Goal: Information Seeking & Learning: Compare options

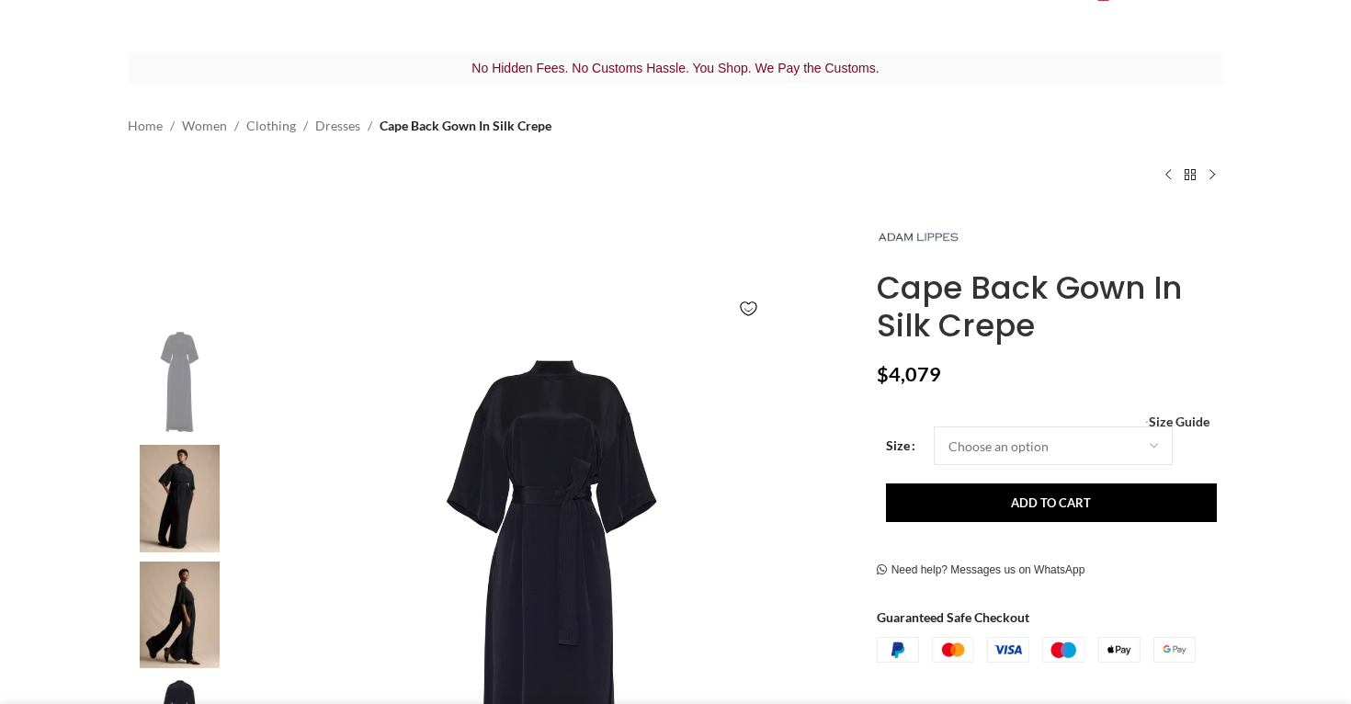
click at [189, 477] on img at bounding box center [179, 499] width 112 height 108
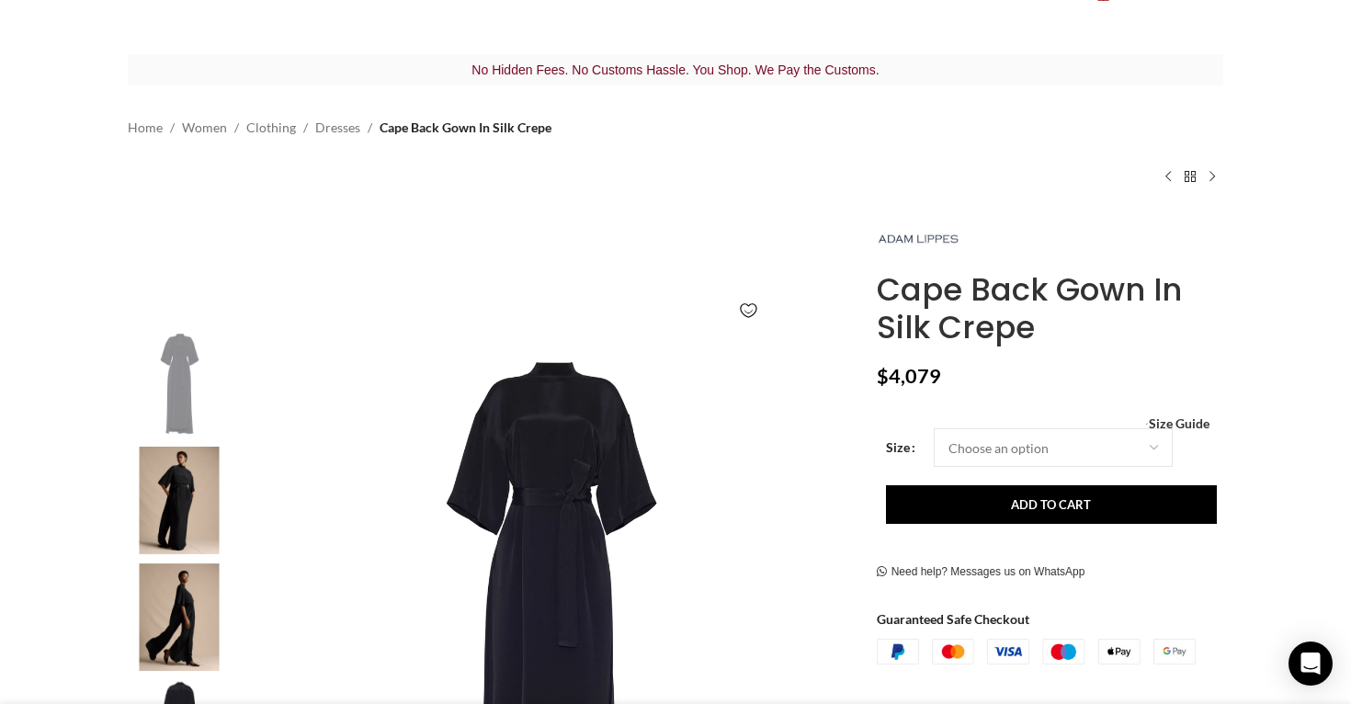
click at [192, 608] on img "3 / 4" at bounding box center [179, 618] width 112 height 108
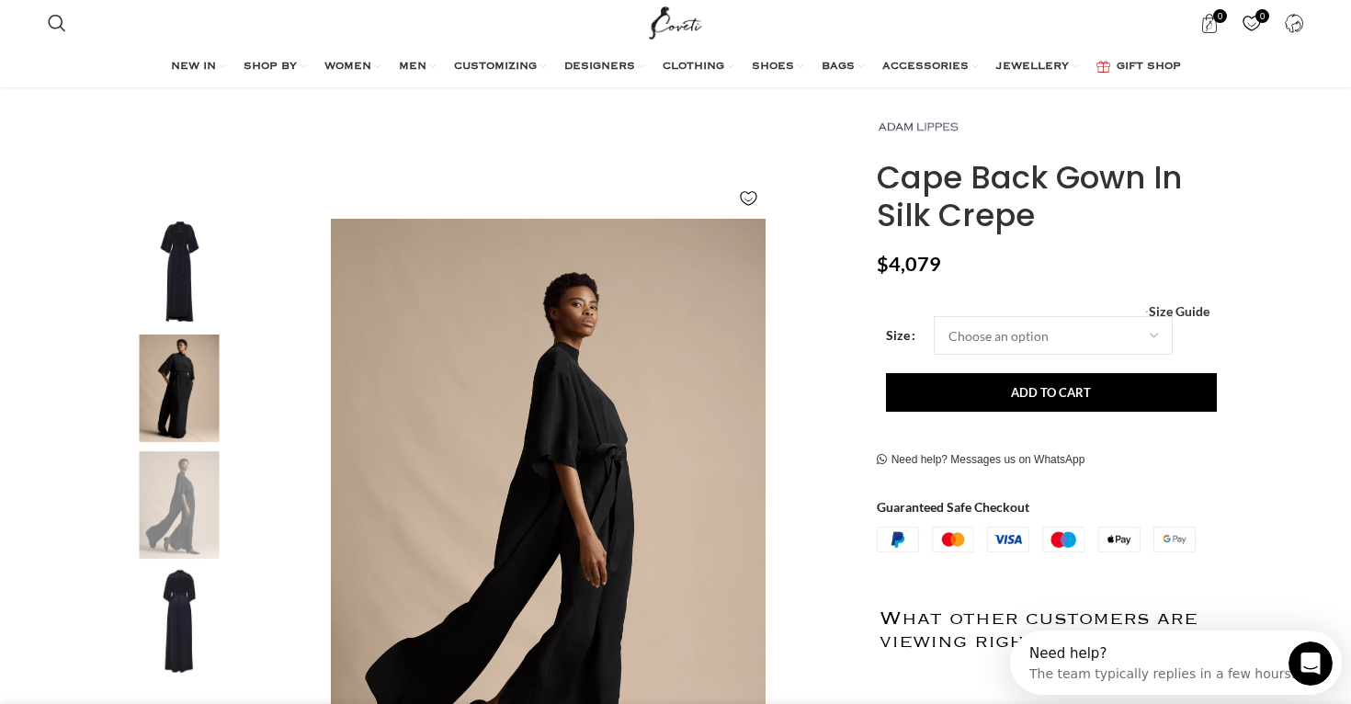
scroll to position [0, 0]
click at [190, 511] on img "3 / 4" at bounding box center [179, 505] width 112 height 108
click at [182, 605] on img "4 / 4" at bounding box center [179, 622] width 112 height 108
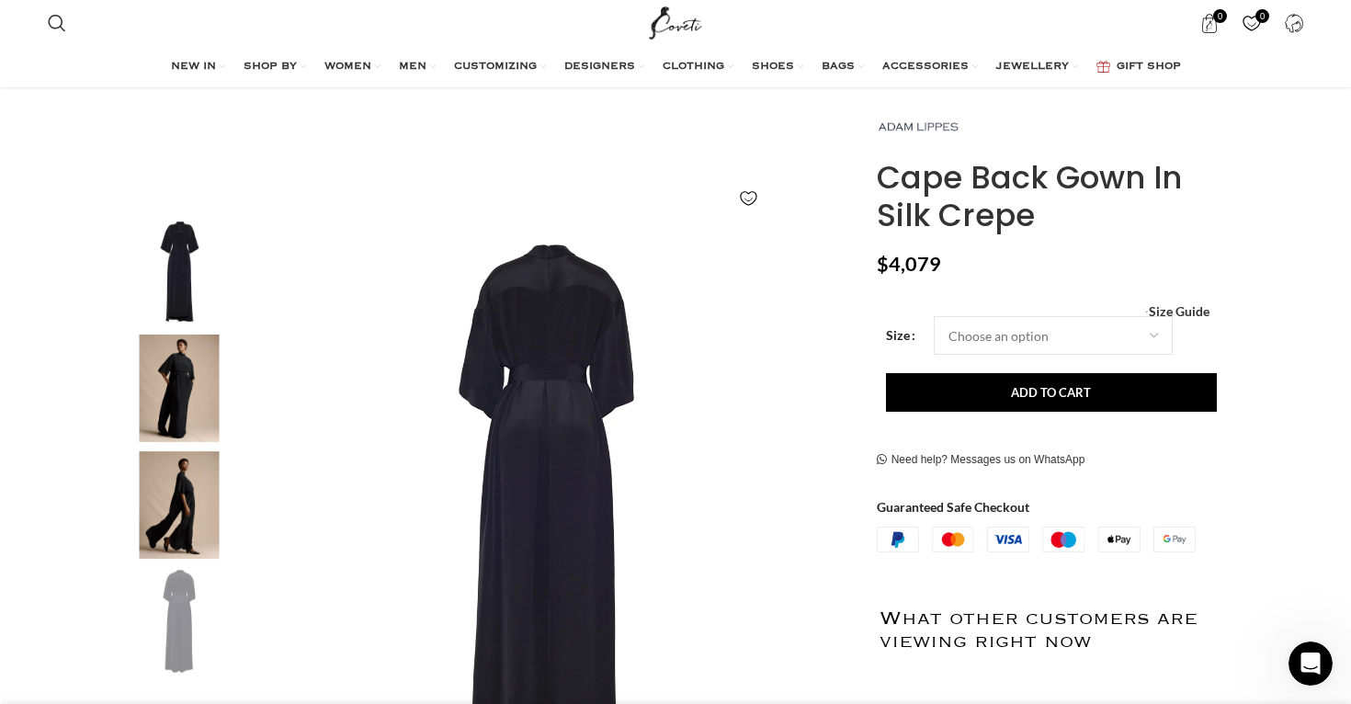
scroll to position [0, 774]
click at [175, 531] on img "3 / 4" at bounding box center [179, 505] width 112 height 108
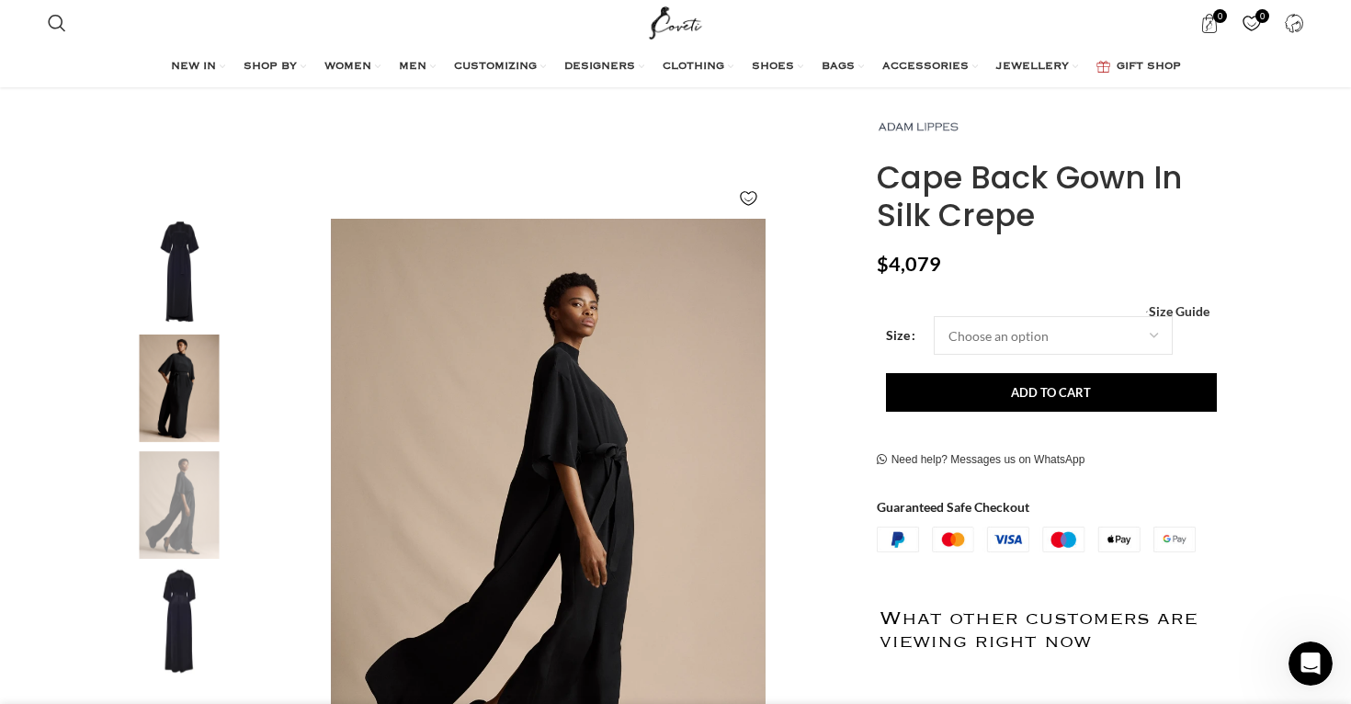
scroll to position [0, 1355]
click at [164, 486] on img "3 / 4" at bounding box center [179, 505] width 112 height 108
click at [201, 516] on img "3 / 4" at bounding box center [179, 505] width 112 height 108
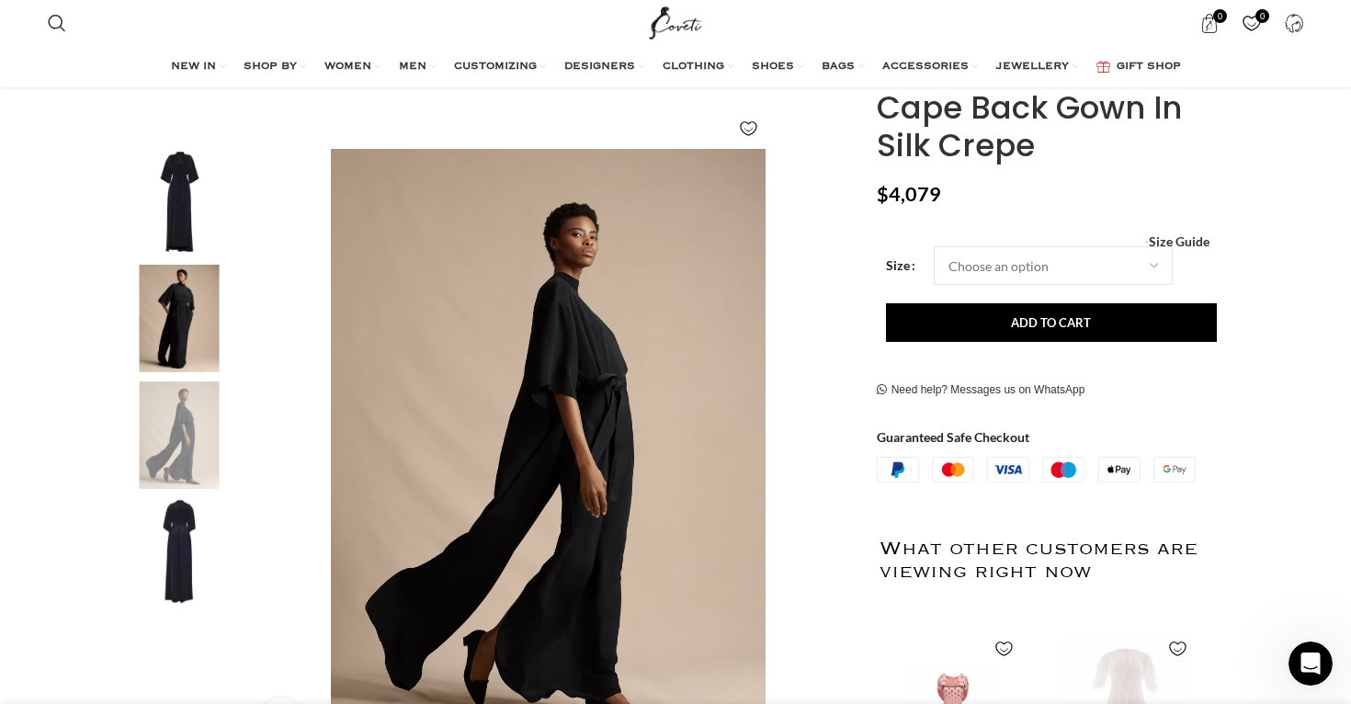
scroll to position [279, 0]
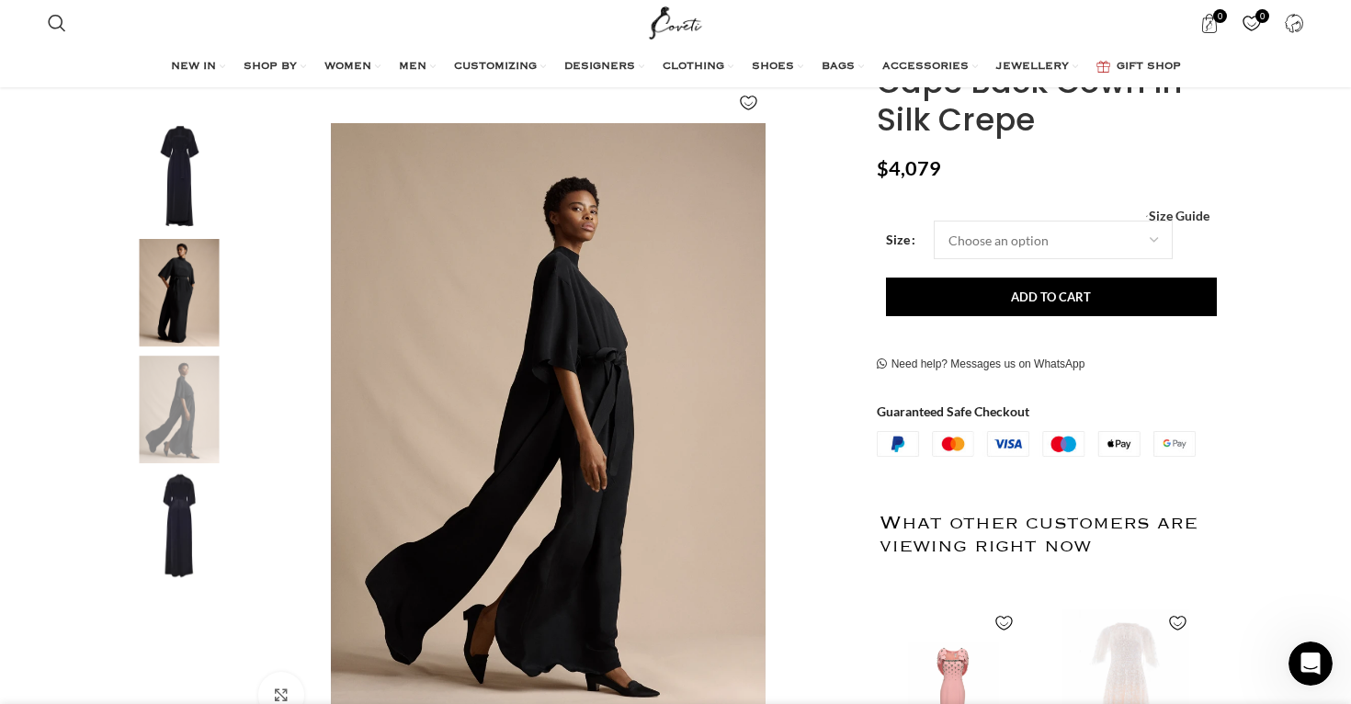
click at [177, 524] on img "4 / 4" at bounding box center [179, 527] width 112 height 108
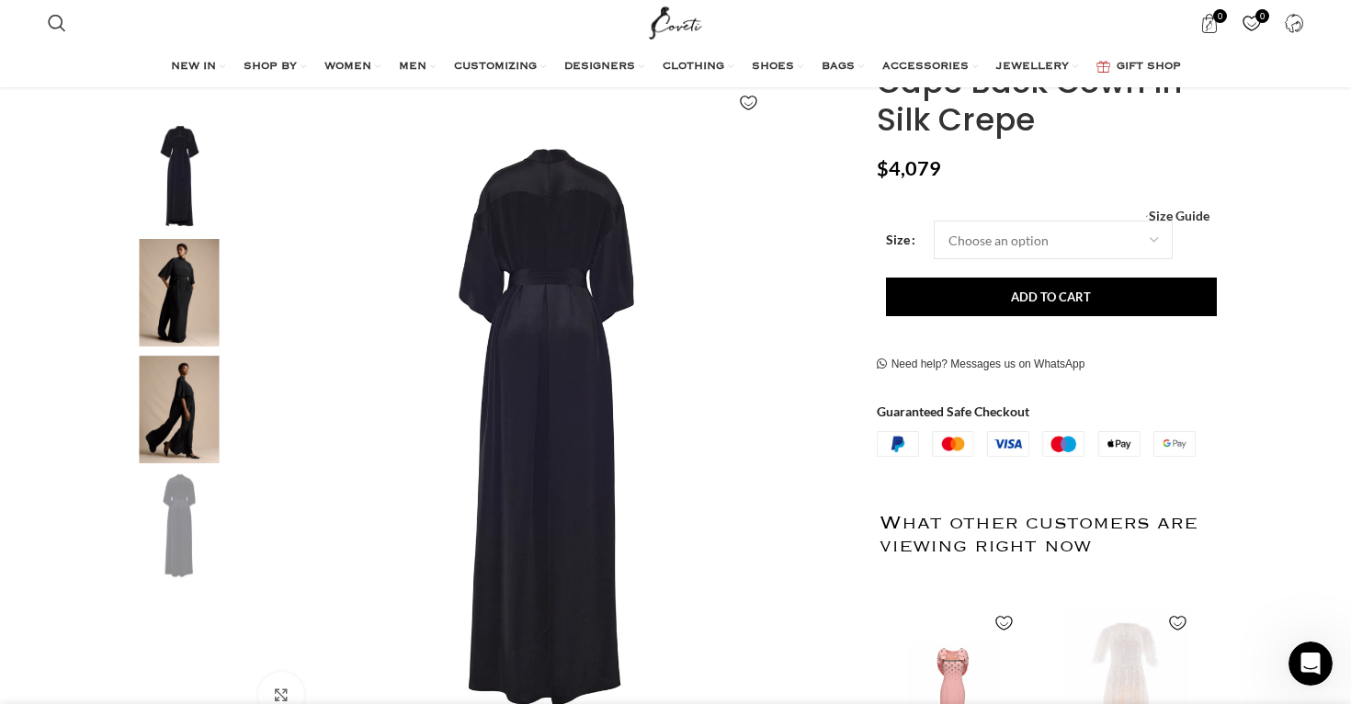
click at [183, 429] on img "3 / 4" at bounding box center [179, 410] width 112 height 108
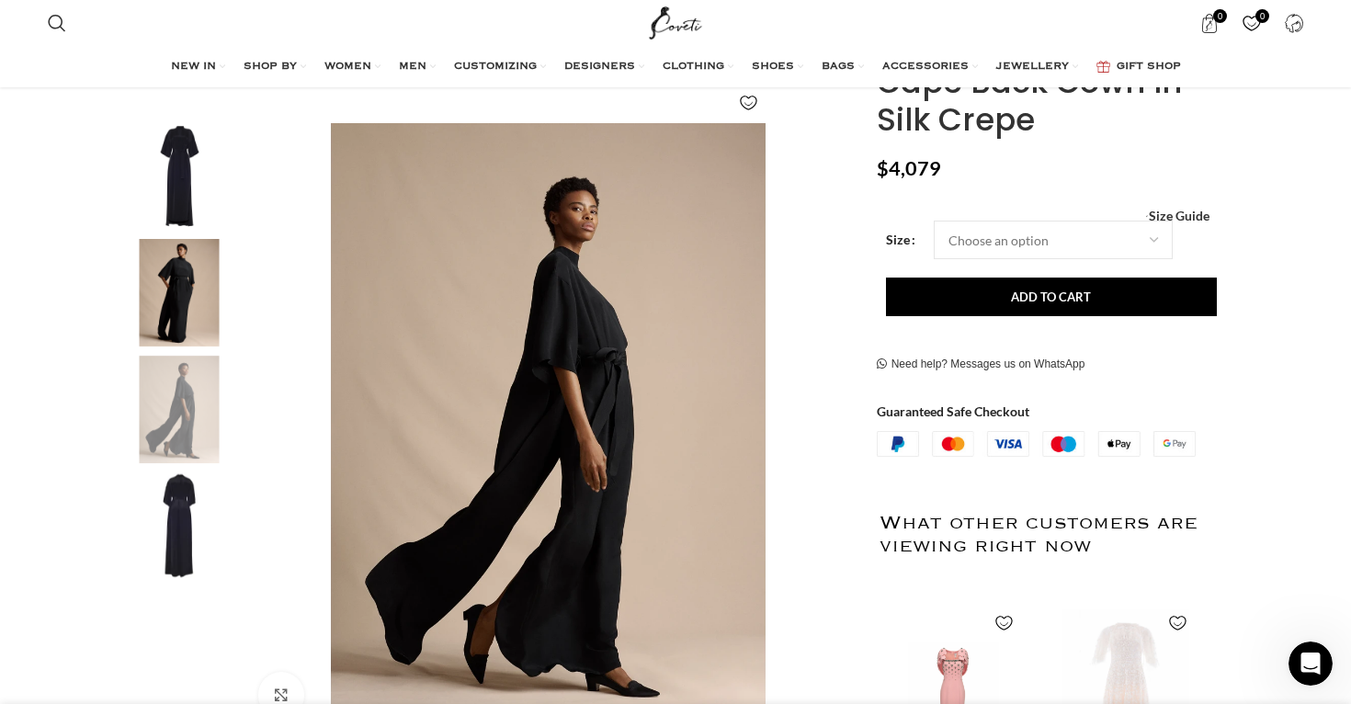
click at [181, 305] on img "2 / 4" at bounding box center [179, 293] width 112 height 108
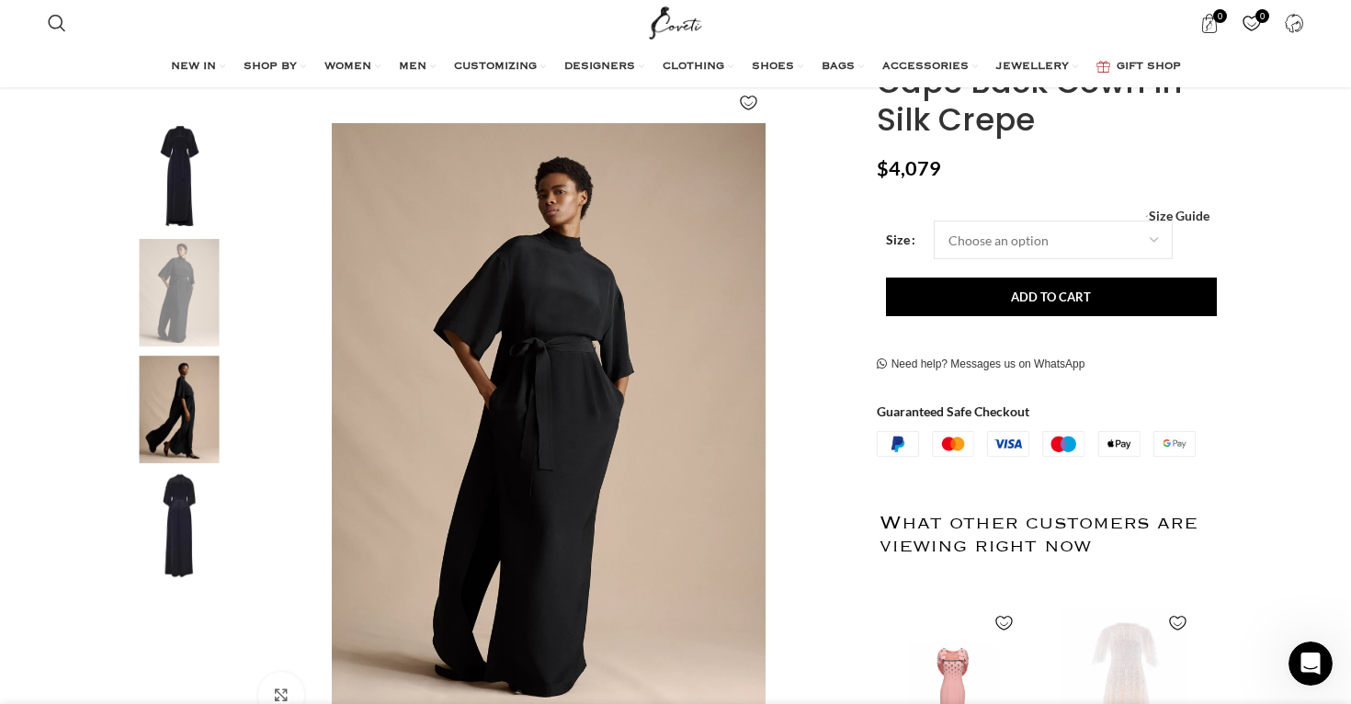
click at [178, 244] on img "2 / 4" at bounding box center [179, 293] width 112 height 108
click at [178, 194] on img "1 / 4" at bounding box center [179, 177] width 112 height 108
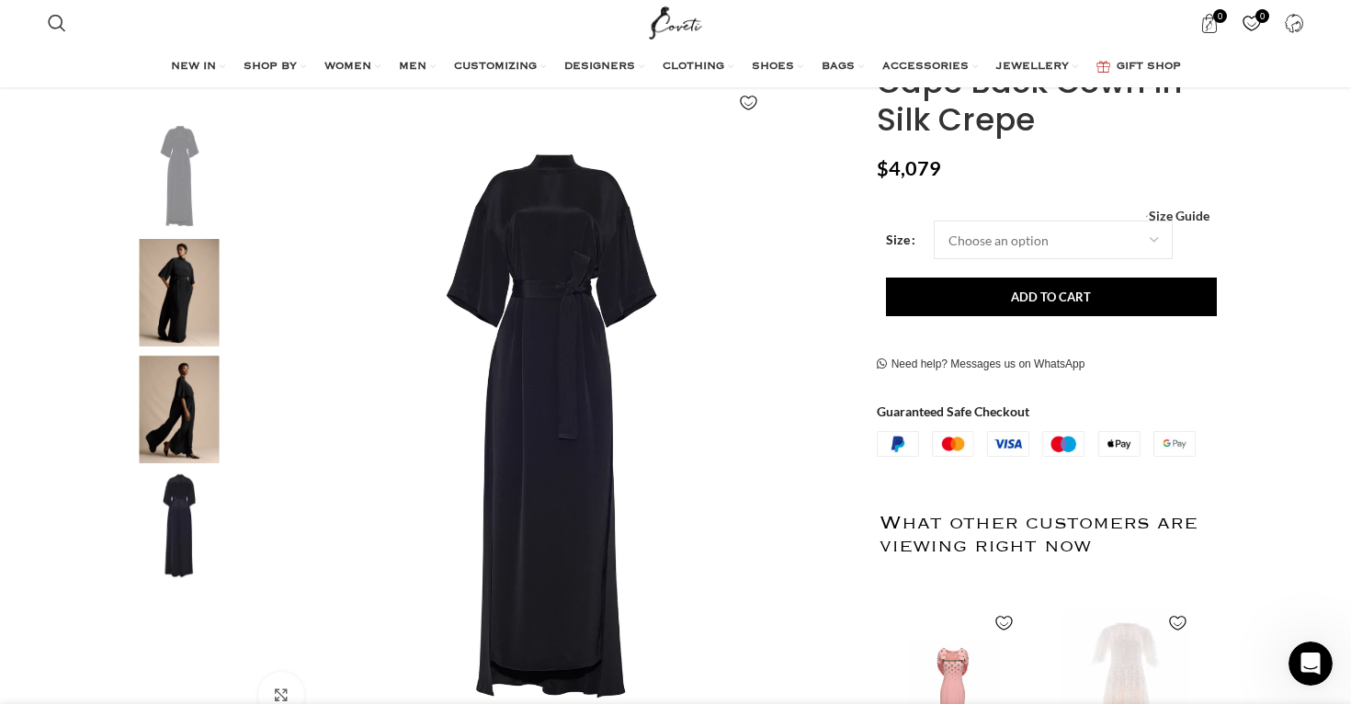
click at [199, 169] on img "1 / 4" at bounding box center [179, 177] width 112 height 108
click at [190, 172] on img "1 / 4" at bounding box center [179, 177] width 112 height 108
click at [188, 150] on img "1 / 4" at bounding box center [179, 177] width 112 height 108
click at [185, 267] on img "2 / 4" at bounding box center [179, 293] width 112 height 108
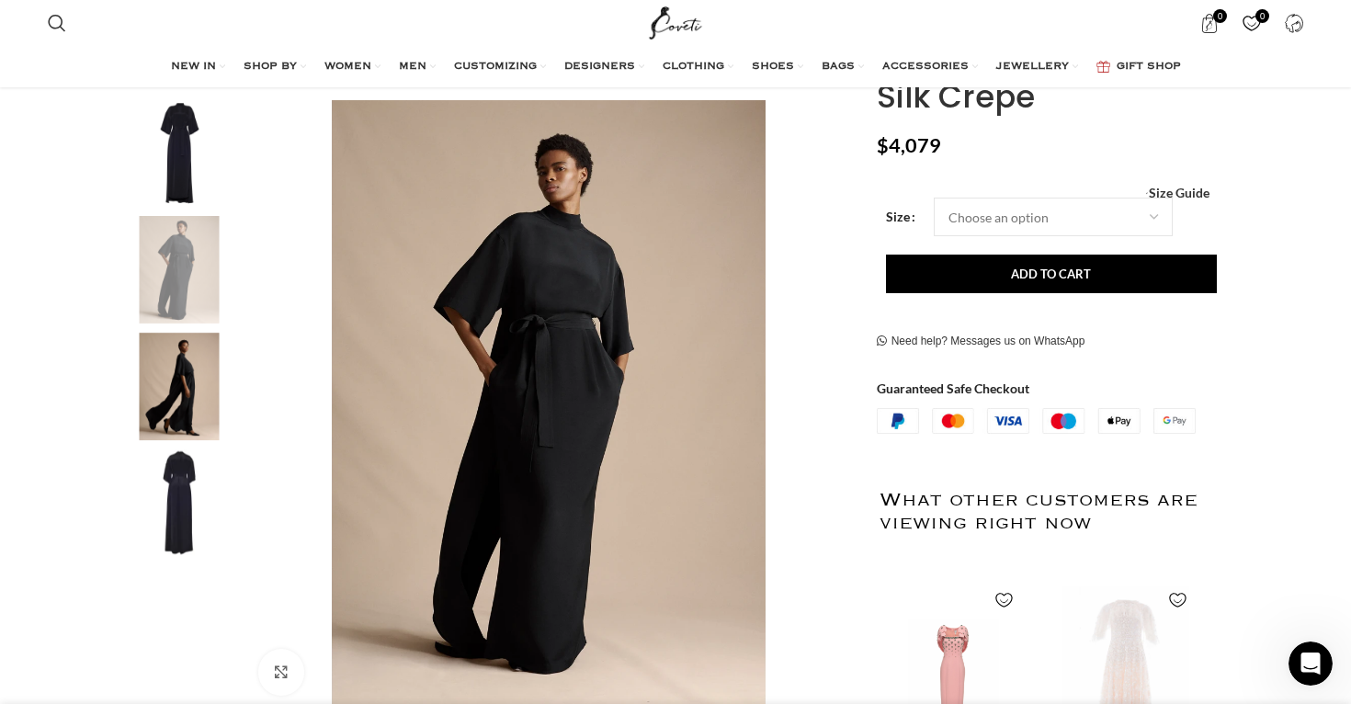
scroll to position [315, 0]
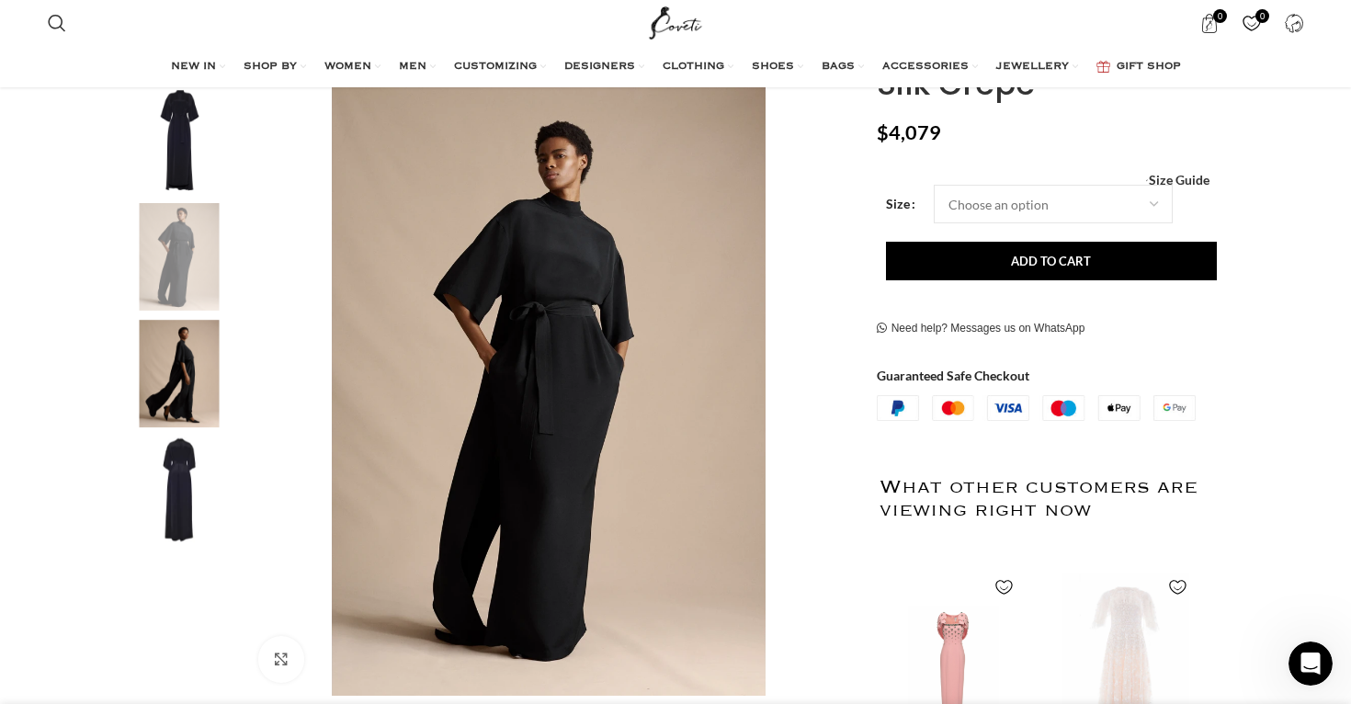
click at [166, 396] on img "3 / 4" at bounding box center [179, 374] width 112 height 108
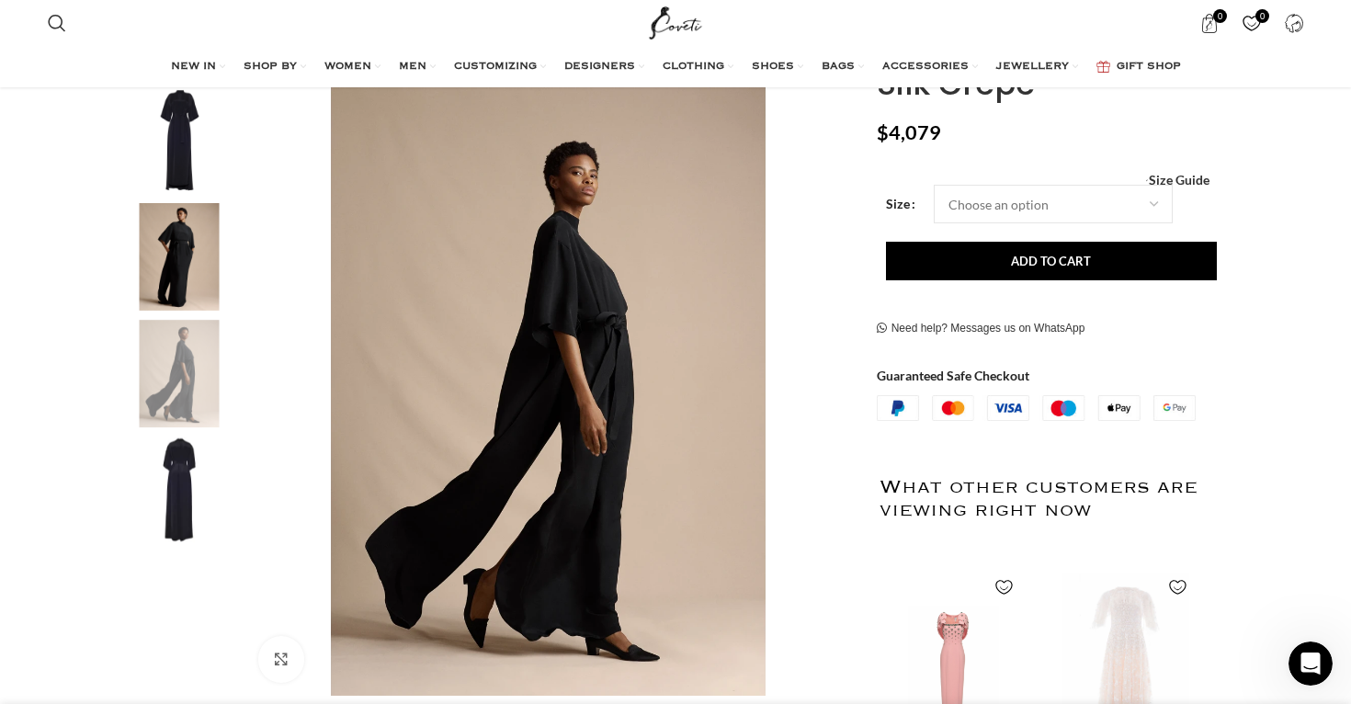
click at [164, 554] on div at bounding box center [179, 378] width 112 height 582
click at [159, 517] on img "4 / 4" at bounding box center [179, 491] width 112 height 108
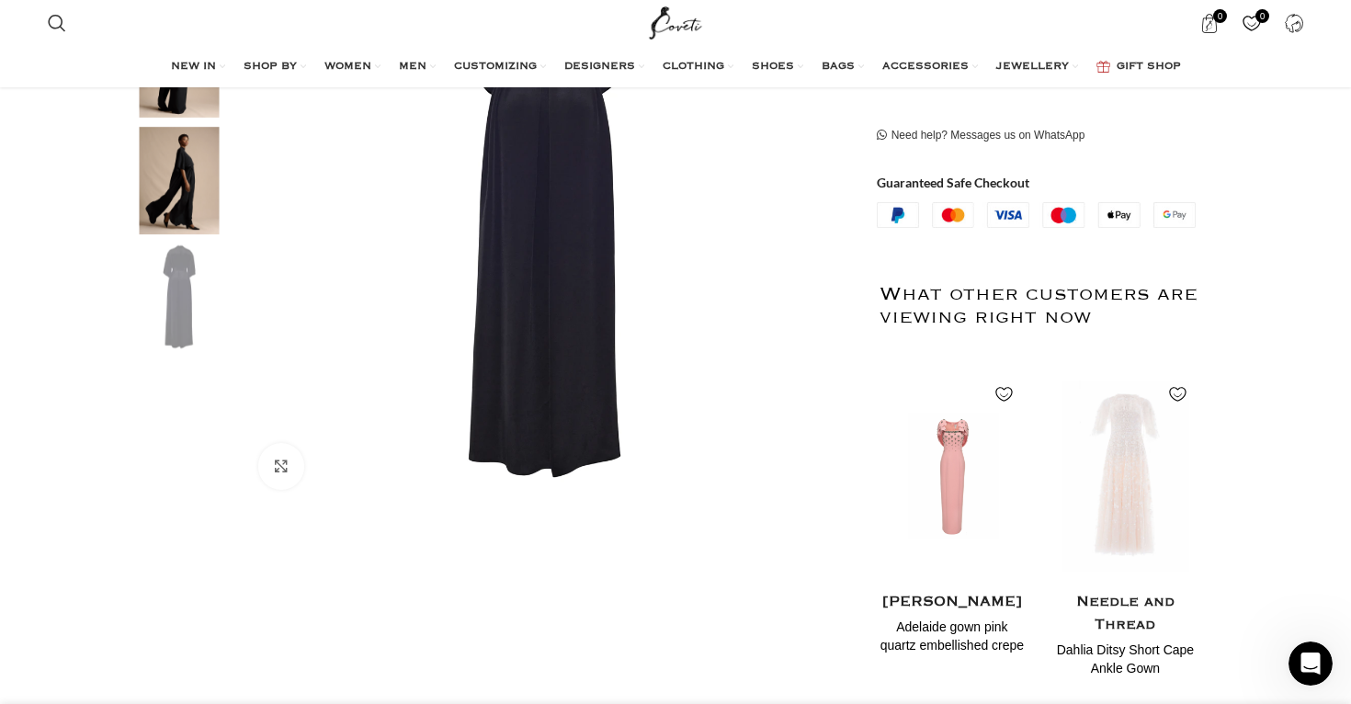
scroll to position [0, 2516]
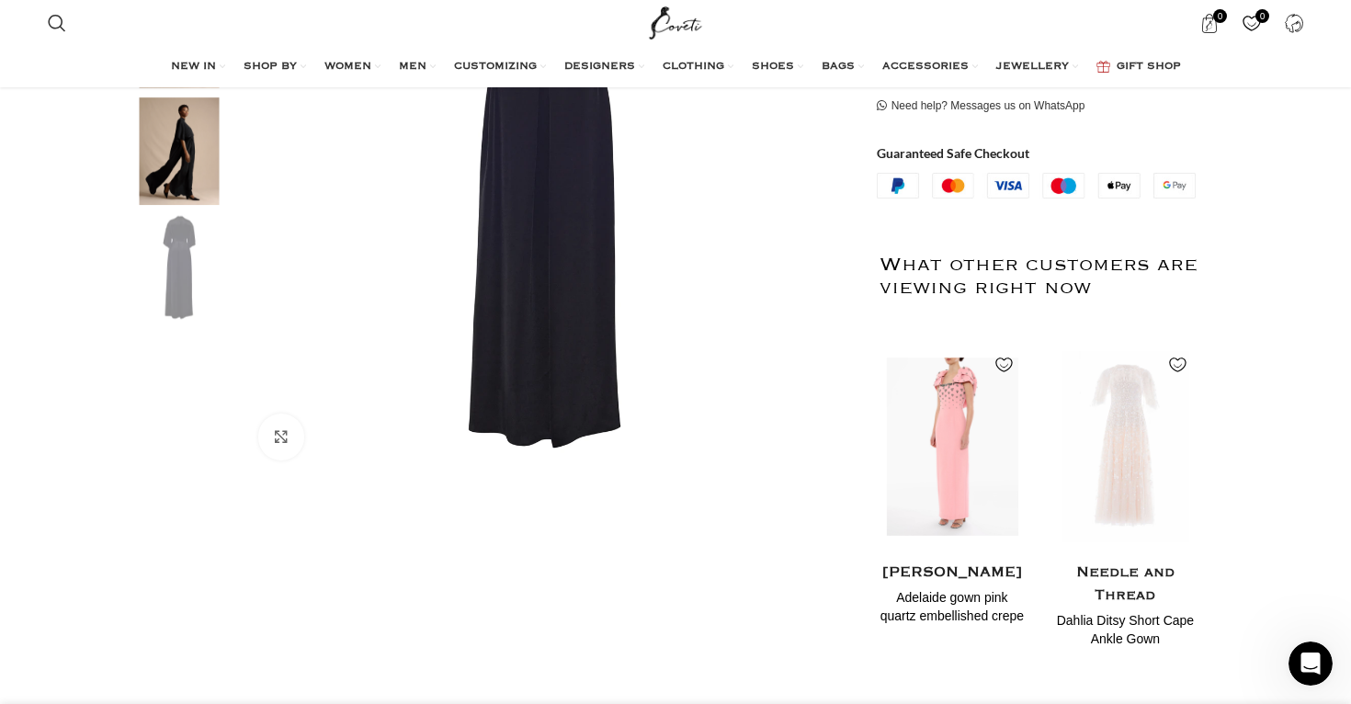
click at [965, 458] on img "1 / 2" at bounding box center [952, 446] width 150 height 227
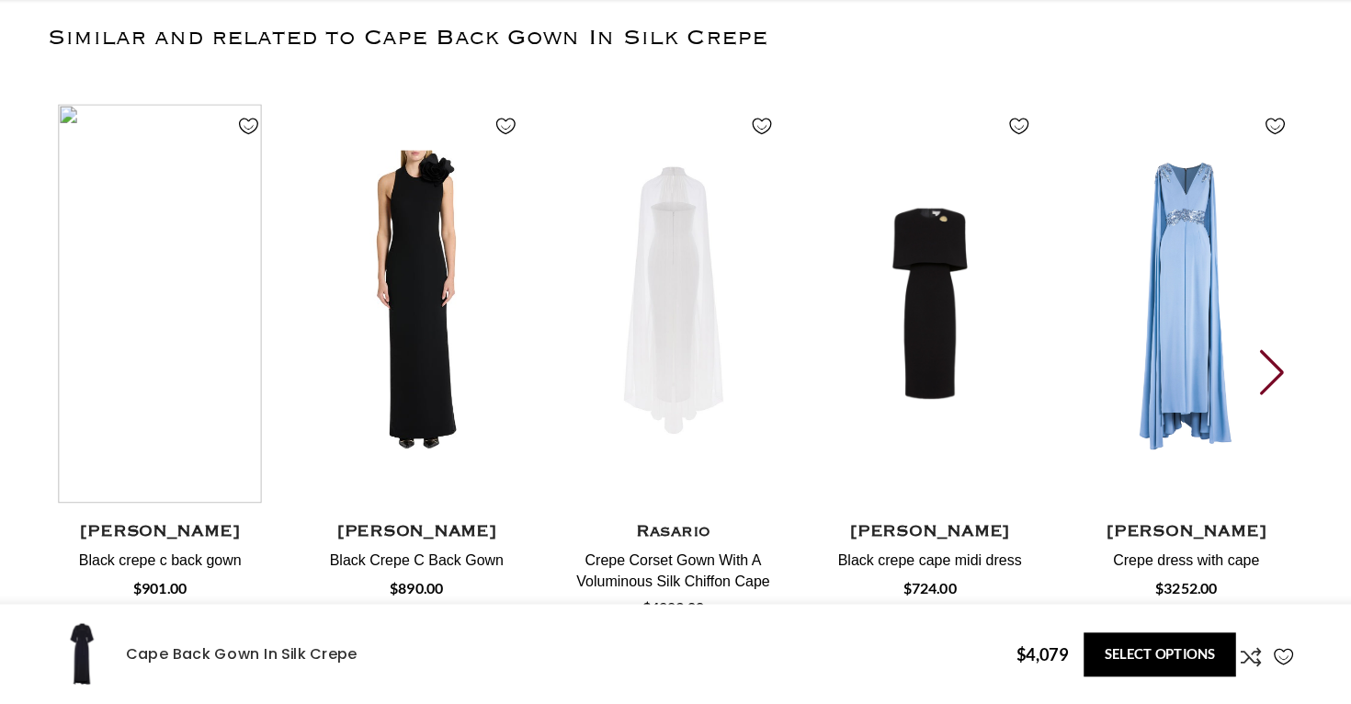
scroll to position [3233, 0]
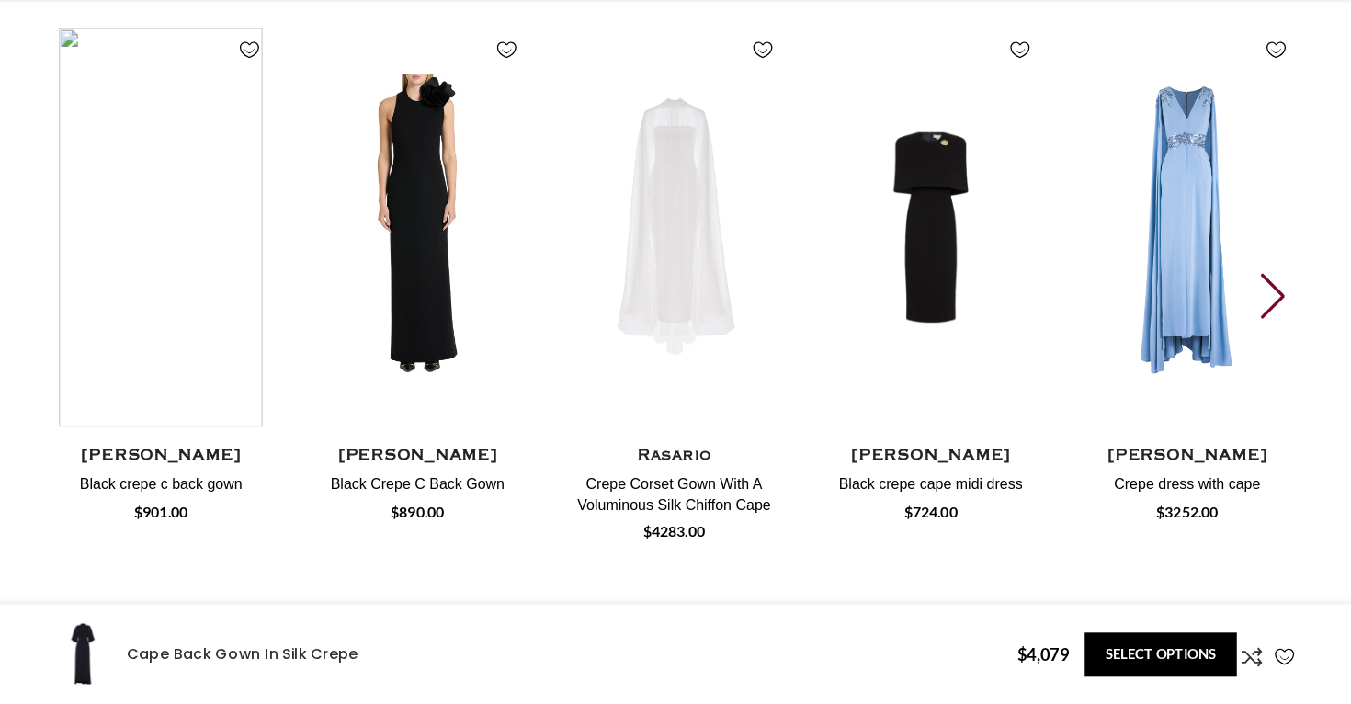
click at [1190, 327] on div "Next slide" at bounding box center [1202, 347] width 25 height 40
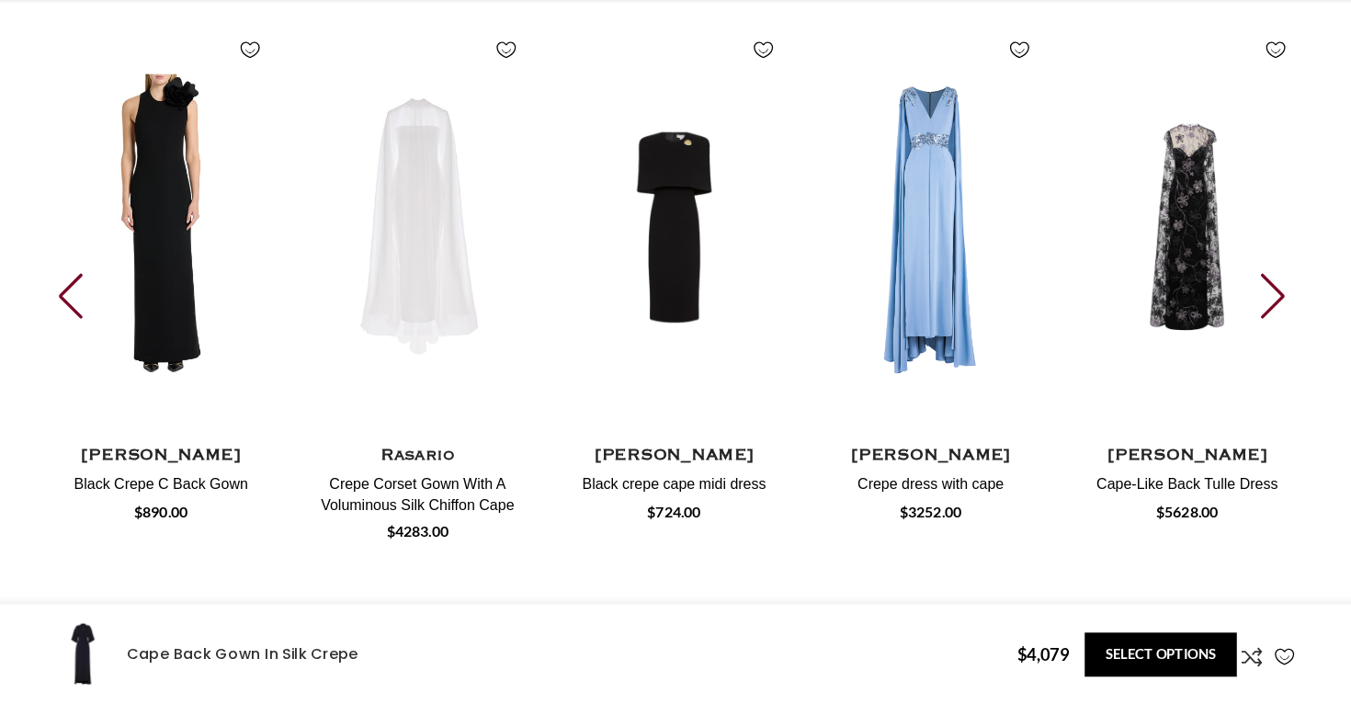
click at [1190, 327] on div "Next slide" at bounding box center [1202, 347] width 25 height 40
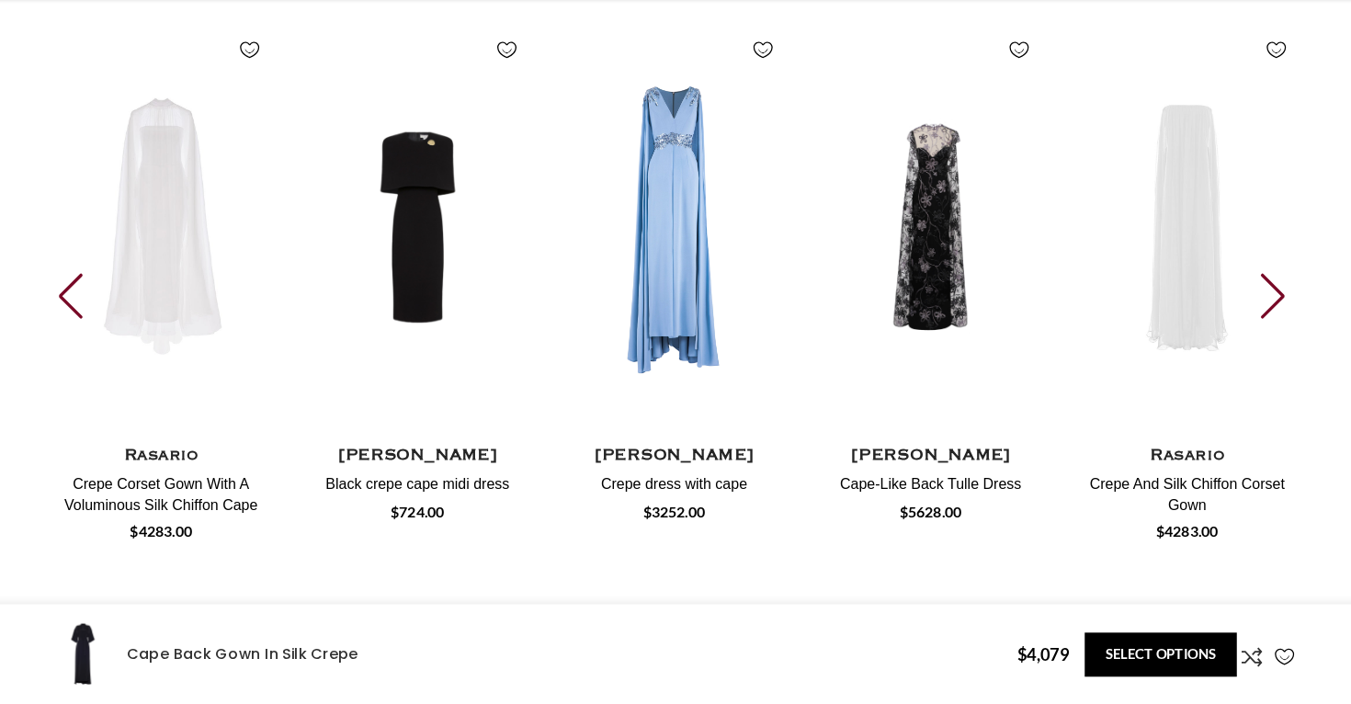
scroll to position [0, 194]
click at [1190, 327] on div "Next slide" at bounding box center [1202, 347] width 25 height 40
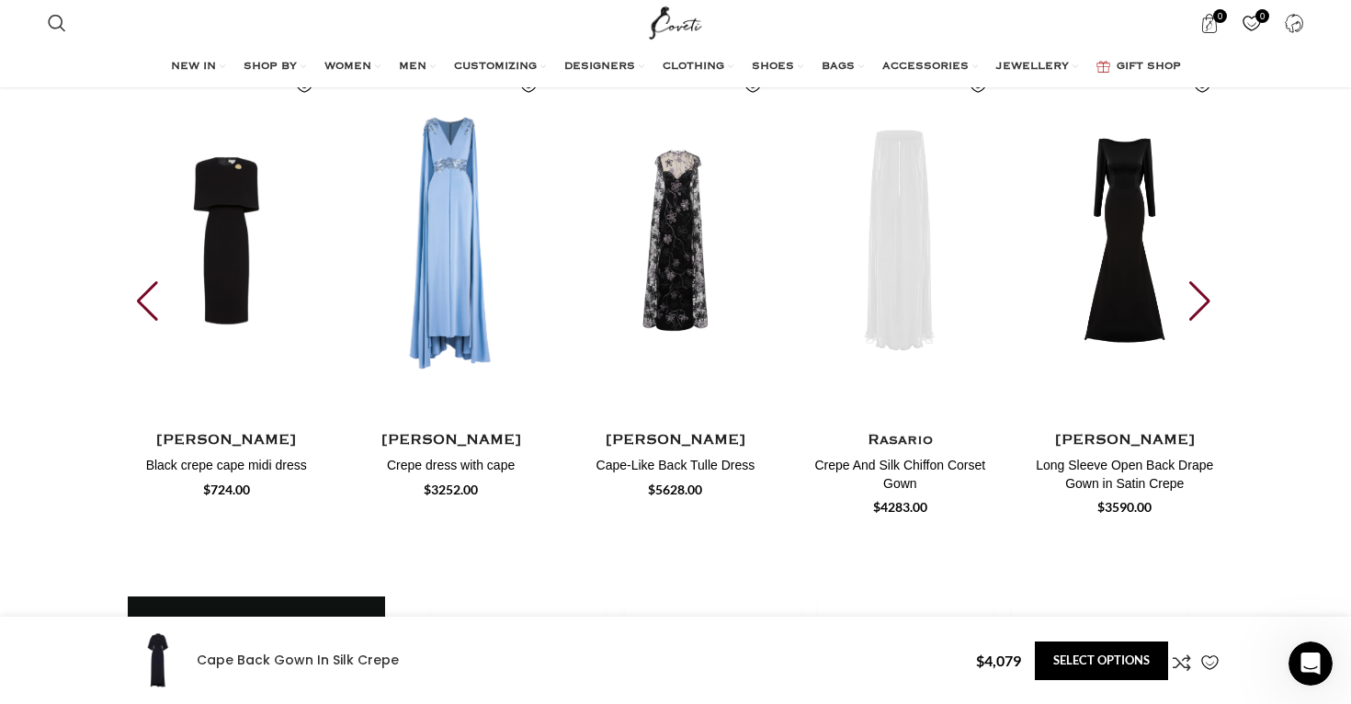
scroll to position [3259, 0]
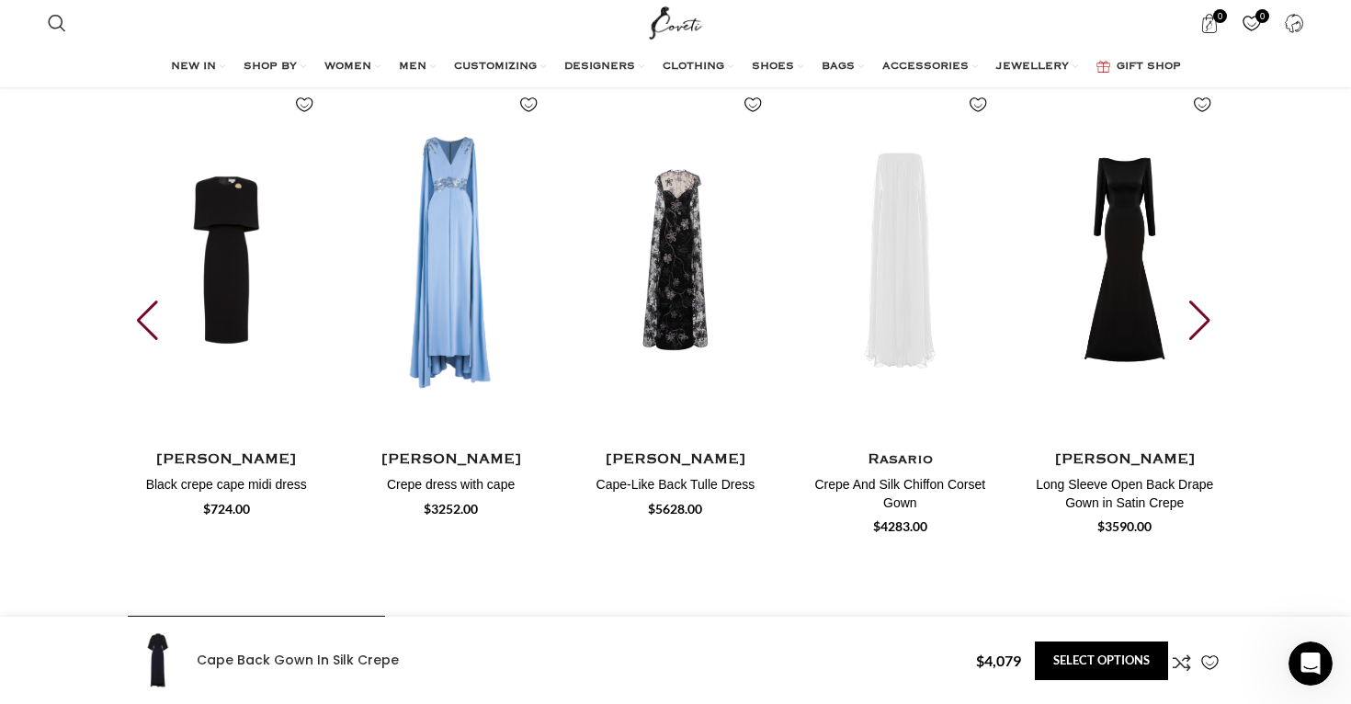
click at [1204, 301] on div "Next slide" at bounding box center [1202, 321] width 25 height 40
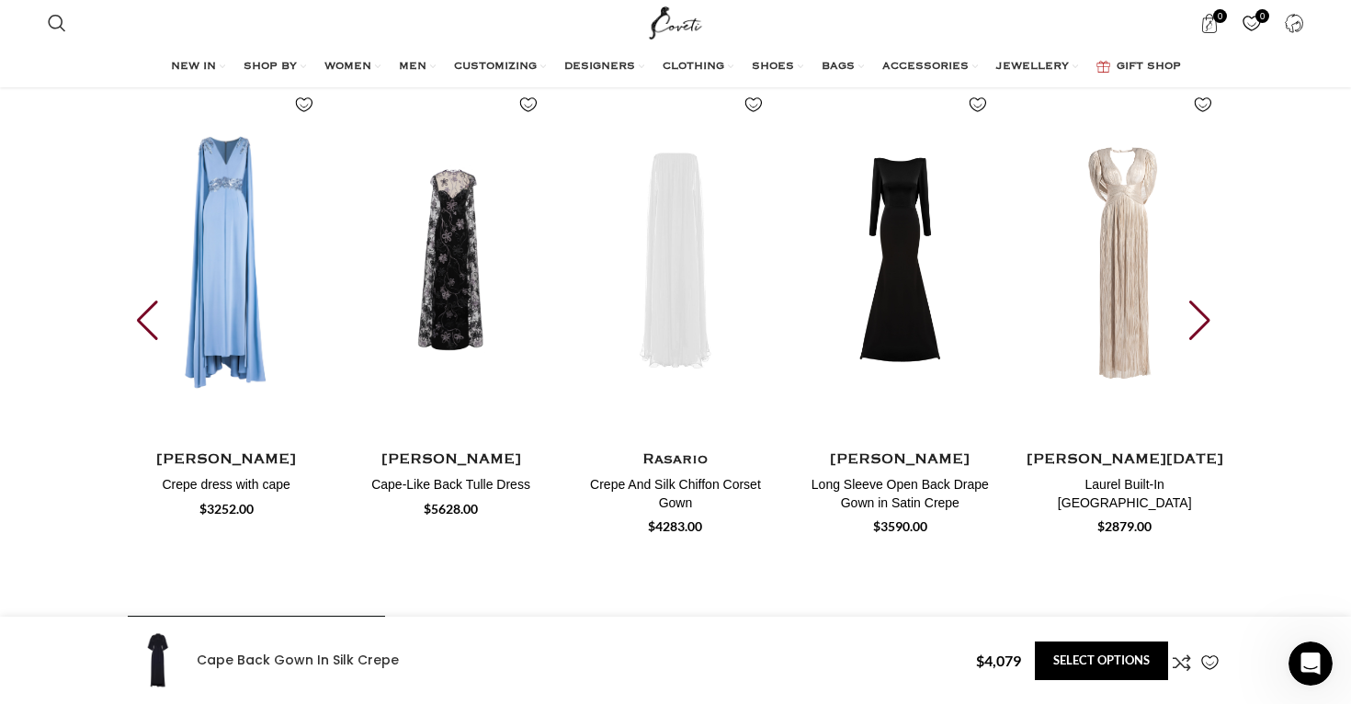
scroll to position [0, 581]
click at [1194, 308] on div "Next slide" at bounding box center [1202, 321] width 25 height 40
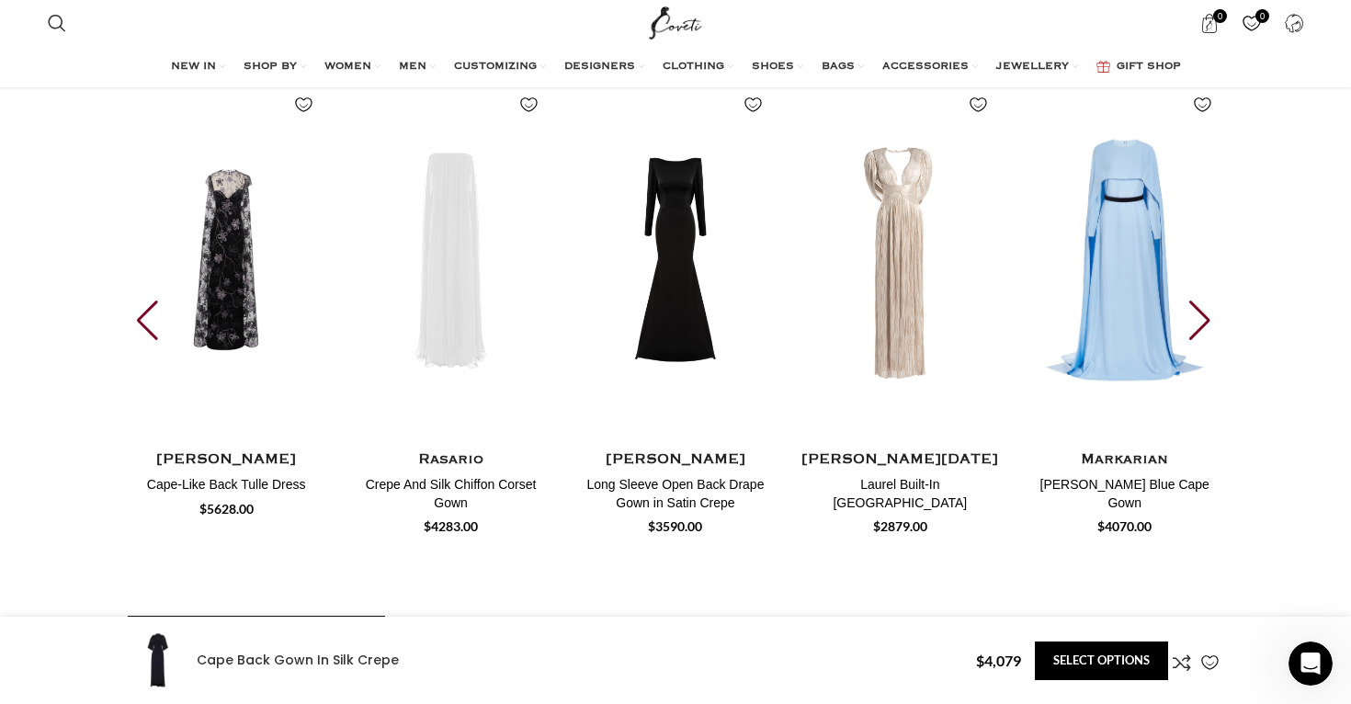
click at [1194, 308] on div "Next slide" at bounding box center [1202, 321] width 25 height 40
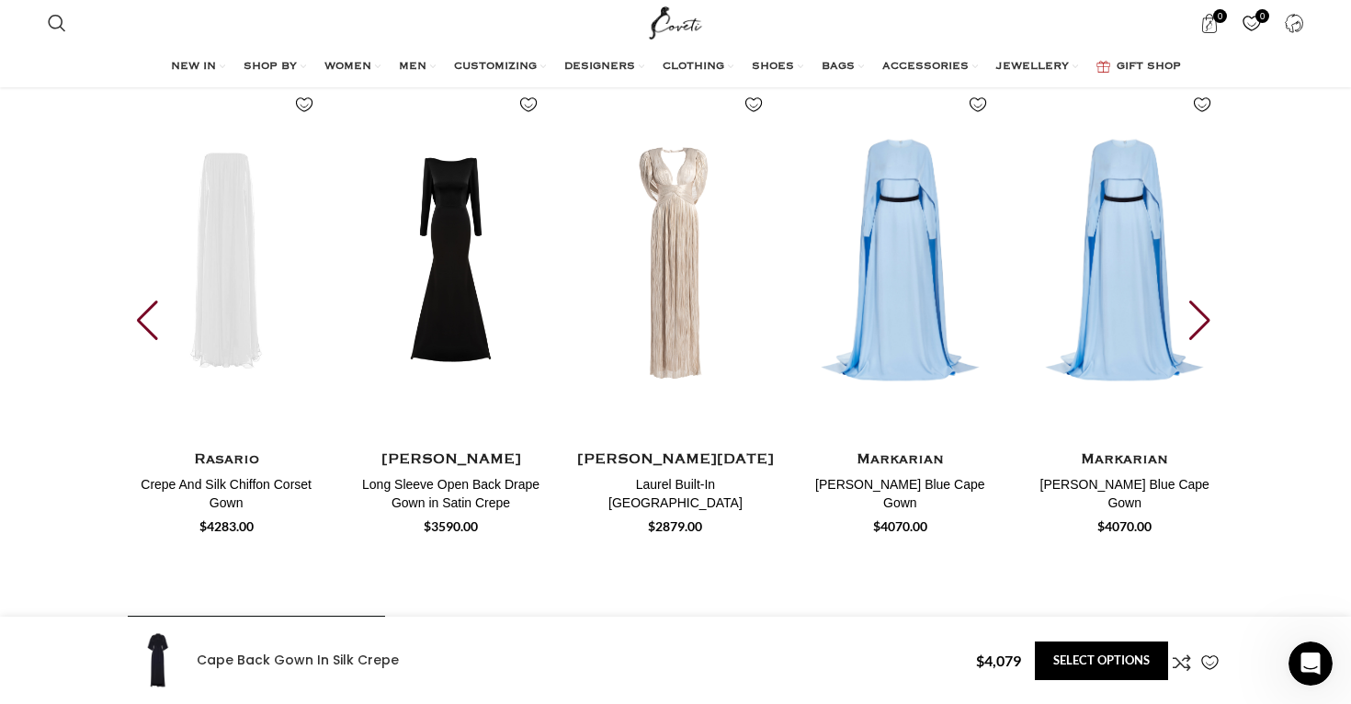
click at [1194, 308] on div "Next slide" at bounding box center [1202, 321] width 25 height 40
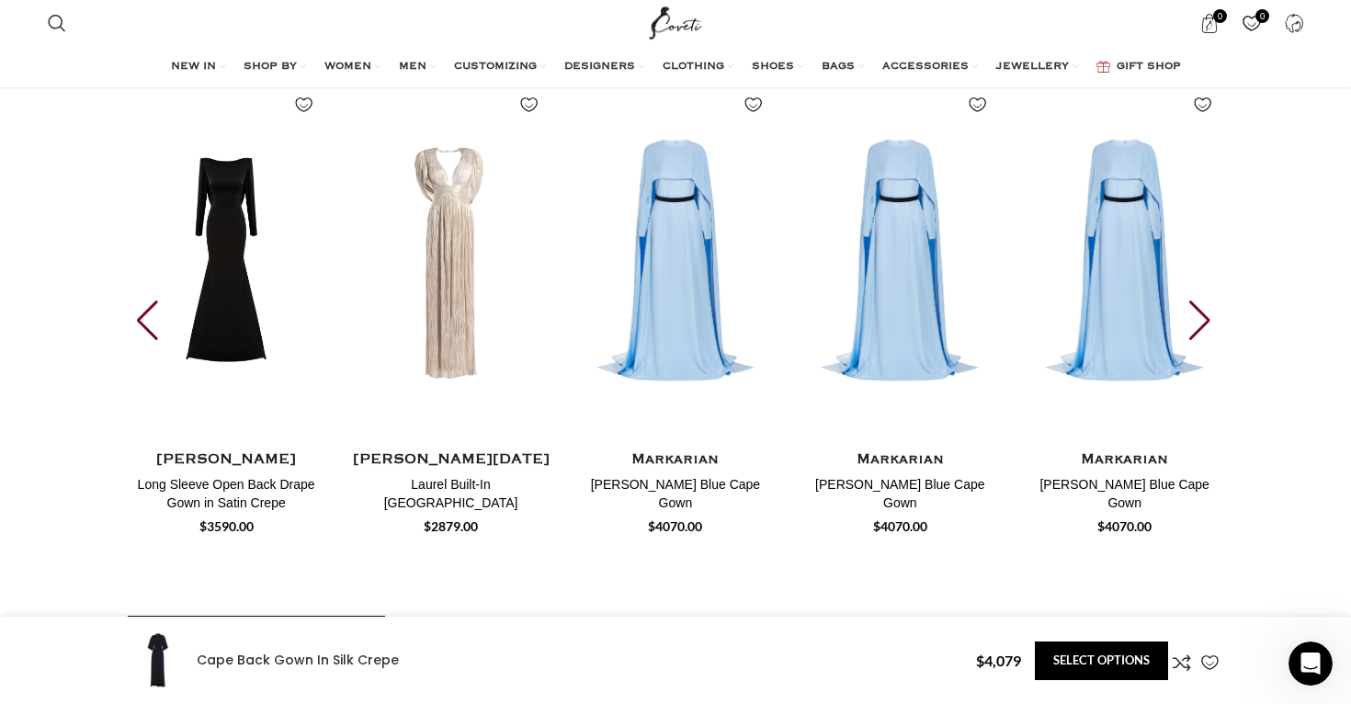
click at [1194, 308] on div "Next slide" at bounding box center [1202, 321] width 25 height 40
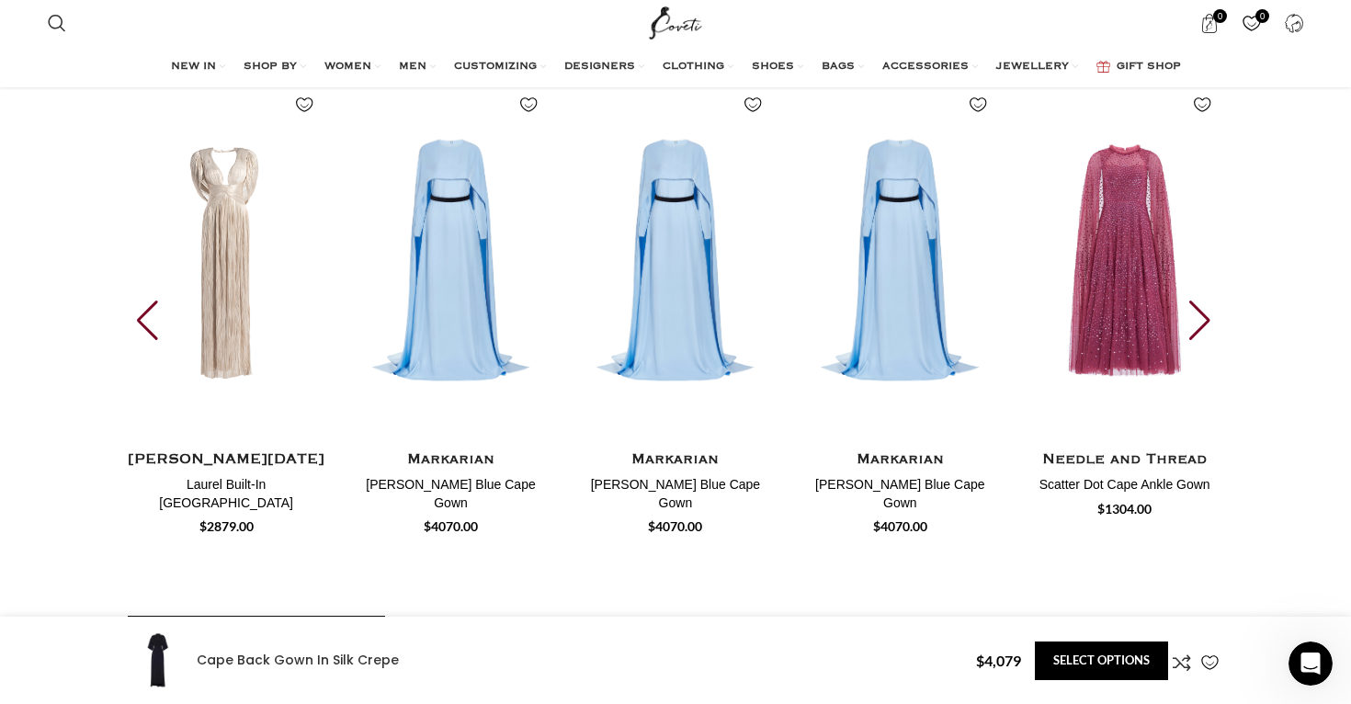
click at [1194, 308] on div "Next slide" at bounding box center [1202, 321] width 25 height 40
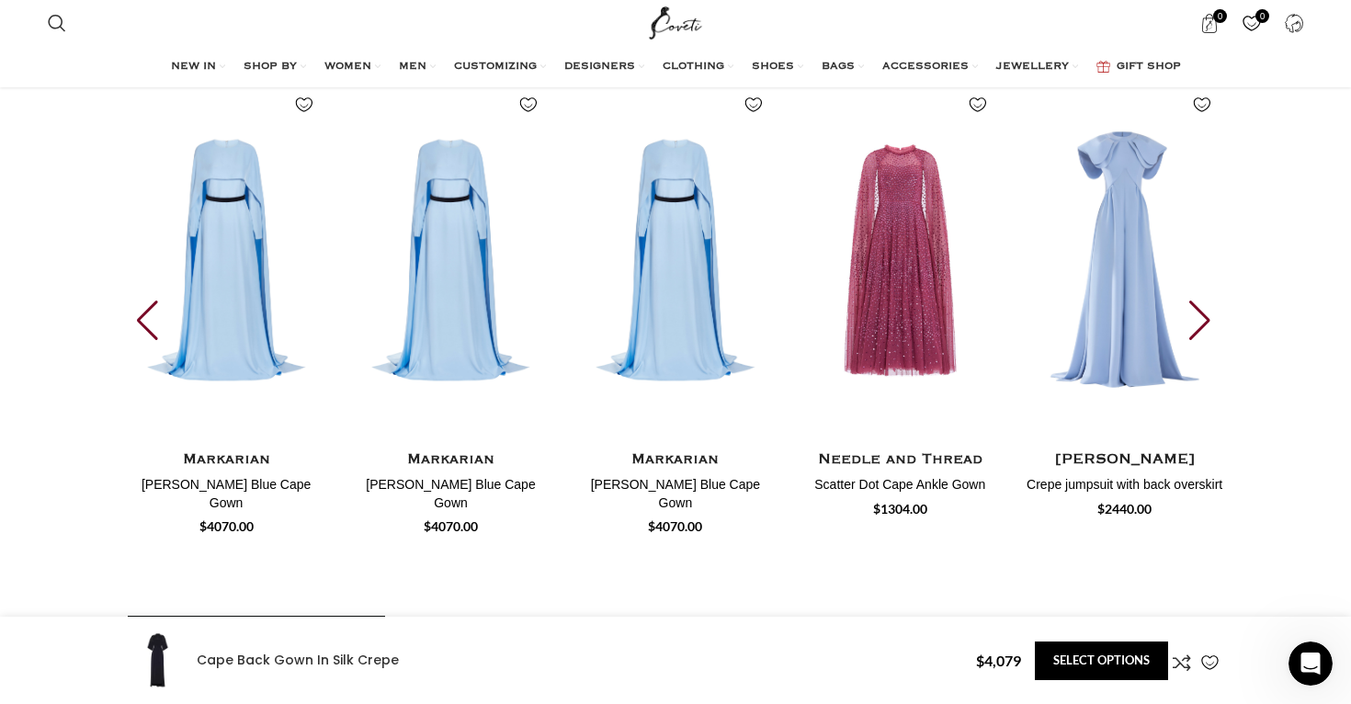
click at [1194, 308] on div "Next slide" at bounding box center [1202, 321] width 25 height 40
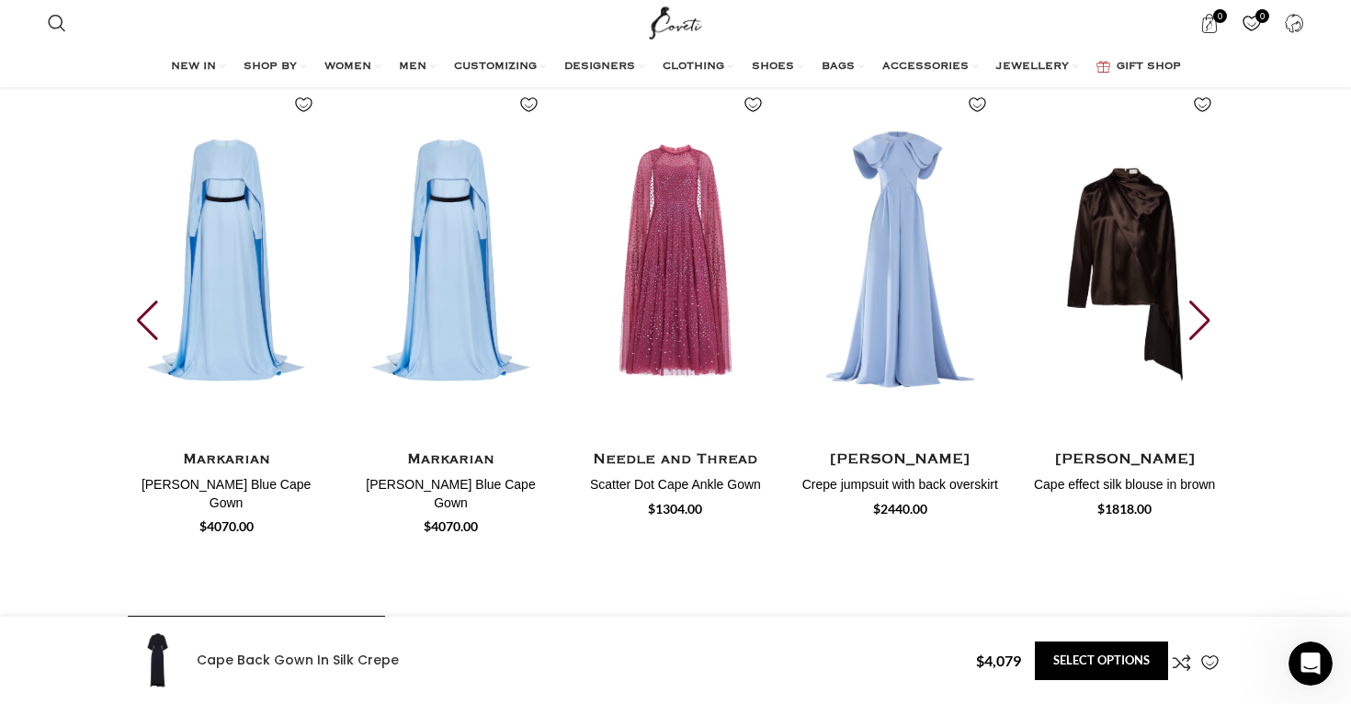
click at [1208, 301] on div "Next slide" at bounding box center [1202, 321] width 25 height 40
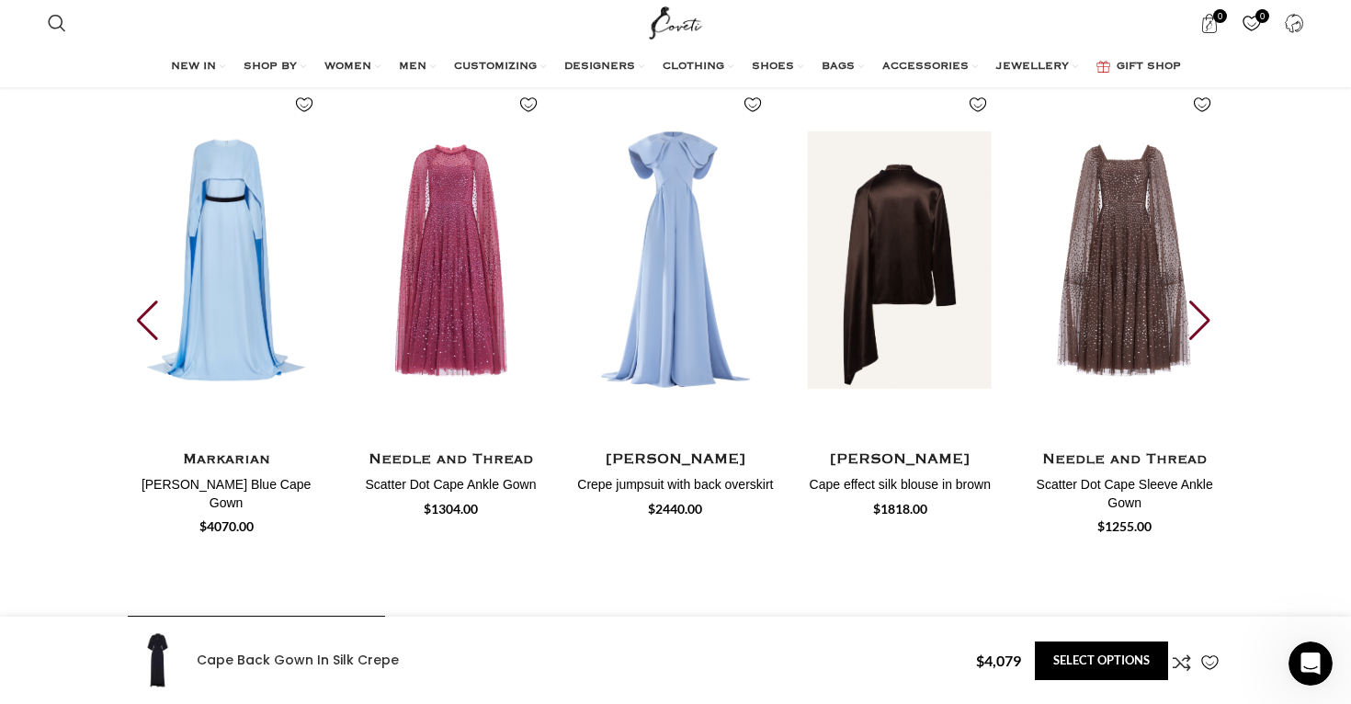
scroll to position [0, 774]
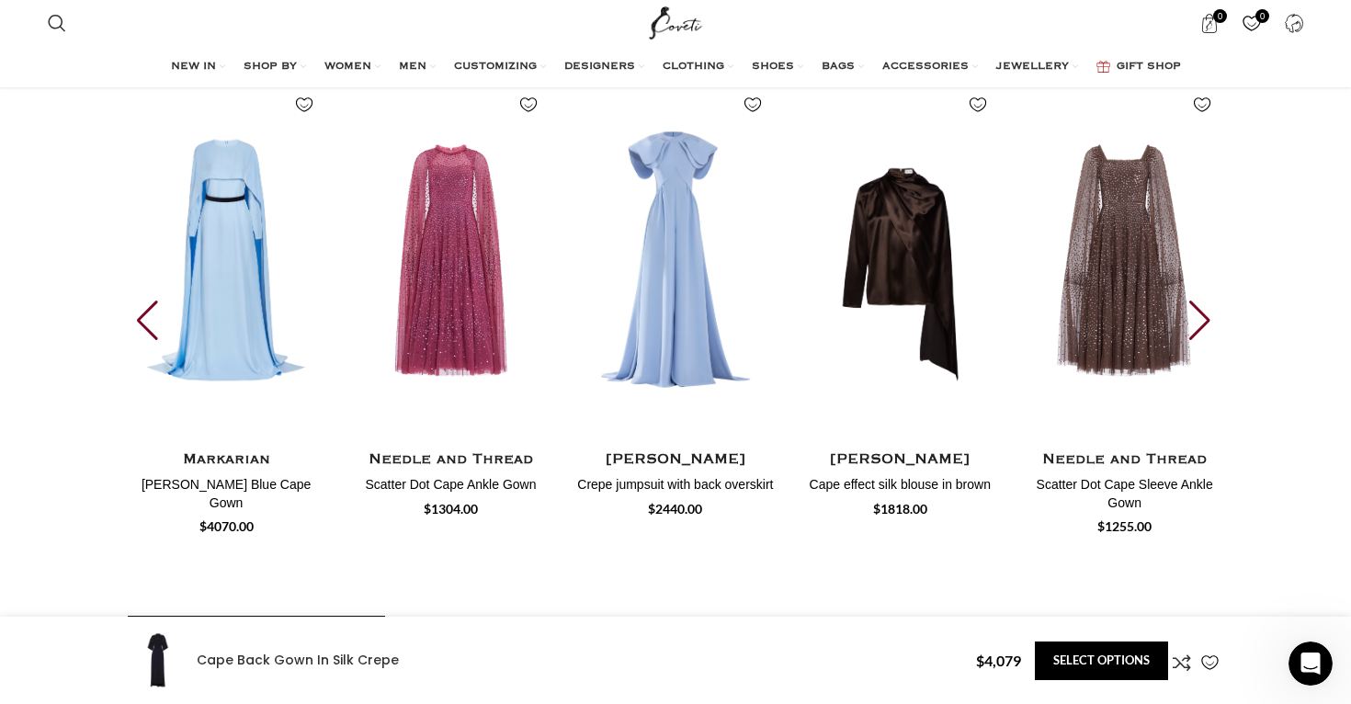
click at [1201, 301] on div "Next slide" at bounding box center [1202, 321] width 25 height 40
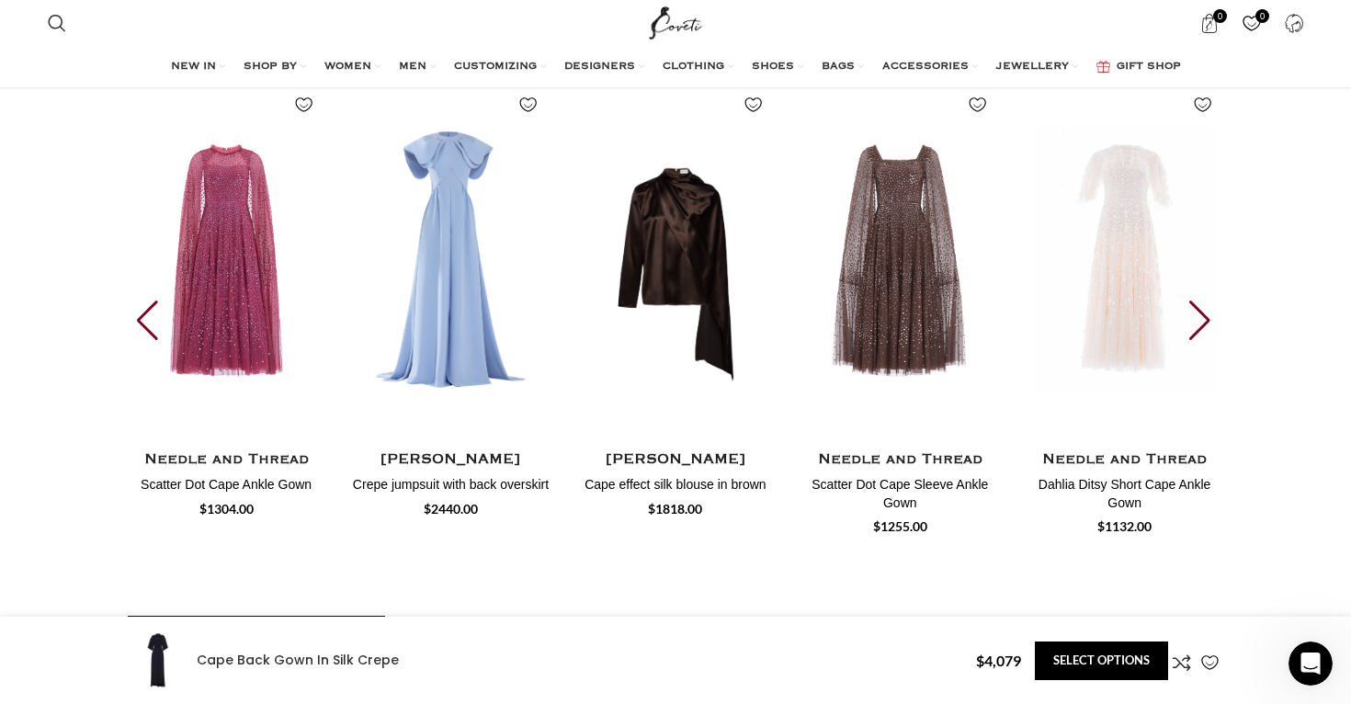
click at [1201, 301] on div "Next slide" at bounding box center [1202, 321] width 25 height 40
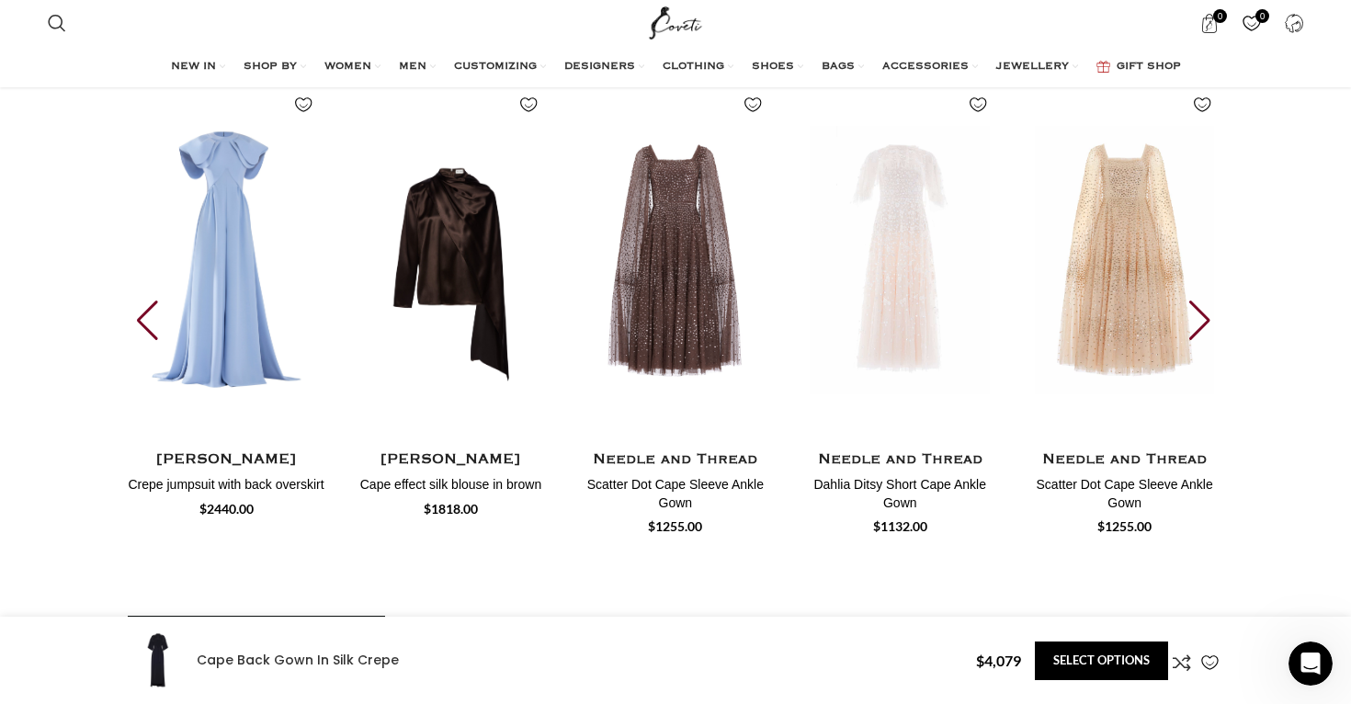
click at [1201, 301] on div "Next slide" at bounding box center [1202, 321] width 25 height 40
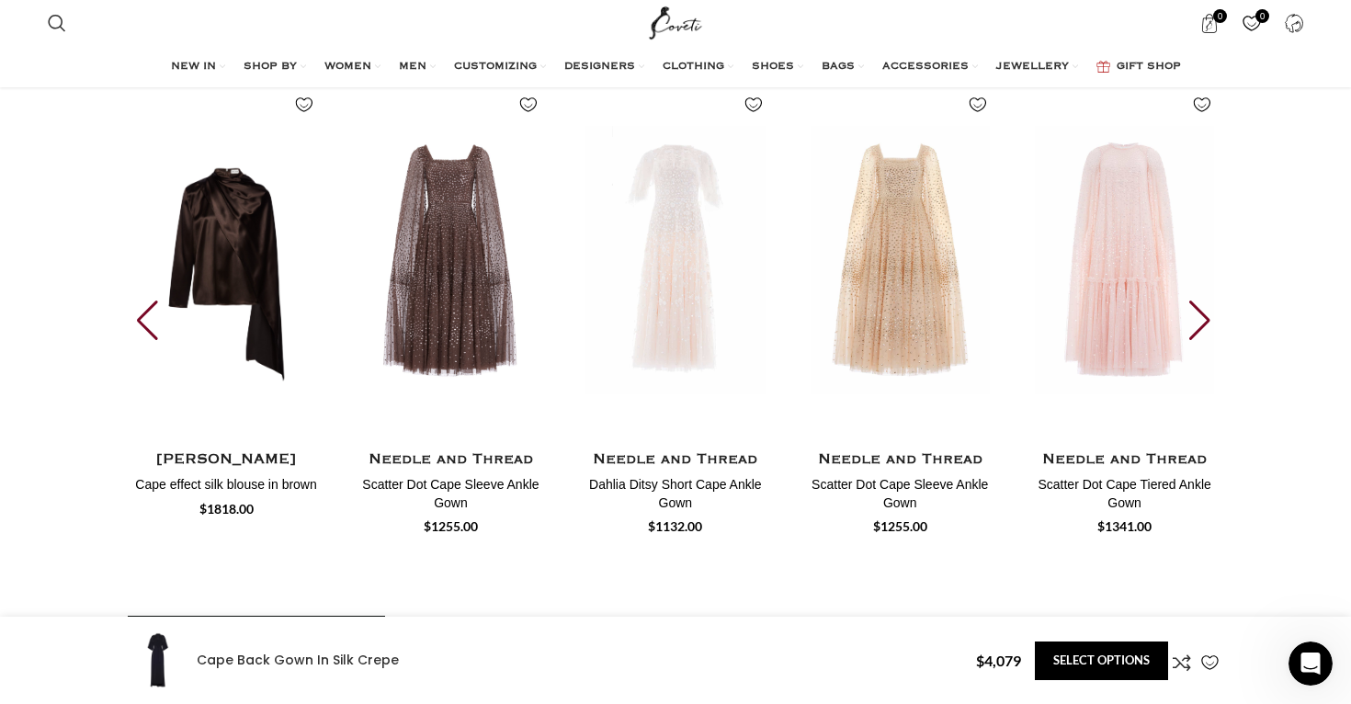
click at [1201, 301] on div "Next slide" at bounding box center [1202, 321] width 25 height 40
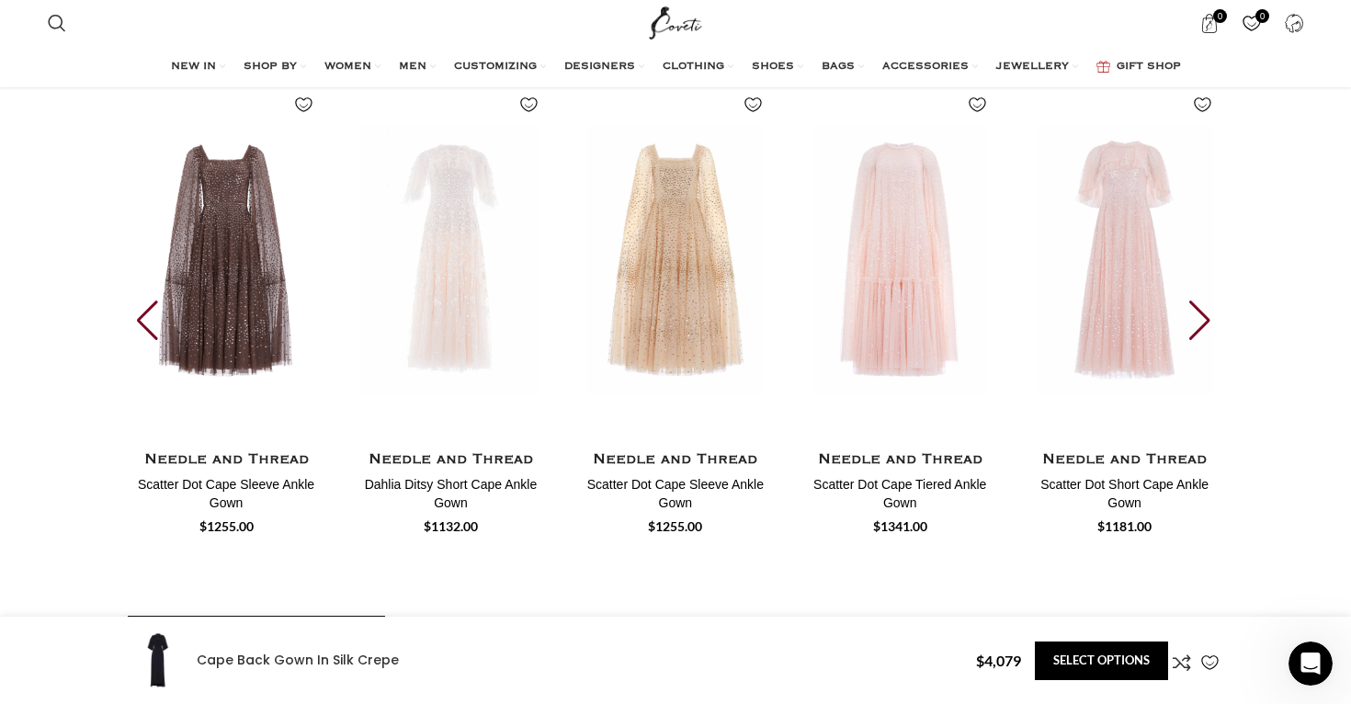
click at [1201, 301] on div "Next slide" at bounding box center [1202, 321] width 25 height 40
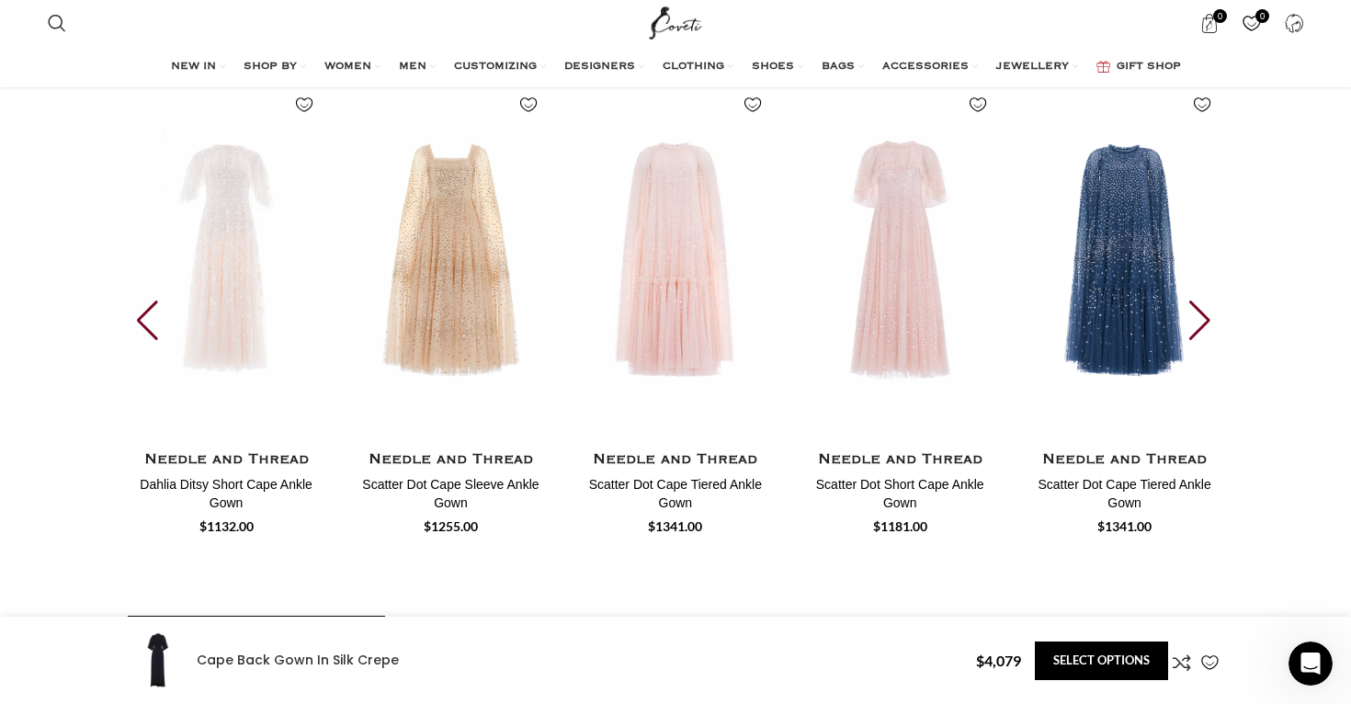
scroll to position [0, 968]
click at [1201, 301] on div "Next slide" at bounding box center [1202, 321] width 25 height 40
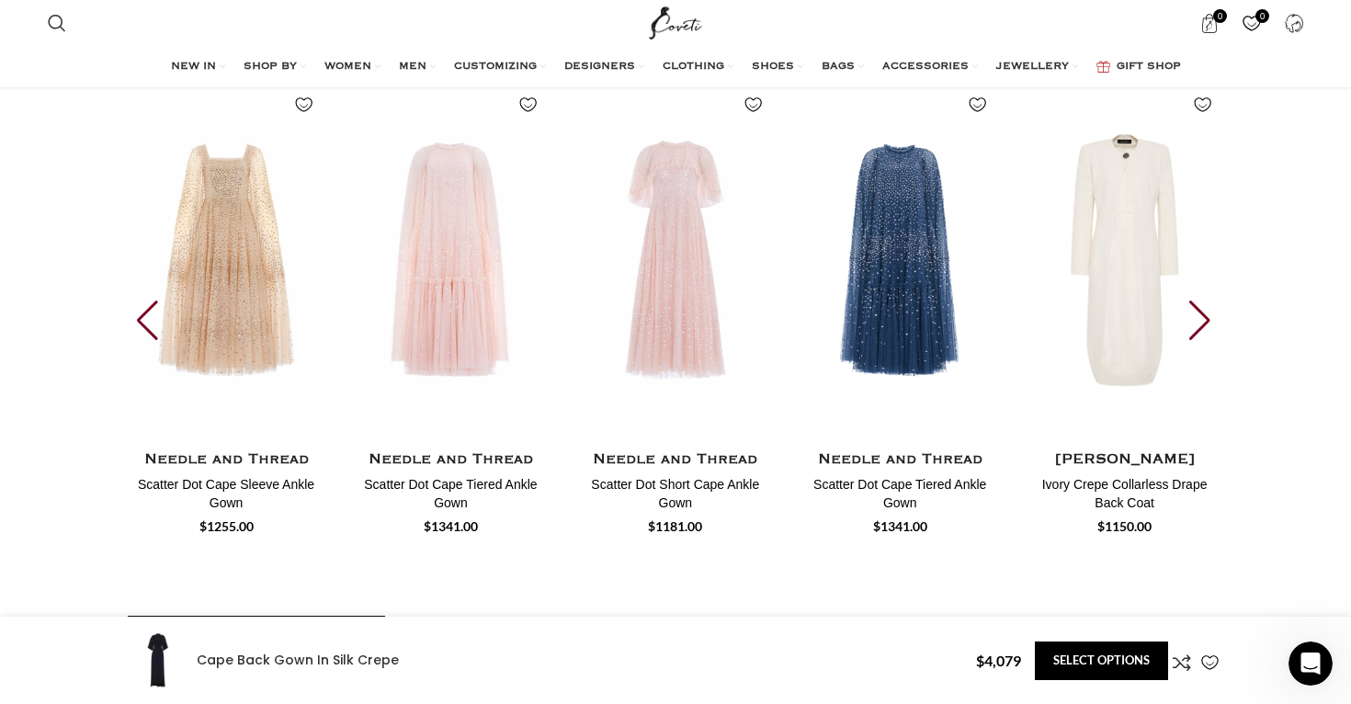
click at [1201, 301] on div "Next slide" at bounding box center [1202, 321] width 25 height 40
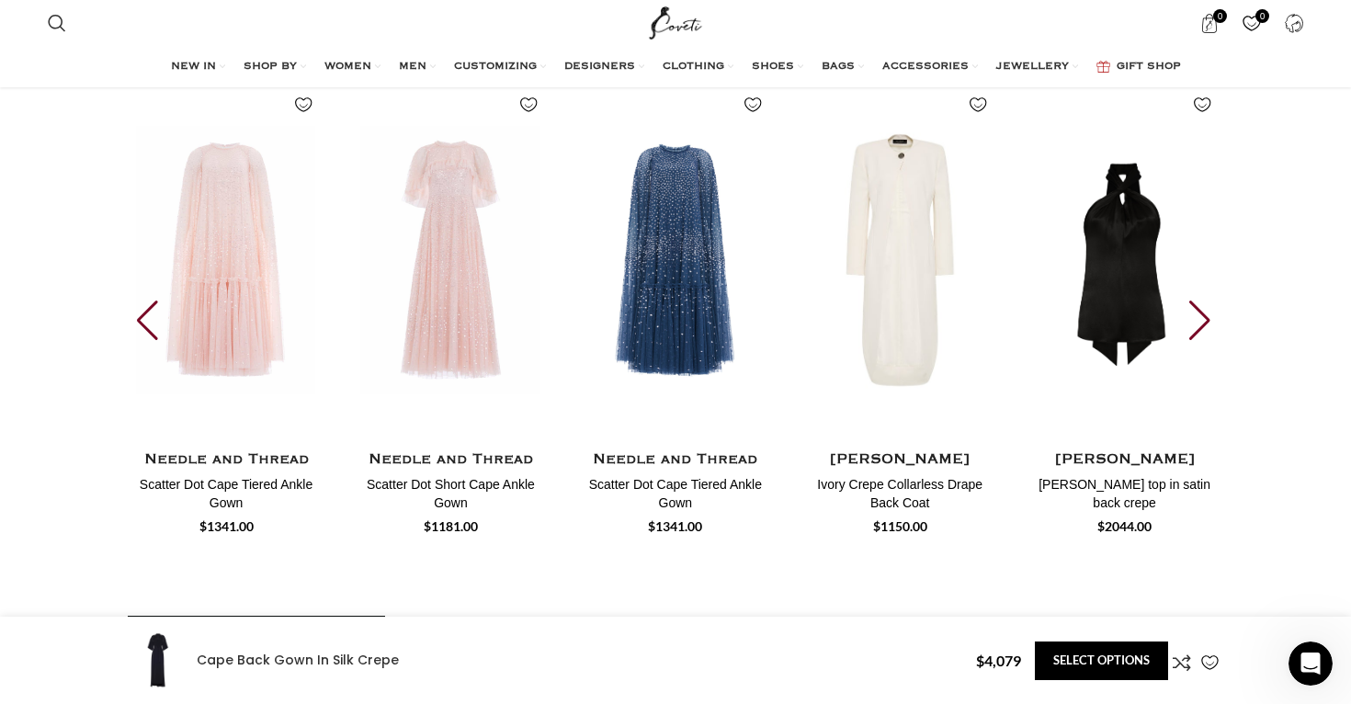
click at [157, 301] on div "Previous slide" at bounding box center [149, 321] width 25 height 40
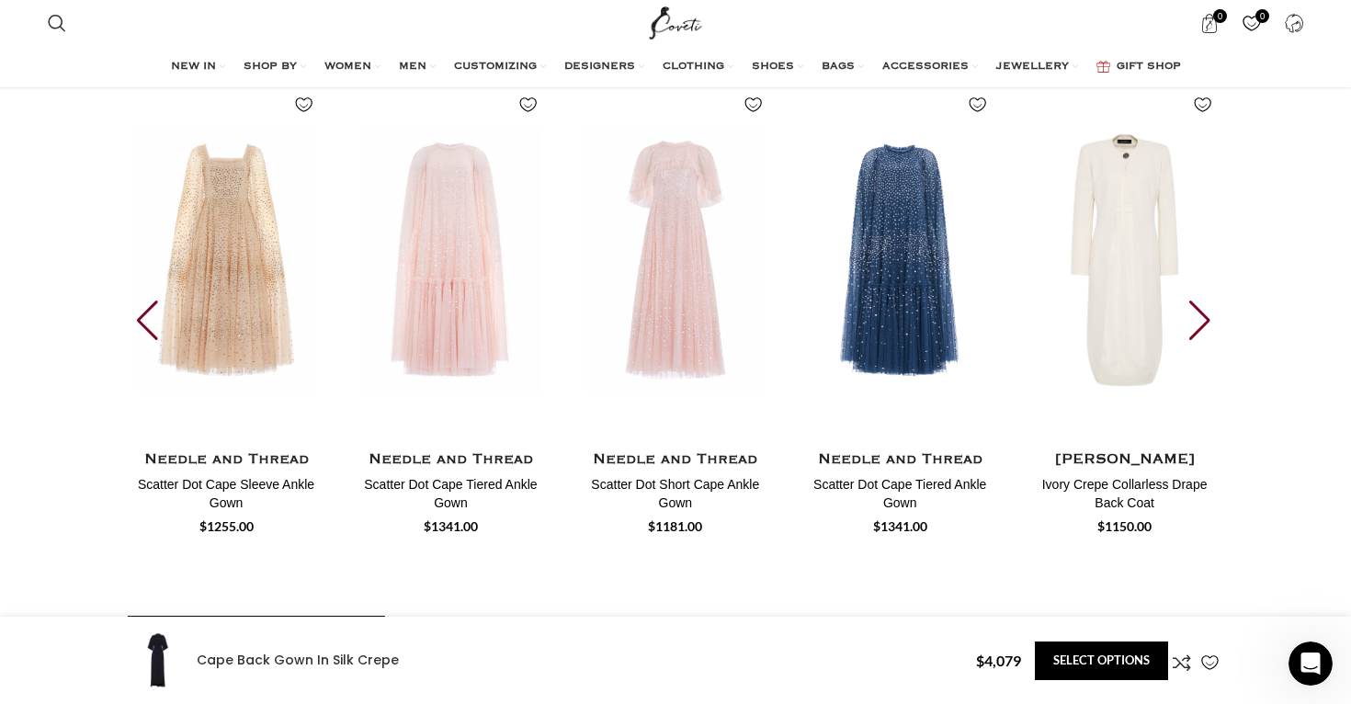
click at [157, 301] on div "Previous slide" at bounding box center [149, 321] width 25 height 40
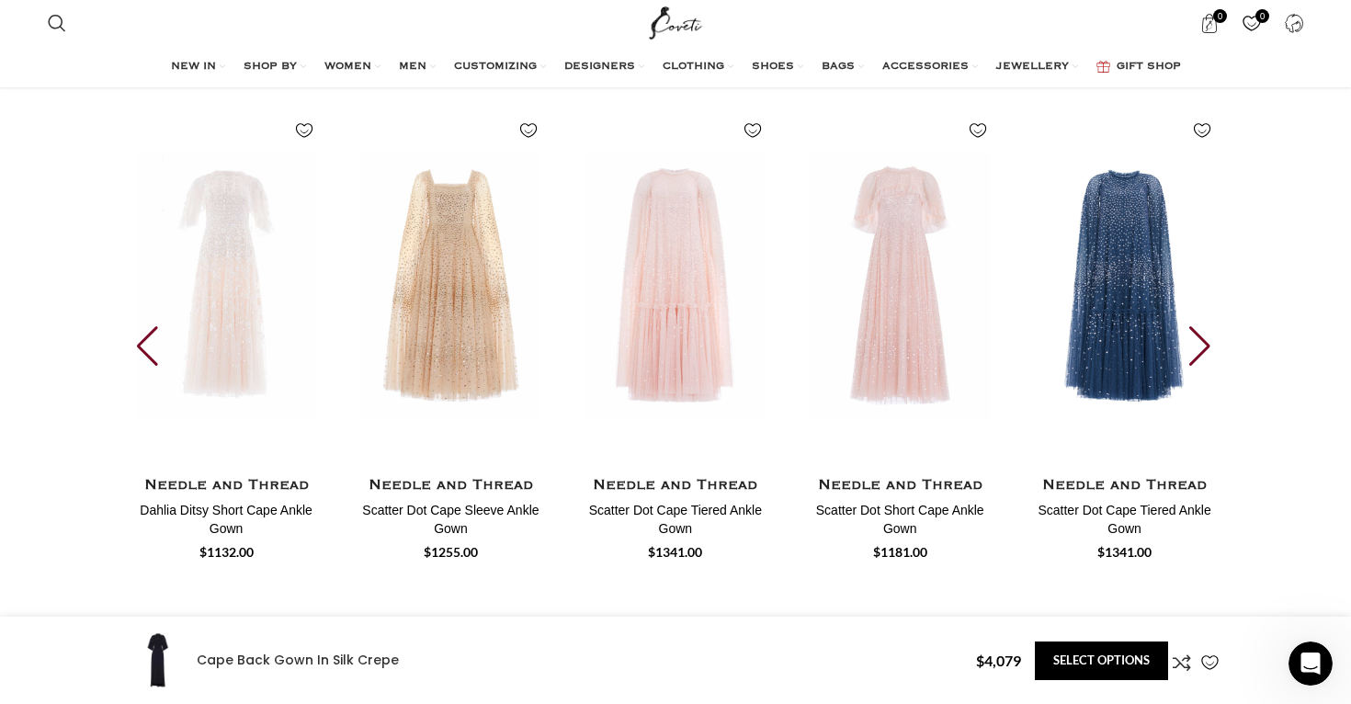
scroll to position [0, 1355]
click at [143, 326] on div "Previous slide" at bounding box center [149, 346] width 25 height 40
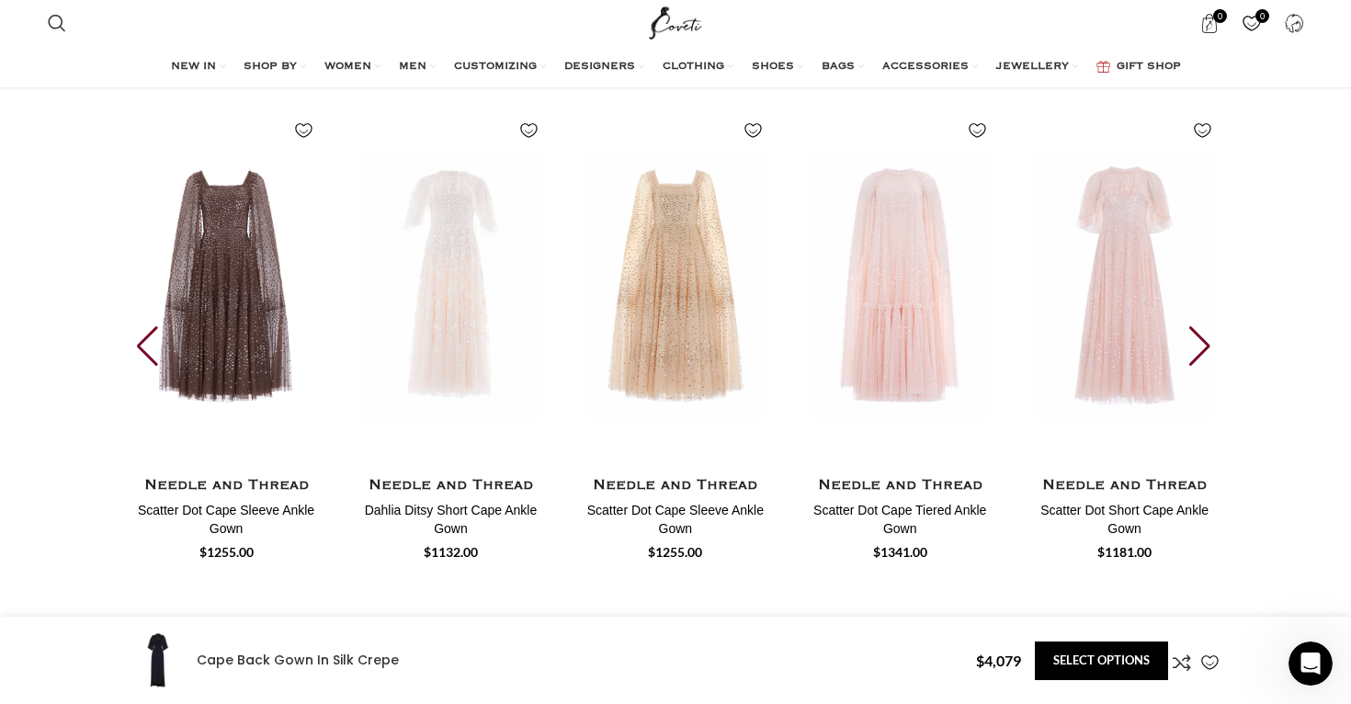
click at [143, 326] on div "Previous slide" at bounding box center [149, 346] width 25 height 40
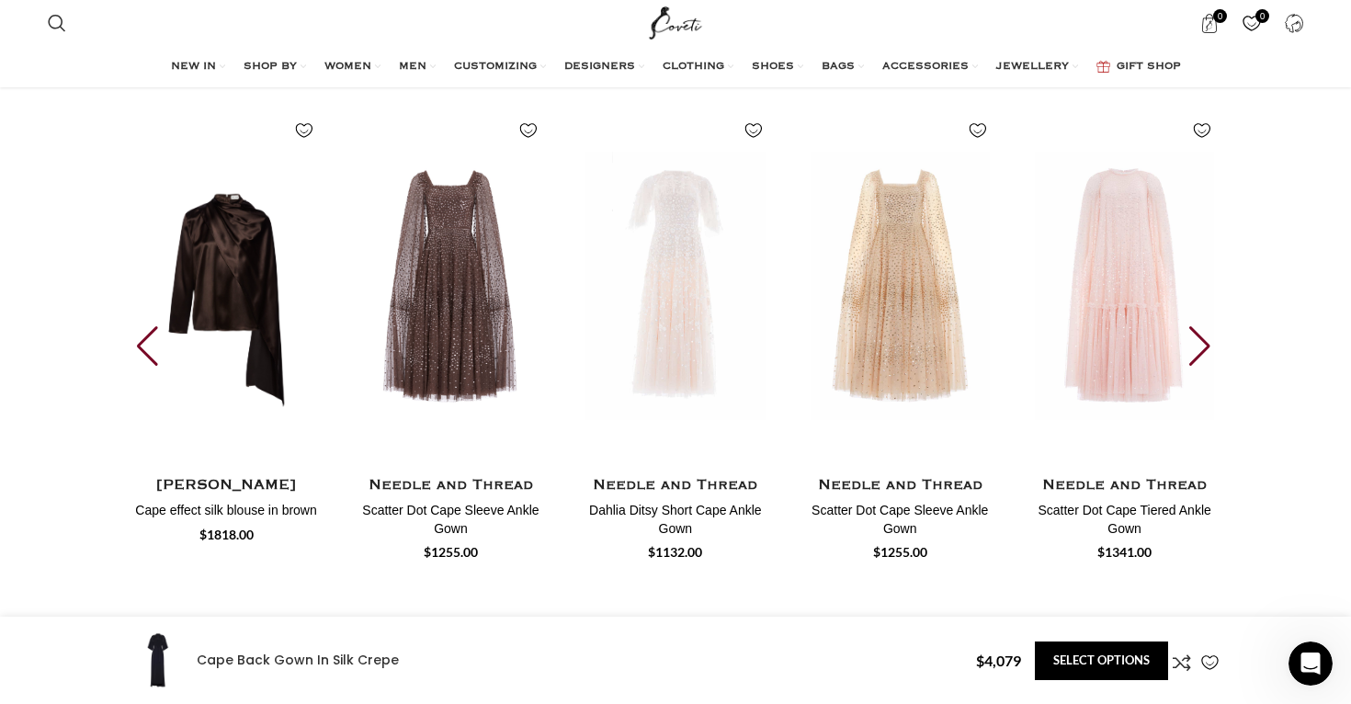
click at [143, 326] on div "Previous slide" at bounding box center [149, 346] width 25 height 40
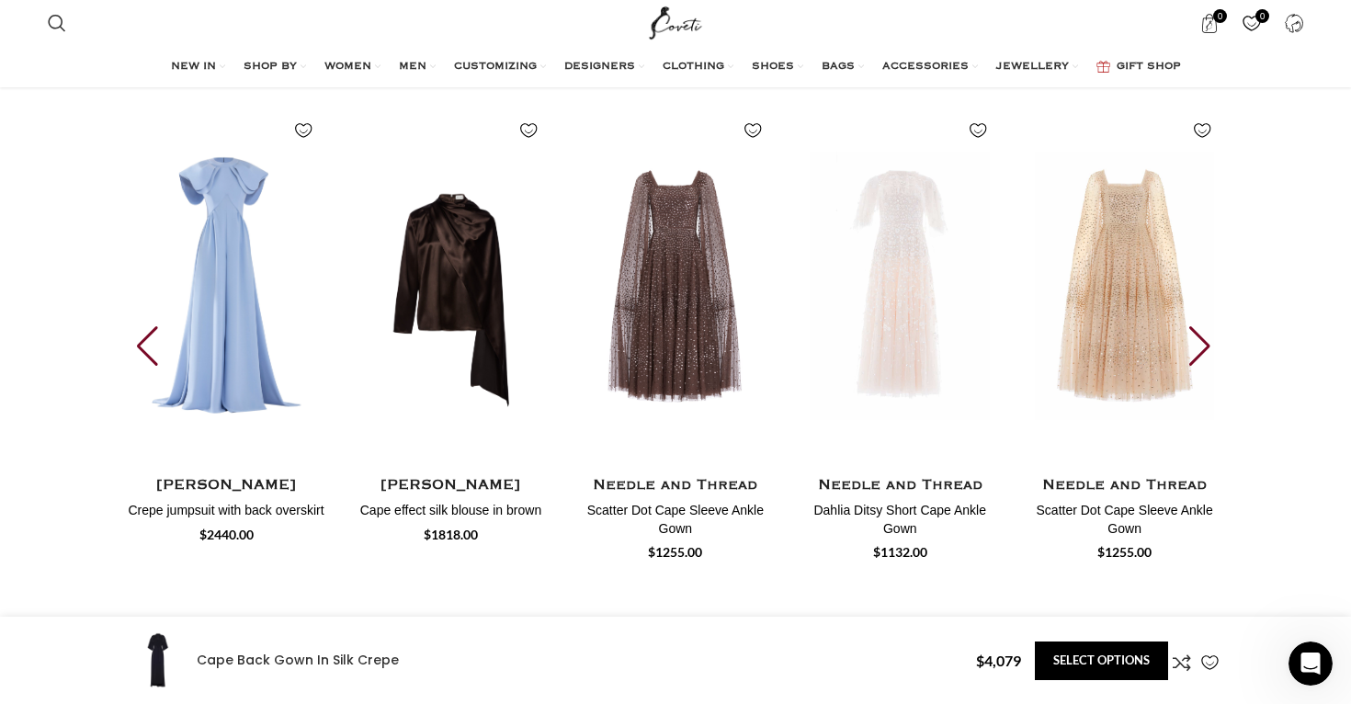
click at [143, 326] on div "Previous slide" at bounding box center [149, 346] width 25 height 40
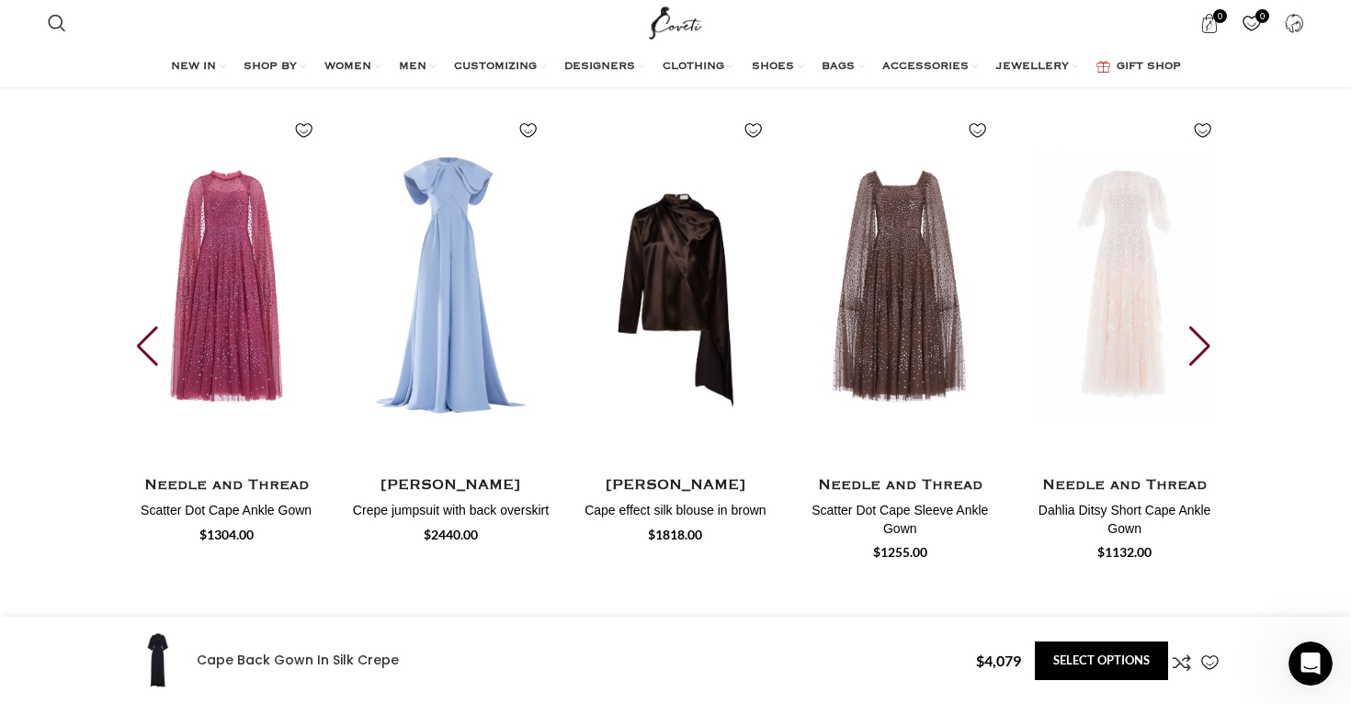
click at [143, 326] on div "Previous slide" at bounding box center [149, 346] width 25 height 40
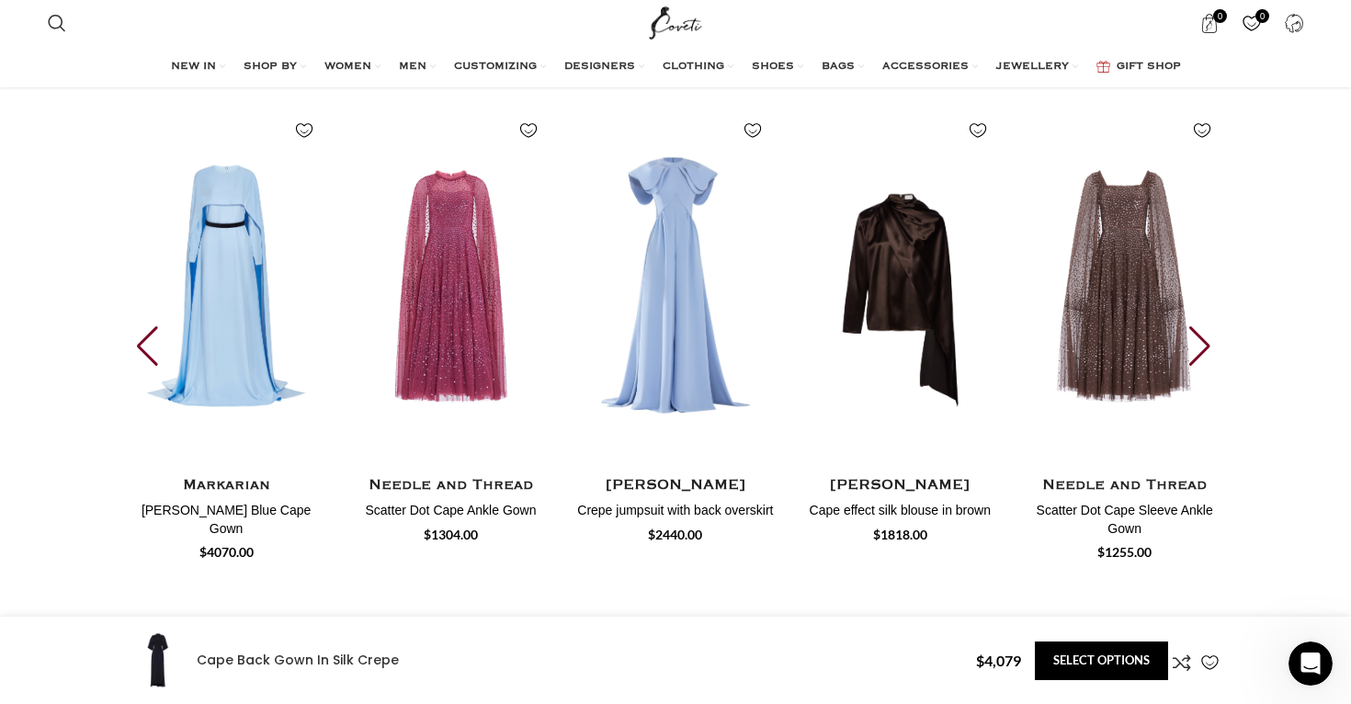
click at [143, 326] on div "Previous slide" at bounding box center [149, 346] width 25 height 40
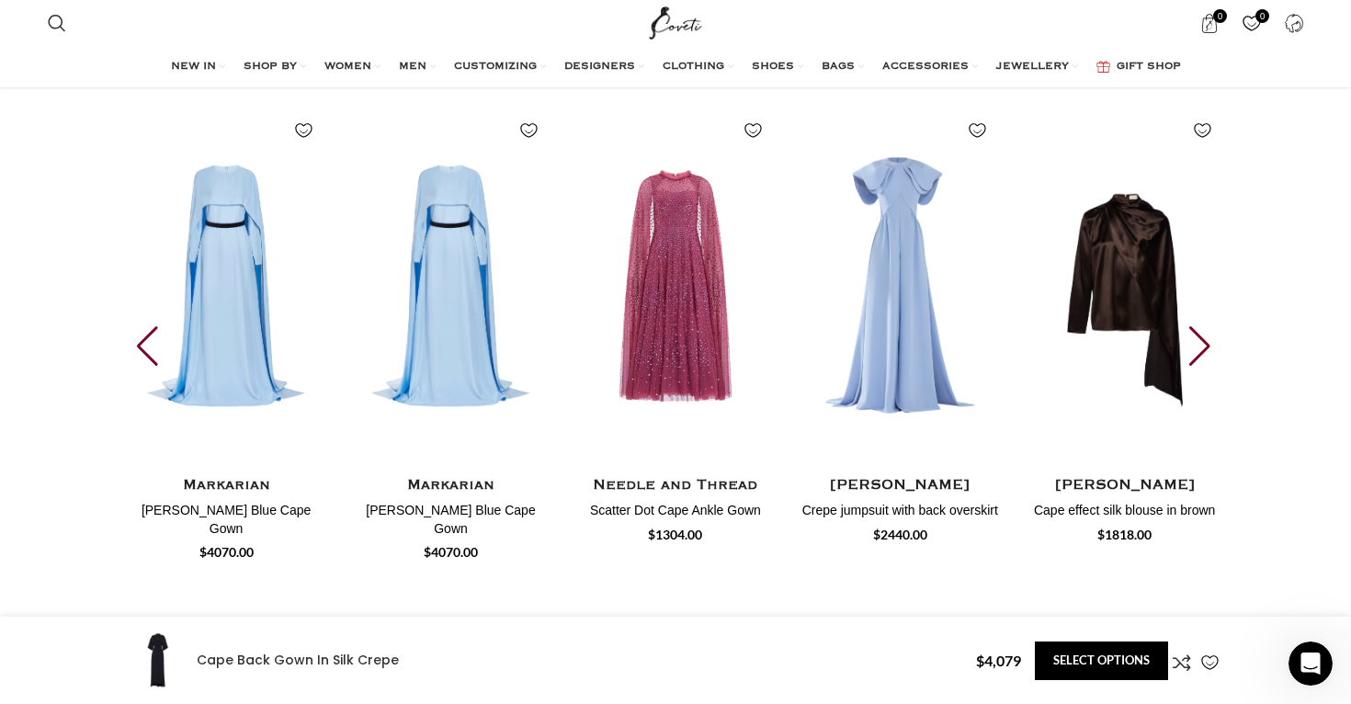
click at [143, 326] on div "Previous slide" at bounding box center [149, 346] width 25 height 40
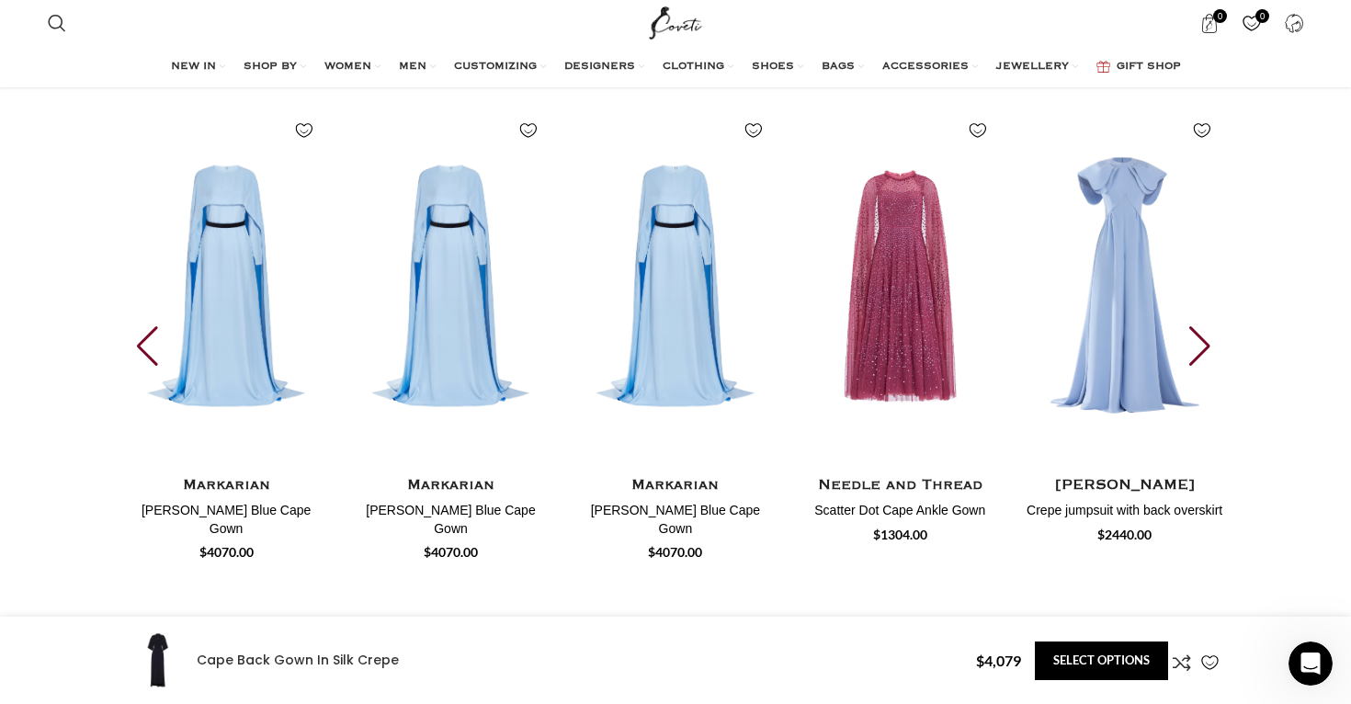
click at [143, 326] on div "Previous slide" at bounding box center [149, 346] width 25 height 40
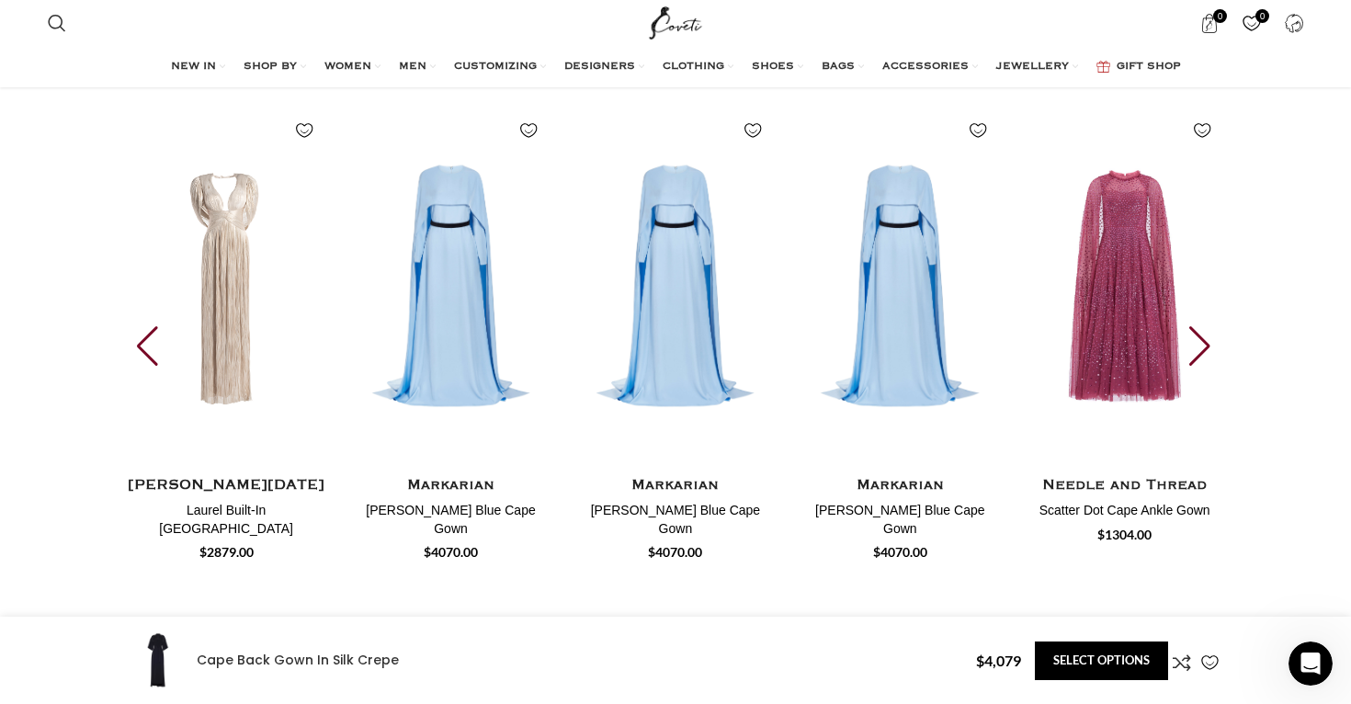
click at [143, 326] on div "Previous slide" at bounding box center [149, 346] width 25 height 40
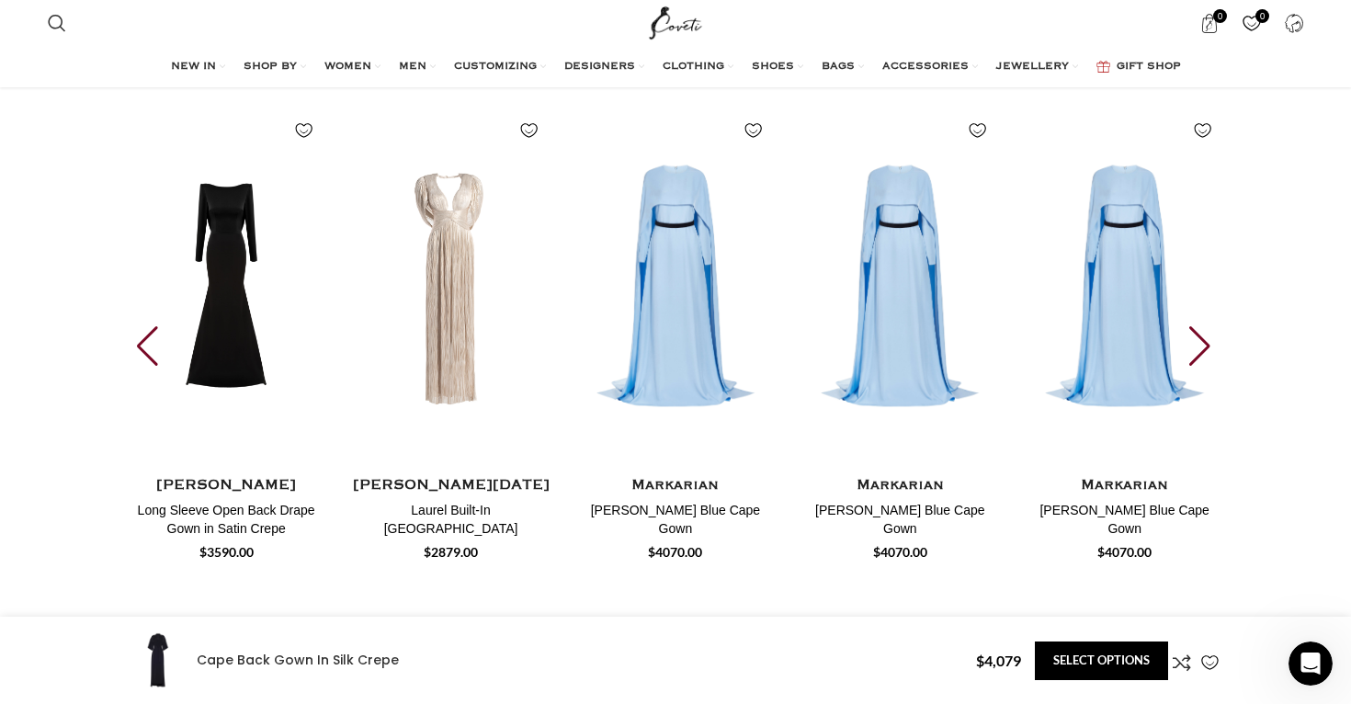
click at [143, 326] on div "Previous slide" at bounding box center [149, 346] width 25 height 40
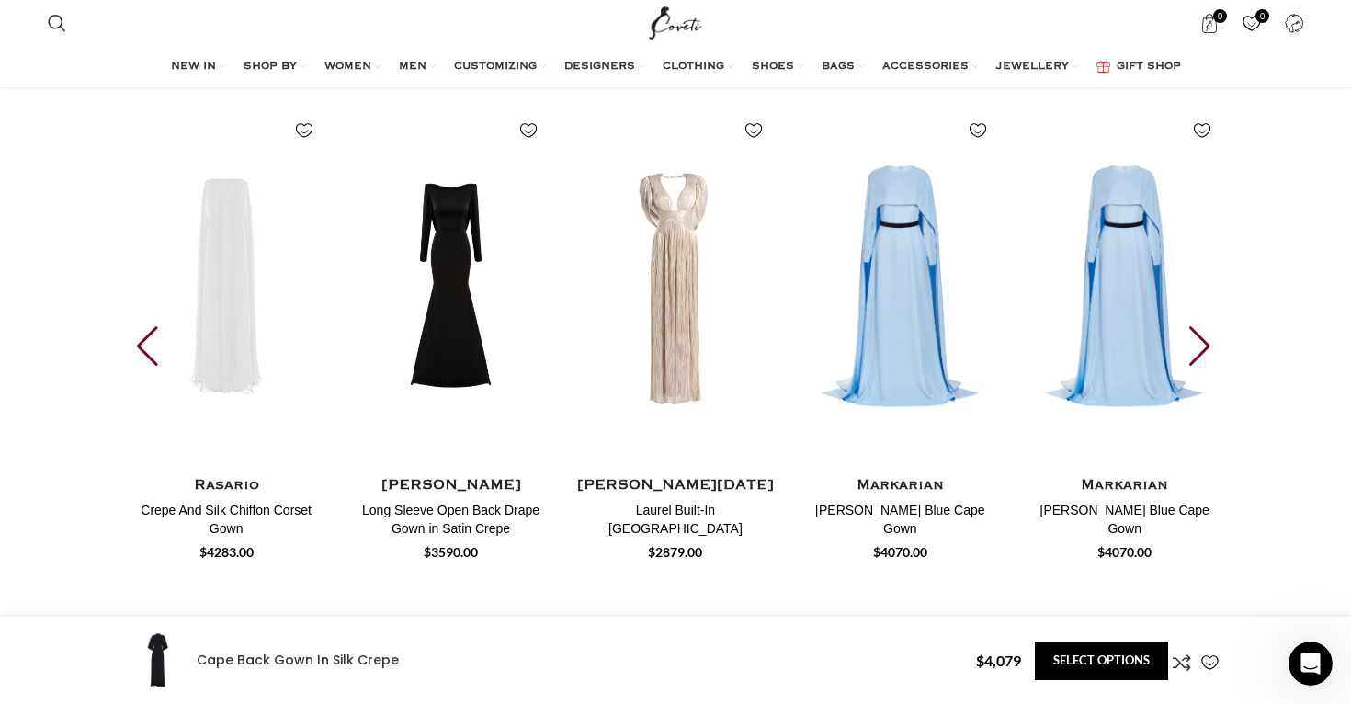
click at [146, 326] on div "Previous slide" at bounding box center [149, 346] width 25 height 40
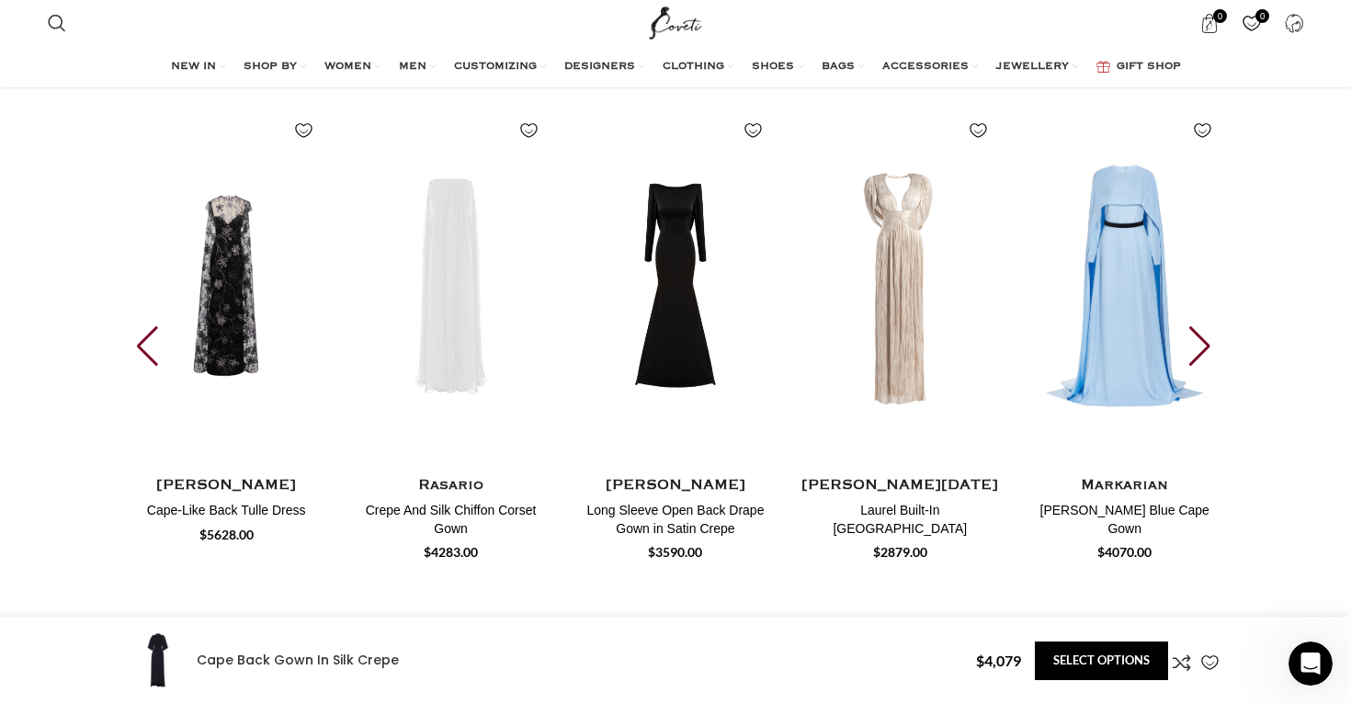
scroll to position [0, 1548]
click at [146, 326] on div "Previous slide" at bounding box center [149, 346] width 25 height 40
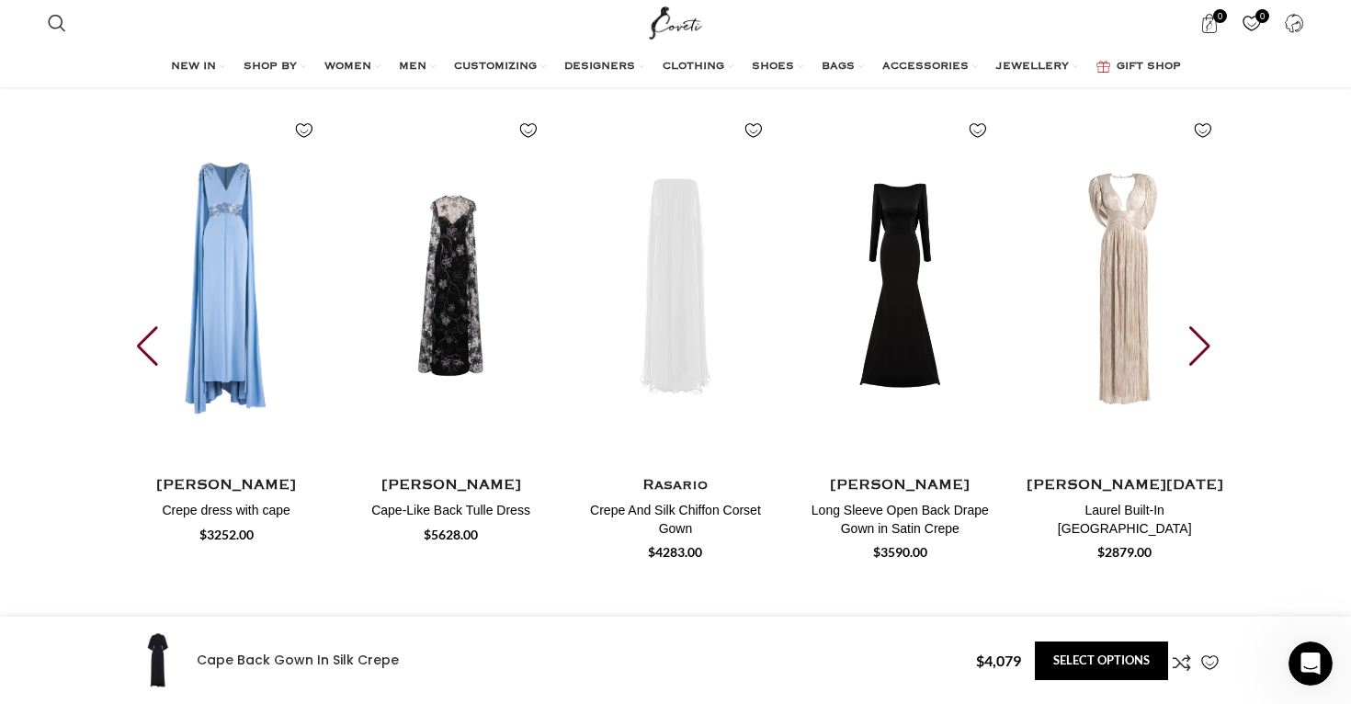
click at [146, 326] on div "Previous slide" at bounding box center [149, 346] width 25 height 40
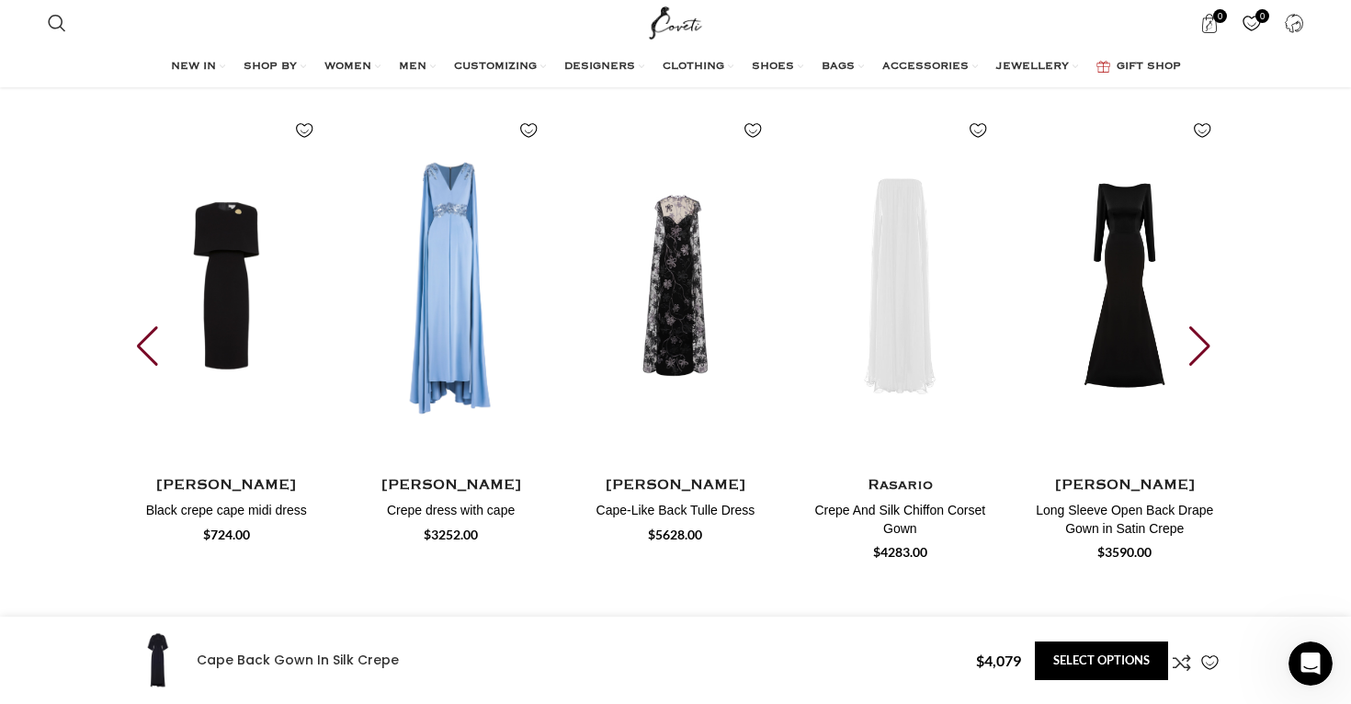
click at [143, 326] on div "Previous slide" at bounding box center [149, 346] width 25 height 40
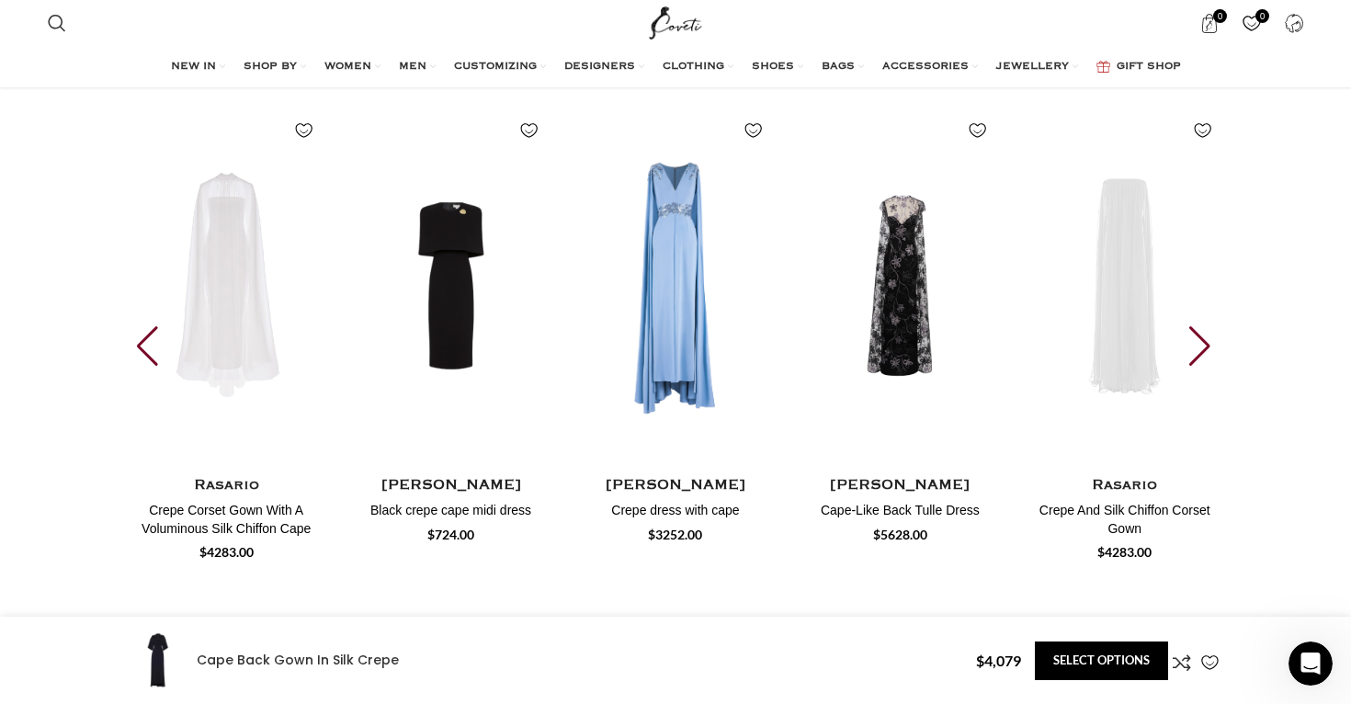
click at [143, 326] on div "Previous slide" at bounding box center [149, 346] width 25 height 40
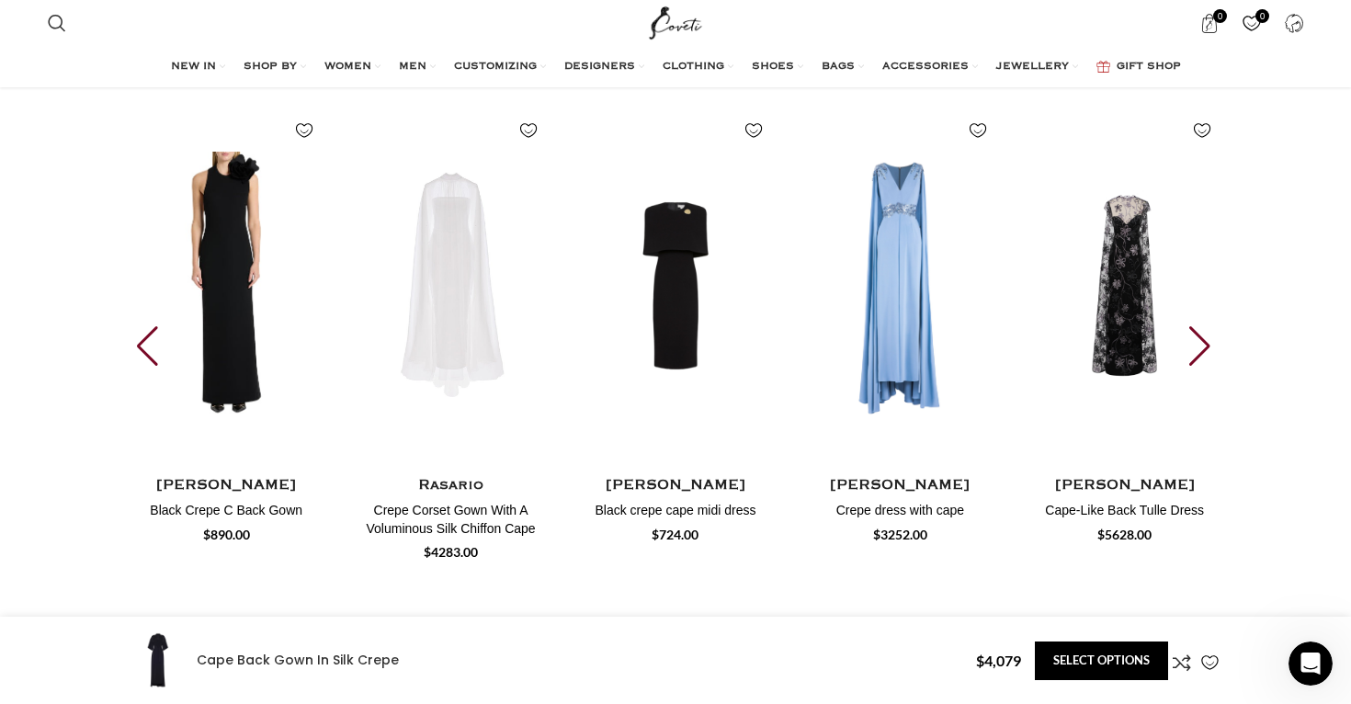
click at [143, 326] on div "Previous slide" at bounding box center [149, 346] width 25 height 40
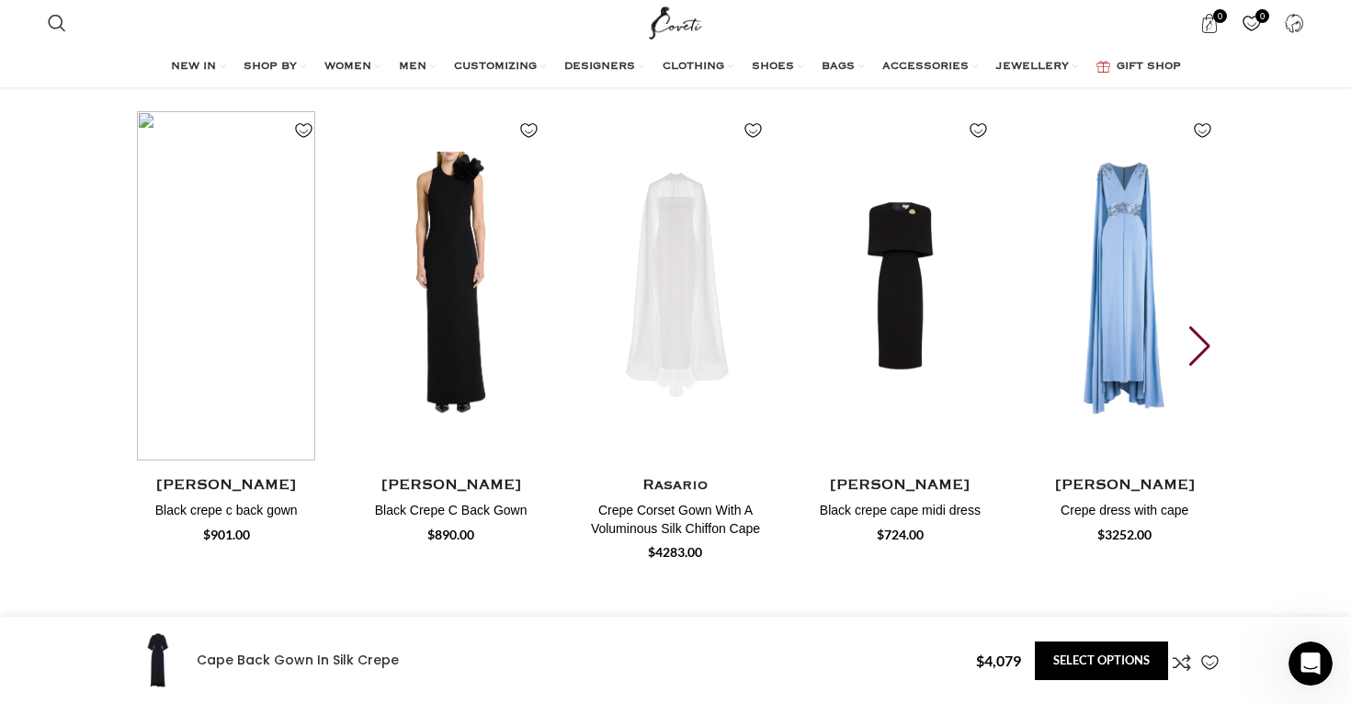
click at [143, 320] on img "1 / 30" at bounding box center [226, 286] width 197 height 368
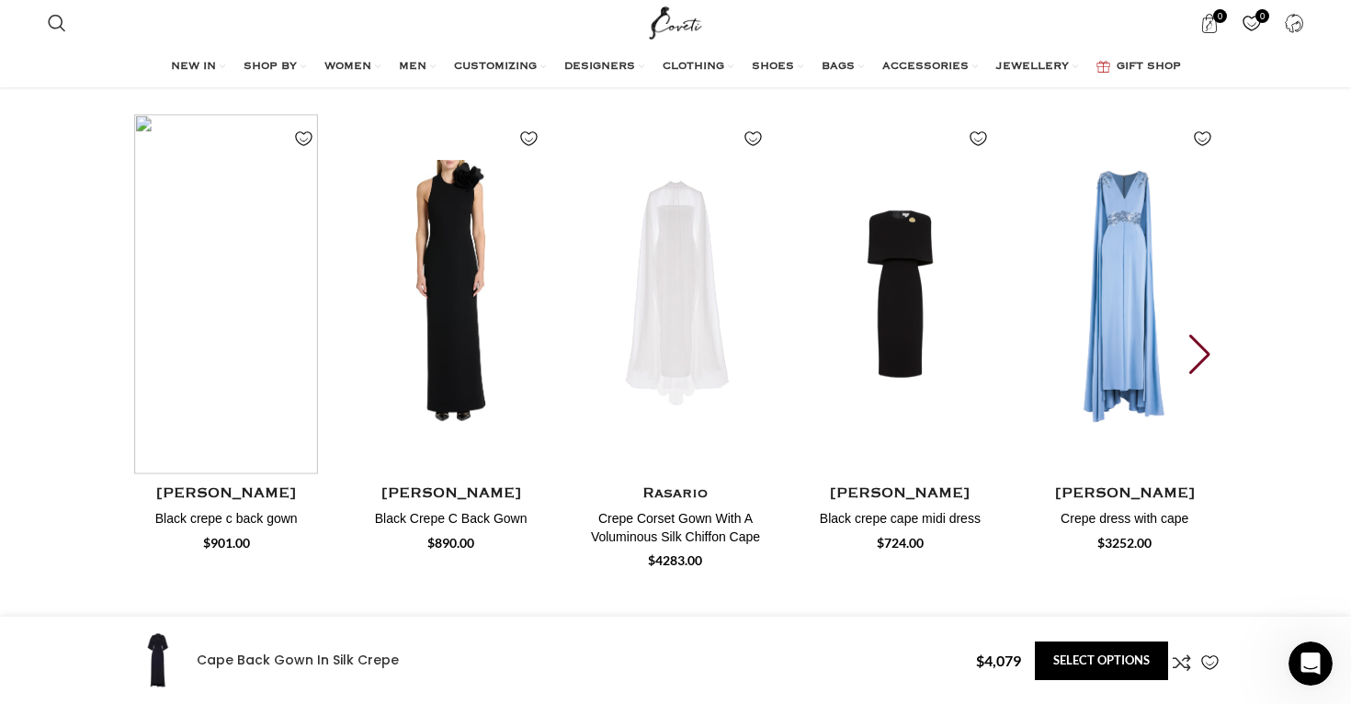
scroll to position [3221, 0]
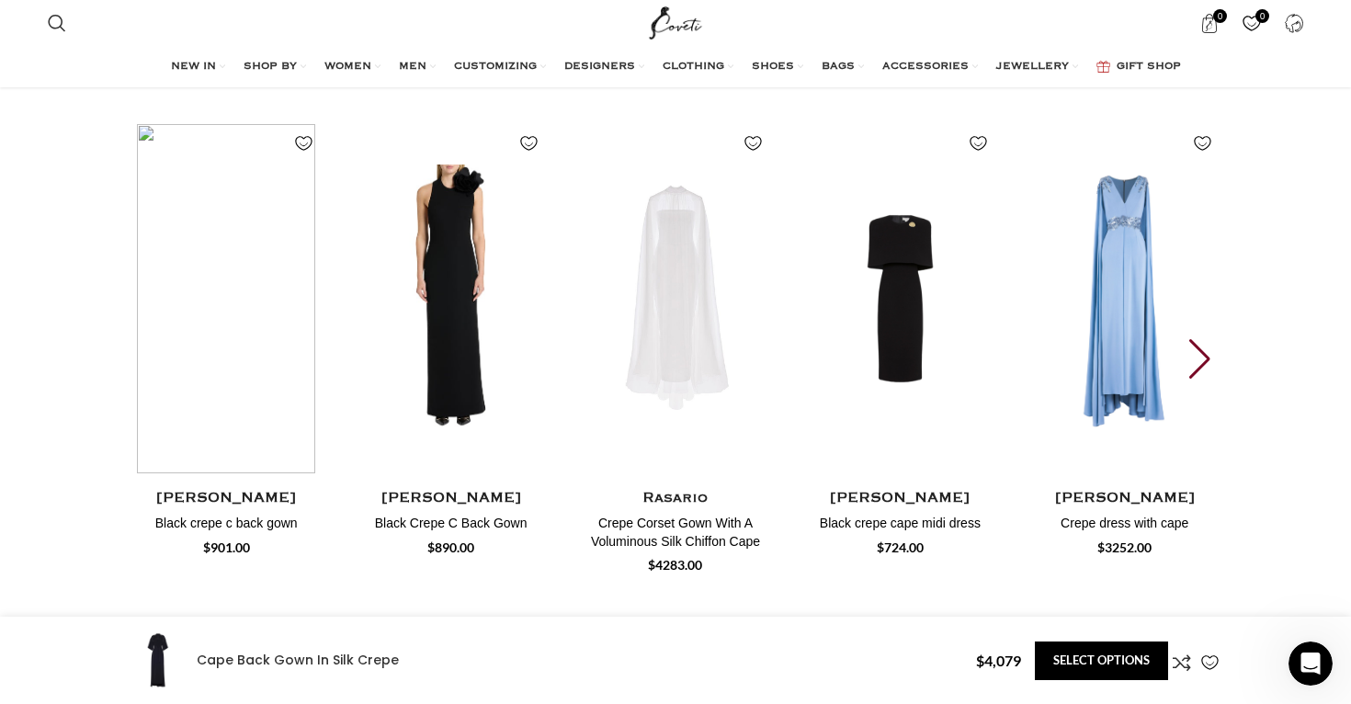
click at [1205, 339] on div "Next slide" at bounding box center [1202, 359] width 25 height 40
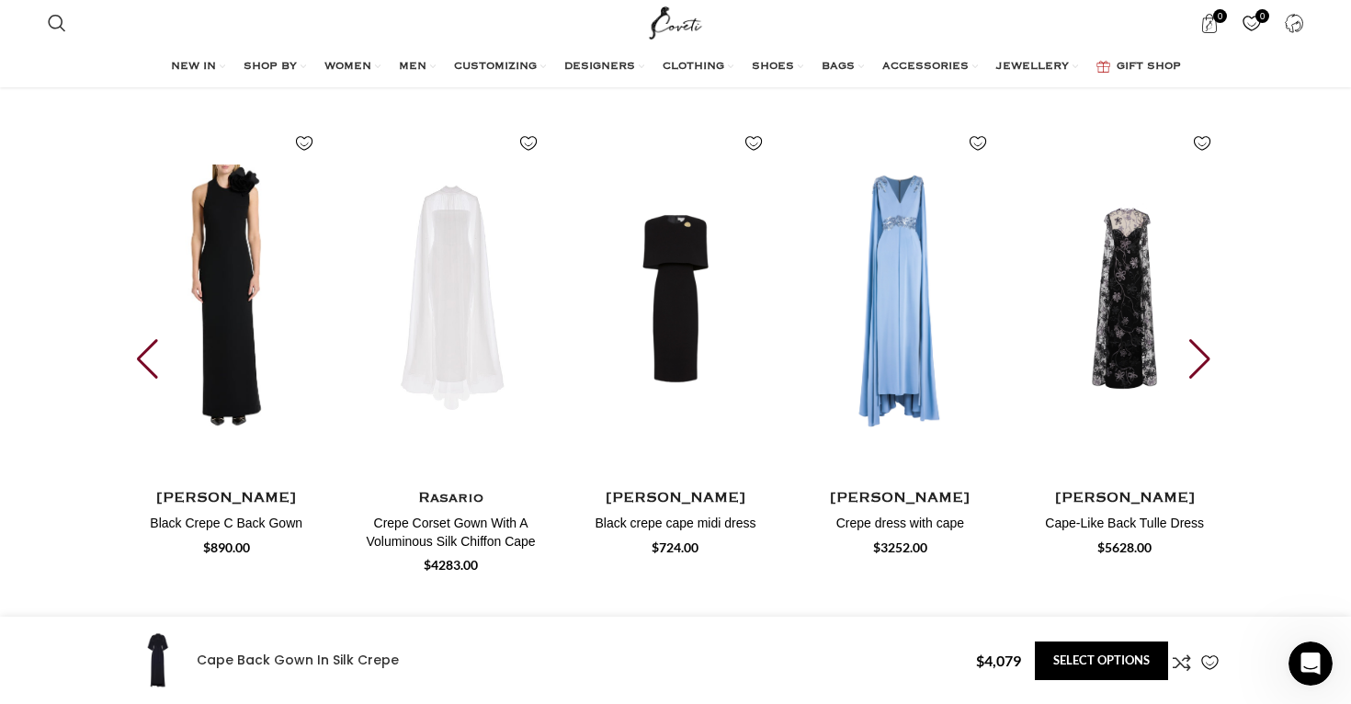
click at [1205, 339] on div "Next slide" at bounding box center [1202, 359] width 25 height 40
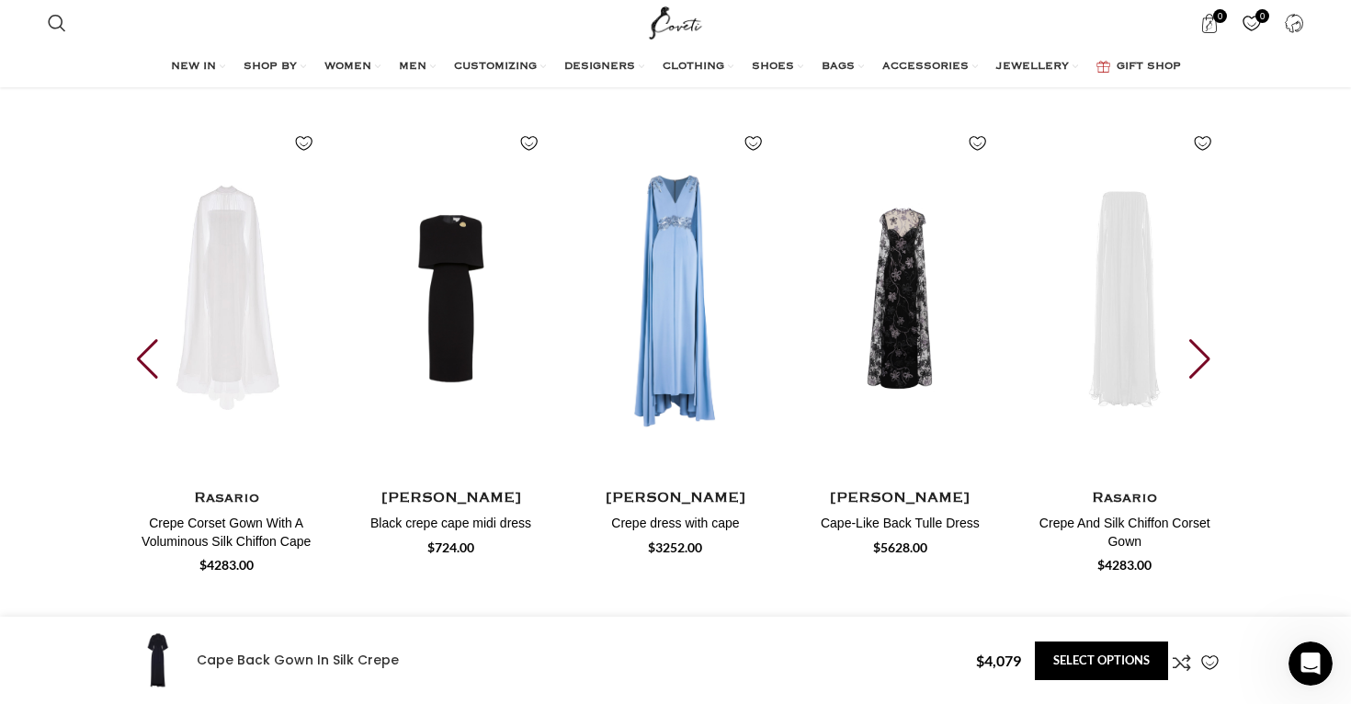
click at [1205, 339] on div "Next slide" at bounding box center [1202, 359] width 25 height 40
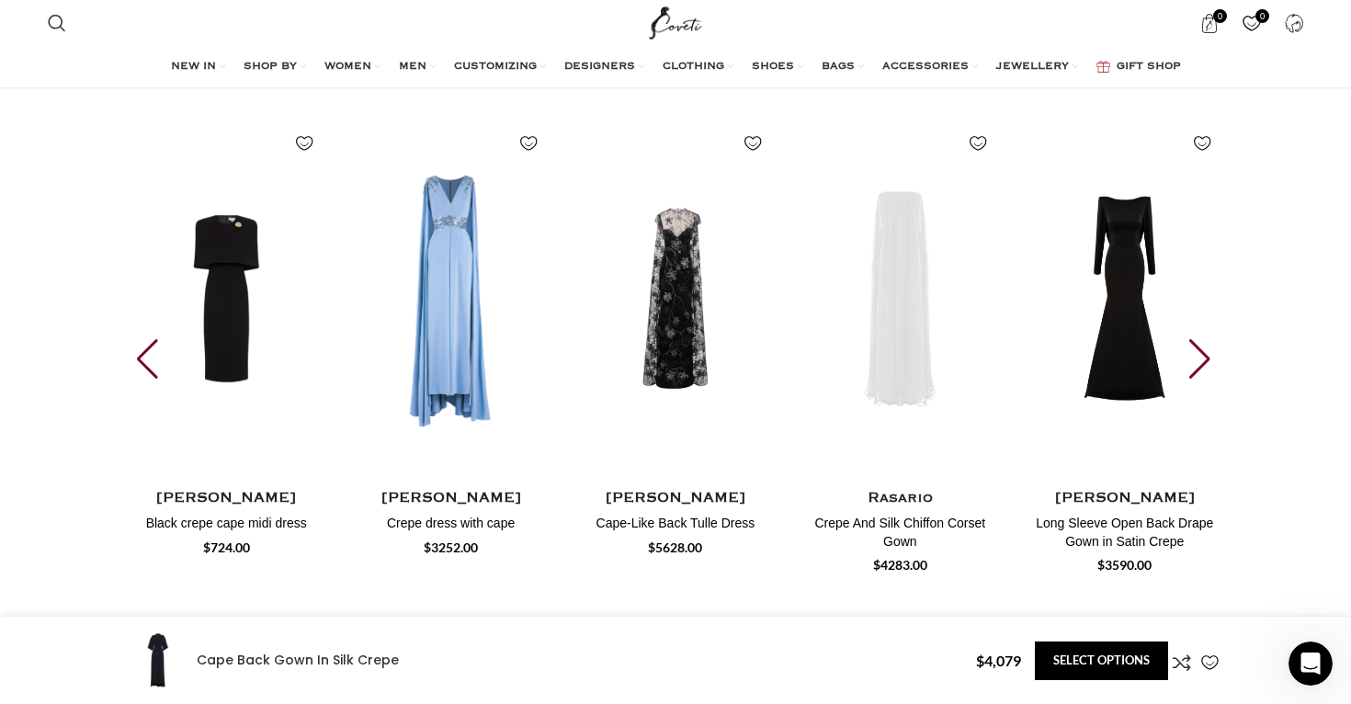
click at [1205, 339] on div "Next slide" at bounding box center [1202, 359] width 25 height 40
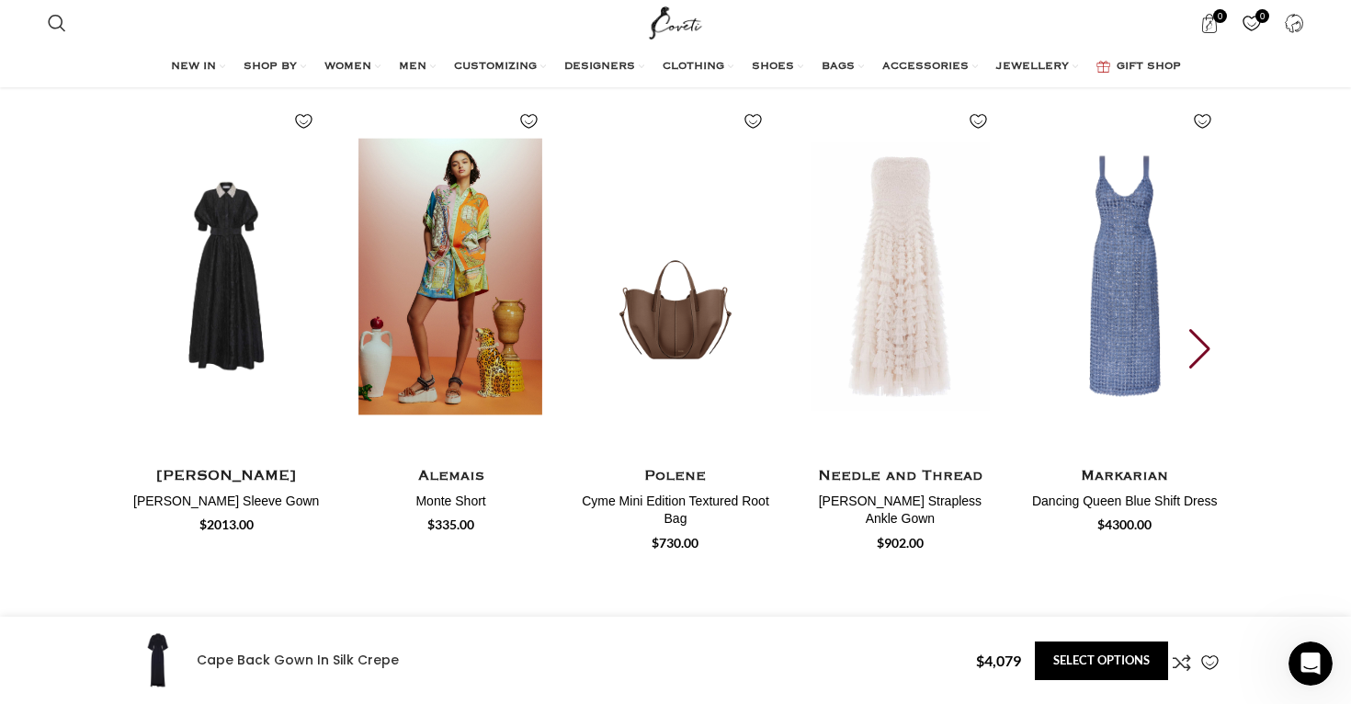
scroll to position [4202, 0]
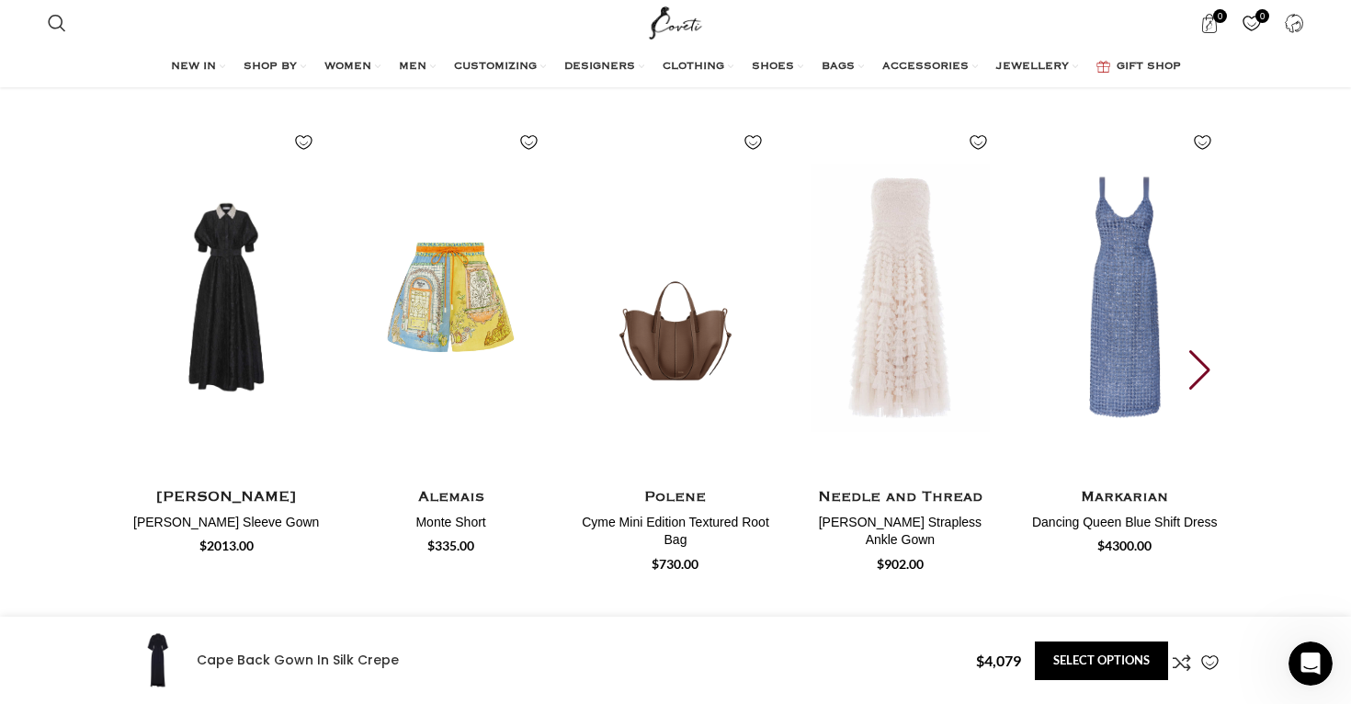
click at [1202, 351] on div "Next slide" at bounding box center [1202, 370] width 25 height 40
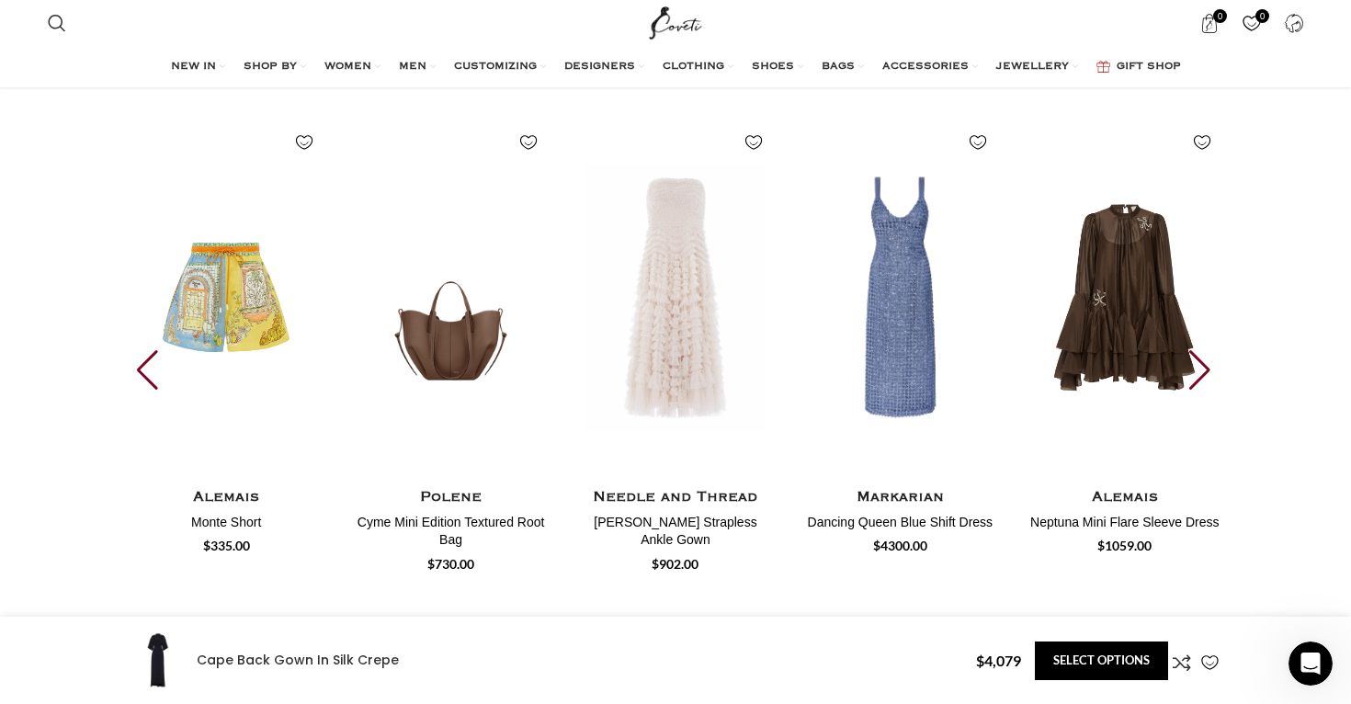
scroll to position [0, 2322]
click at [1193, 350] on div "Next slide" at bounding box center [1202, 370] width 25 height 40
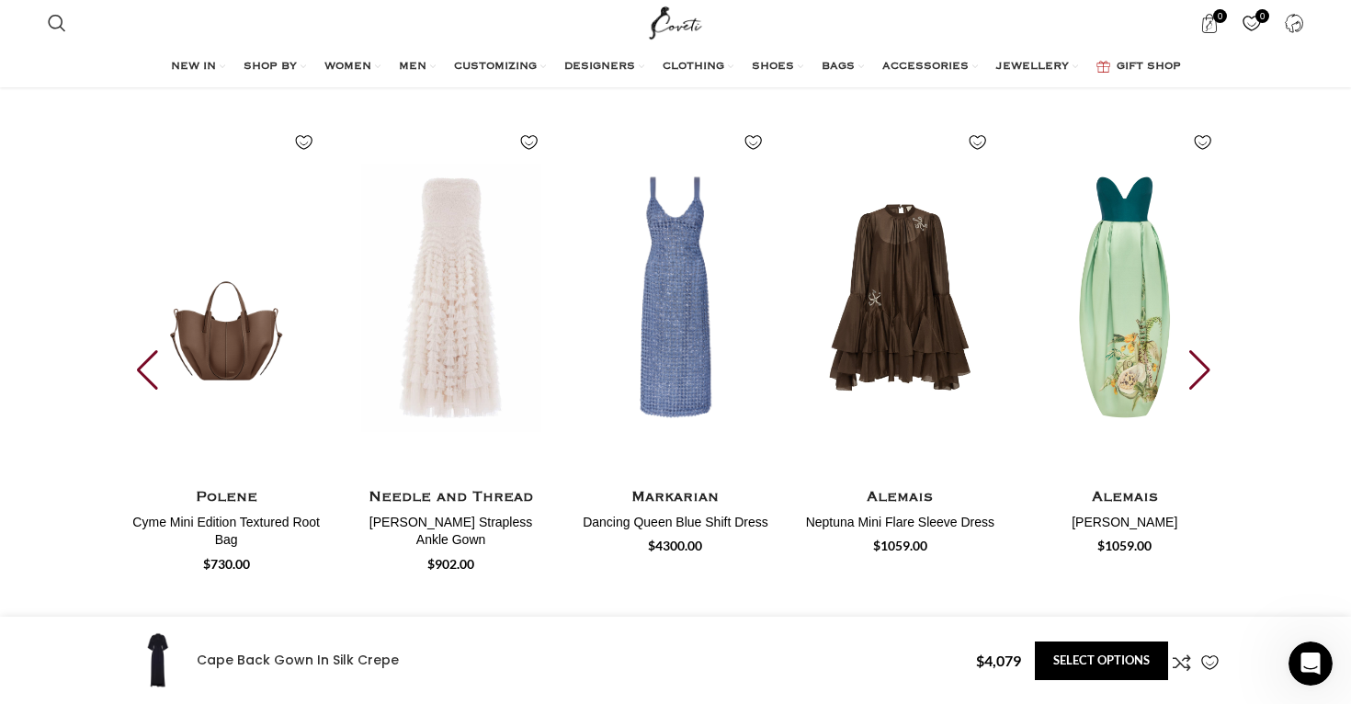
click at [1193, 350] on div "Next slide" at bounding box center [1202, 370] width 25 height 40
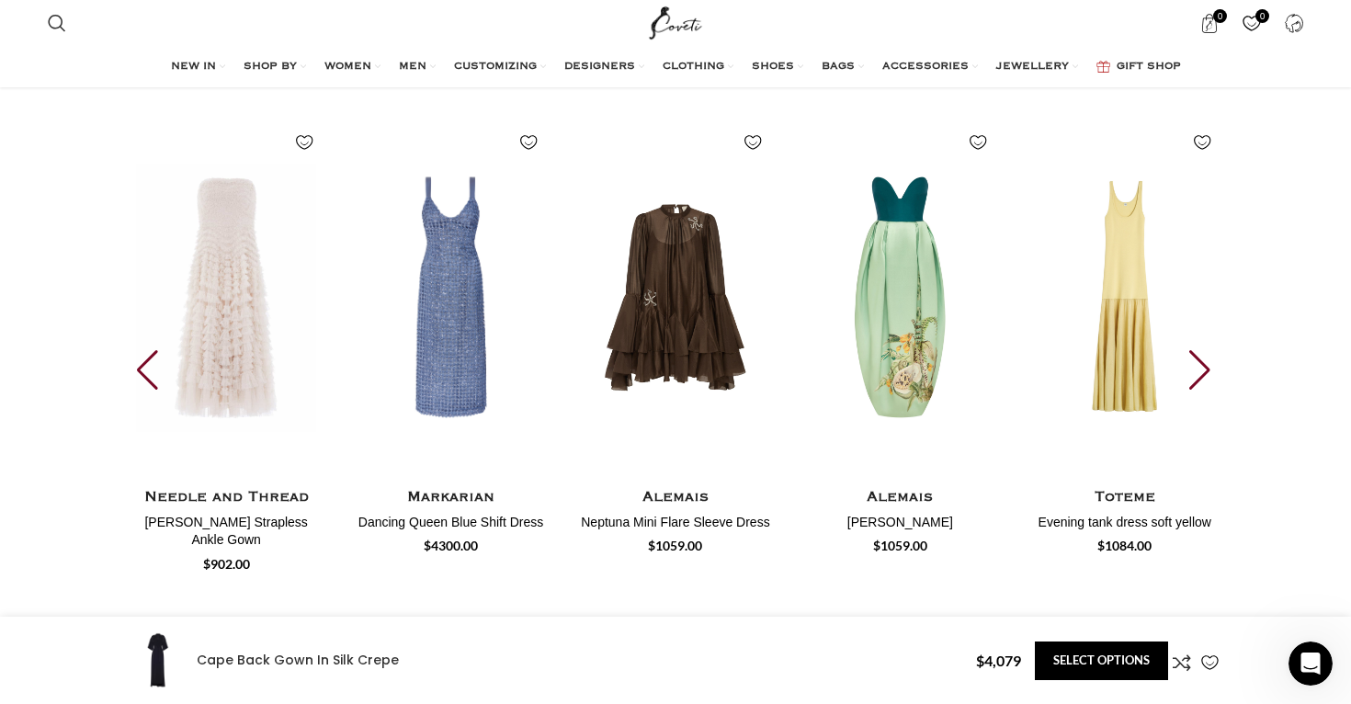
click at [1193, 350] on div "Next slide" at bounding box center [1202, 370] width 25 height 40
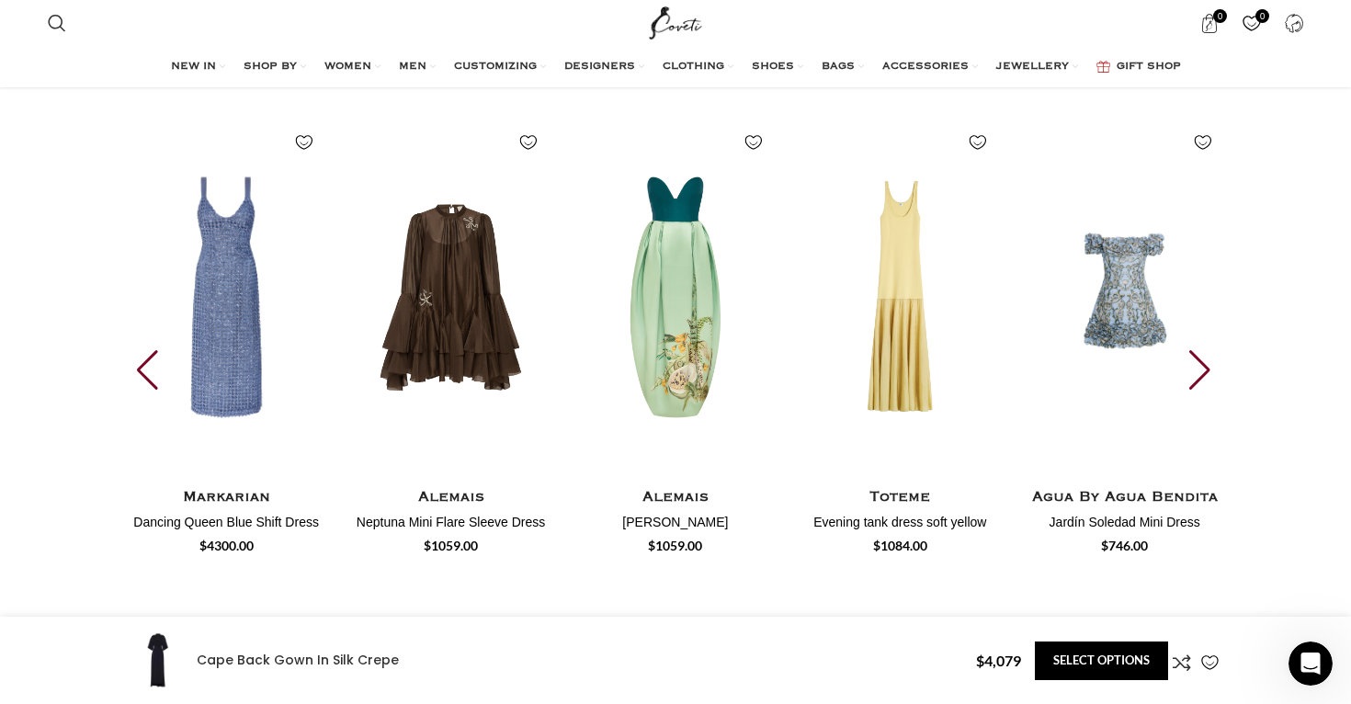
click at [1193, 350] on div "Next slide" at bounding box center [1202, 370] width 25 height 40
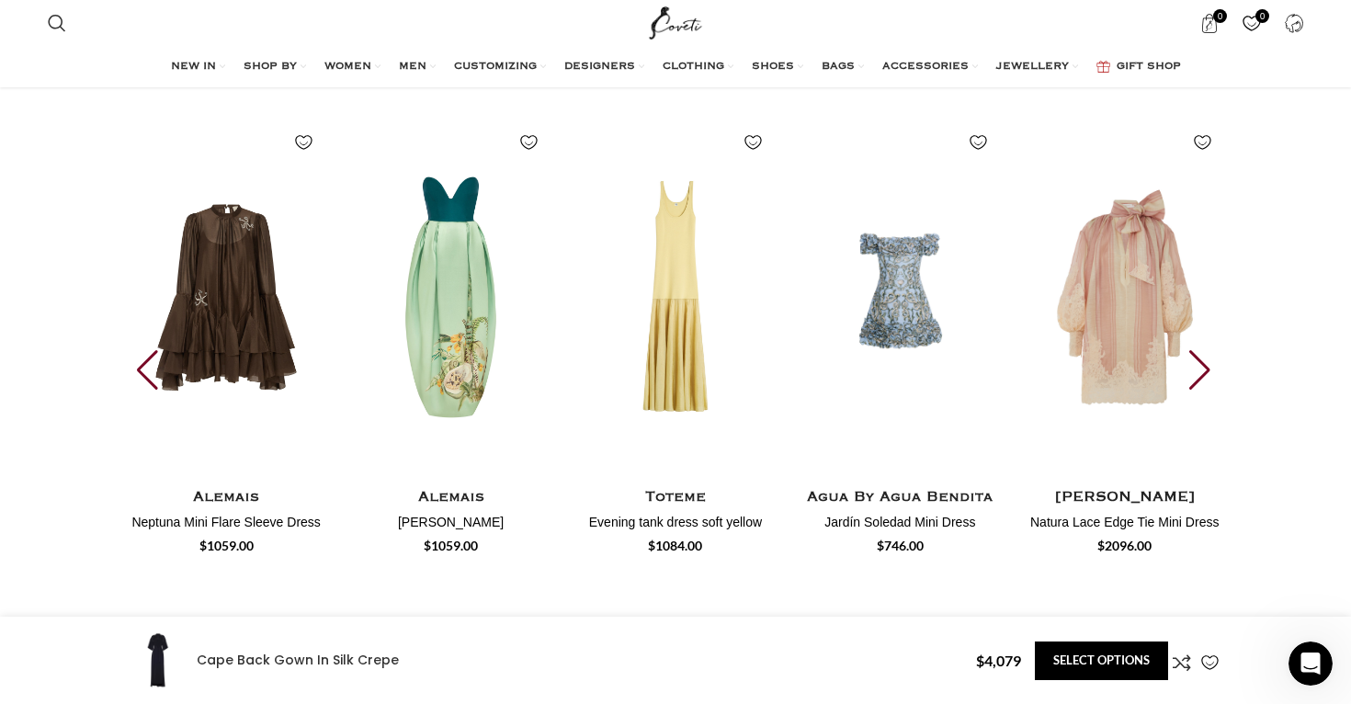
click at [1193, 350] on div "Next slide" at bounding box center [1202, 370] width 25 height 40
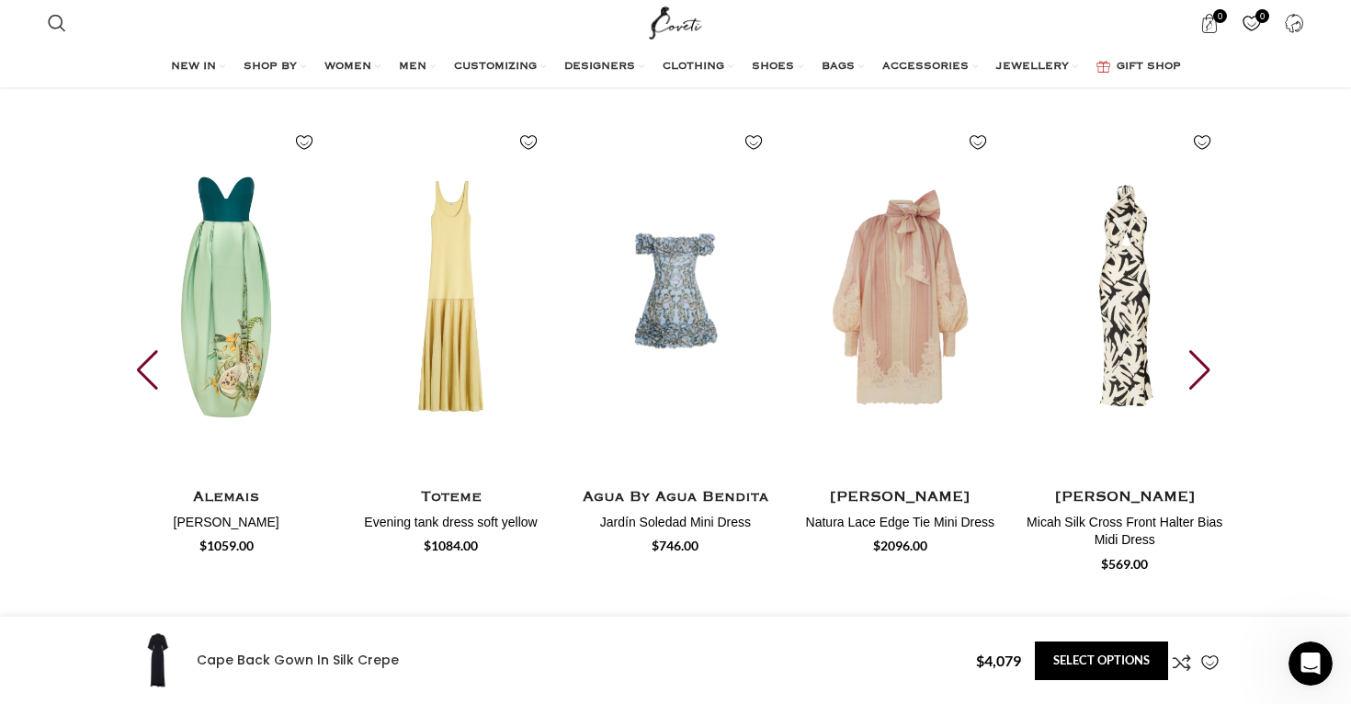
click at [1193, 350] on div "Next slide" at bounding box center [1202, 370] width 25 height 40
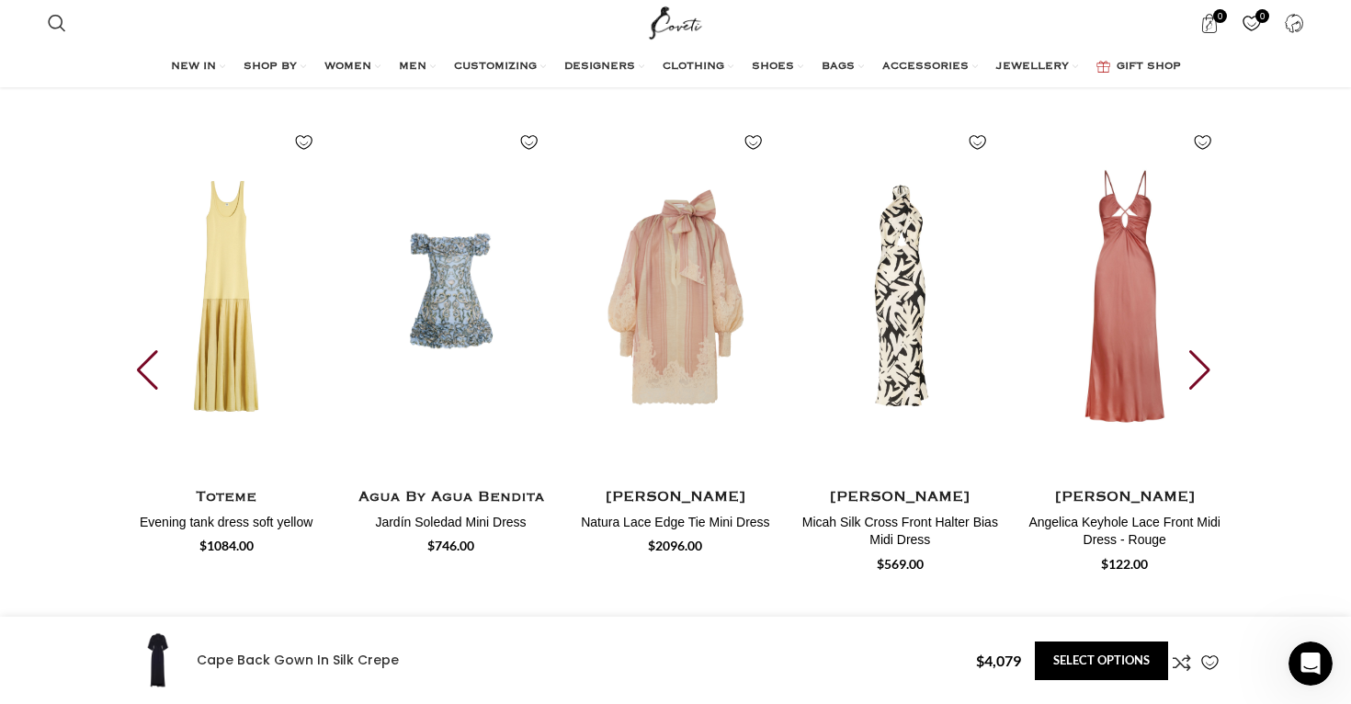
click at [1193, 350] on div "Next slide" at bounding box center [1202, 370] width 25 height 40
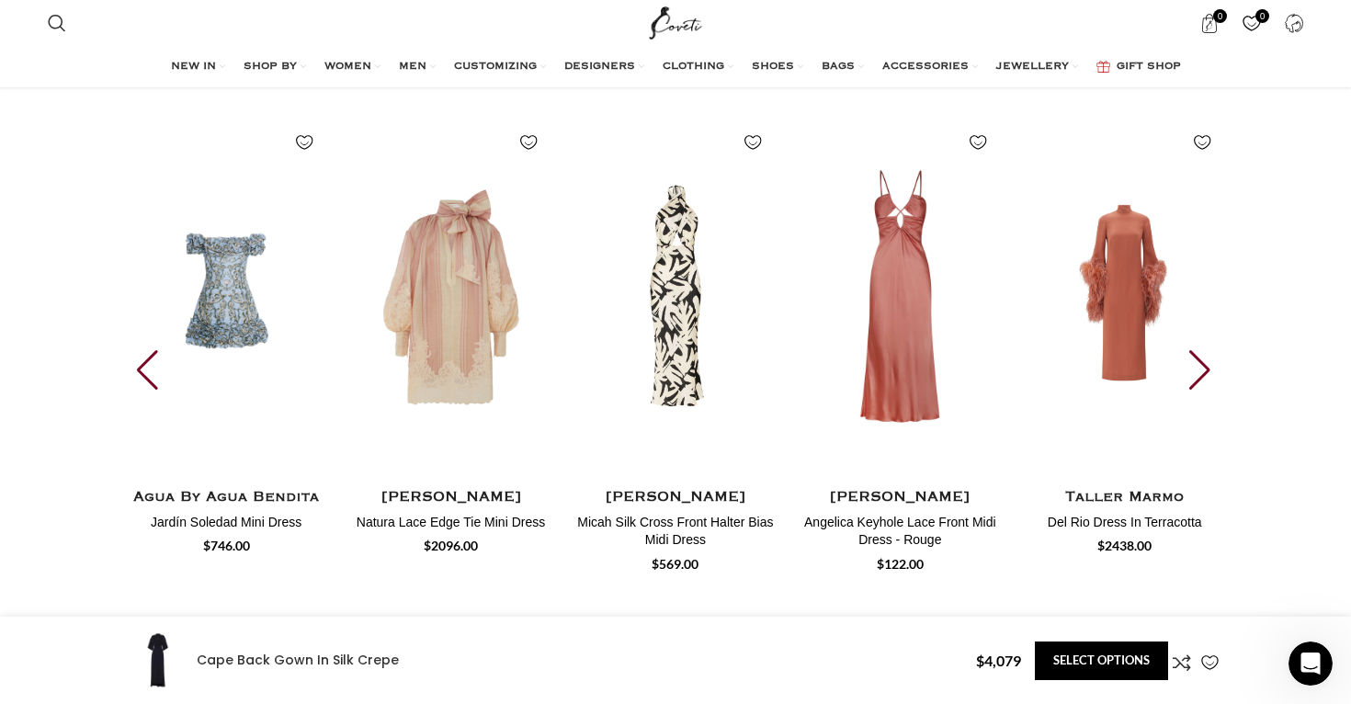
click at [1193, 350] on div "Next slide" at bounding box center [1202, 370] width 25 height 40
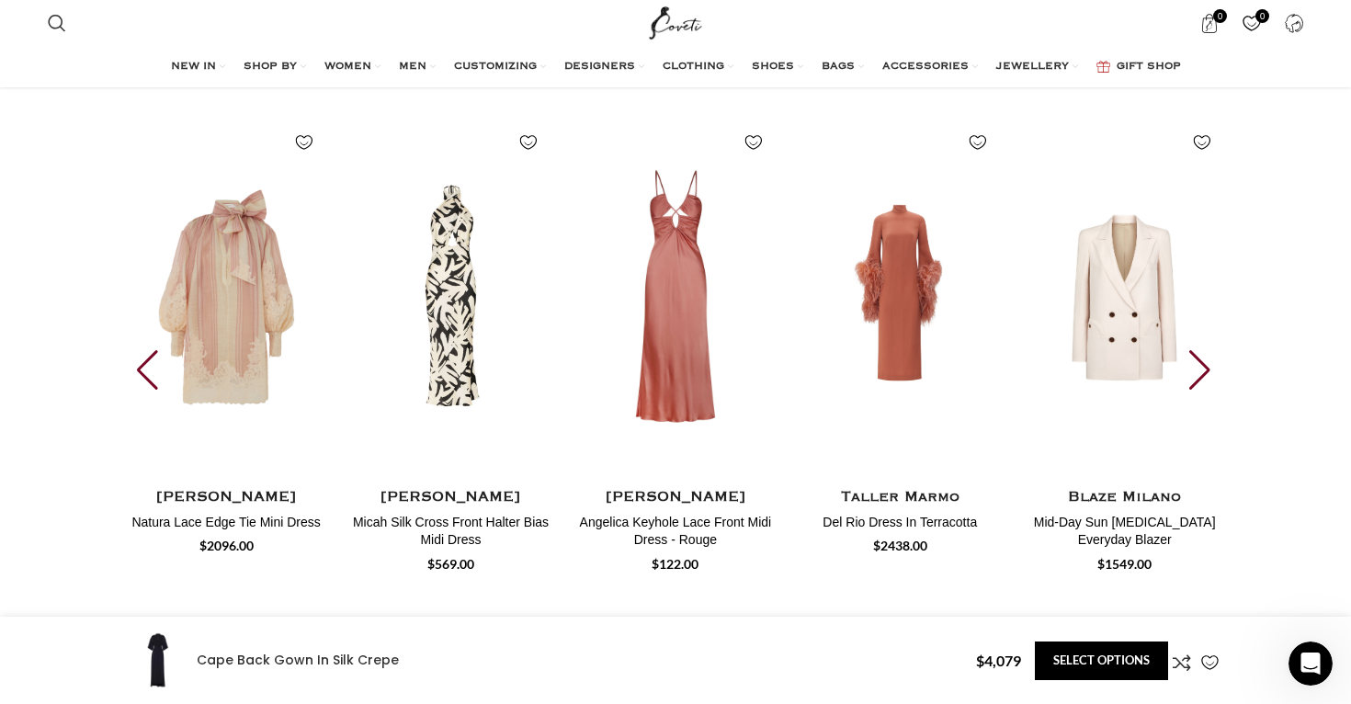
click at [1193, 350] on div "Next slide" at bounding box center [1202, 370] width 25 height 40
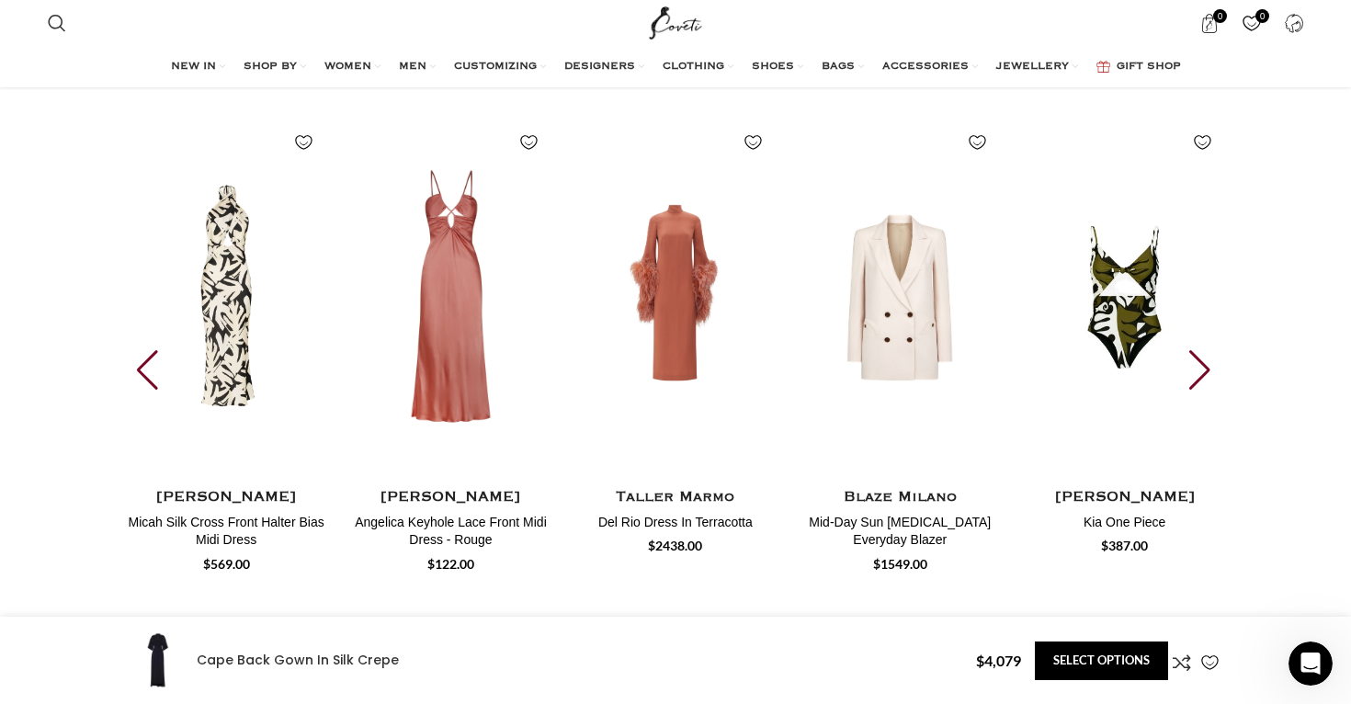
click at [1193, 350] on div "Next slide" at bounding box center [1202, 370] width 25 height 40
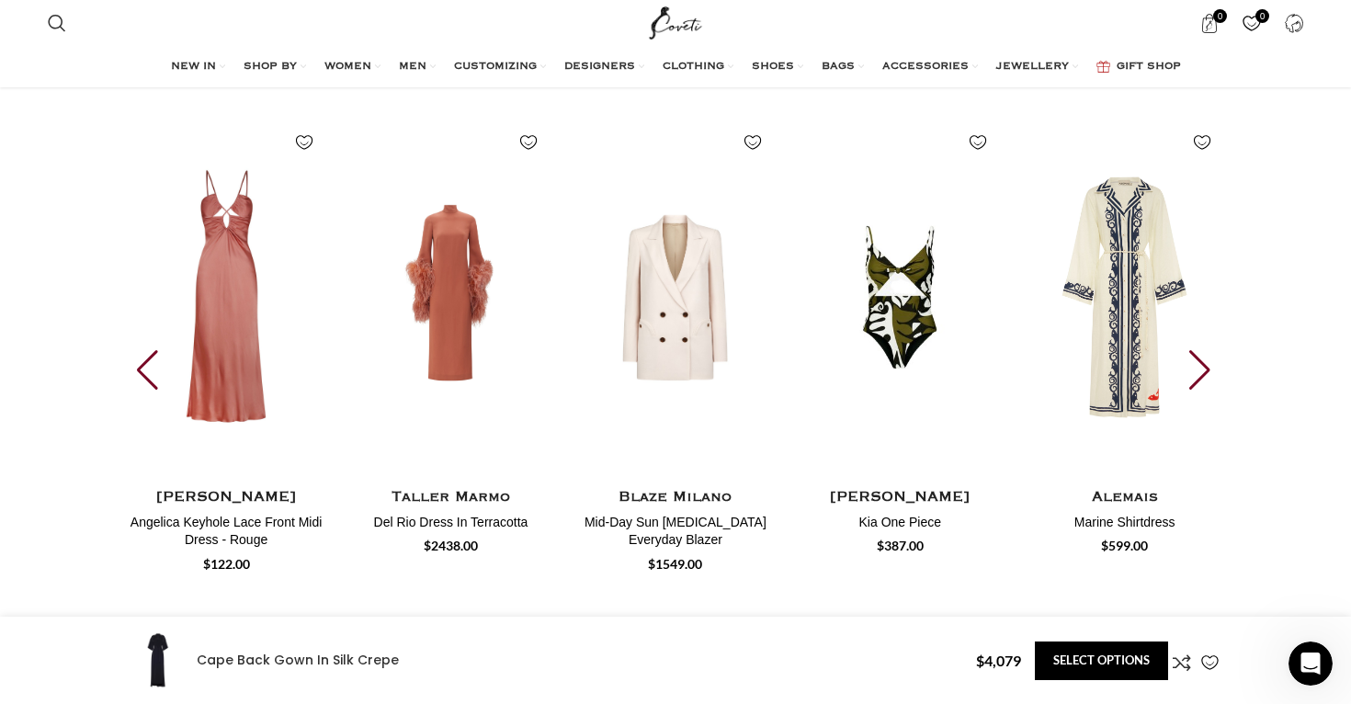
scroll to position [0, 2516]
click at [1193, 350] on div "Next slide" at bounding box center [1202, 370] width 25 height 40
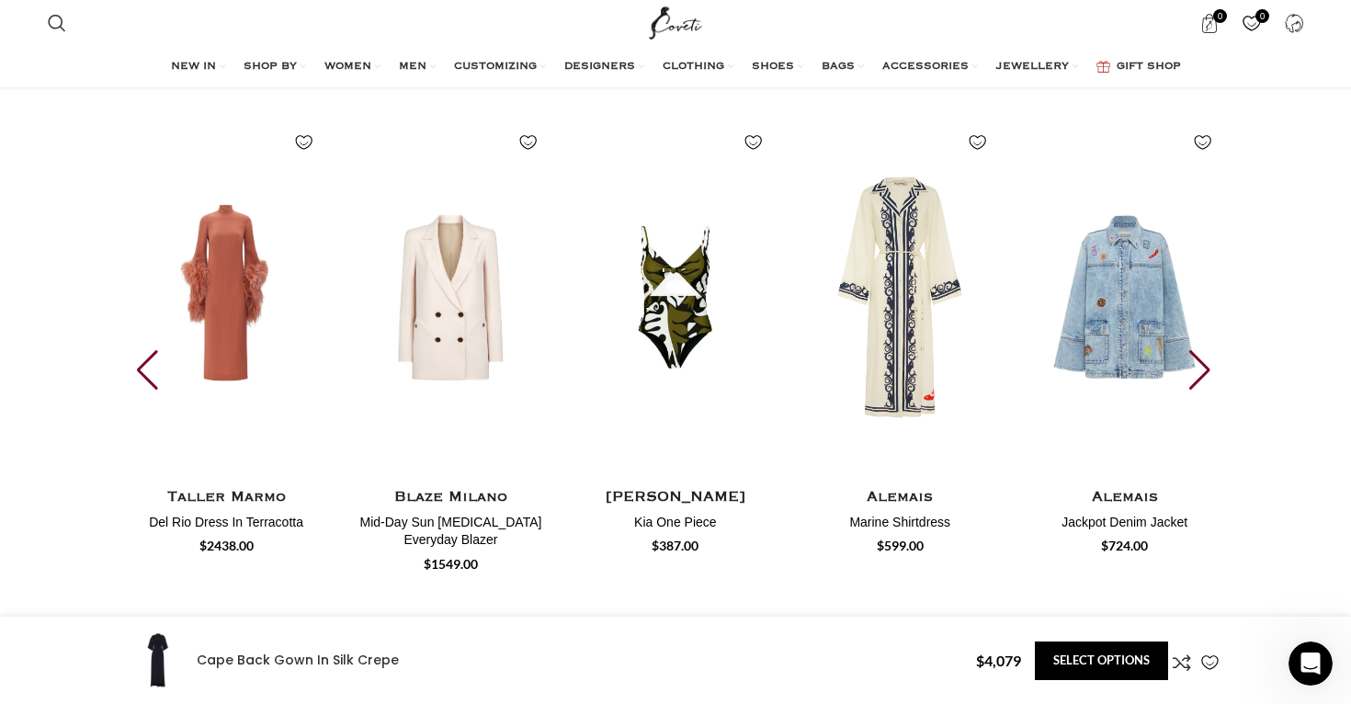
click at [1193, 350] on div "Next slide" at bounding box center [1202, 370] width 25 height 40
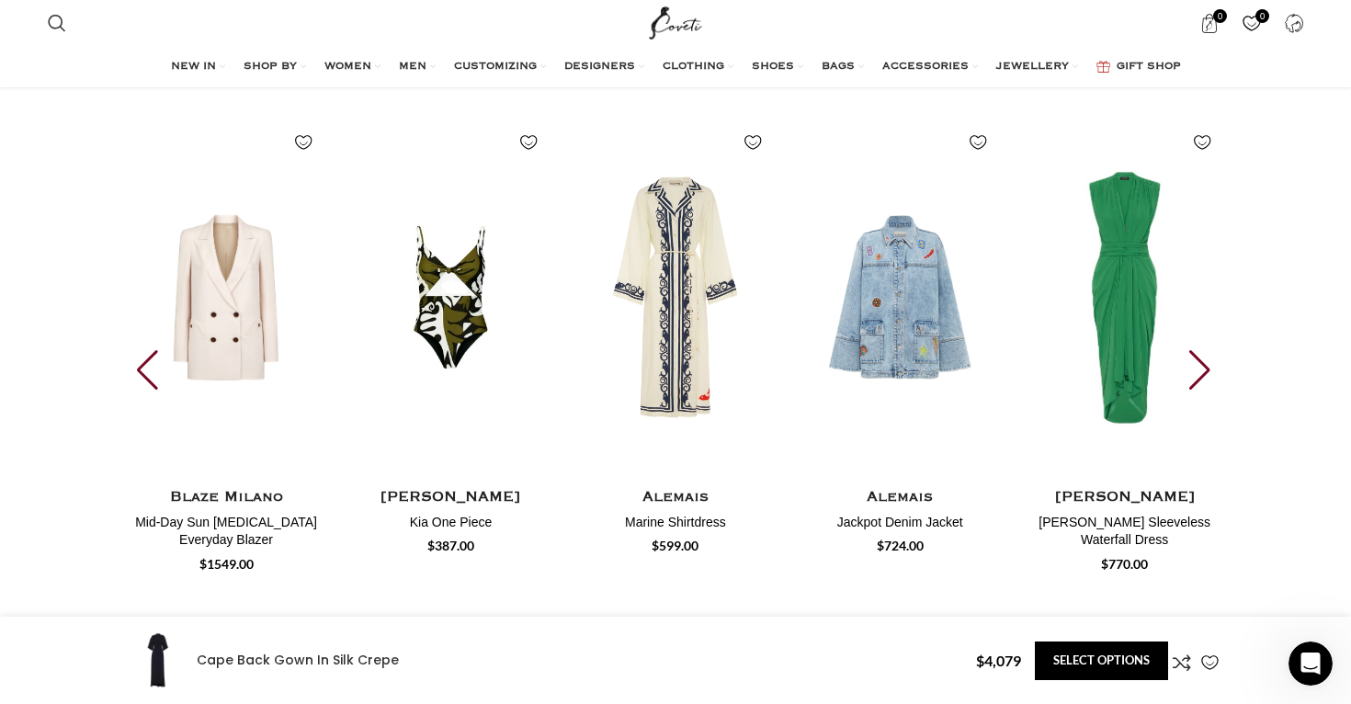
click at [1193, 350] on div "Next slide" at bounding box center [1202, 370] width 25 height 40
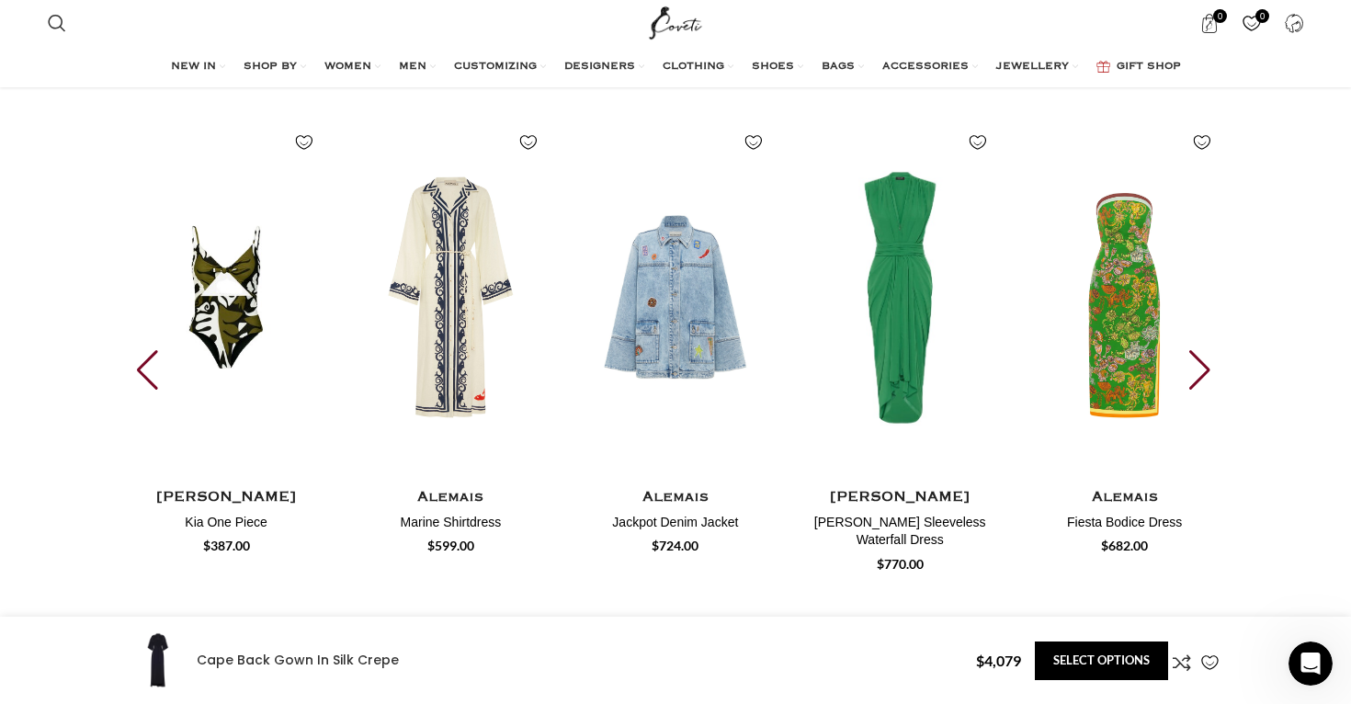
click at [1193, 350] on div "Next slide" at bounding box center [1202, 370] width 25 height 40
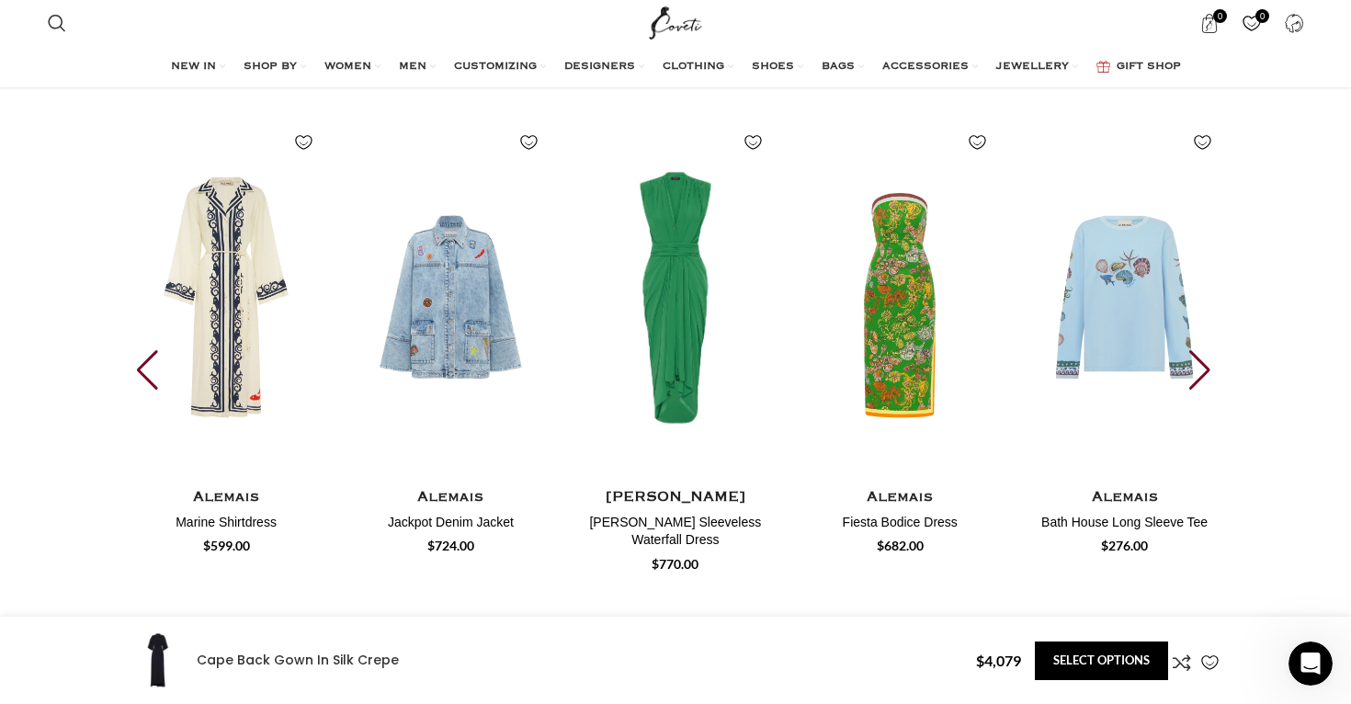
click at [1193, 350] on div "Next slide" at bounding box center [1202, 370] width 25 height 40
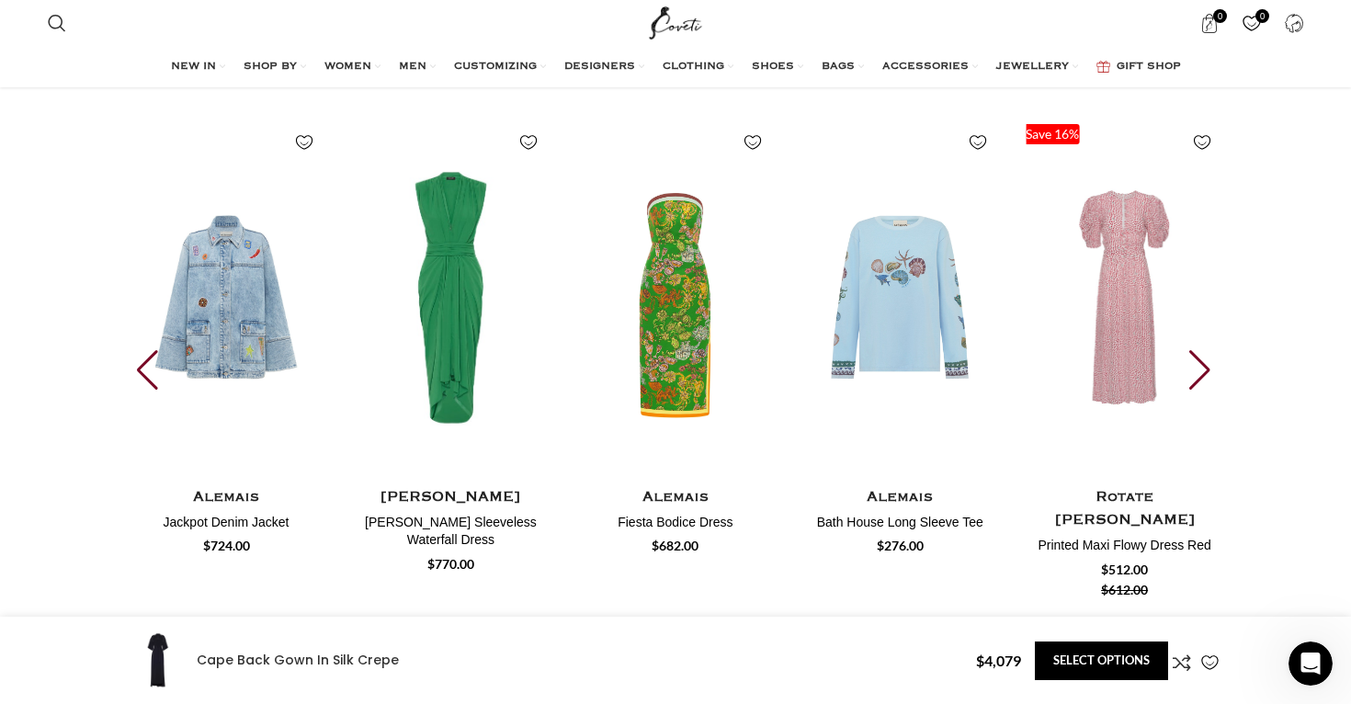
click at [1193, 350] on div "Next slide" at bounding box center [1202, 370] width 25 height 40
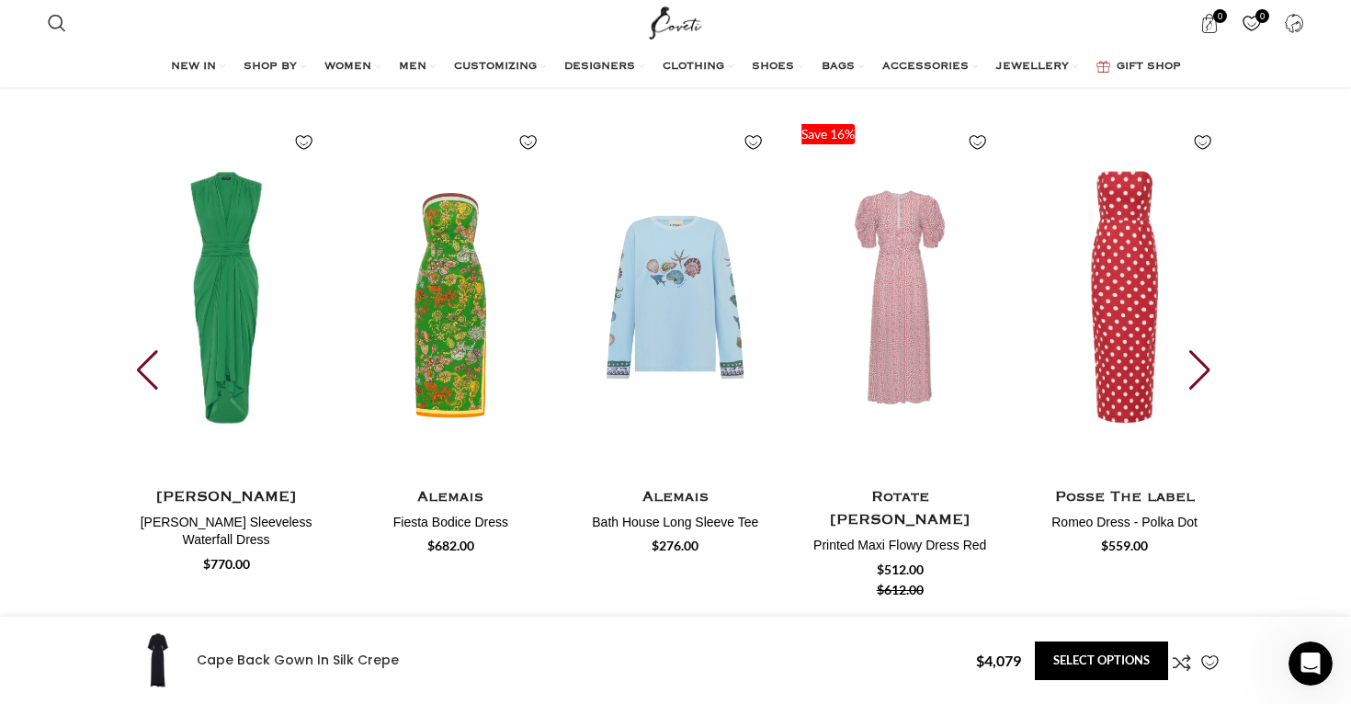
click at [1193, 350] on div "Next slide" at bounding box center [1202, 370] width 25 height 40
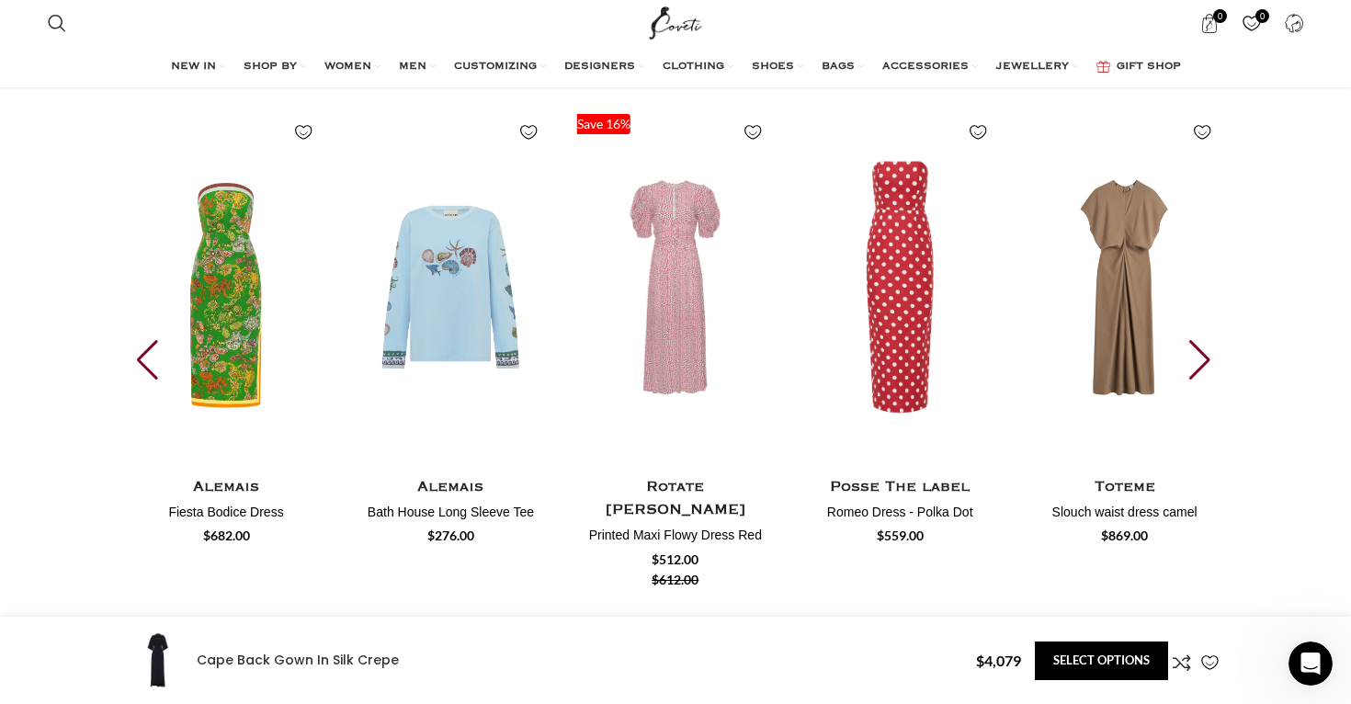
scroll to position [0, 2709]
click at [150, 340] on div "Previous slide" at bounding box center [149, 360] width 25 height 40
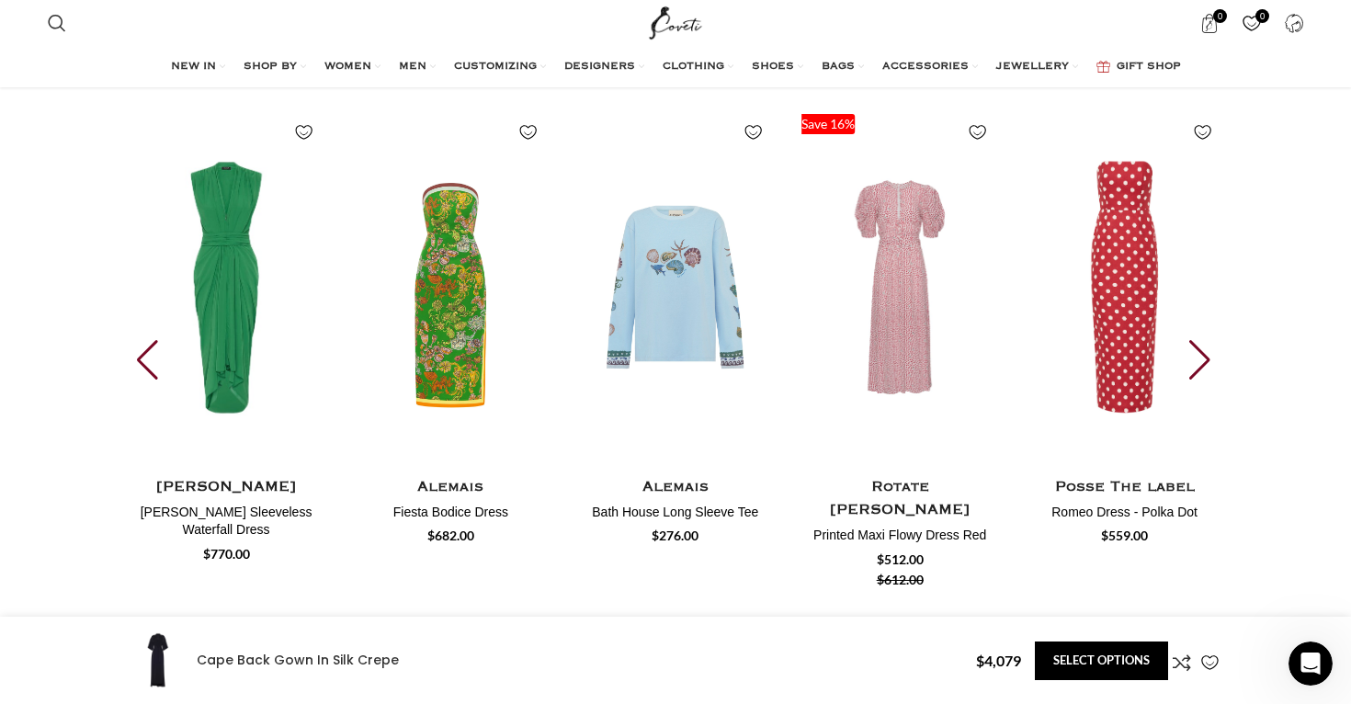
click at [150, 340] on div "Previous slide" at bounding box center [149, 360] width 25 height 40
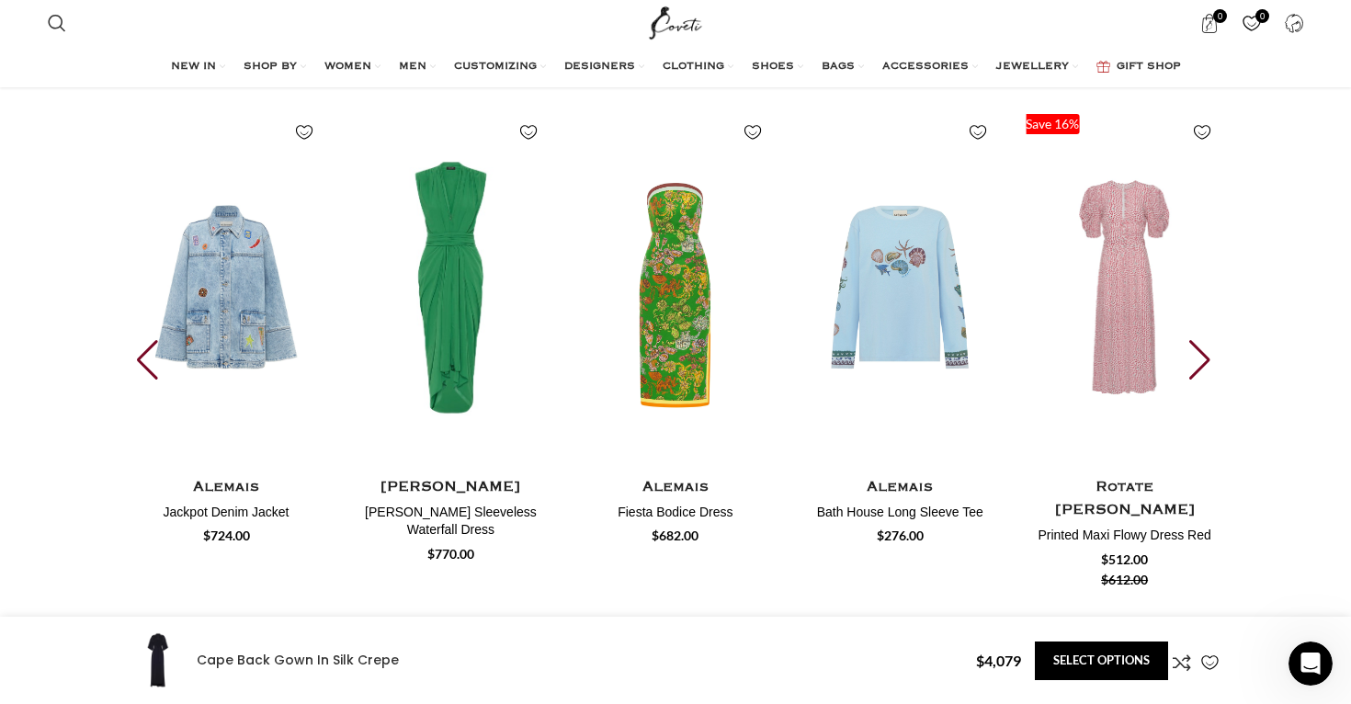
click at [150, 340] on div "Previous slide" at bounding box center [149, 360] width 25 height 40
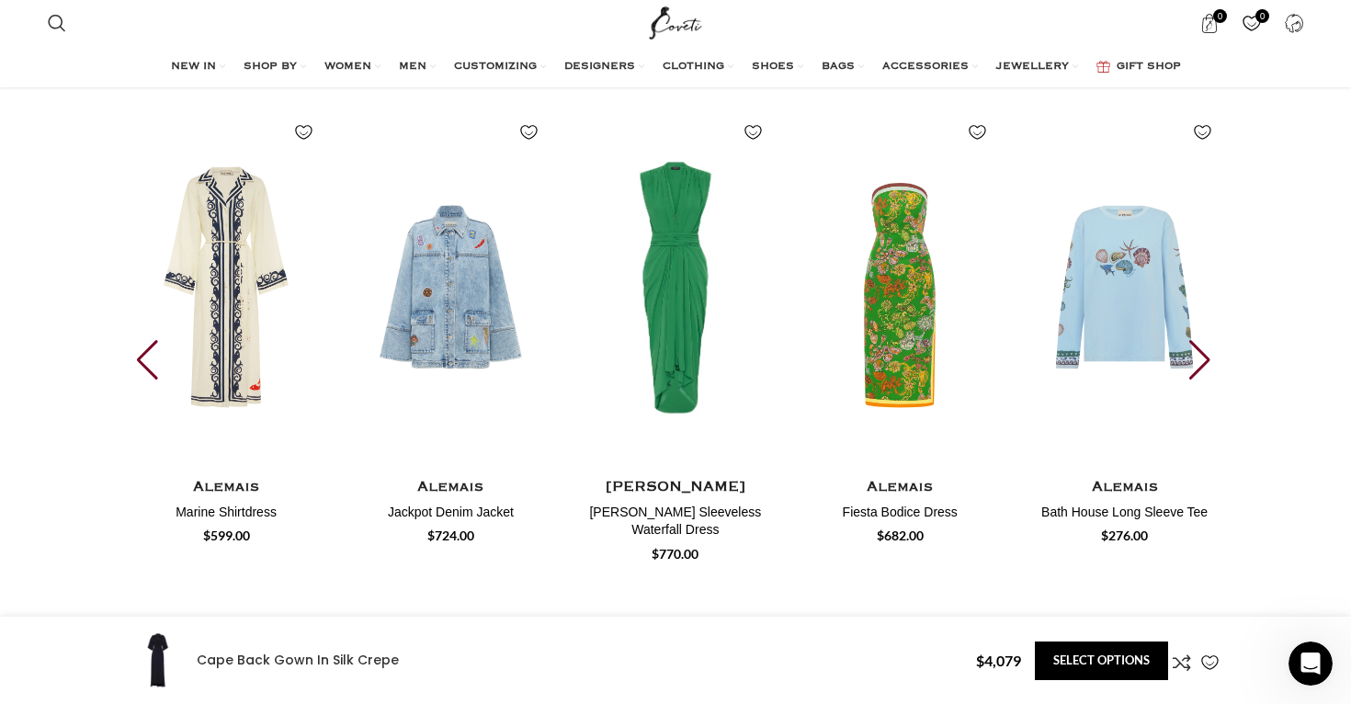
click at [150, 340] on div "Previous slide" at bounding box center [149, 360] width 25 height 40
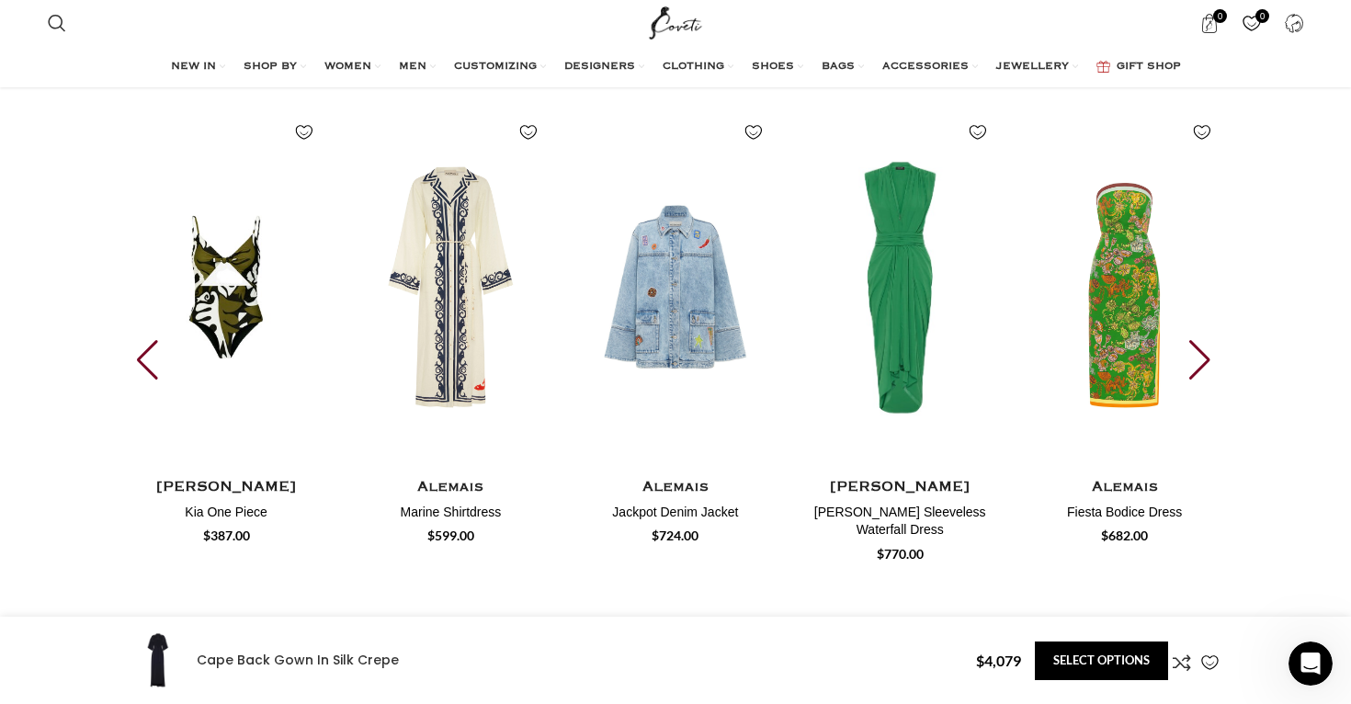
click at [150, 340] on div "Previous slide" at bounding box center [149, 360] width 25 height 40
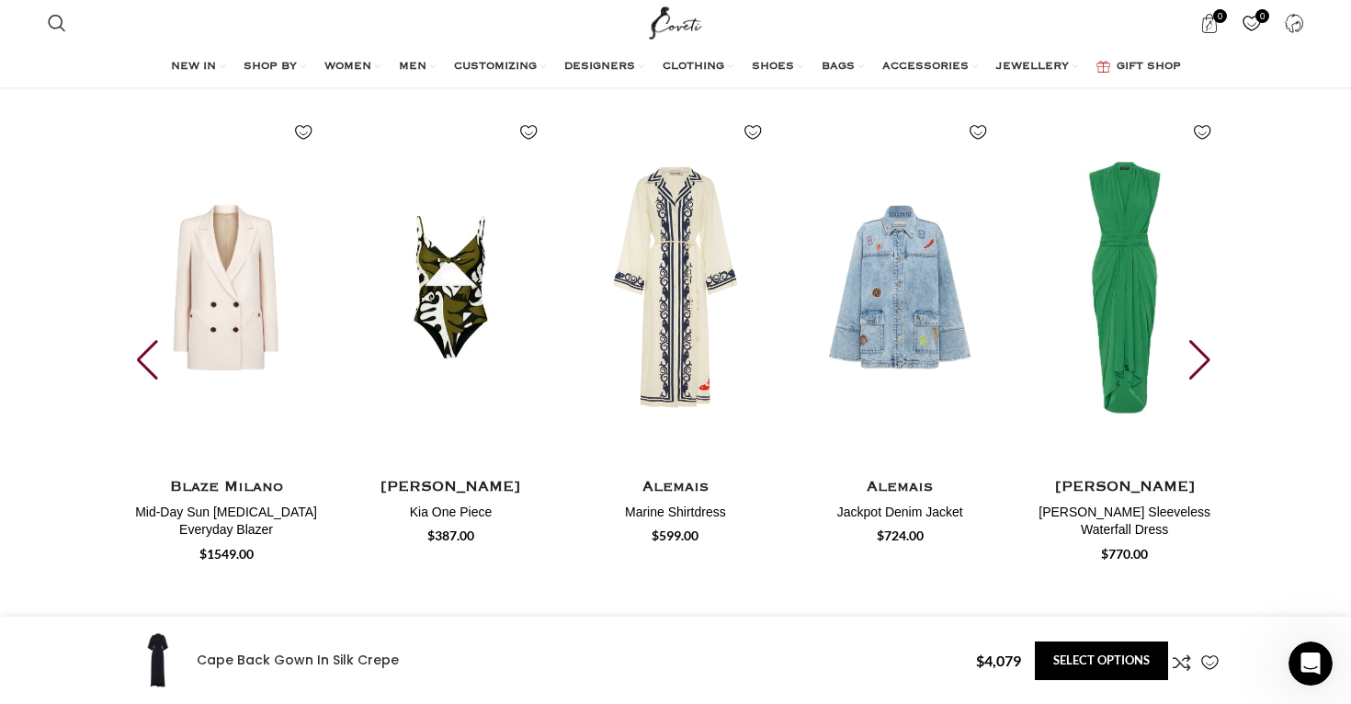
click at [150, 340] on div "Previous slide" at bounding box center [149, 360] width 25 height 40
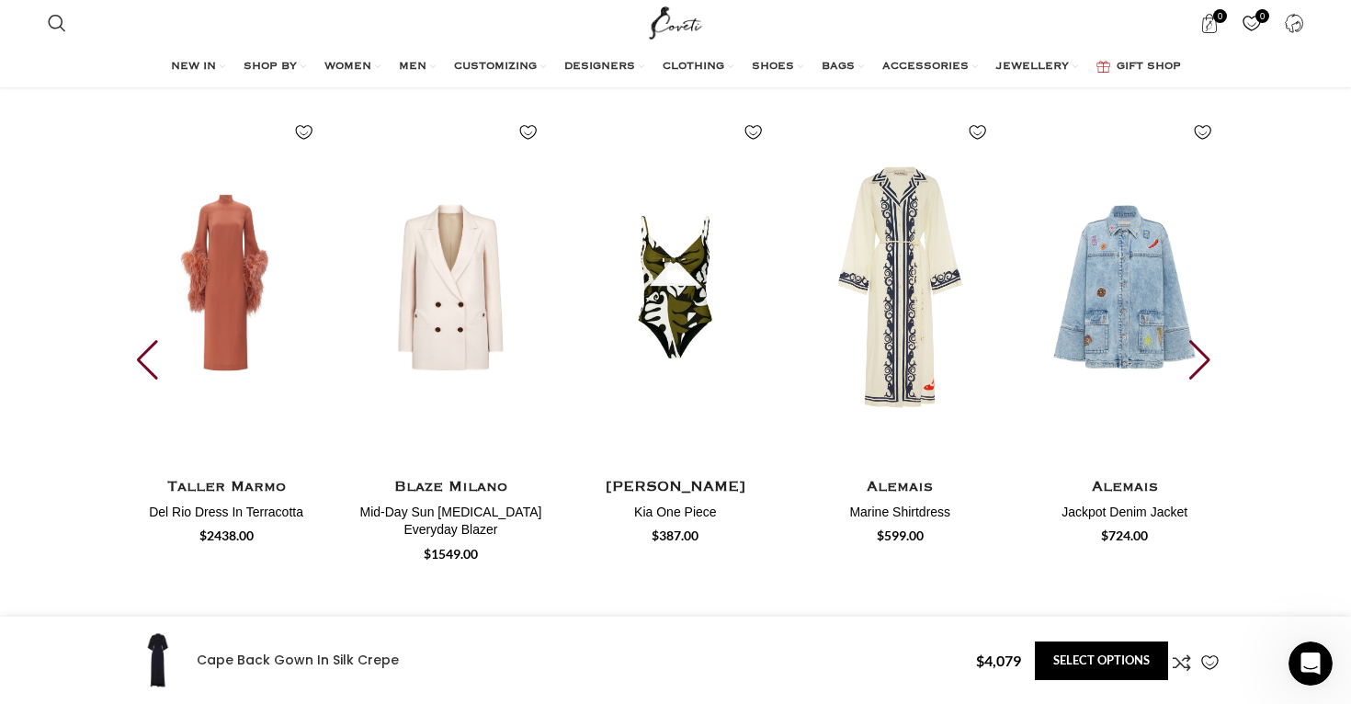
click at [150, 340] on div "Previous slide" at bounding box center [149, 360] width 25 height 40
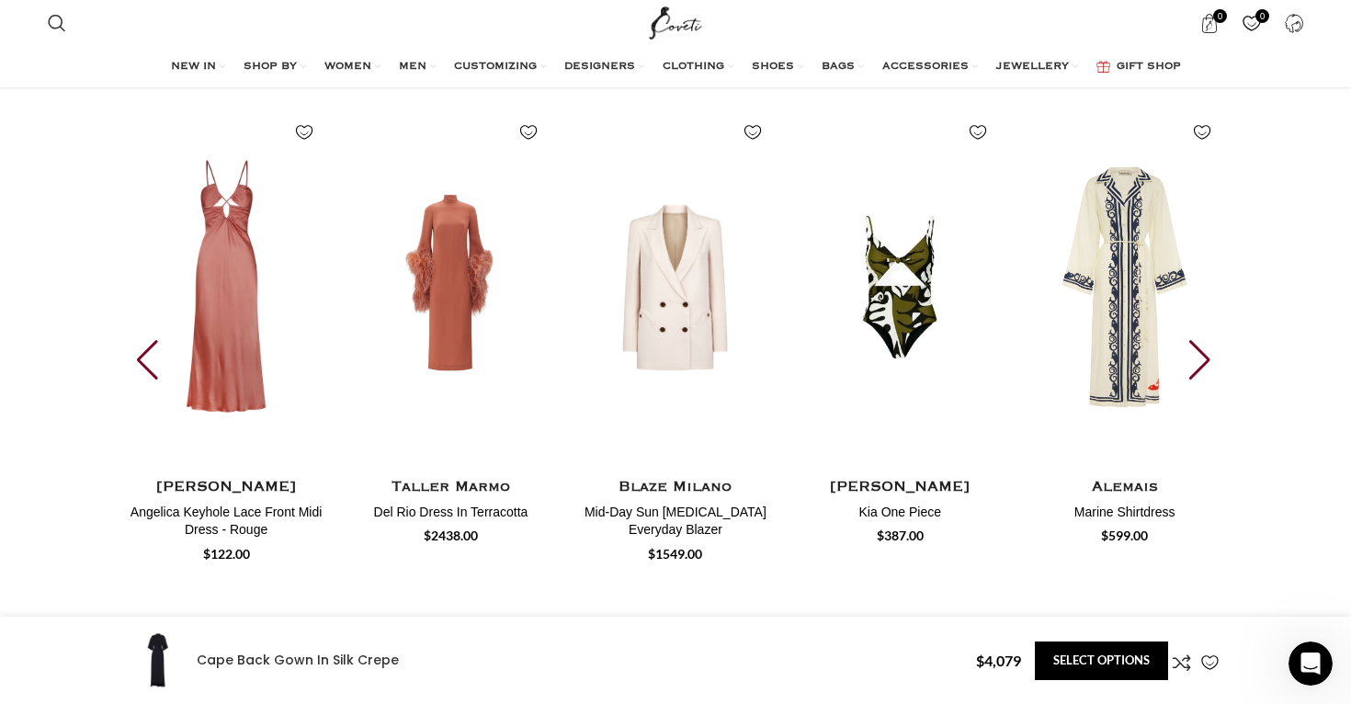
click at [150, 340] on div "Previous slide" at bounding box center [149, 360] width 25 height 40
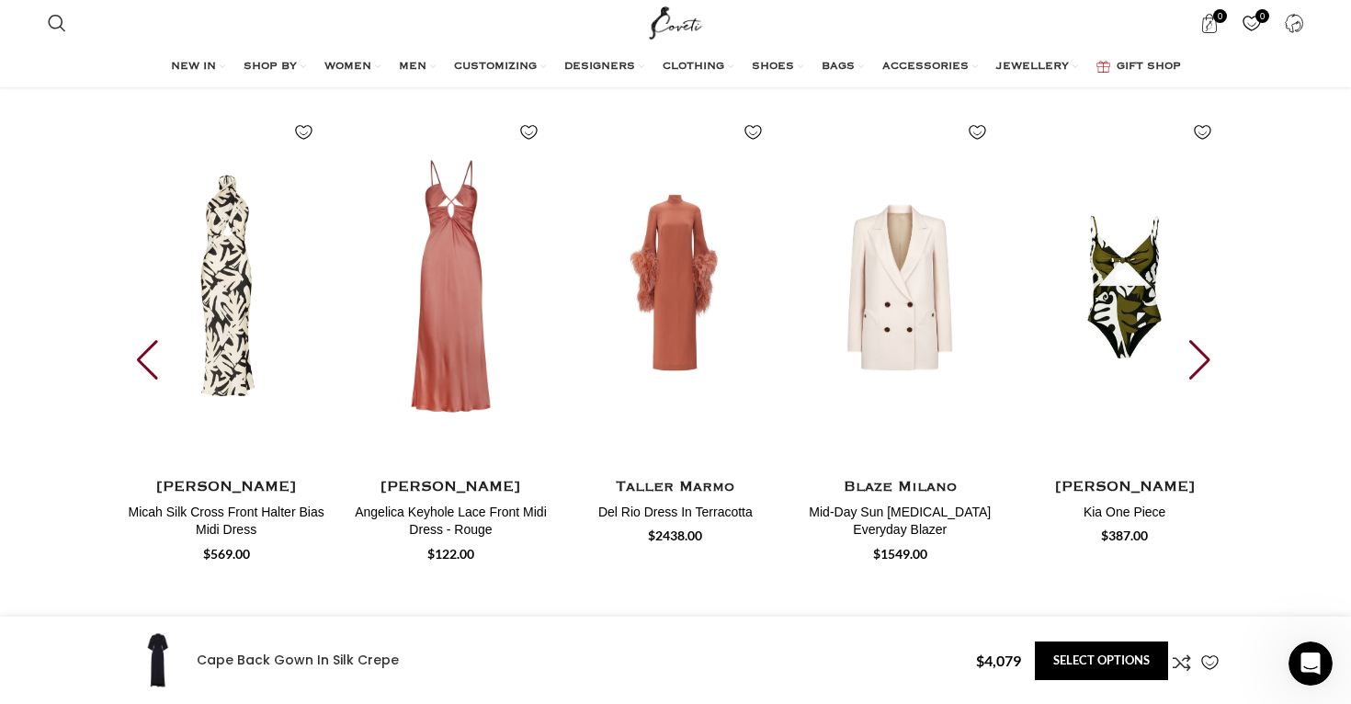
click at [150, 340] on div "Previous slide" at bounding box center [149, 360] width 25 height 40
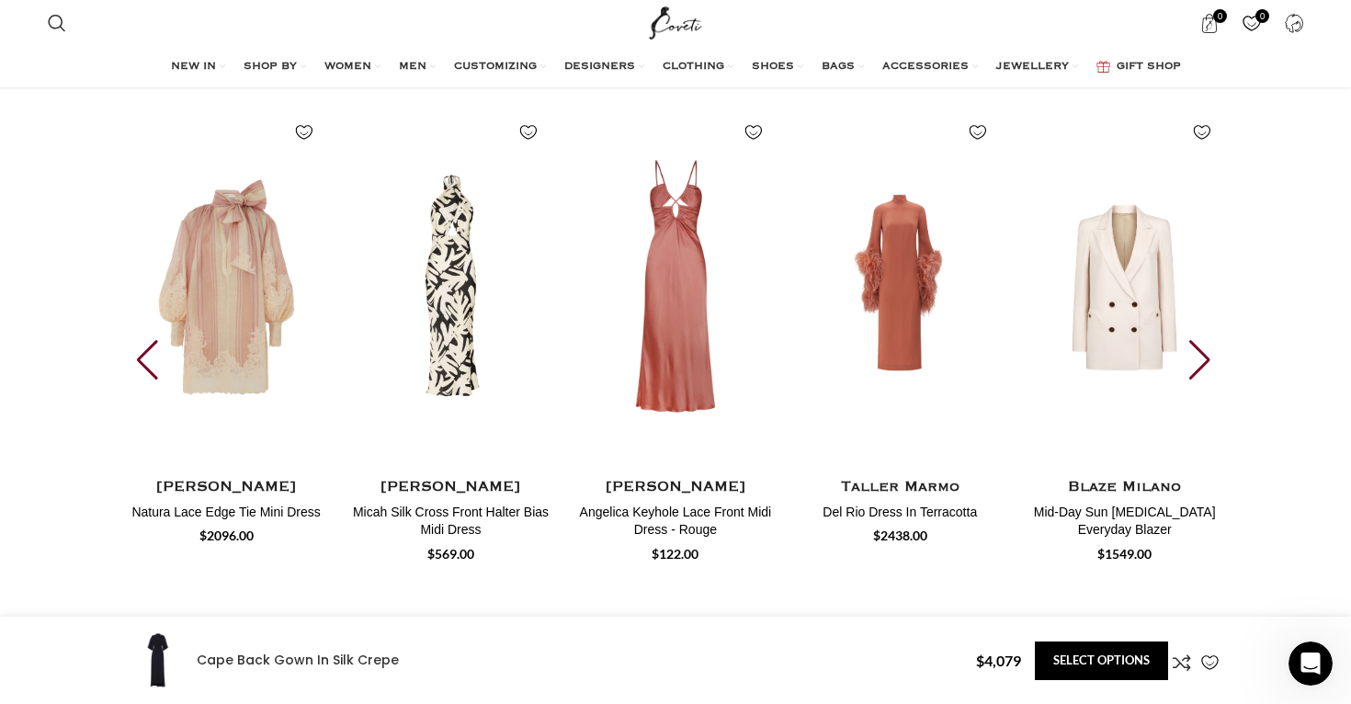
click at [150, 340] on div "Previous slide" at bounding box center [149, 360] width 25 height 40
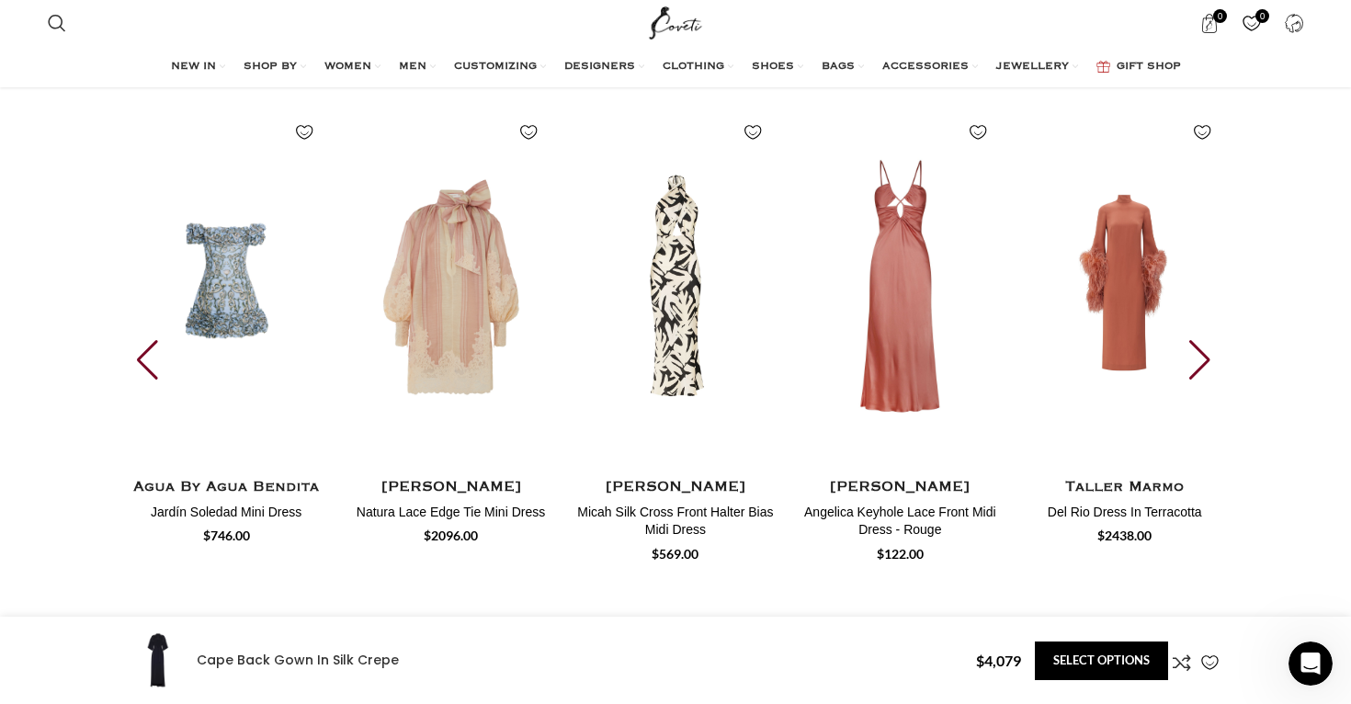
click at [150, 340] on div "Previous slide" at bounding box center [149, 360] width 25 height 40
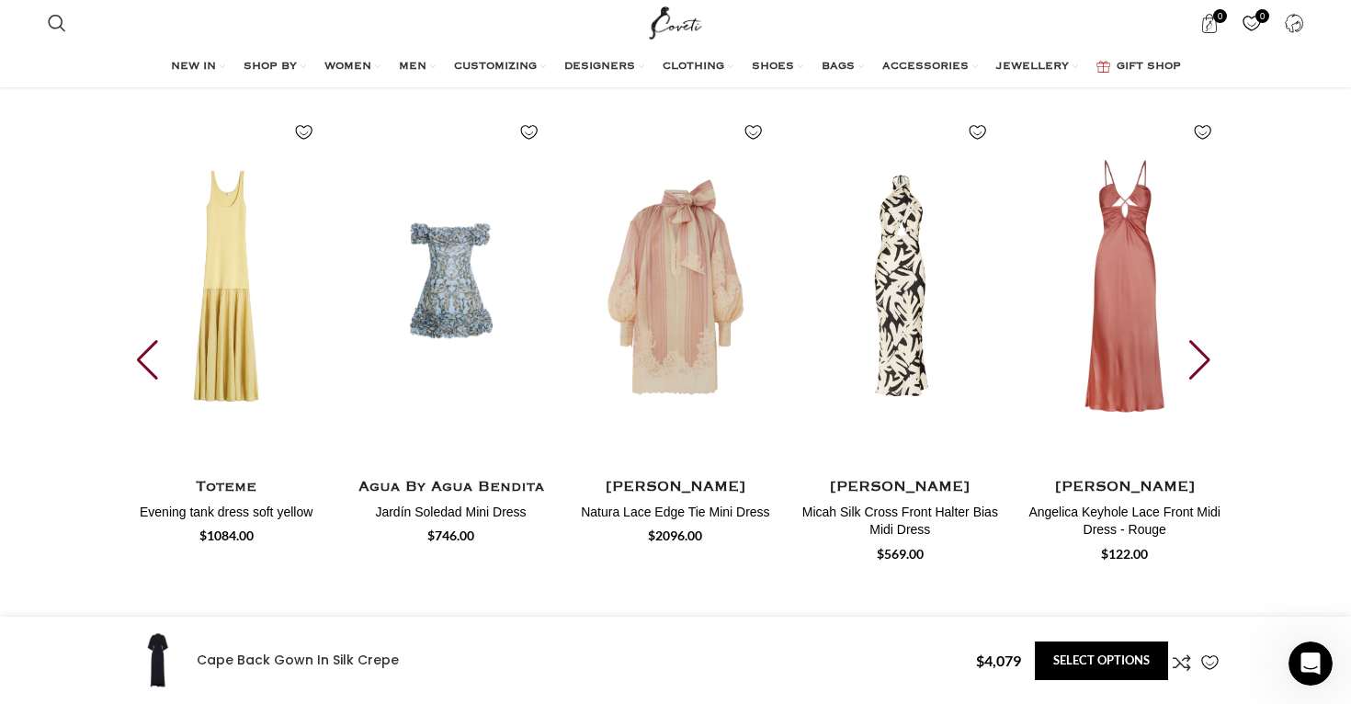
click at [150, 340] on div "Previous slide" at bounding box center [149, 360] width 25 height 40
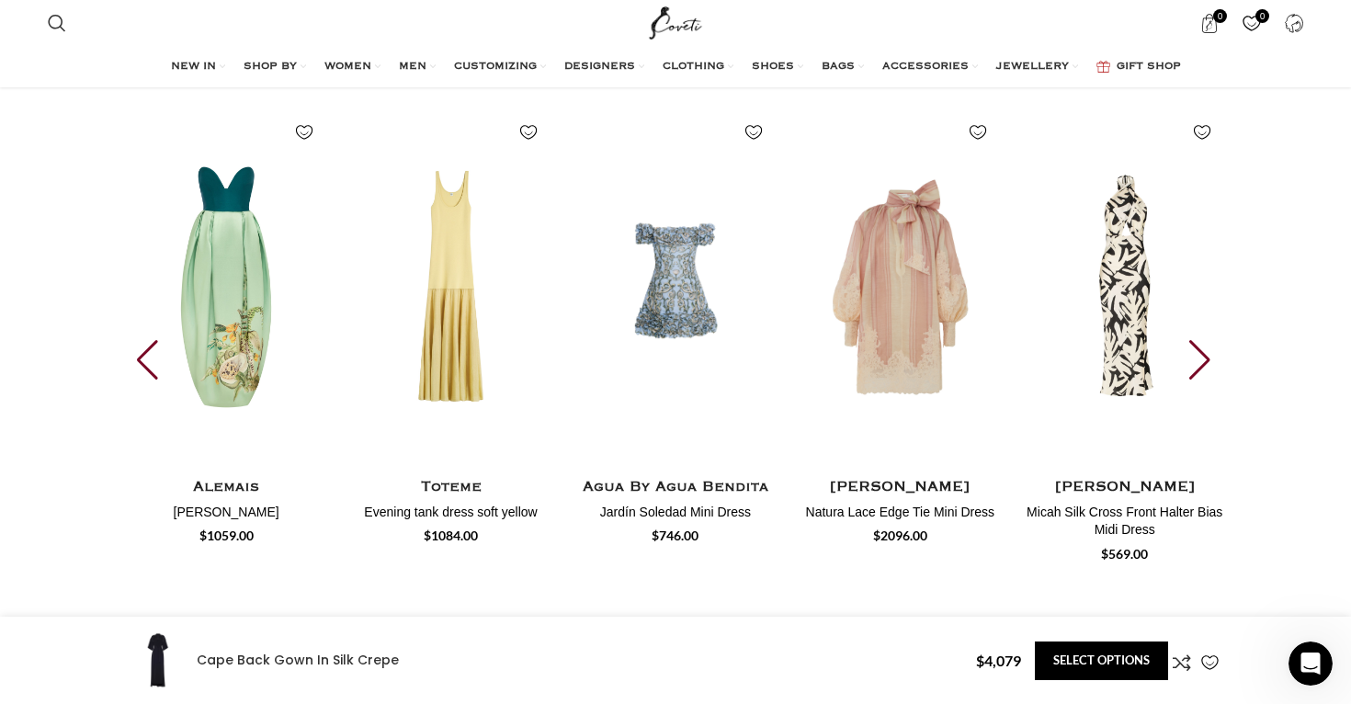
click at [150, 340] on div "Previous slide" at bounding box center [149, 360] width 25 height 40
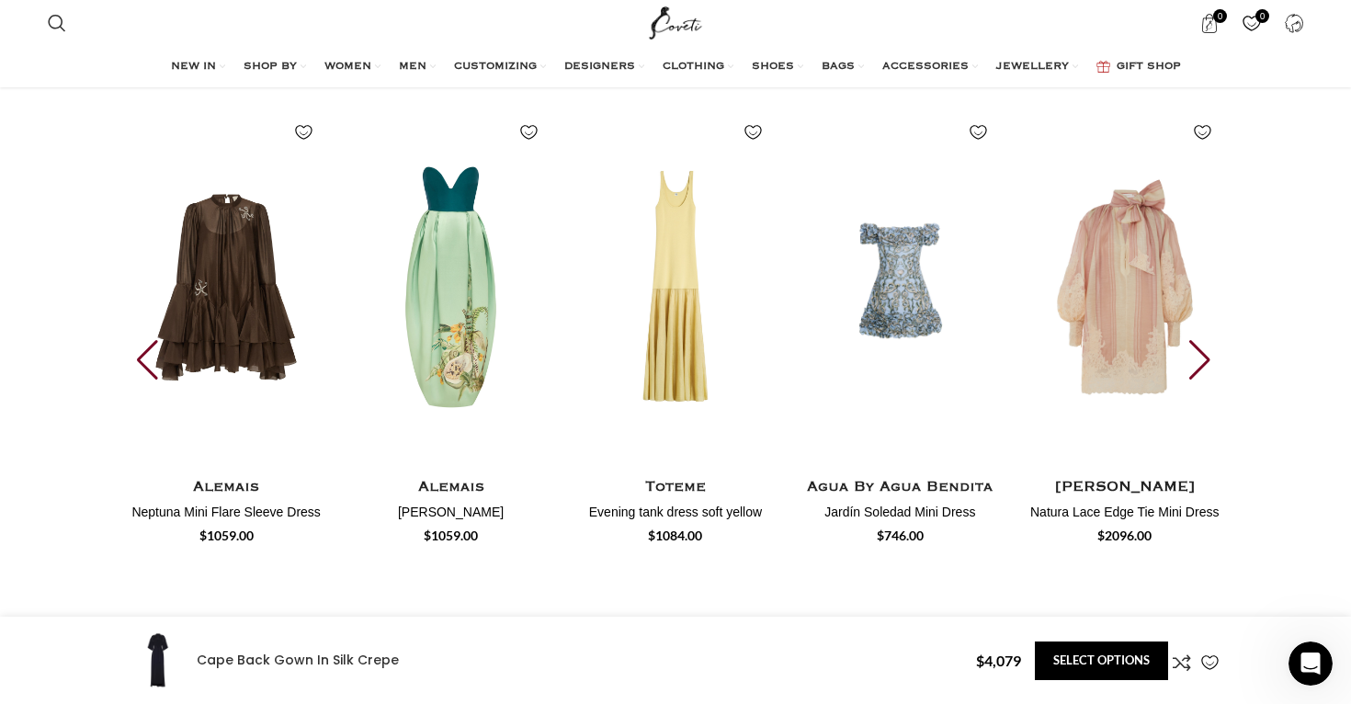
click at [150, 340] on div "Previous slide" at bounding box center [149, 360] width 25 height 40
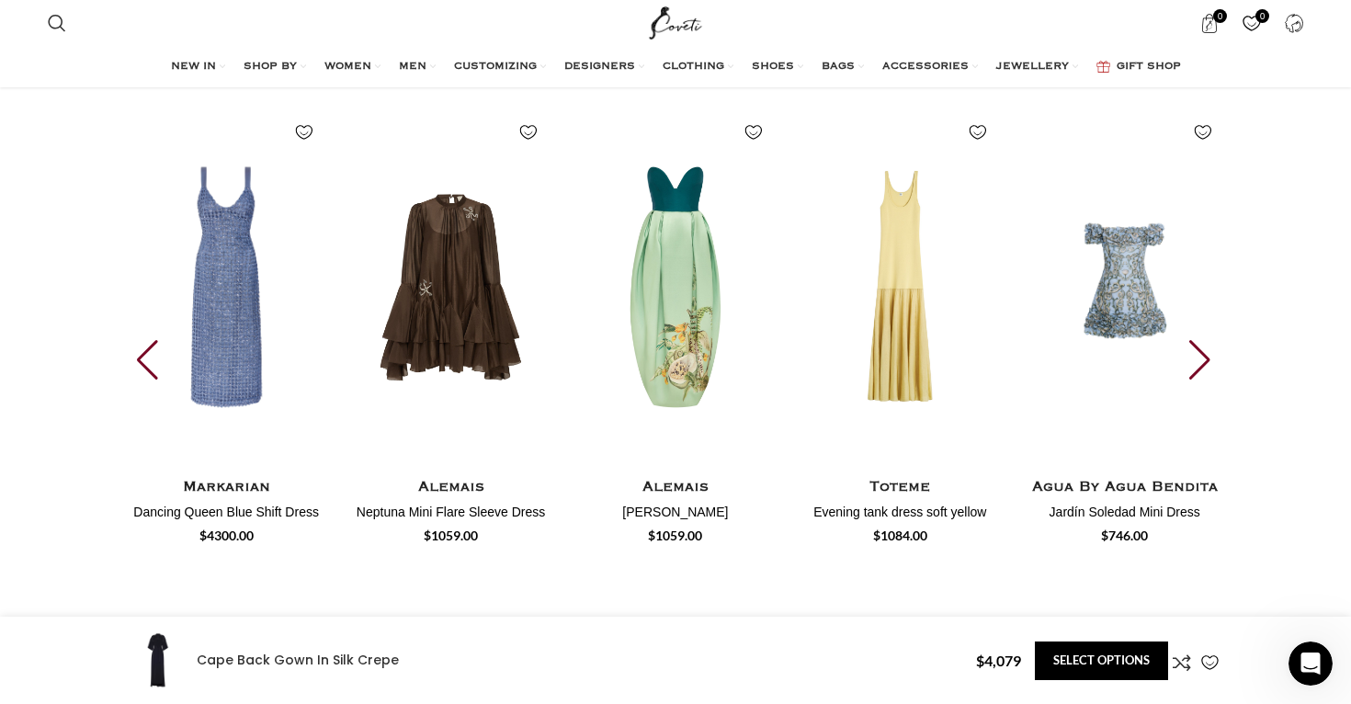
click at [150, 340] on div "Previous slide" at bounding box center [149, 360] width 25 height 40
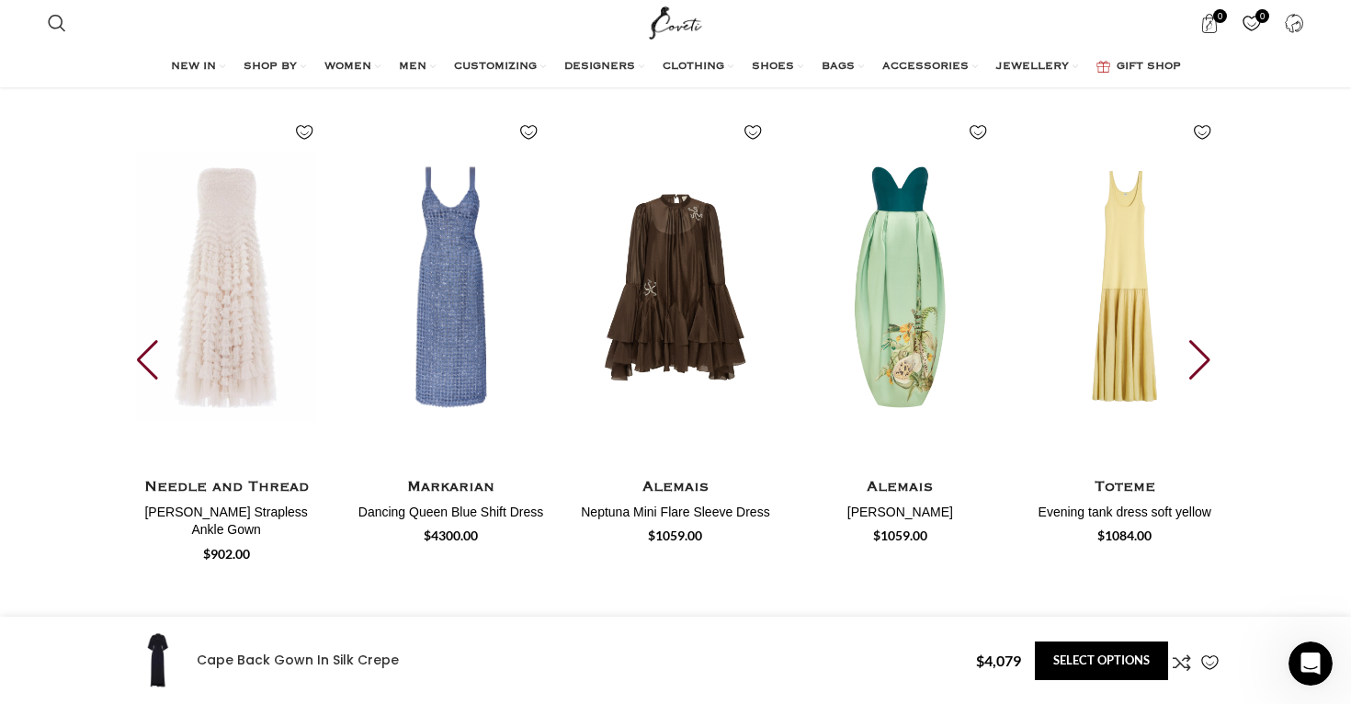
click at [150, 340] on div "Previous slide" at bounding box center [149, 360] width 25 height 40
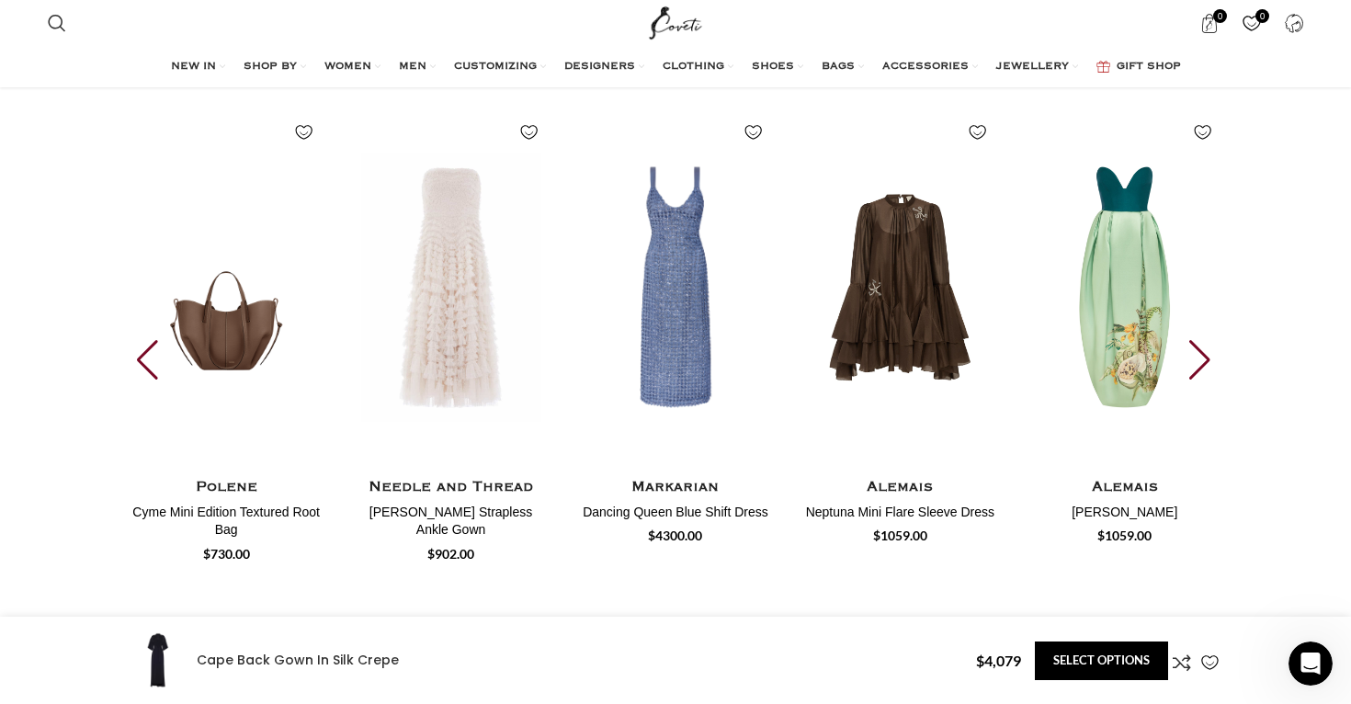
scroll to position [0, 2903]
click at [150, 340] on div "Previous slide" at bounding box center [149, 360] width 25 height 40
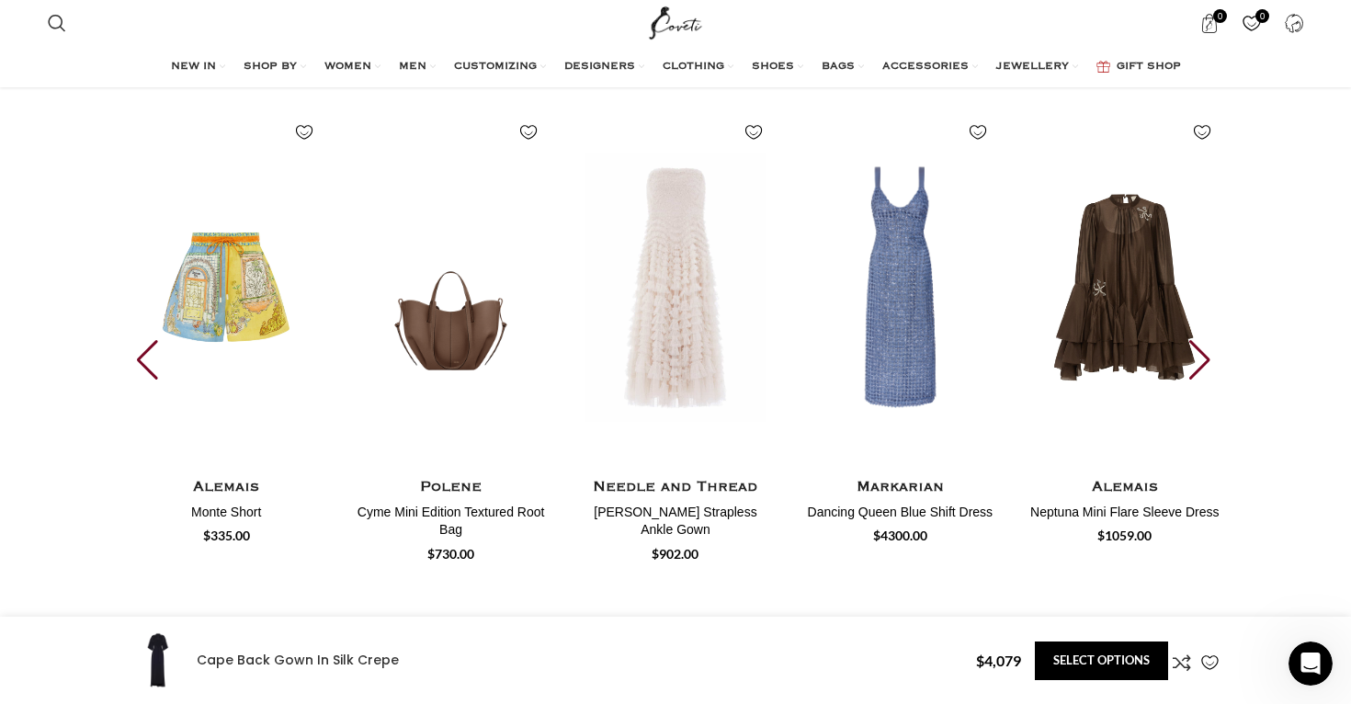
click at [150, 340] on div "Previous slide" at bounding box center [149, 360] width 25 height 40
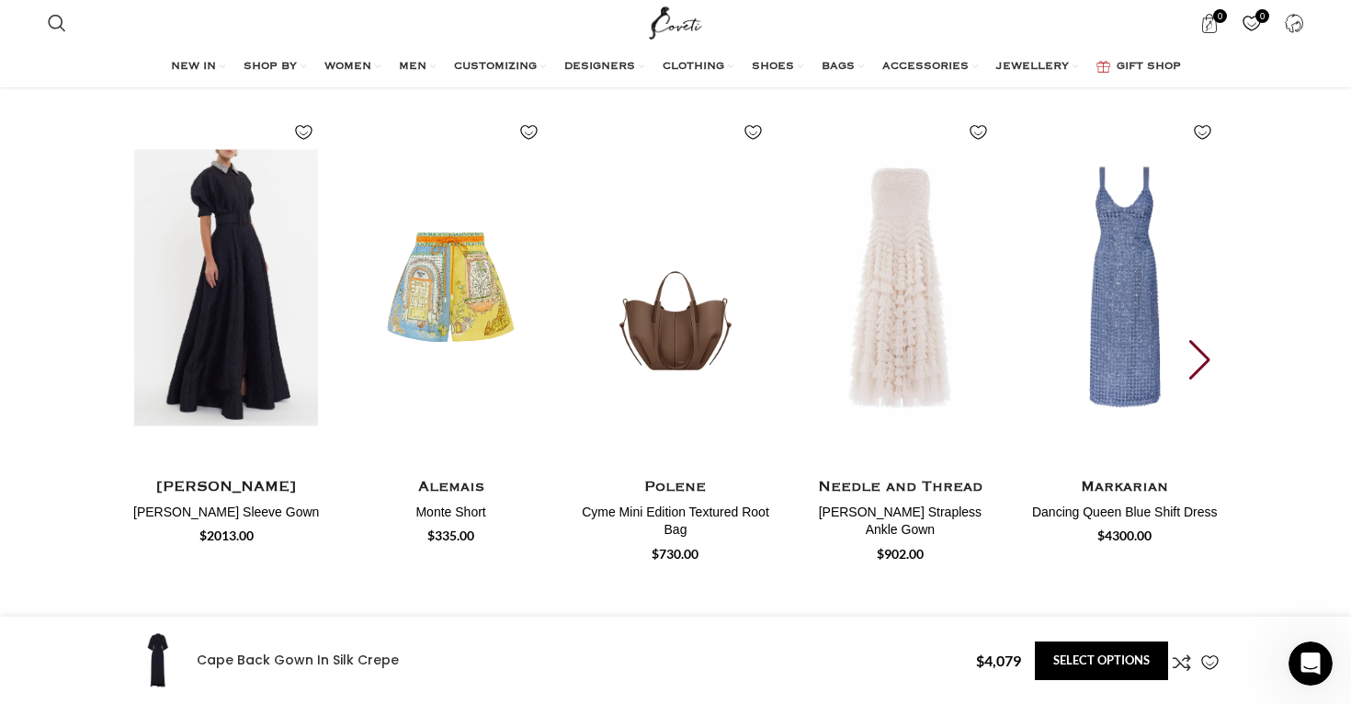
click at [231, 309] on img "1 / 30" at bounding box center [226, 287] width 203 height 379
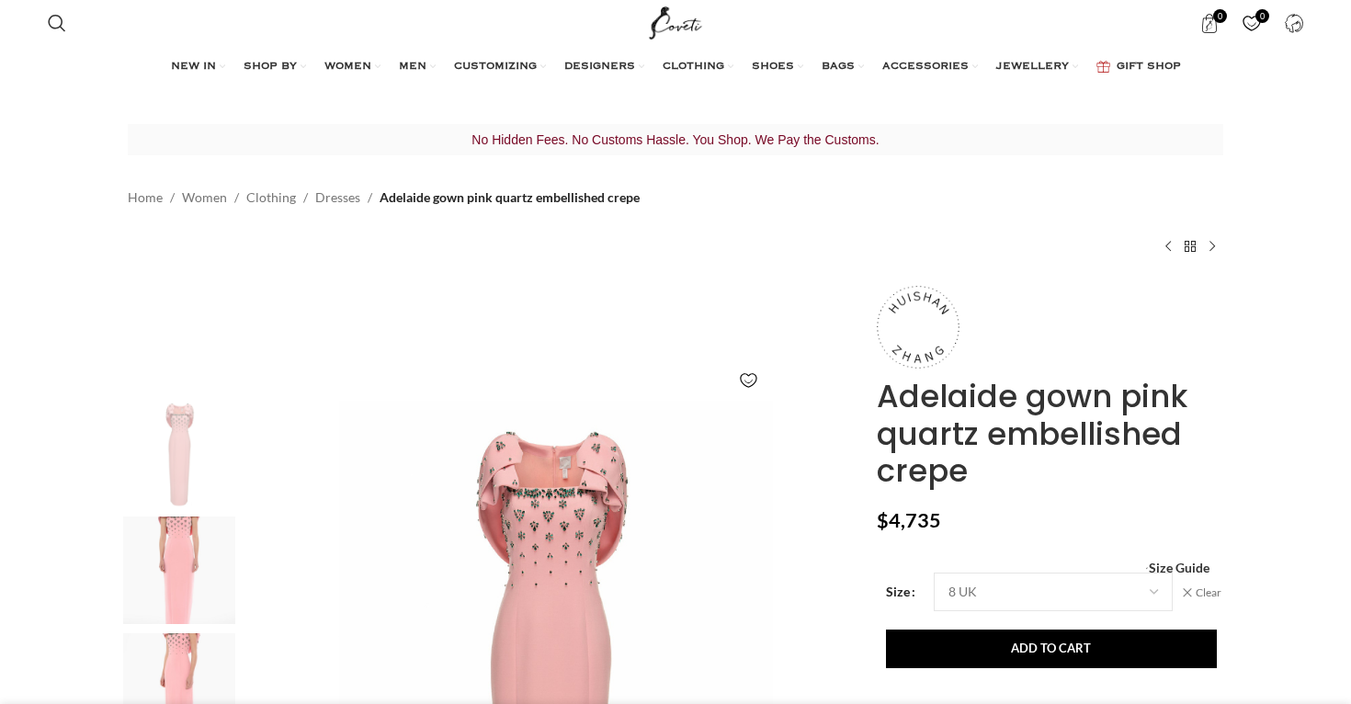
click at [169, 633] on img at bounding box center [179, 687] width 112 height 108
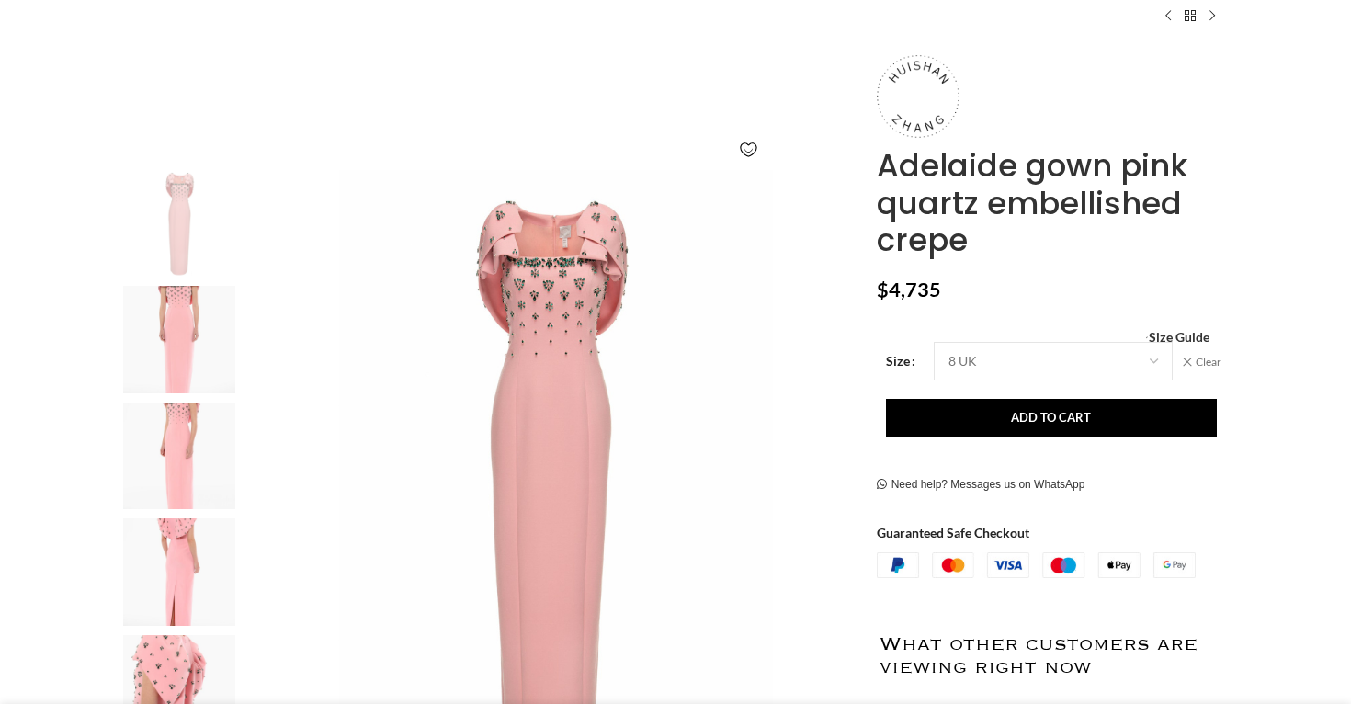
click at [186, 526] on img at bounding box center [179, 573] width 112 height 108
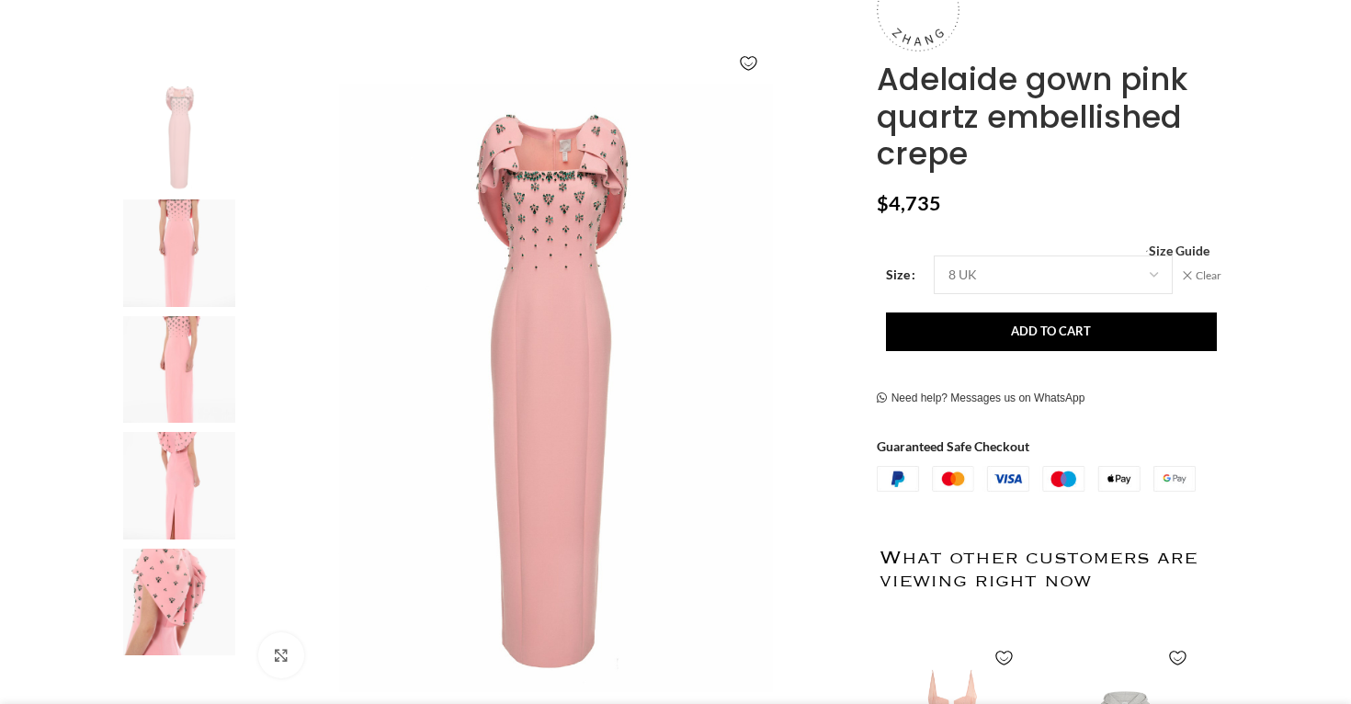
scroll to position [319, 0]
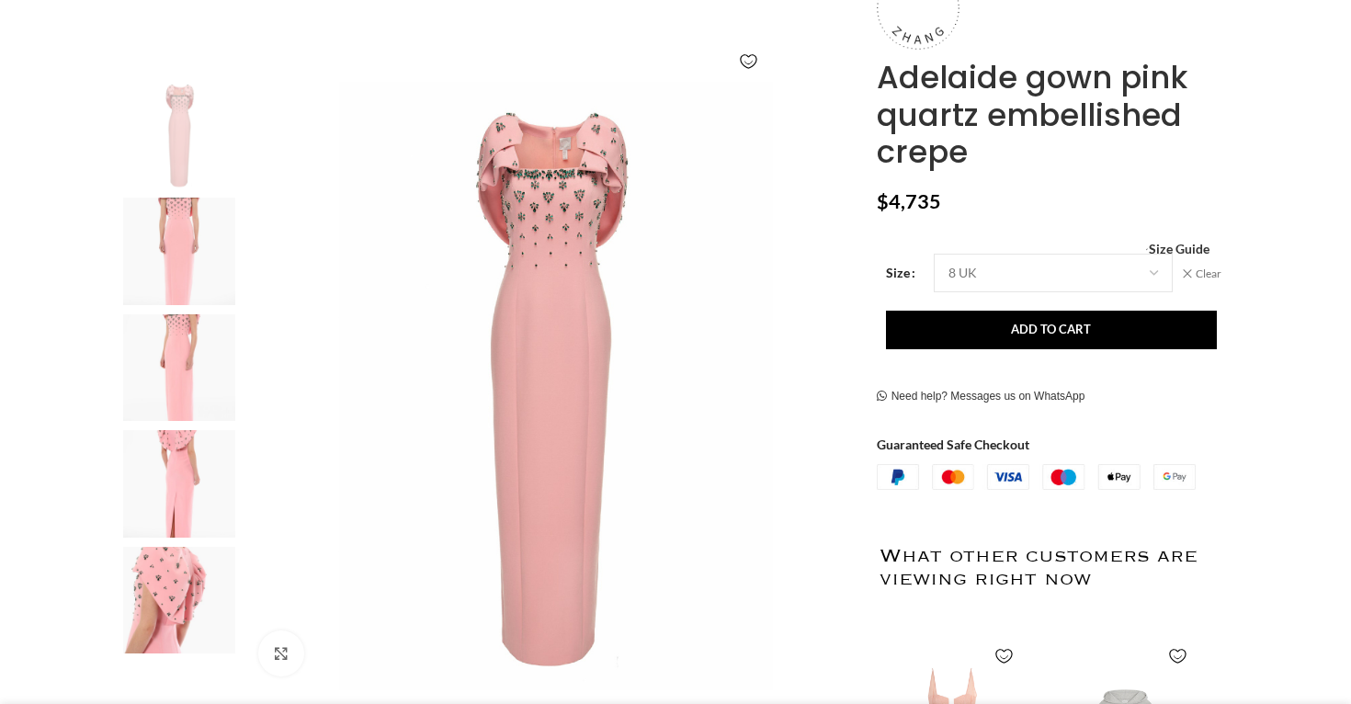
click at [173, 581] on img at bounding box center [179, 601] width 112 height 108
click at [153, 587] on img at bounding box center [179, 601] width 112 height 108
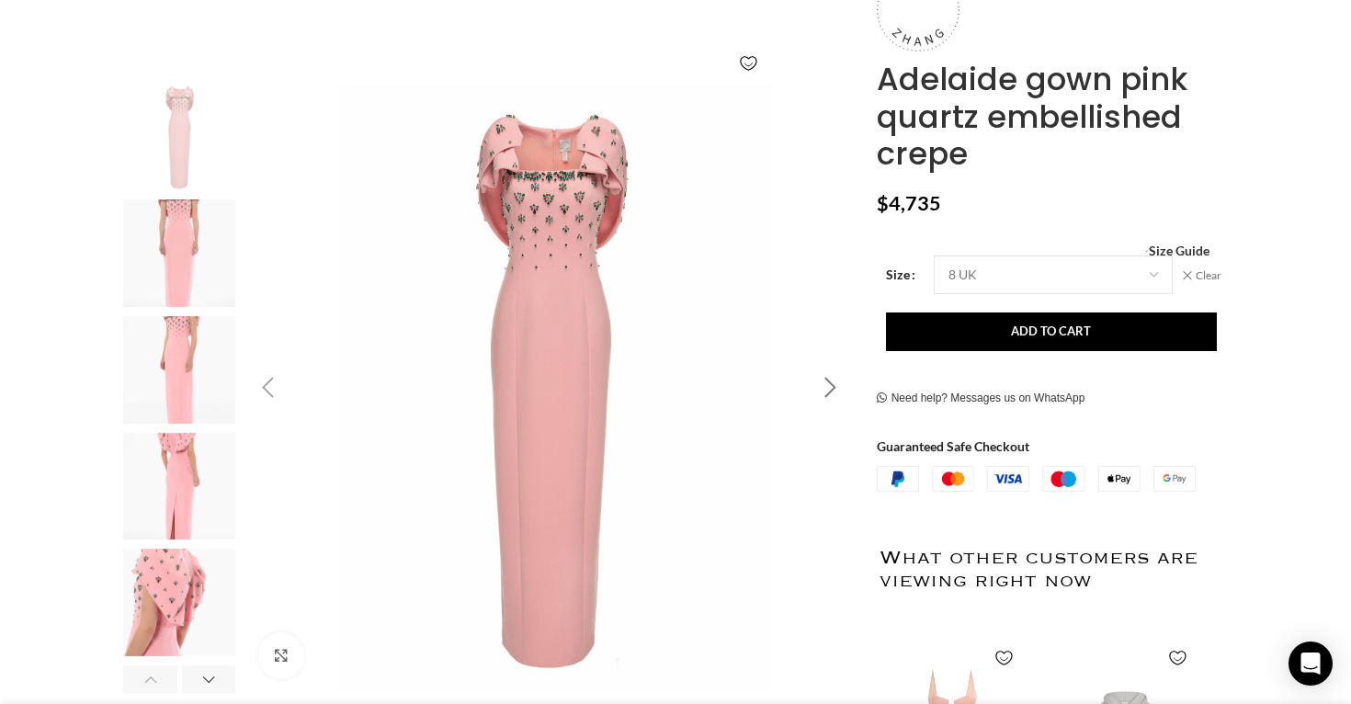
scroll to position [0, 194]
click at [818, 382] on div "Next slide" at bounding box center [831, 388] width 46 height 46
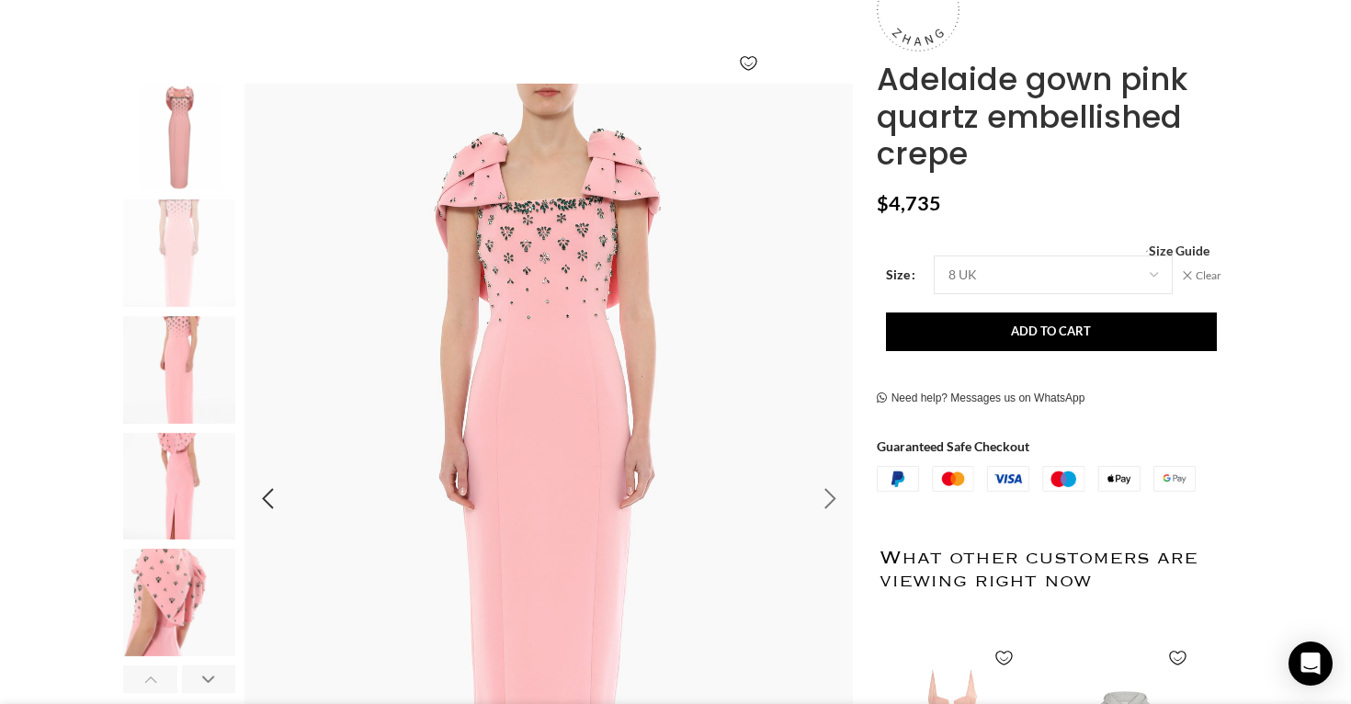
click at [818, 382] on img "2 / 6" at bounding box center [550, 499] width 610 height 831
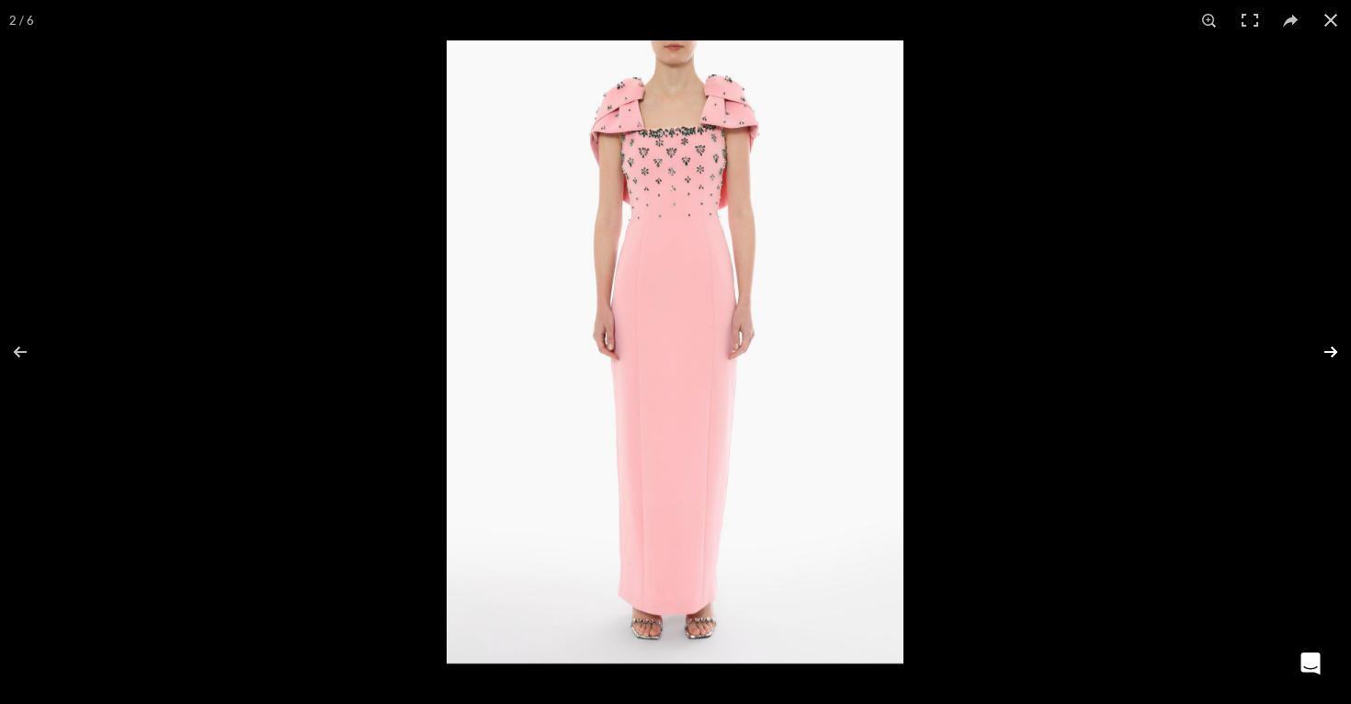
click at [1335, 341] on button at bounding box center [1319, 352] width 64 height 92
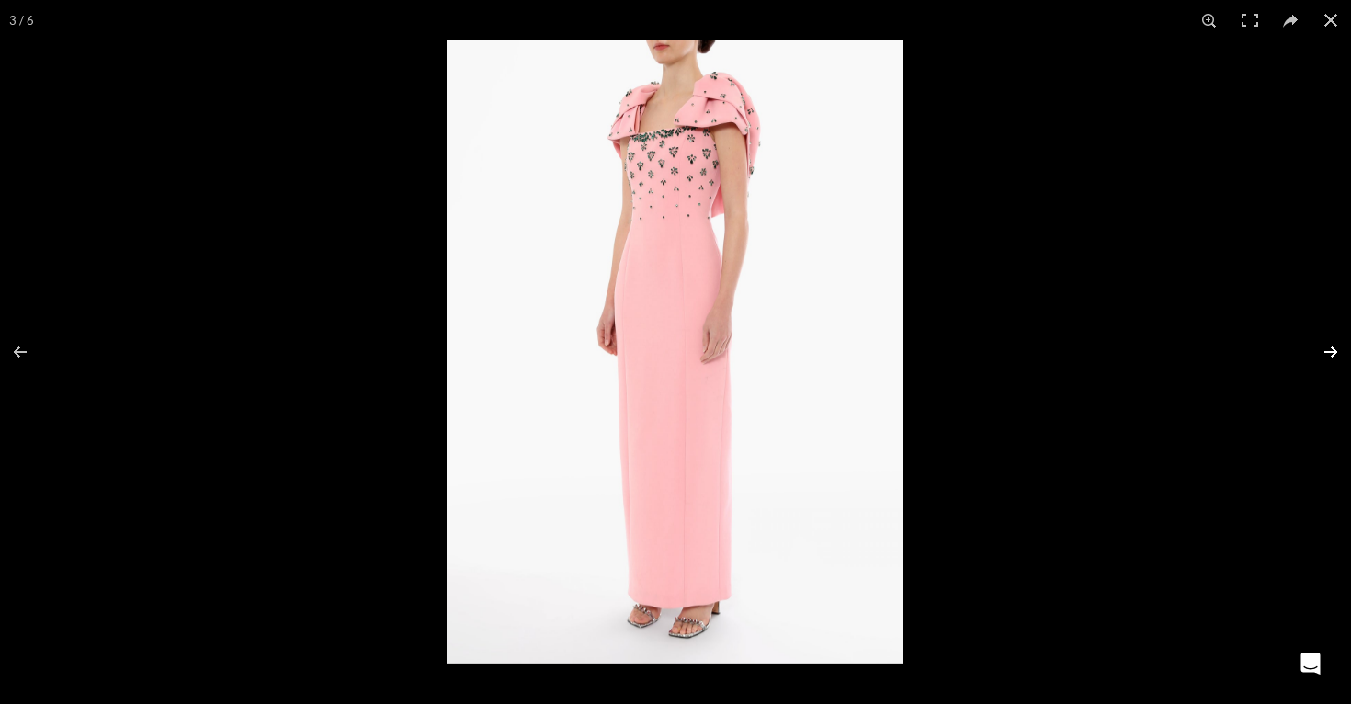
click at [1335, 341] on button at bounding box center [1319, 352] width 64 height 92
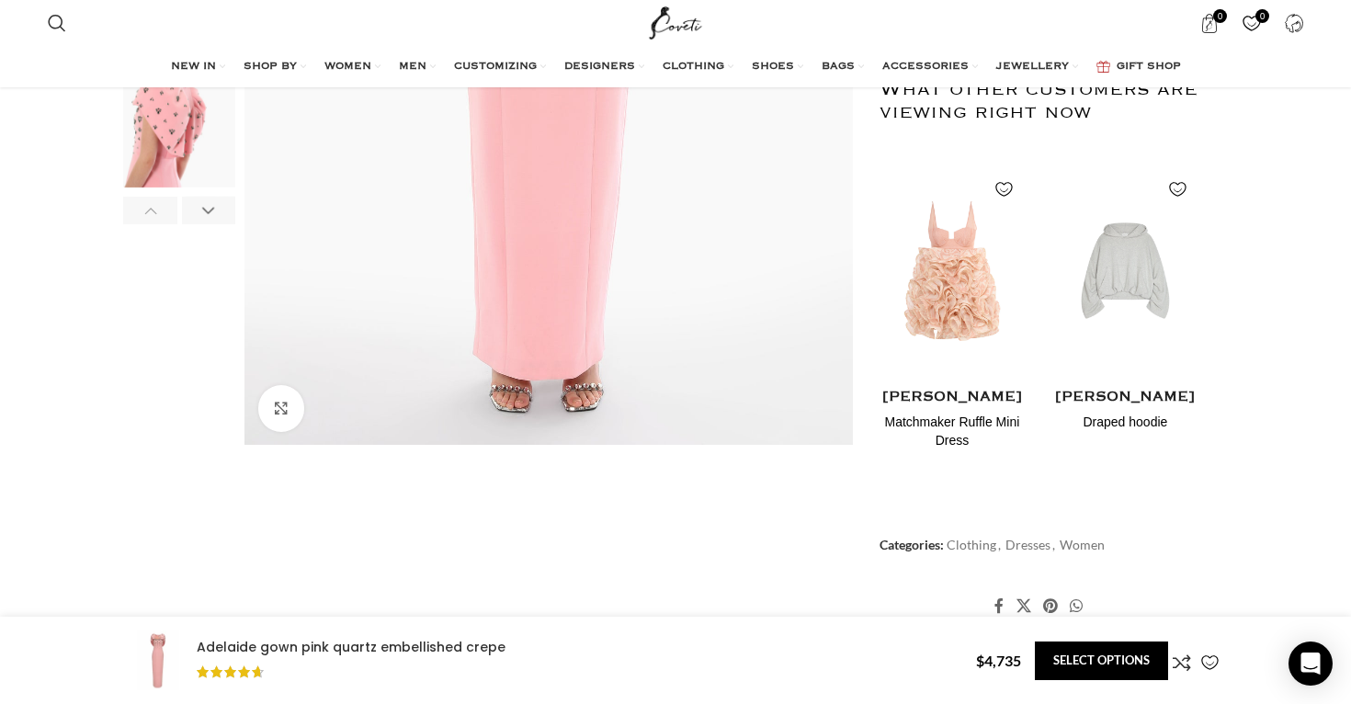
scroll to position [786, 0]
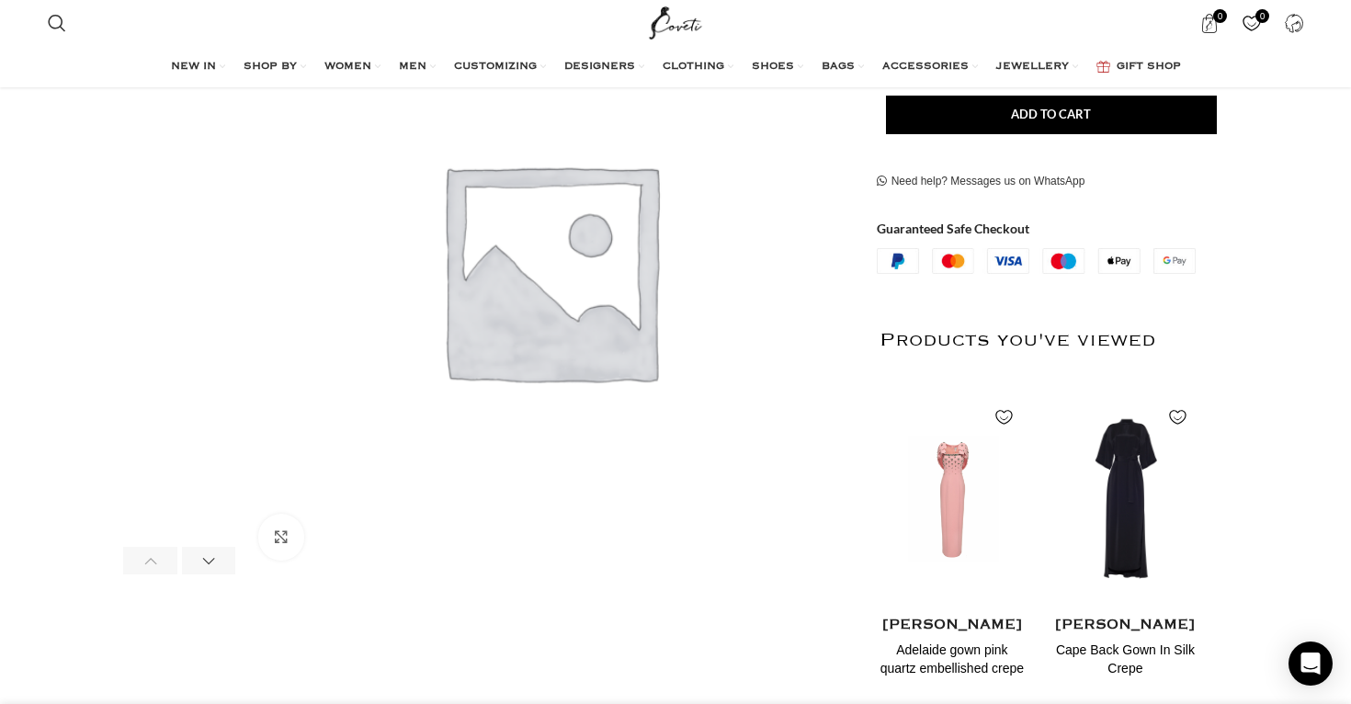
scroll to position [440, 0]
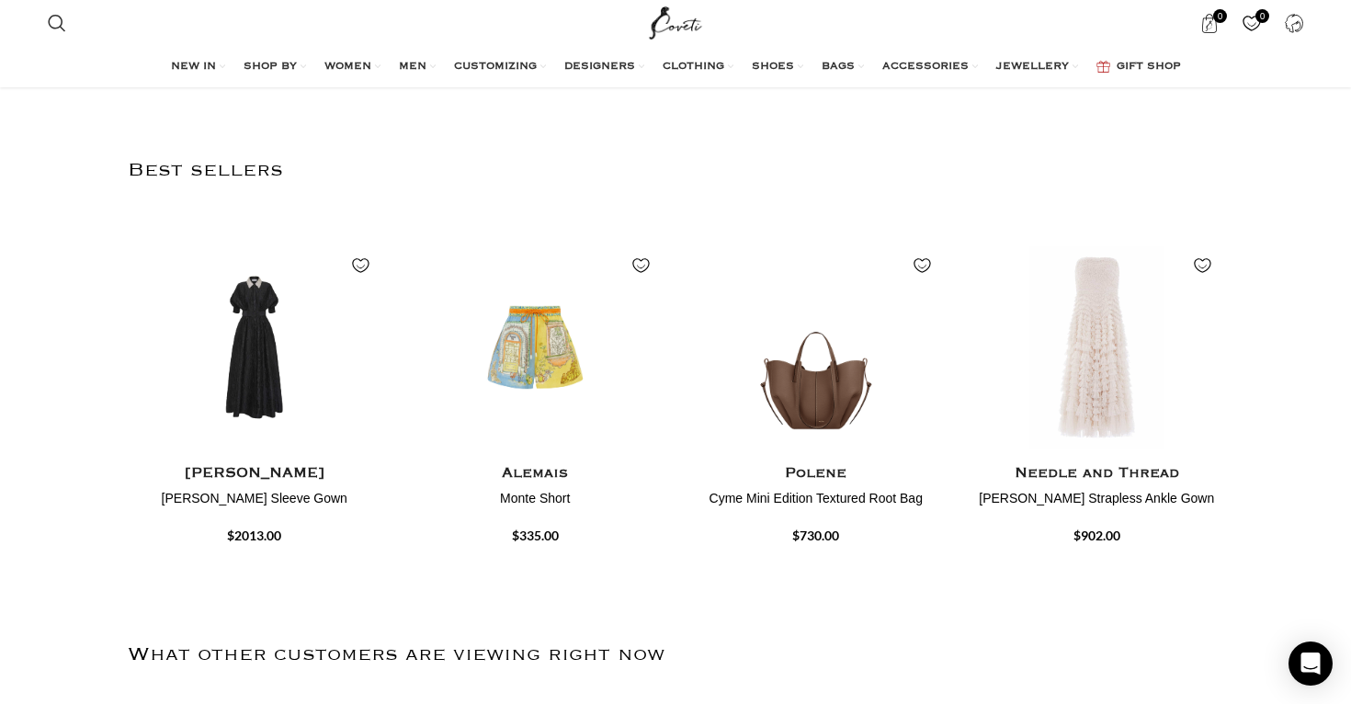
scroll to position [1101, 0]
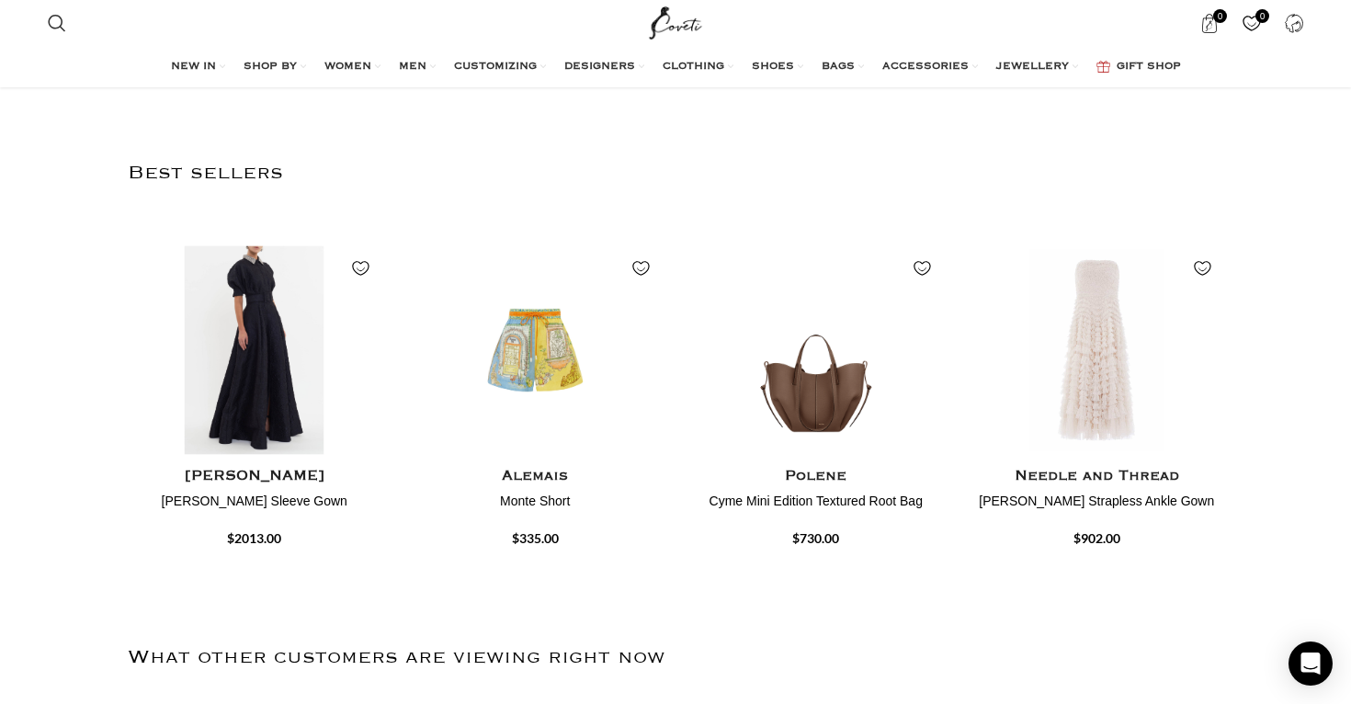
click at [258, 370] on img "1 / 4" at bounding box center [254, 349] width 261 height 227
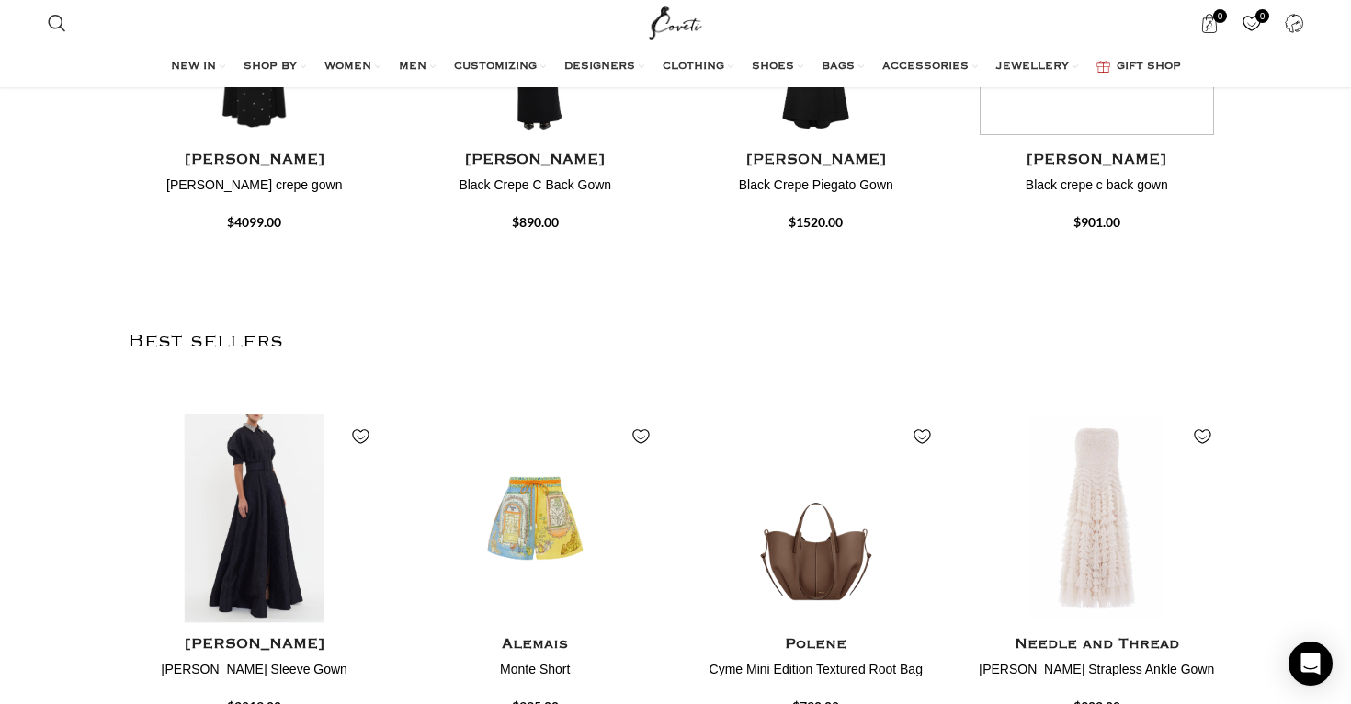
scroll to position [964, 0]
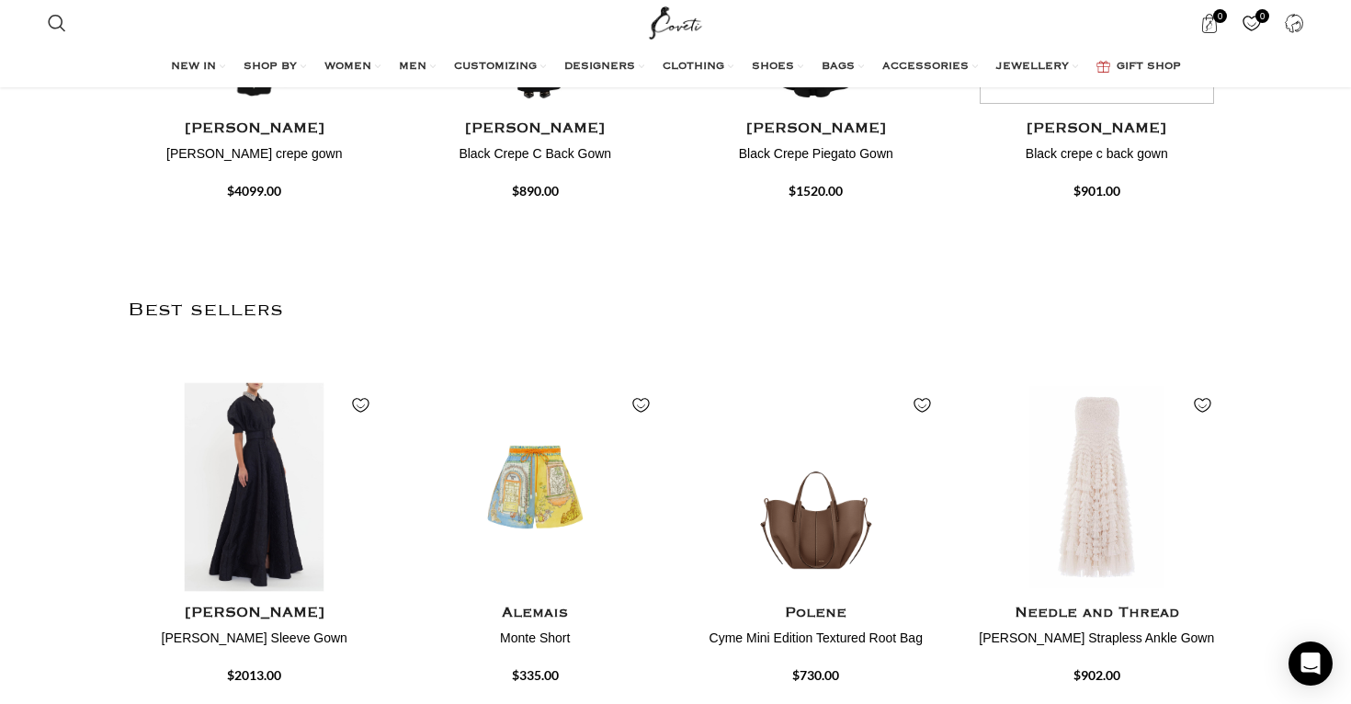
click at [282, 549] on img "1 / 4" at bounding box center [254, 486] width 261 height 227
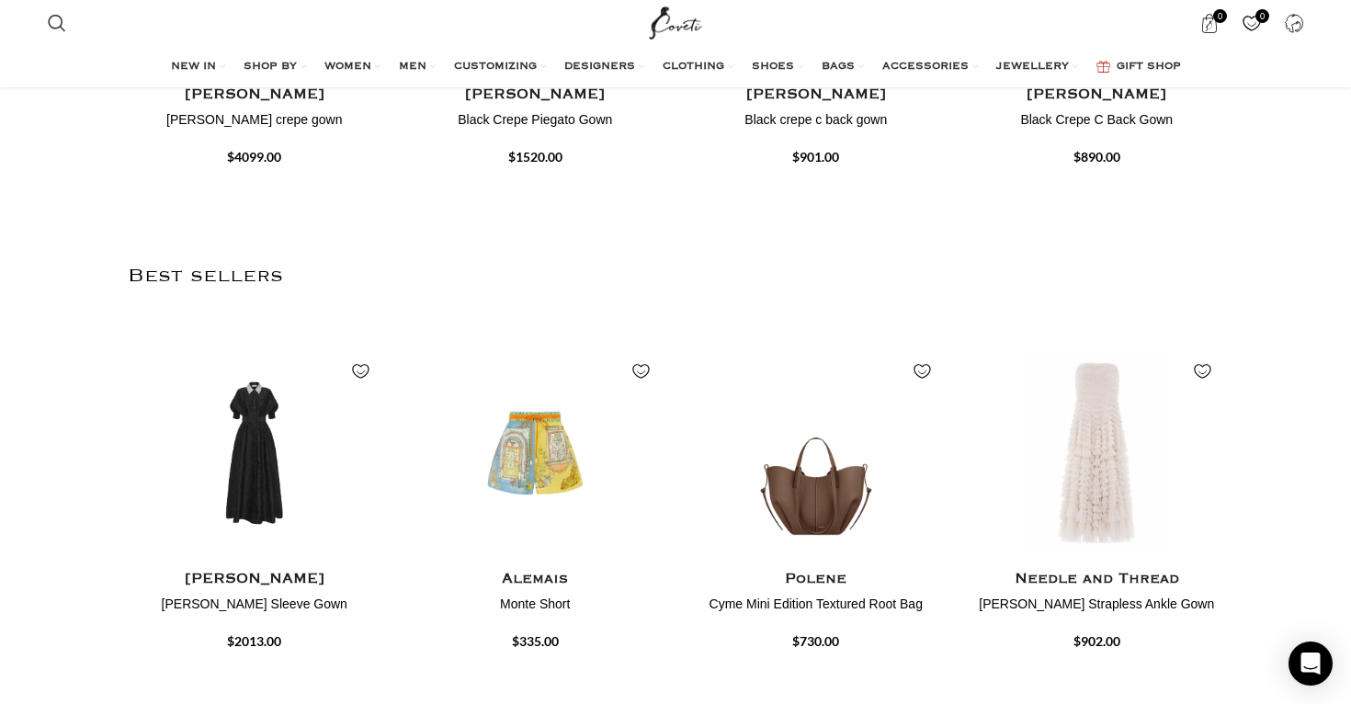
scroll to position [1041, 0]
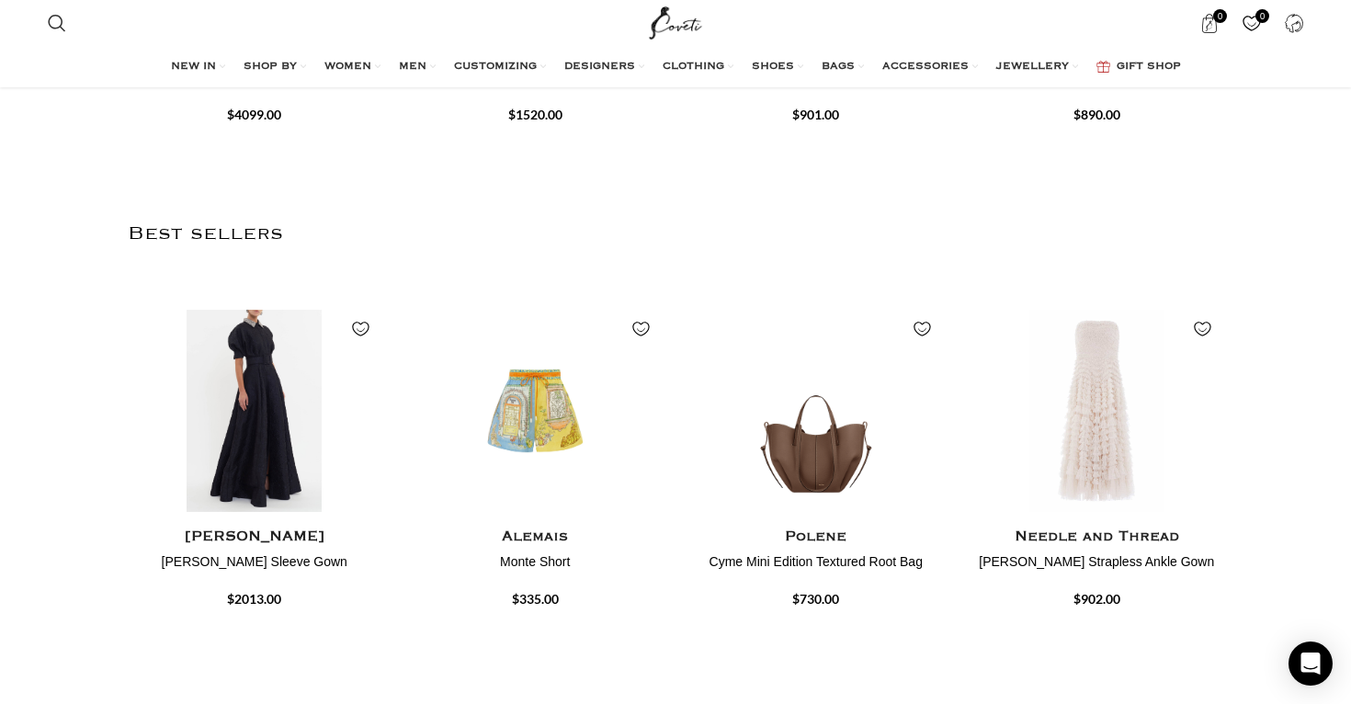
click at [236, 557] on h4 "[PERSON_NAME] Sleeve Gown" at bounding box center [255, 562] width 254 height 18
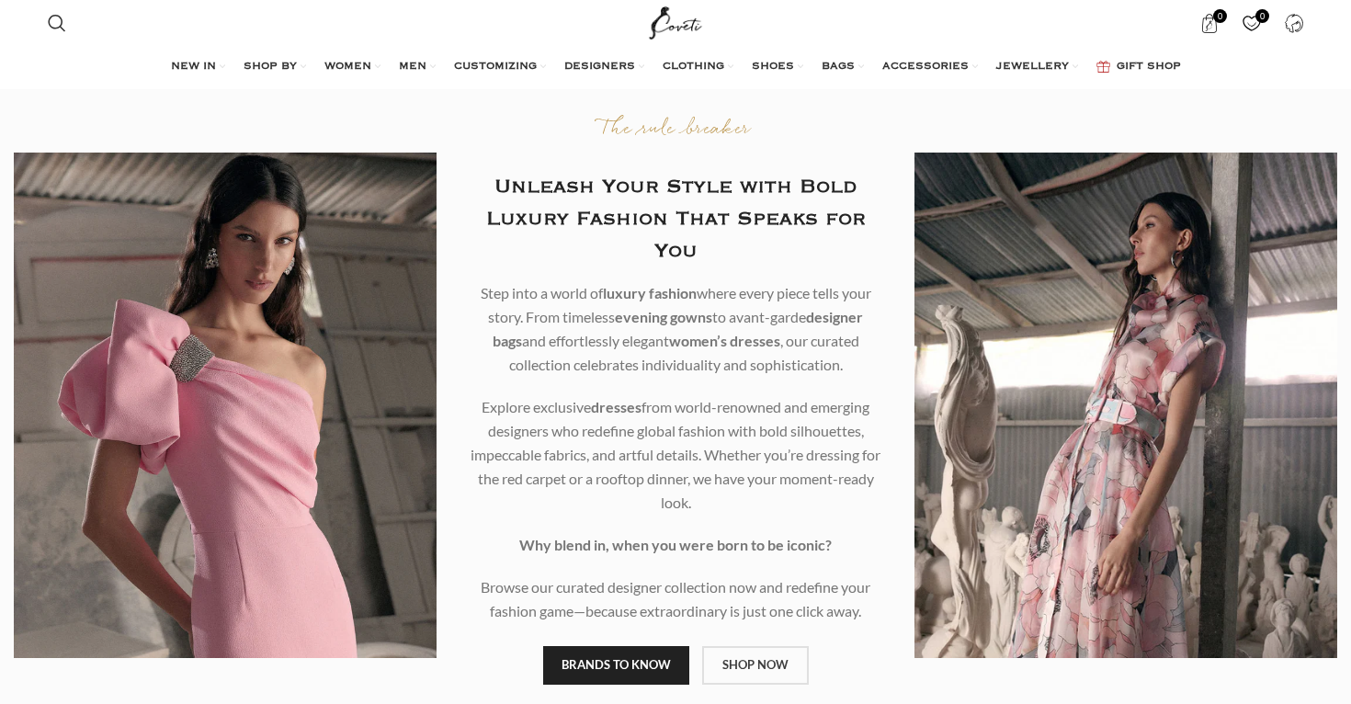
click at [704, 670] on link "SHOP NOW" at bounding box center [755, 665] width 107 height 39
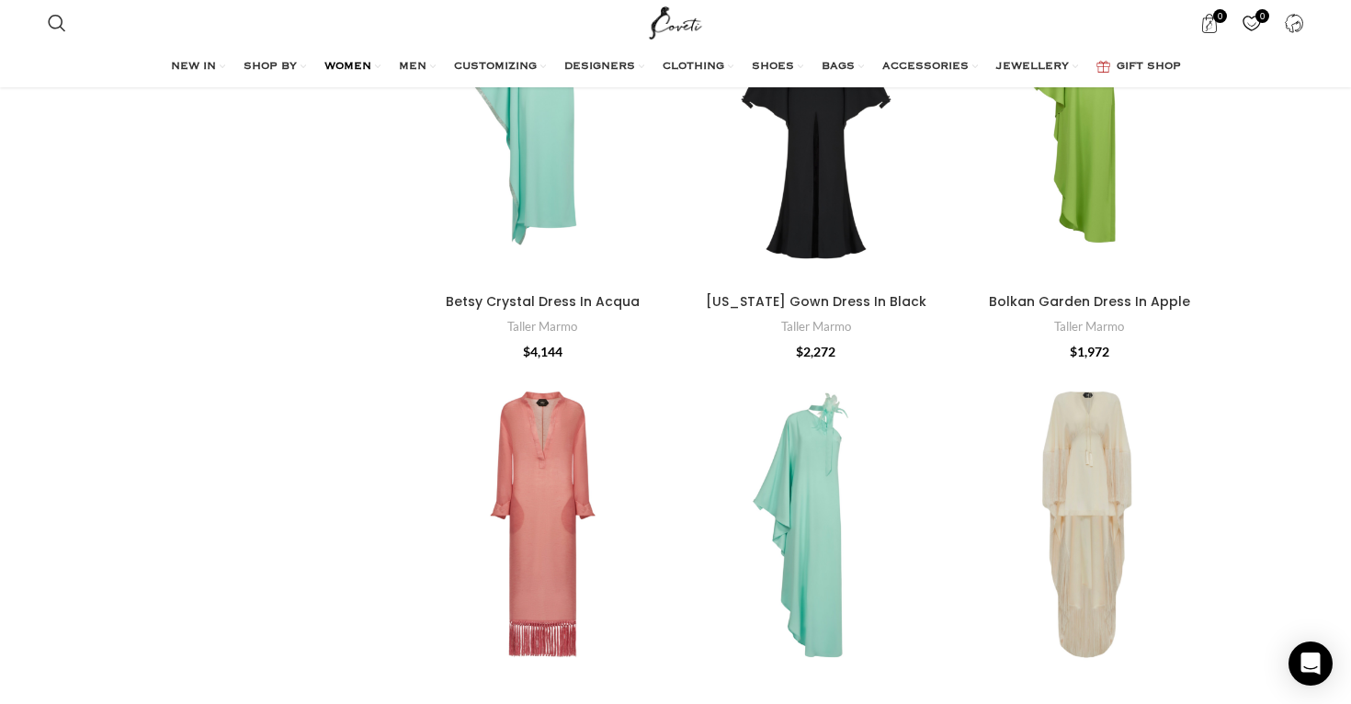
scroll to position [2799, 0]
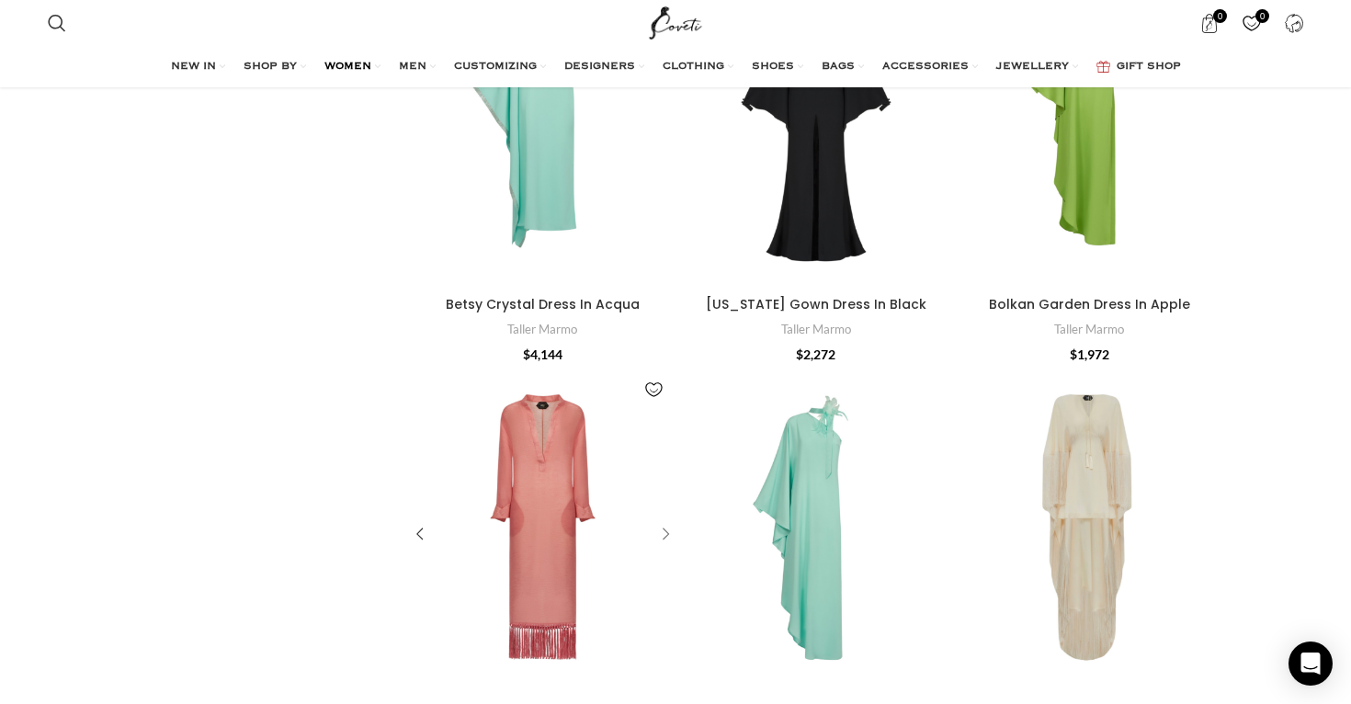
click at [667, 520] on div "Bahamas Dress In Orchid Pink" at bounding box center [663, 534] width 28 height 28
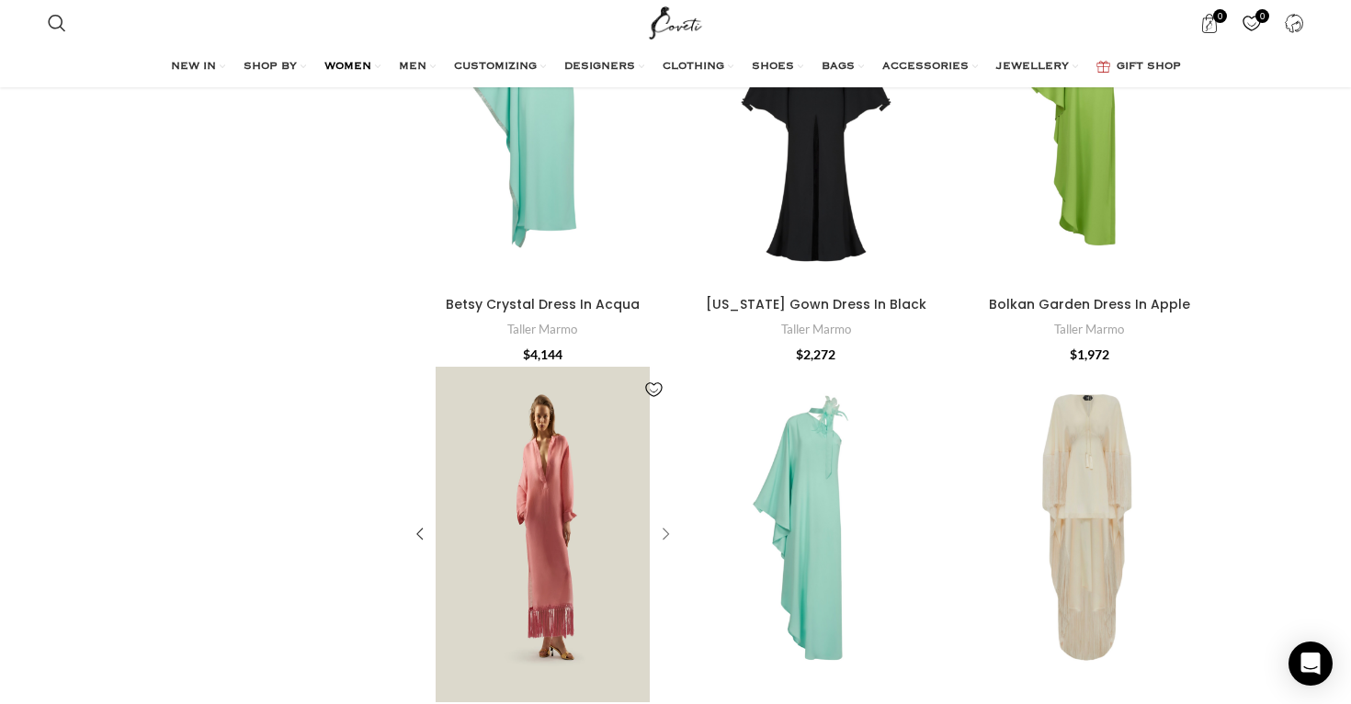
click at [667, 505] on div "Bahamas Dress In Orchid Pink" at bounding box center [649, 534] width 53 height 335
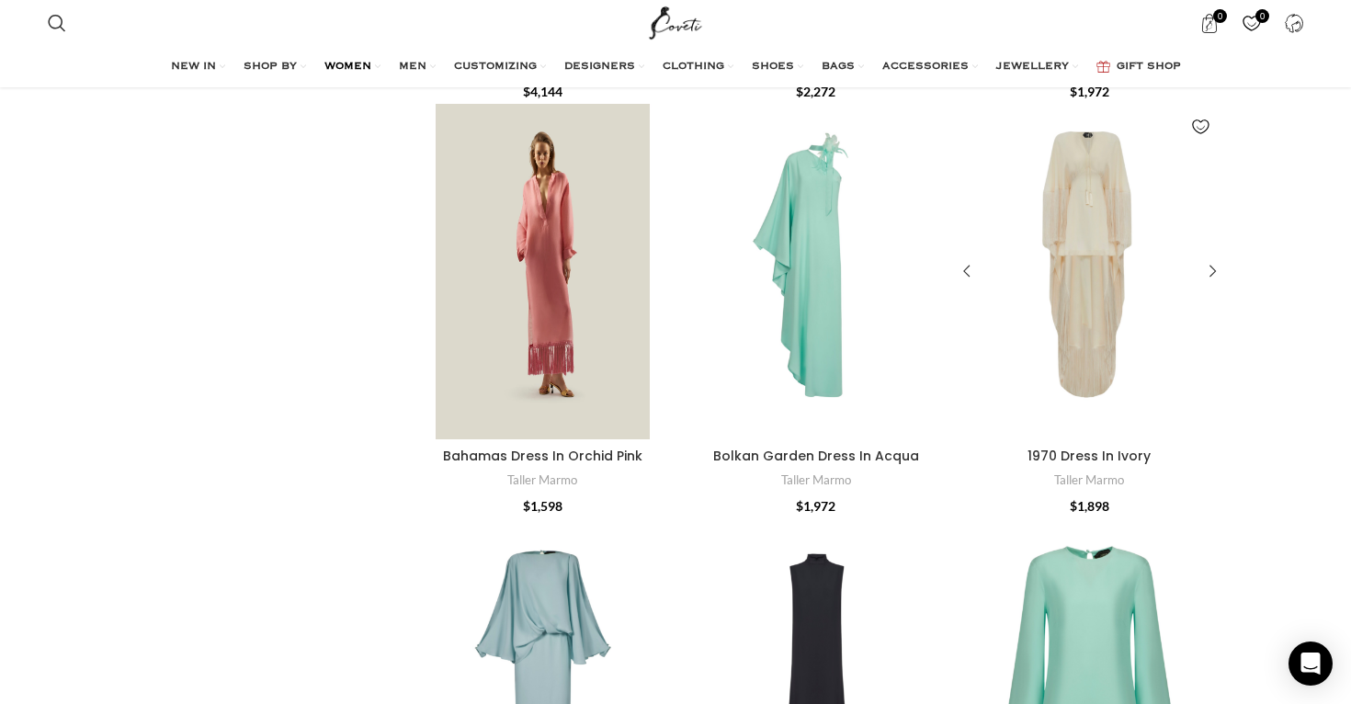
scroll to position [3044, 0]
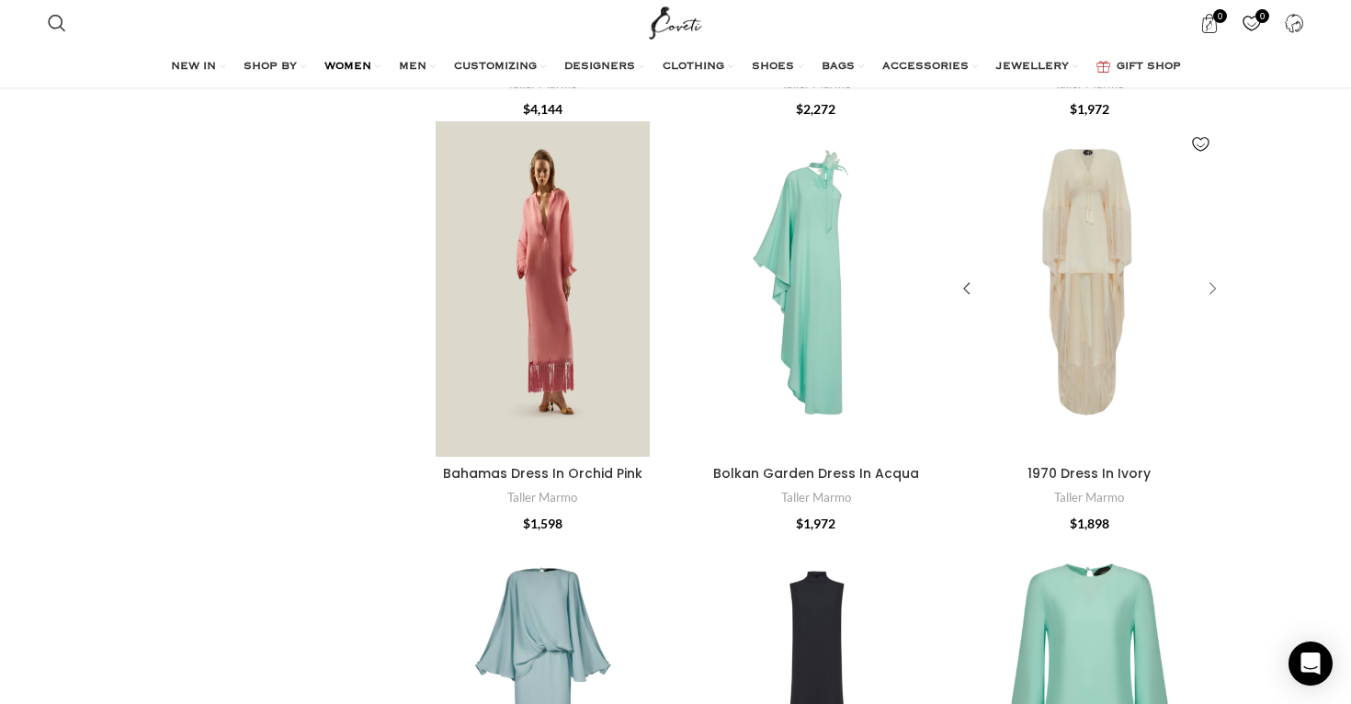
click at [1211, 275] on div "1970 Dress In Ivory" at bounding box center [1210, 289] width 28 height 28
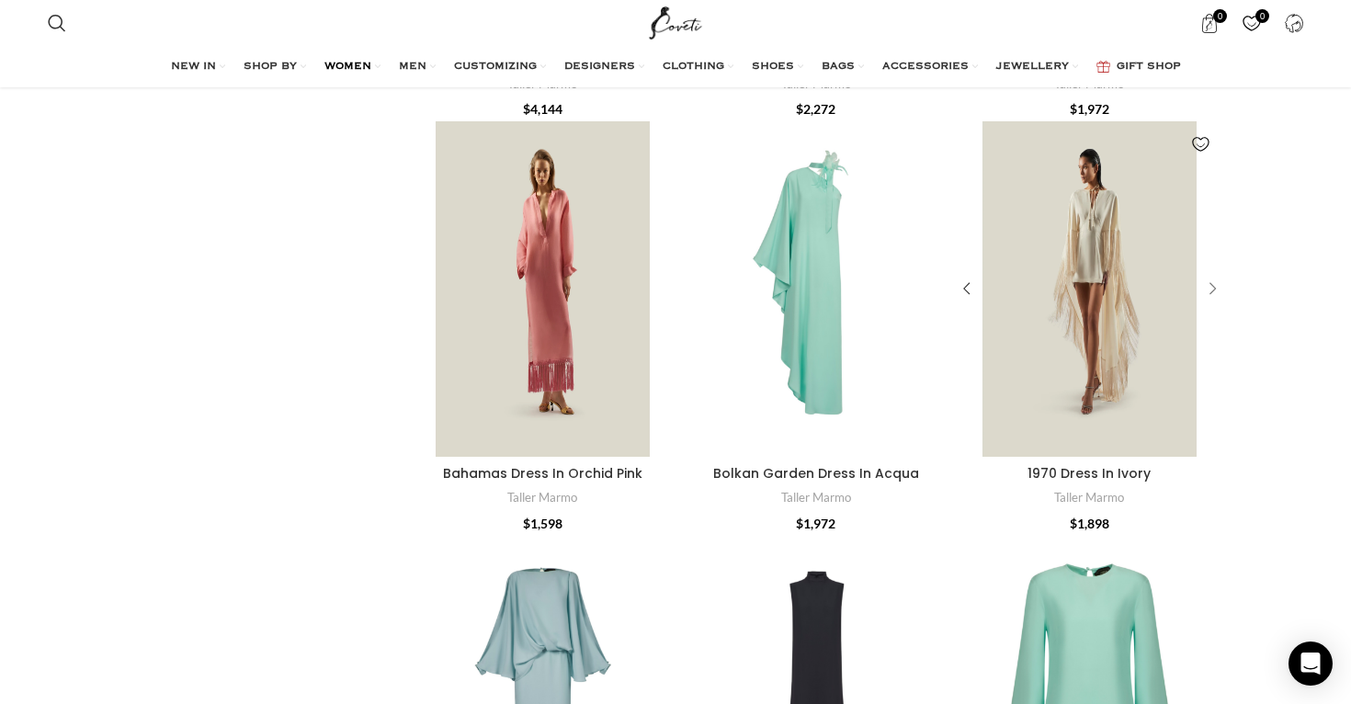
click at [1211, 255] on div "1970 Dress In Ivory" at bounding box center [1196, 288] width 53 height 335
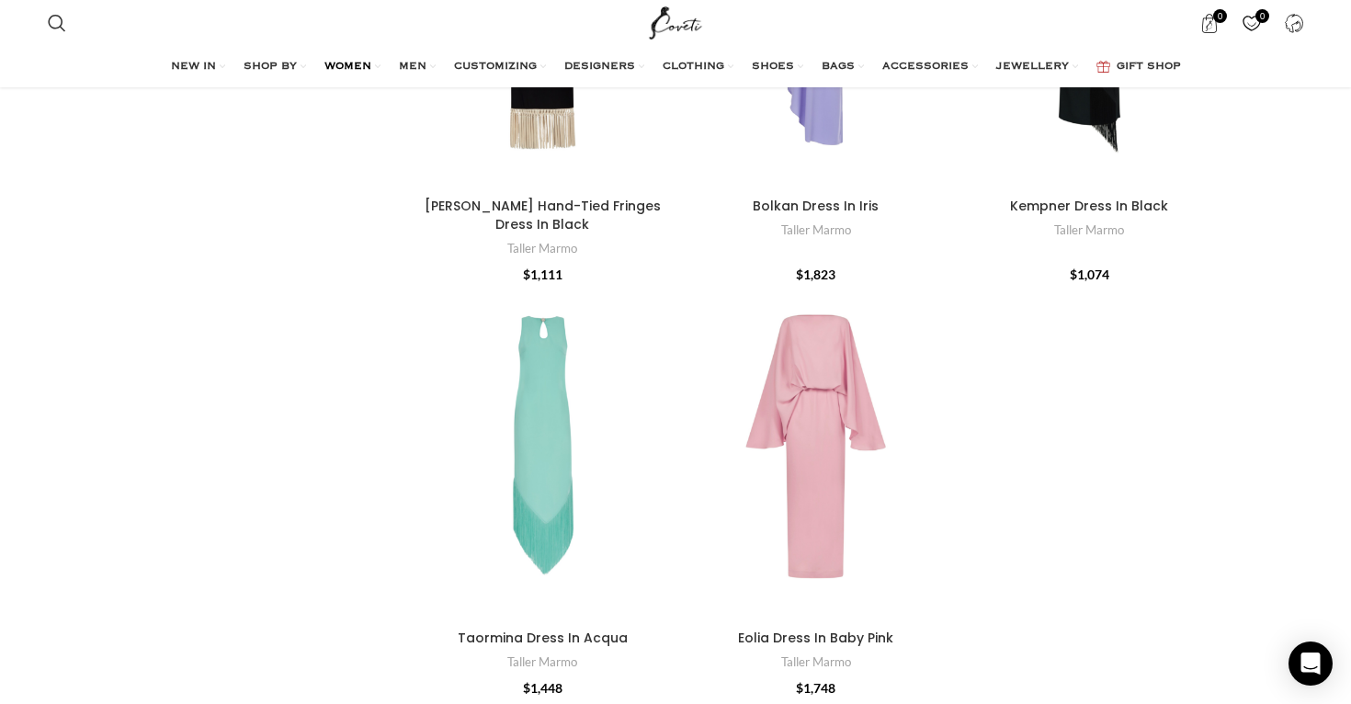
scroll to position [7110, 0]
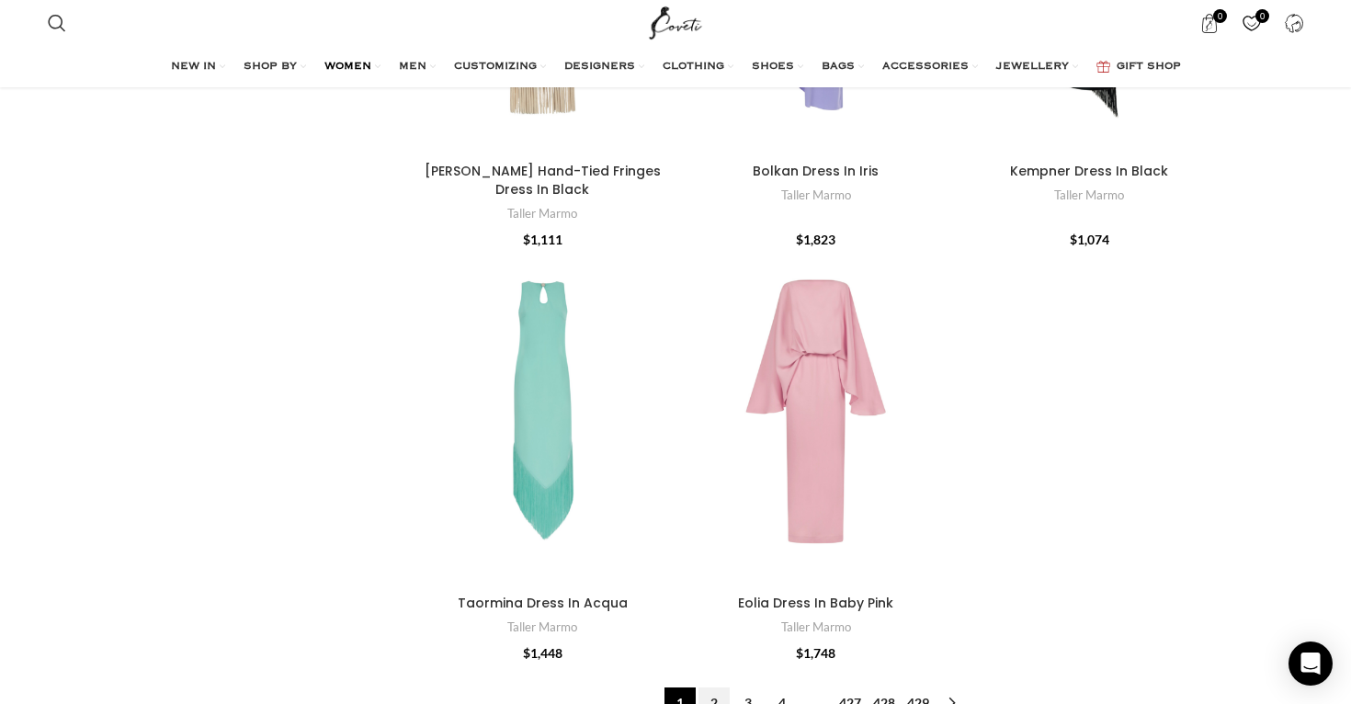
click at [713, 688] on link "2" at bounding box center [714, 703] width 31 height 31
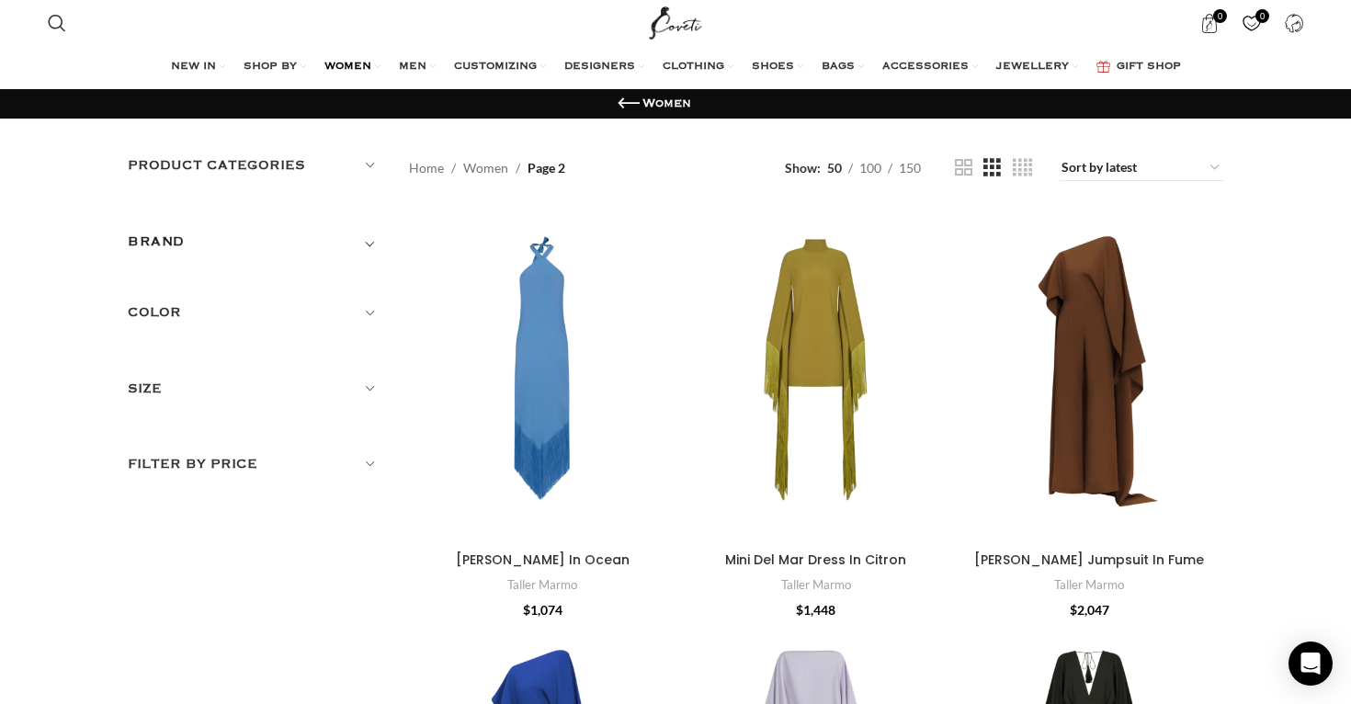
scroll to position [107, 0]
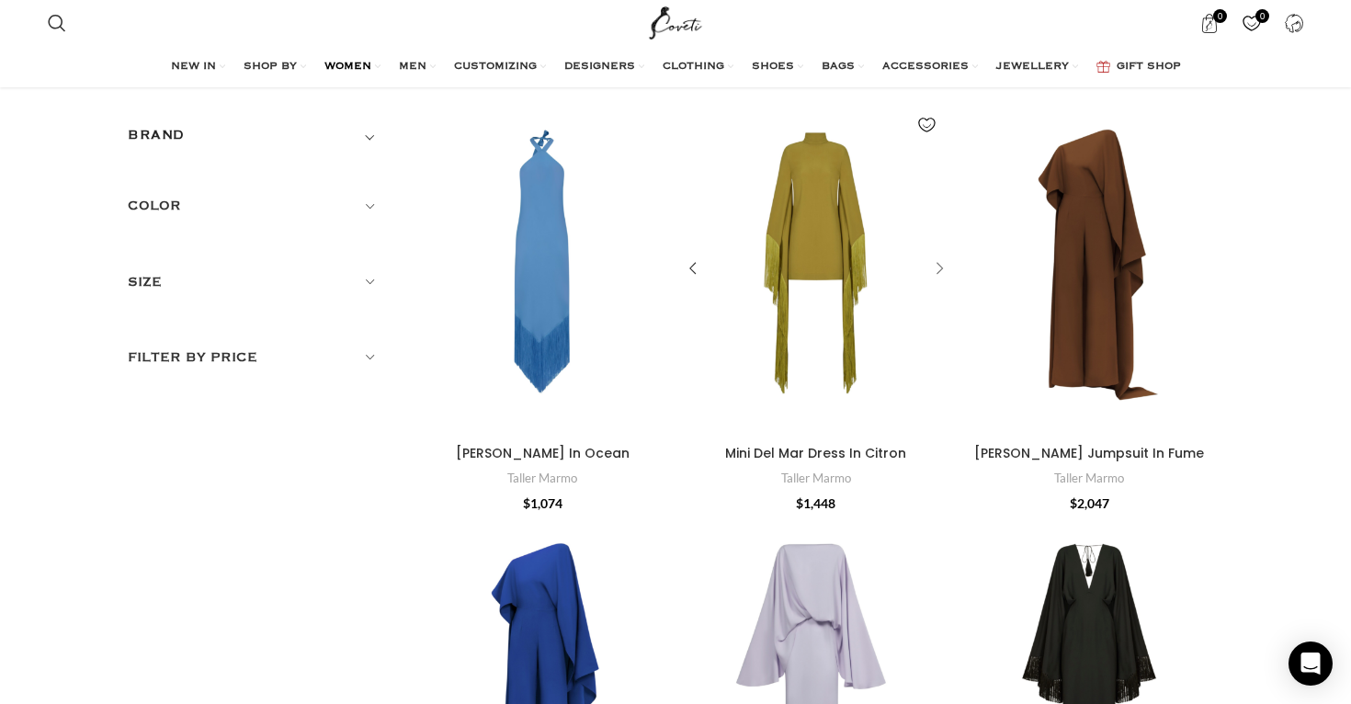
click at [933, 263] on div "Mini Del Mar Dress In Citron" at bounding box center [937, 270] width 28 height 28
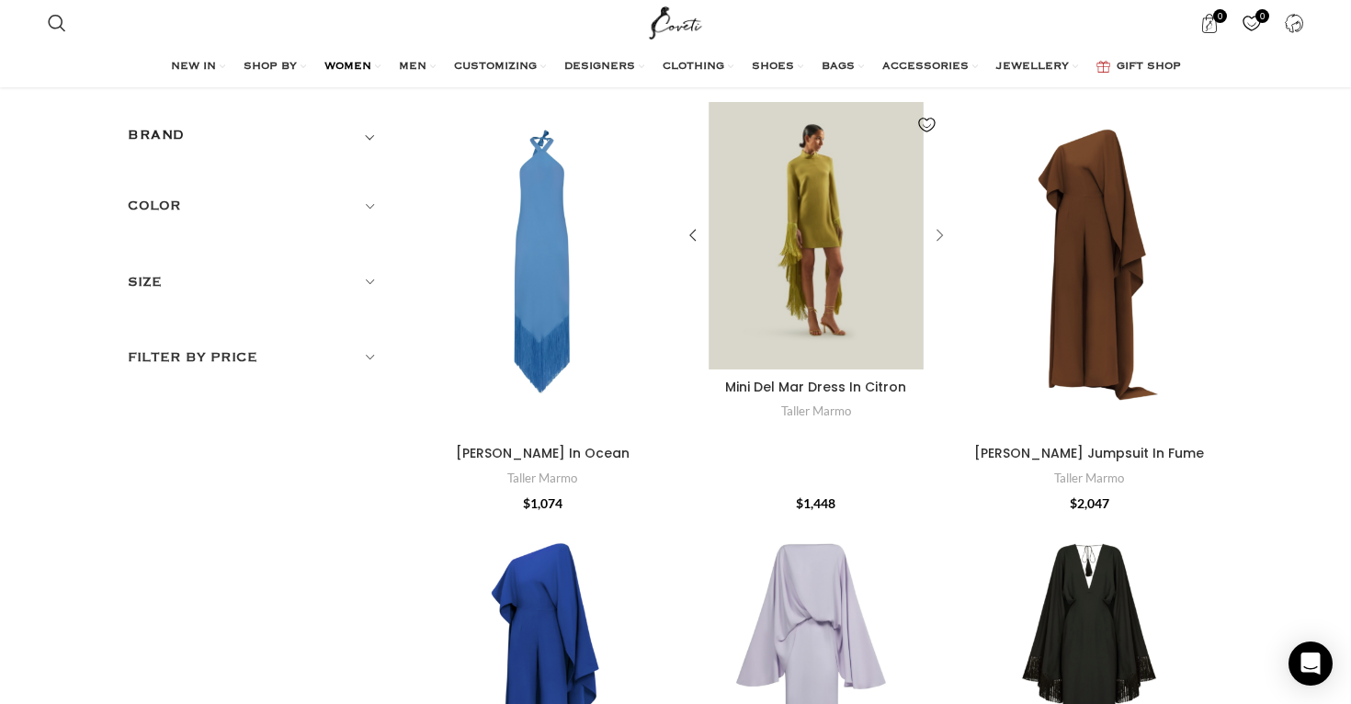
click at [933, 263] on div "Mini Del Mar Dress In Citron" at bounding box center [922, 236] width 53 height 268
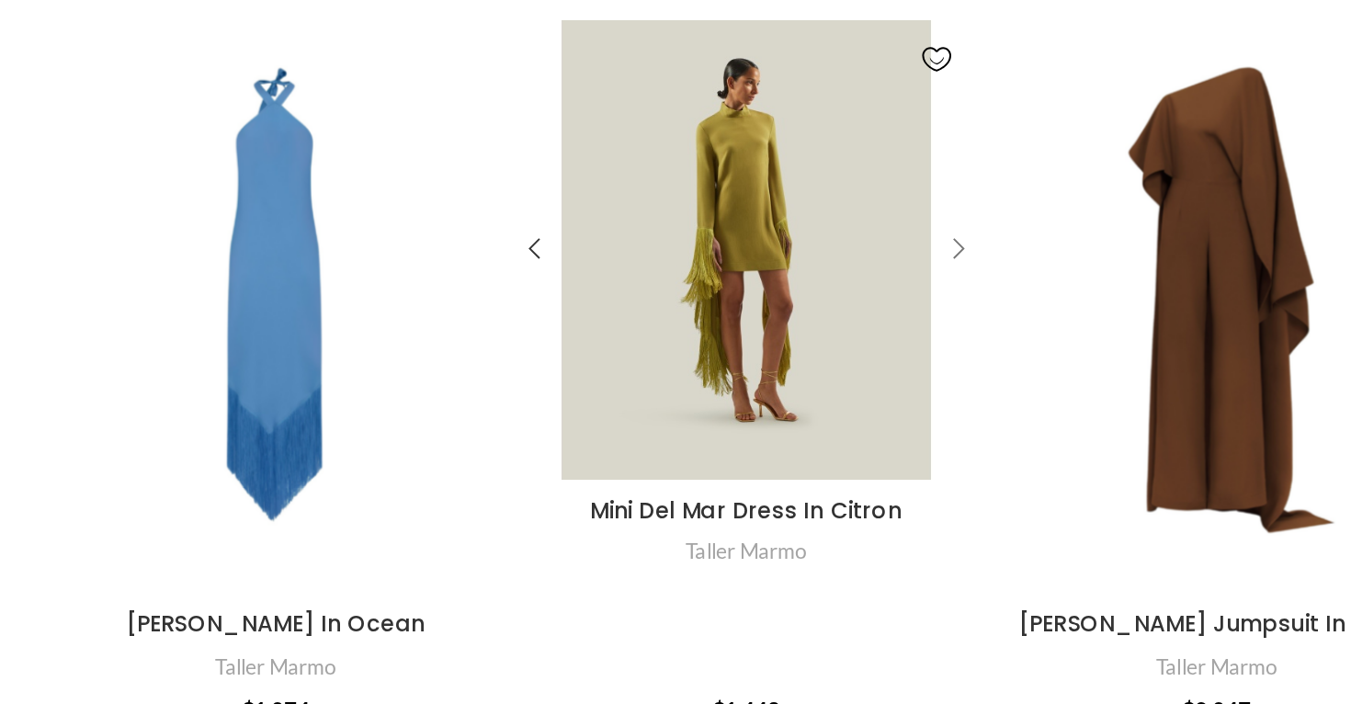
click at [923, 268] on div "Mini Del Mar Dress In Citron" at bounding box center [937, 282] width 28 height 28
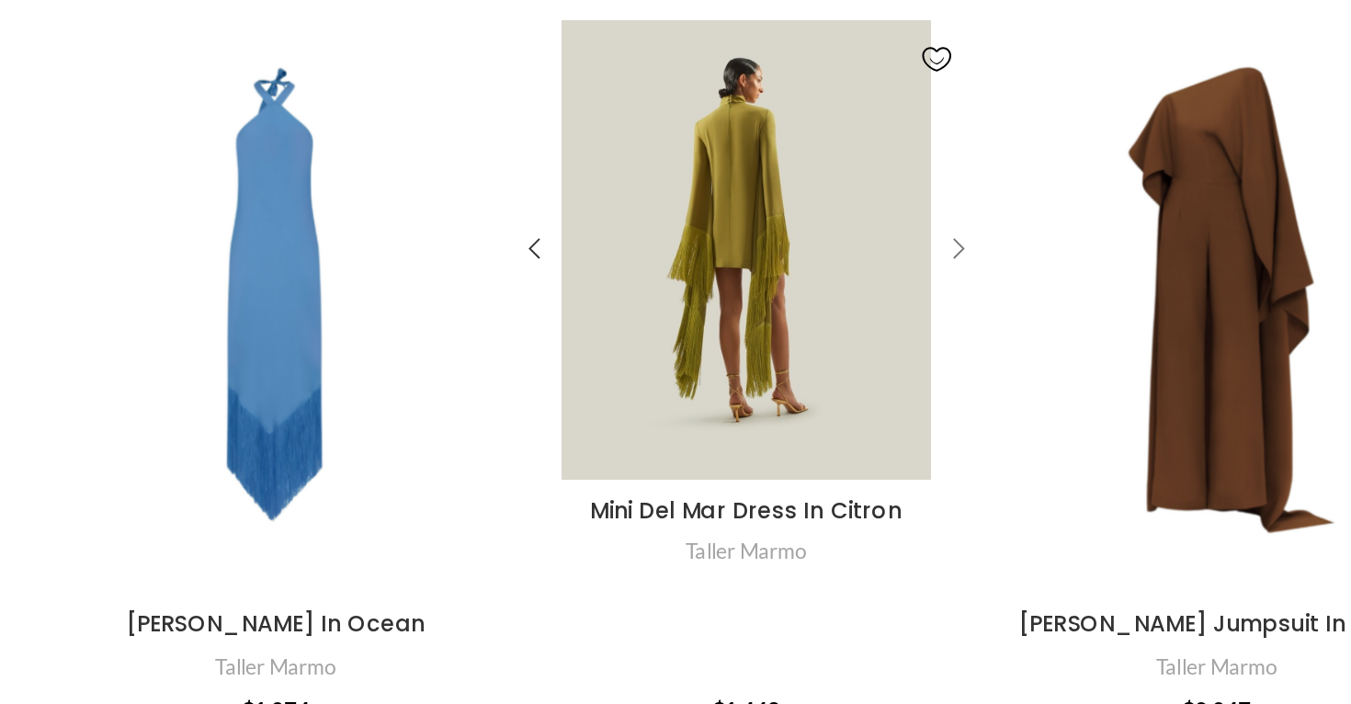
click at [923, 268] on div "Mini Del Mar Dress In Citron" at bounding box center [937, 282] width 28 height 28
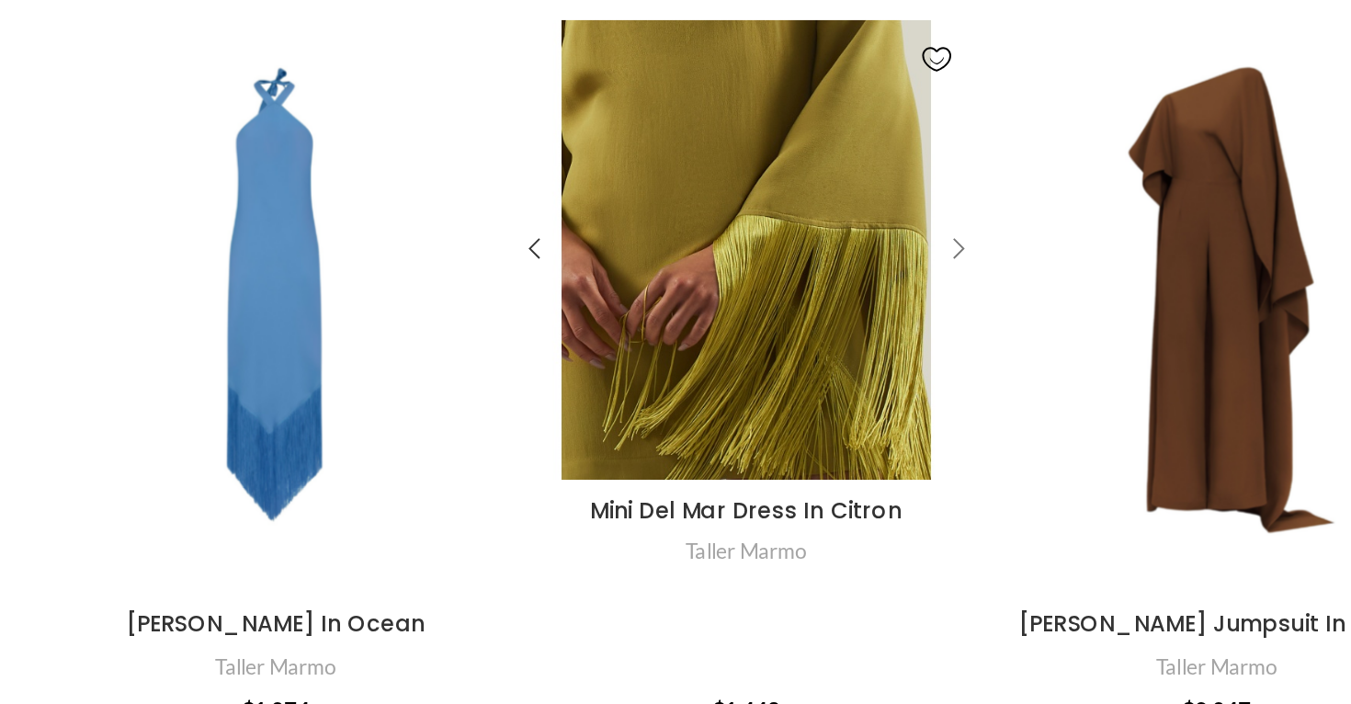
click at [923, 268] on div "Mini Del Mar Dress In Citron" at bounding box center [937, 282] width 28 height 28
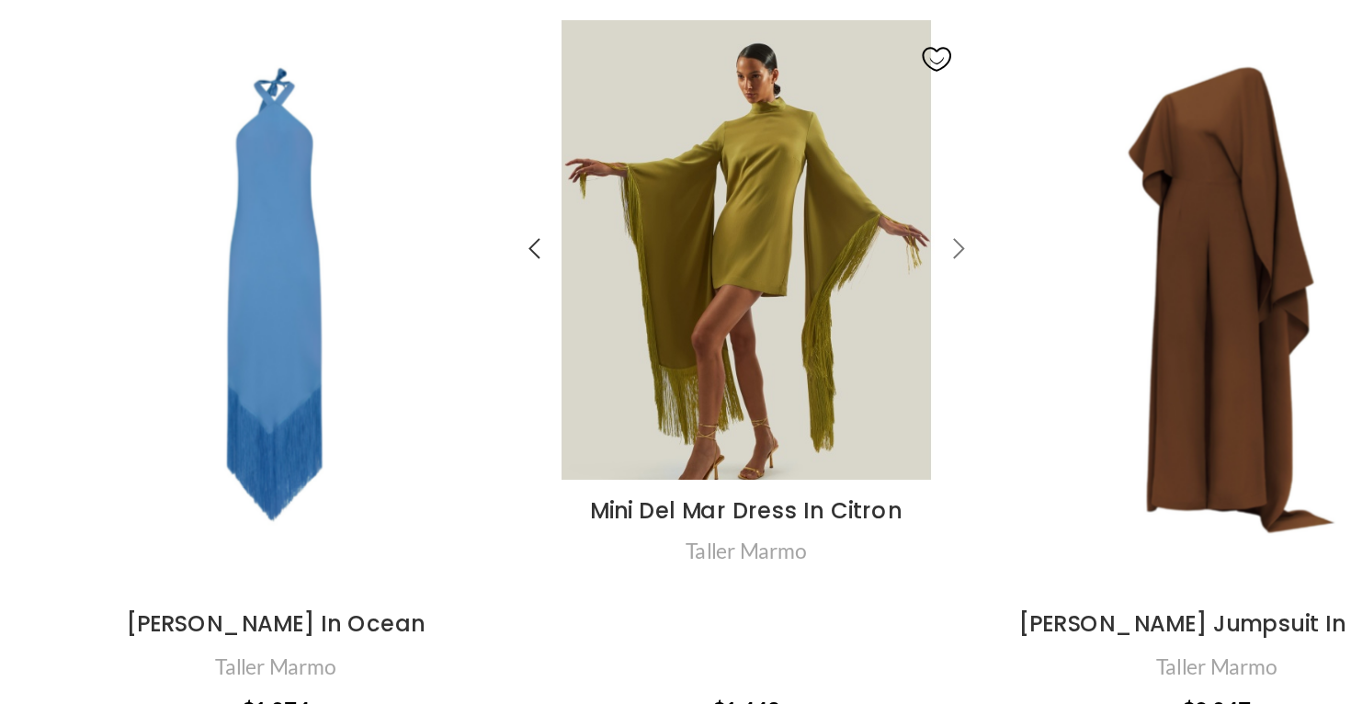
click at [923, 268] on div "Mini Del Mar Dress In Citron" at bounding box center [937, 282] width 28 height 28
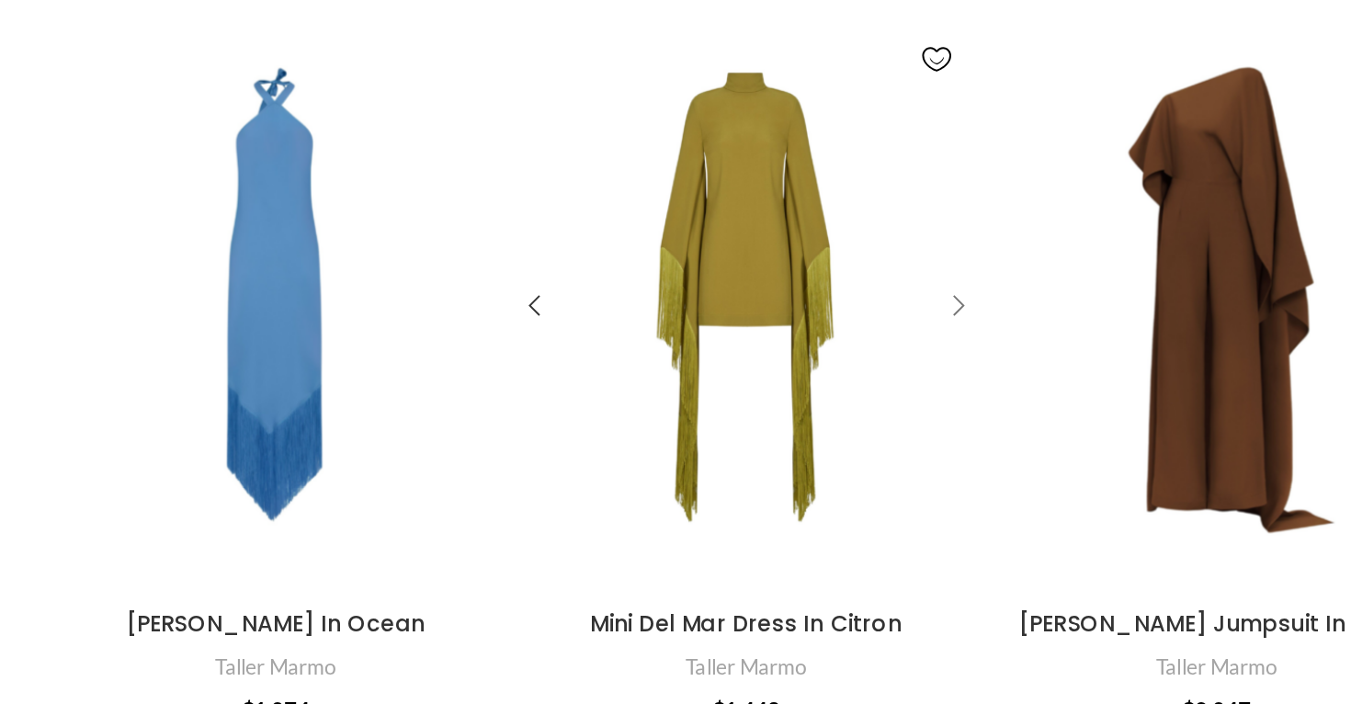
click at [896, 147] on div "Mini Del Mar Dress In Citron" at bounding box center [922, 314] width 53 height 335
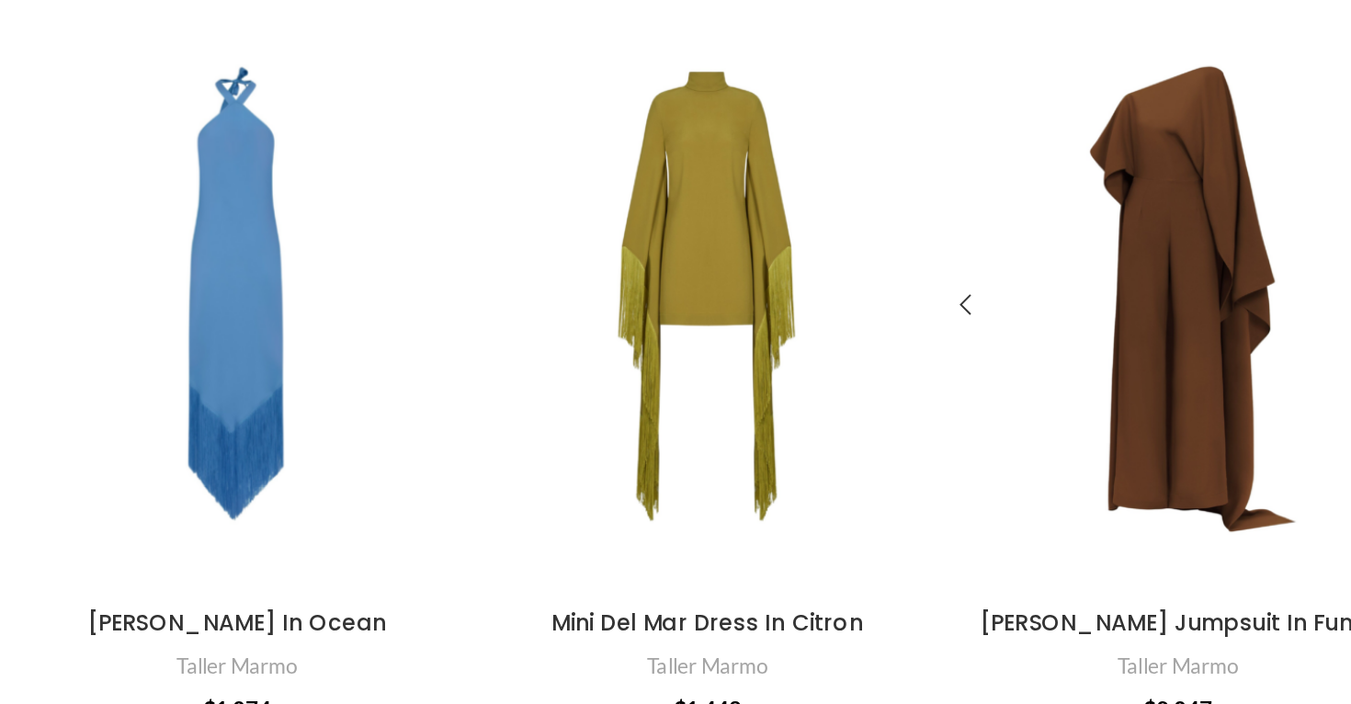
scroll to position [96, 0]
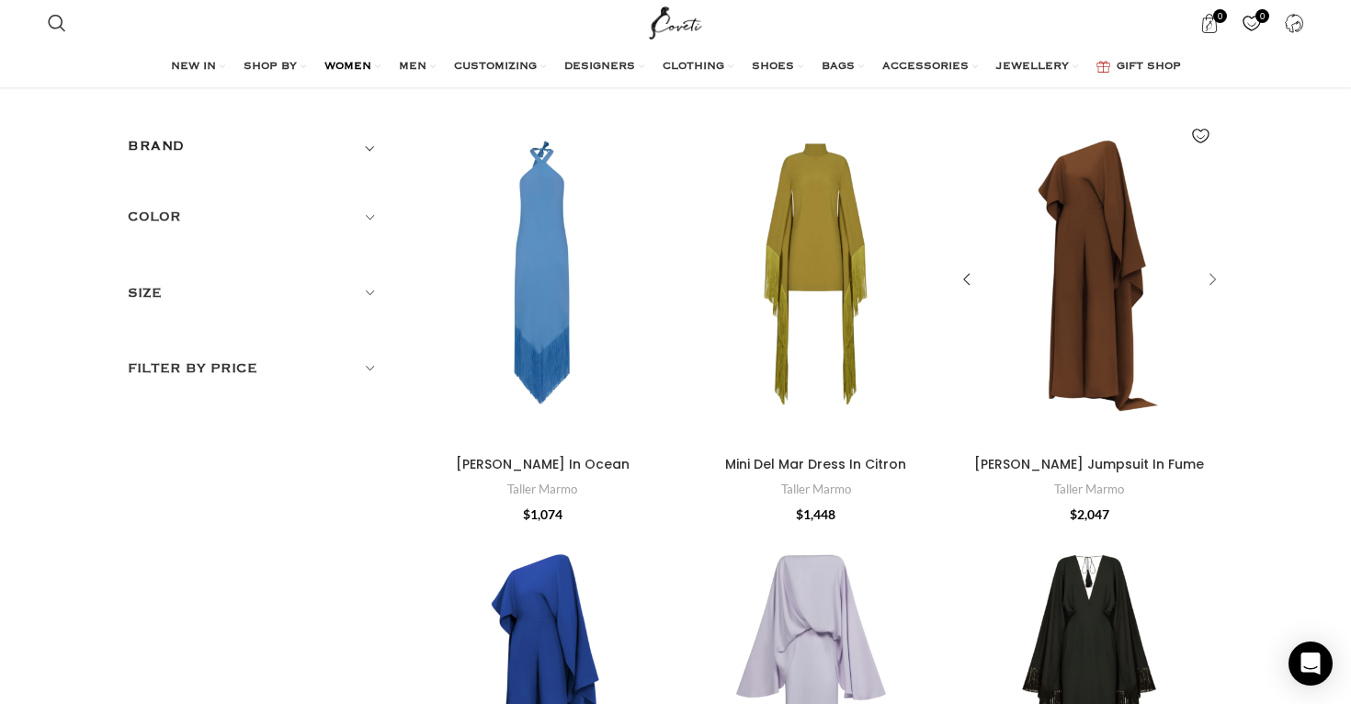
click at [1211, 277] on div "Jerry Jumpsuit In Fume" at bounding box center [1210, 281] width 28 height 28
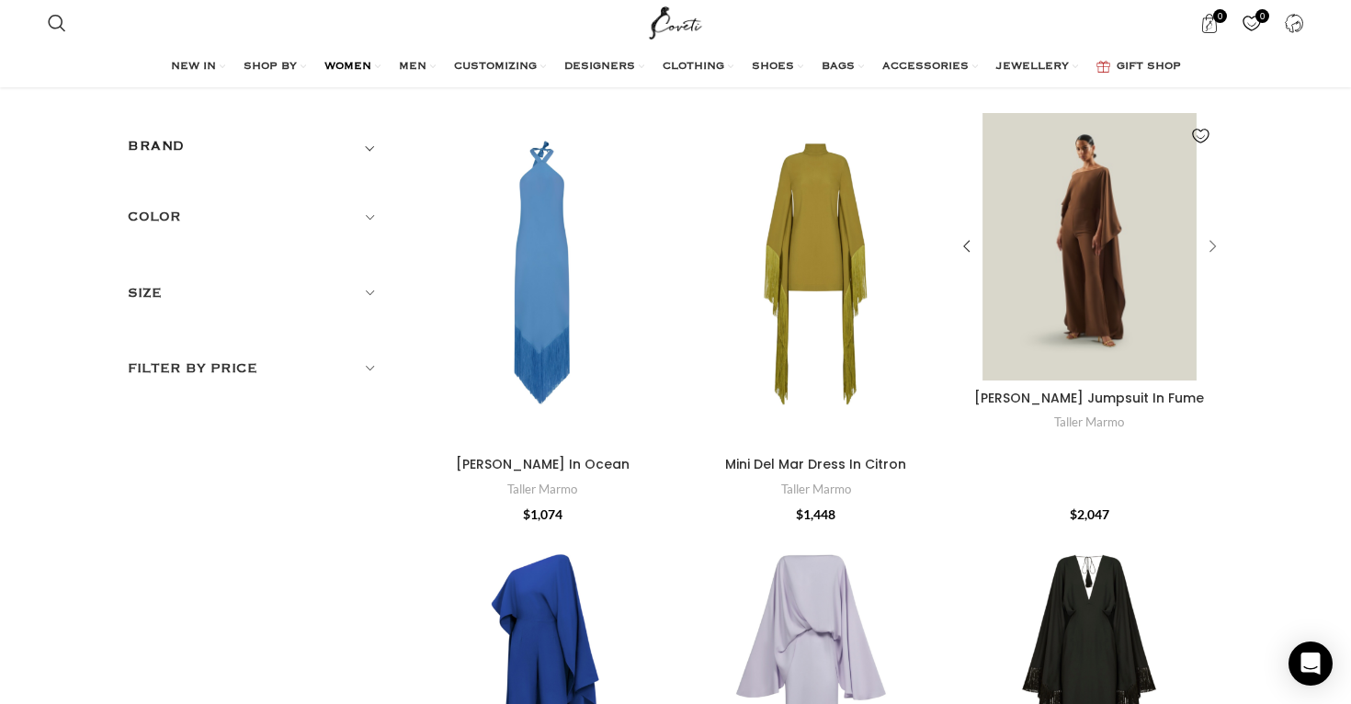
click at [1211, 277] on div "Jerry Jumpsuit In Fume" at bounding box center [1196, 247] width 53 height 268
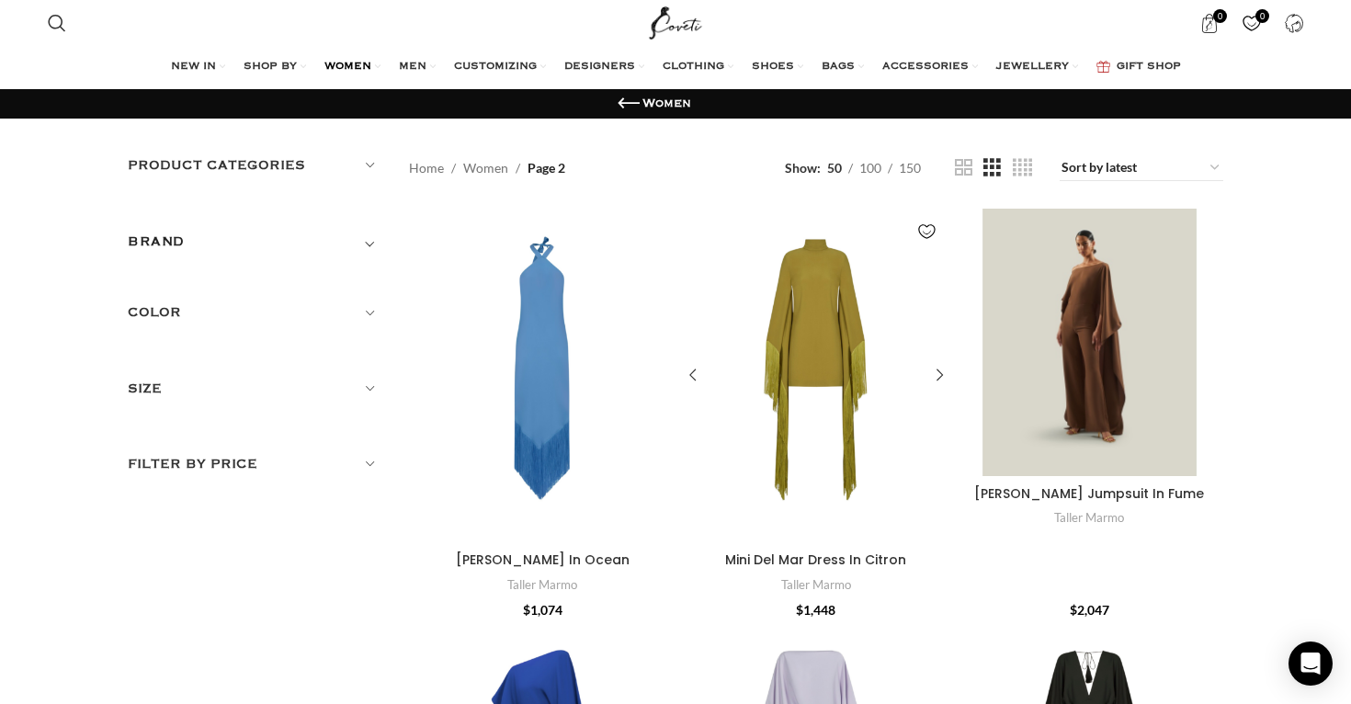
scroll to position [0, 0]
click at [926, 231] on link "Add to wishlist" at bounding box center [928, 232] width 28 height 28
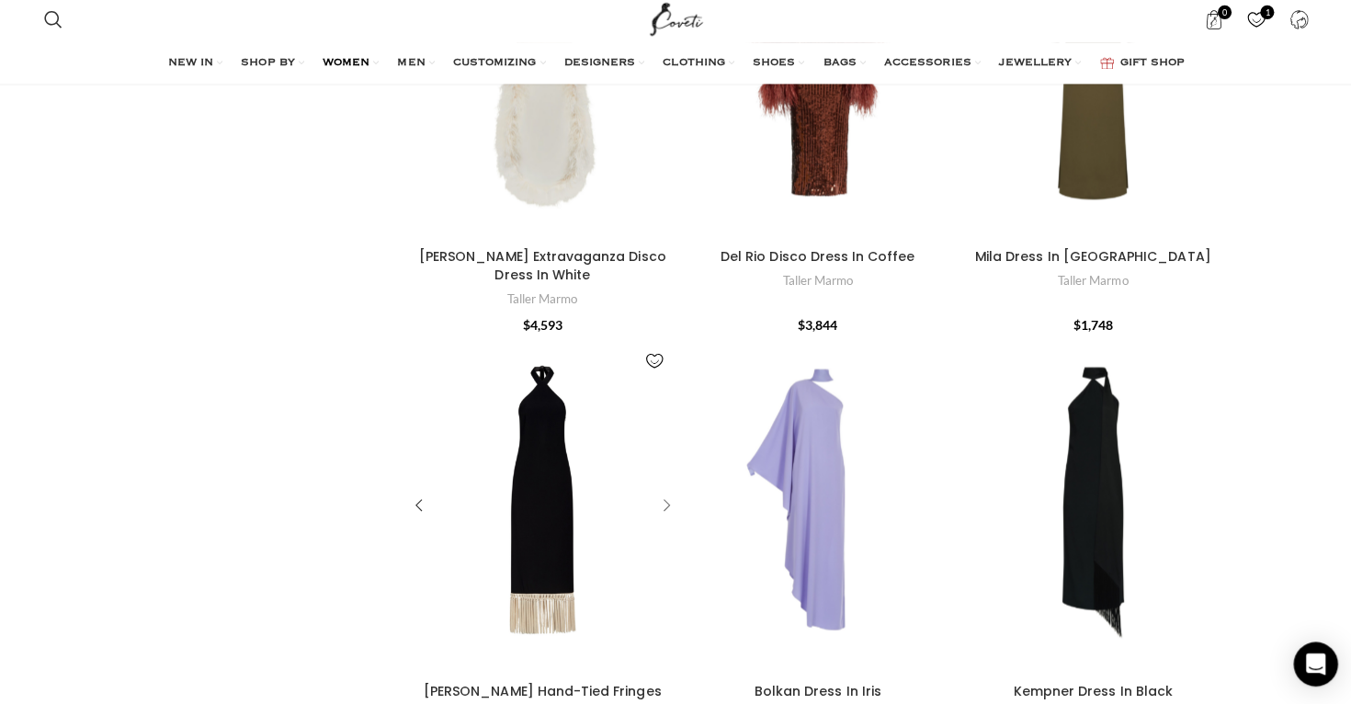
scroll to position [6592, 0]
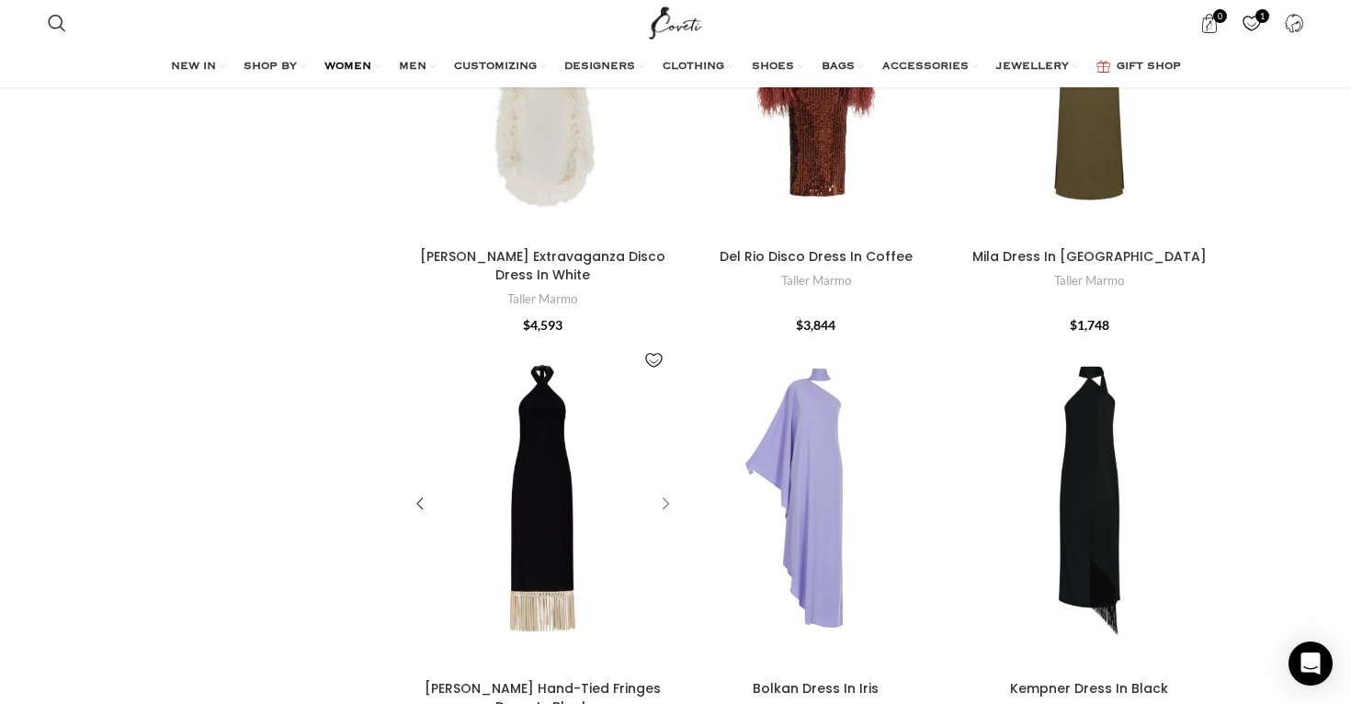
click at [665, 491] on div "Nina Hand-Tied Fringes Dress In Black" at bounding box center [663, 505] width 28 height 28
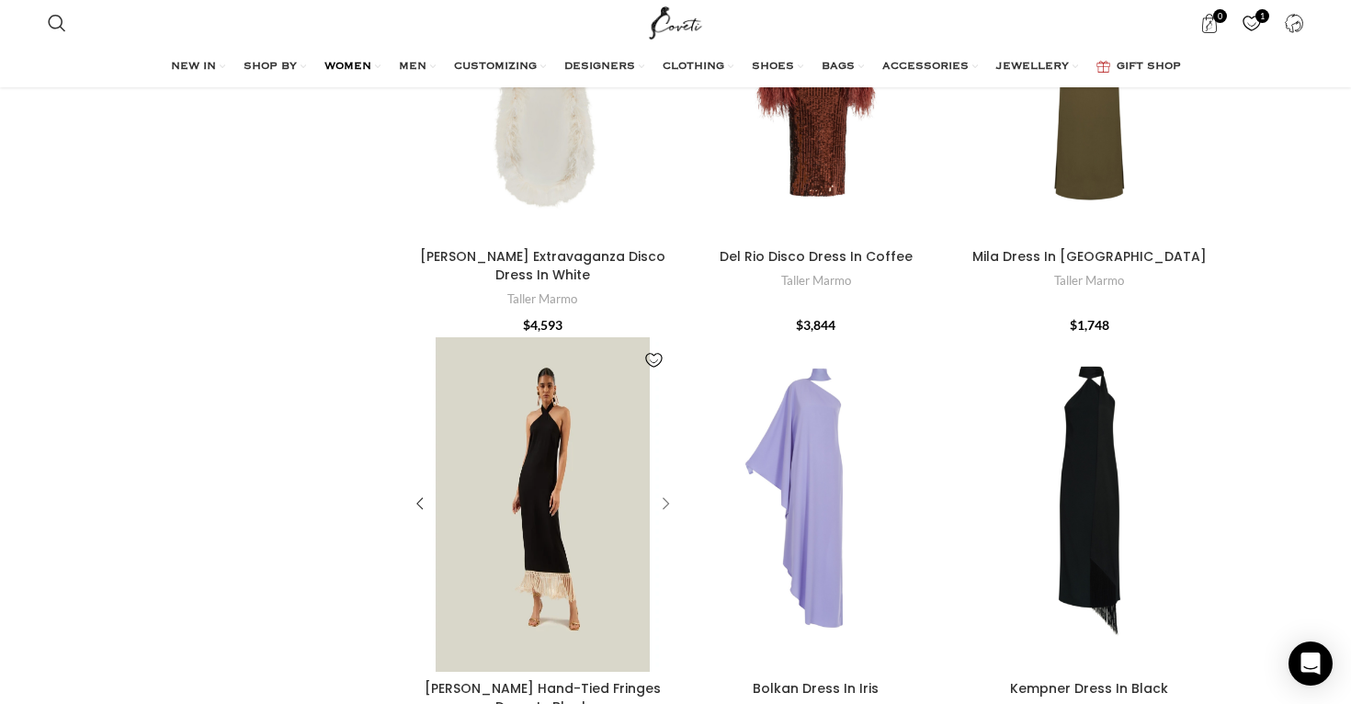
click at [665, 419] on div "Nina Hand-Tied Fringes Dress In Black" at bounding box center [649, 504] width 53 height 335
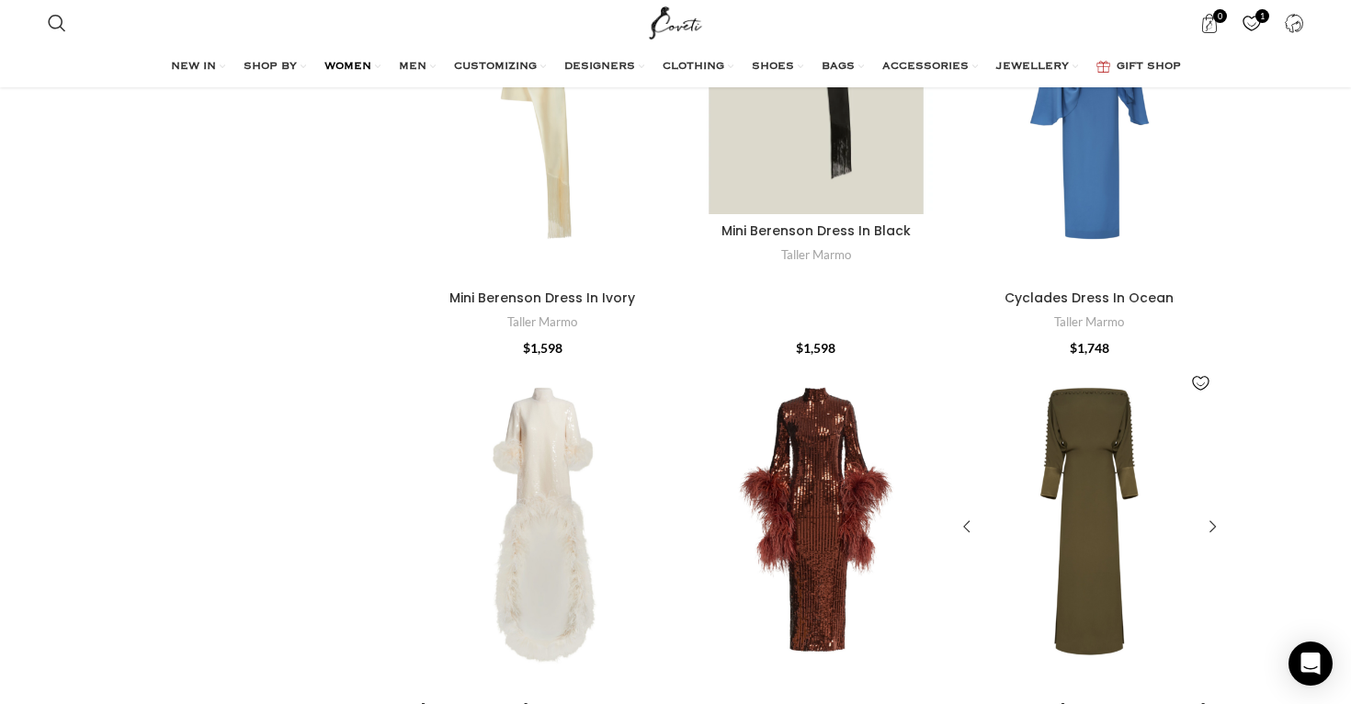
scroll to position [6138, 0]
click at [1209, 513] on div "Mila Dress In Forest Green" at bounding box center [1210, 527] width 28 height 28
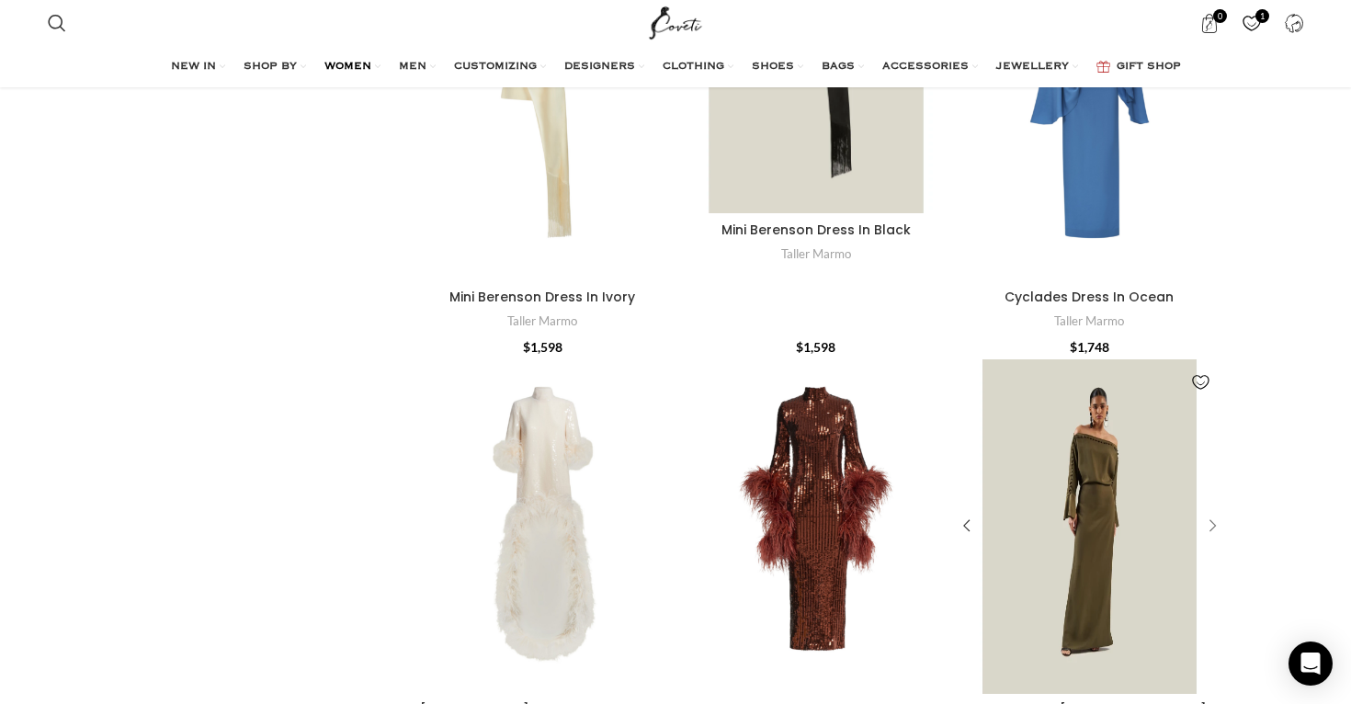
click at [1209, 452] on div "Mila Dress In Forest Green" at bounding box center [1196, 526] width 53 height 335
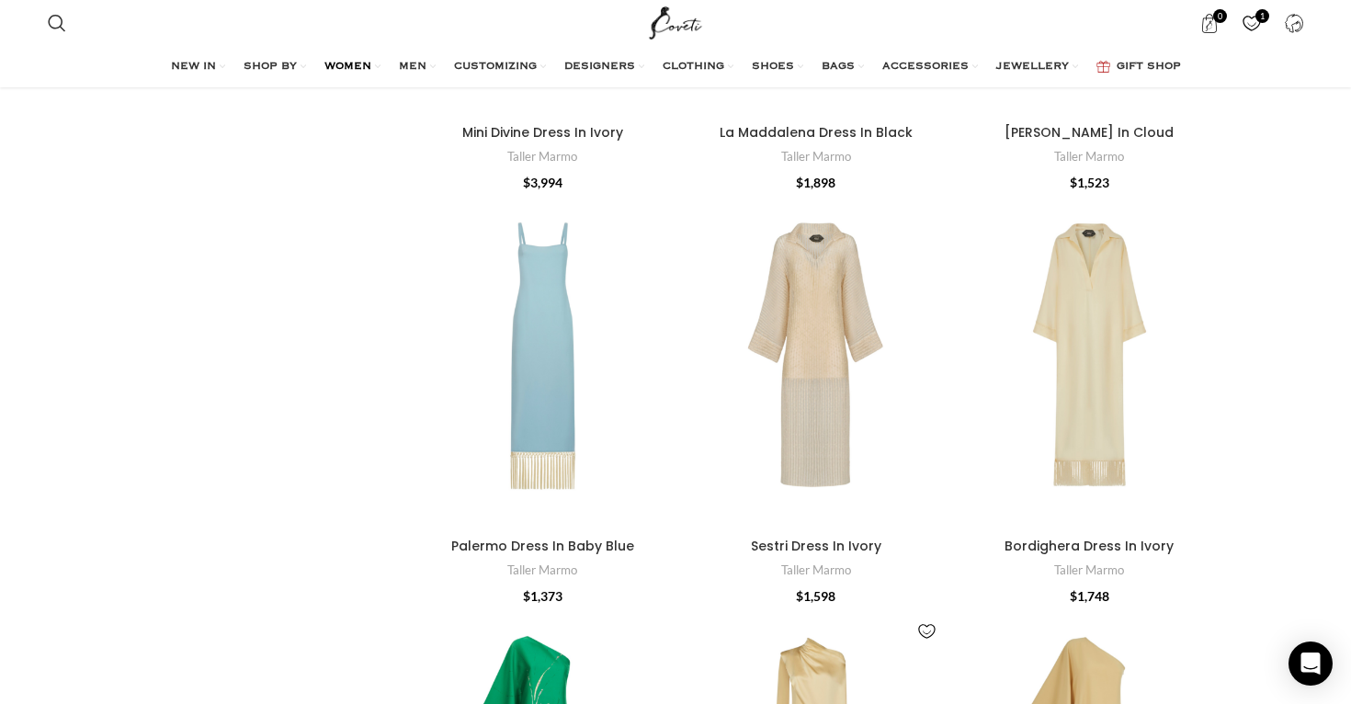
scroll to position [5033, 0]
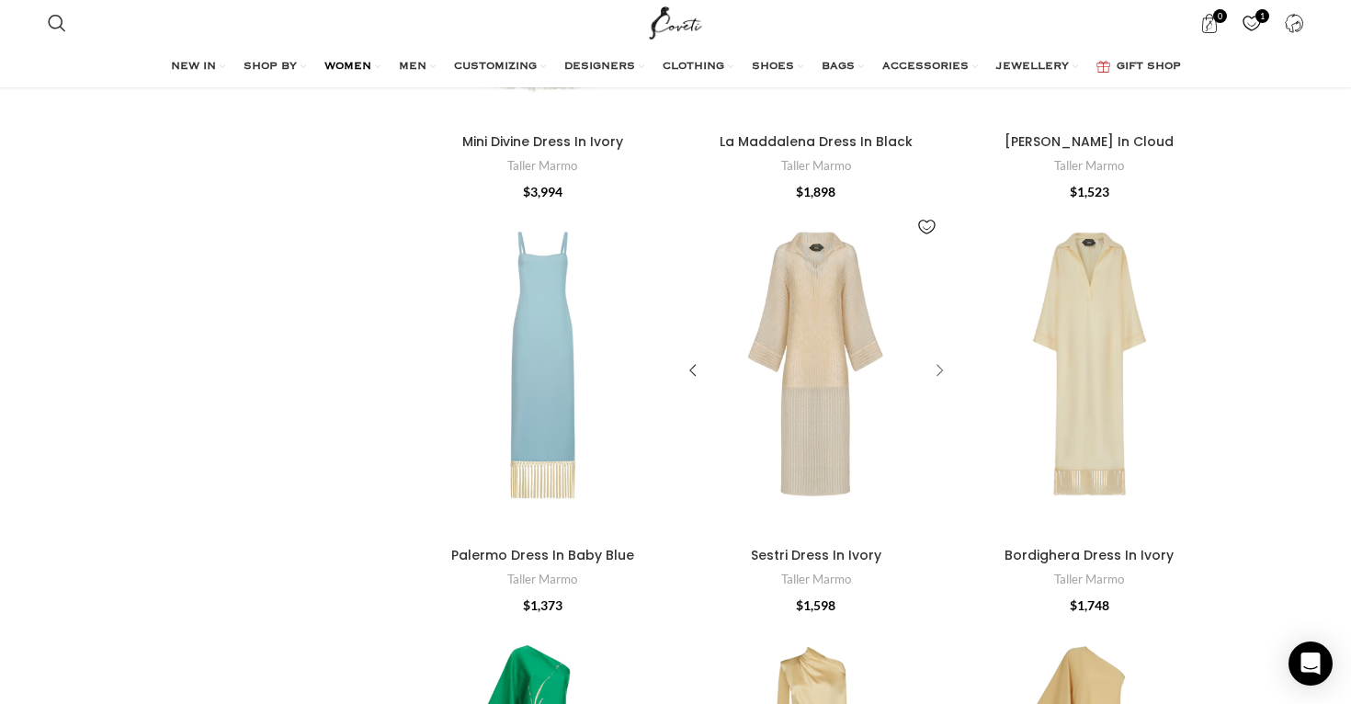
click at [943, 358] on div "Sestri Dress In Ivory" at bounding box center [937, 372] width 28 height 28
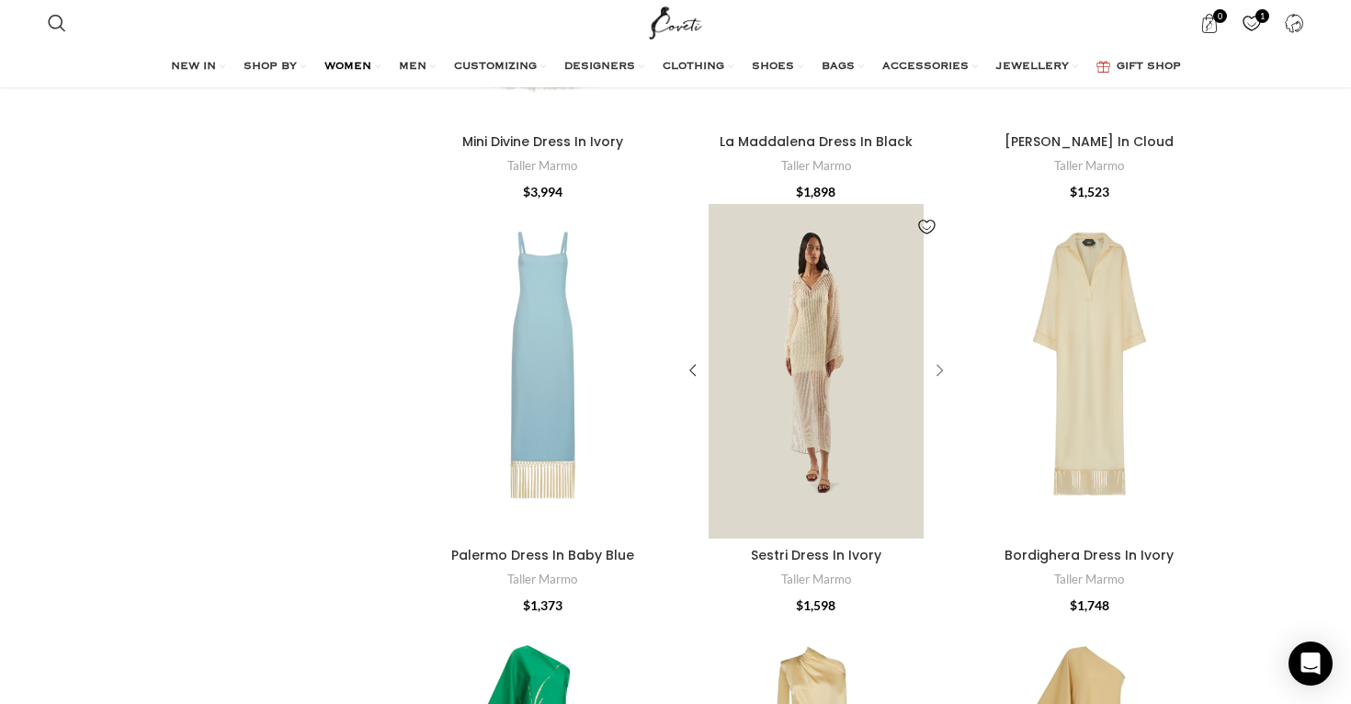
click at [938, 358] on div "Sestri Dress In Ivory" at bounding box center [937, 372] width 28 height 28
click at [939, 358] on div "Sestri Dress In Ivory" at bounding box center [937, 372] width 28 height 28
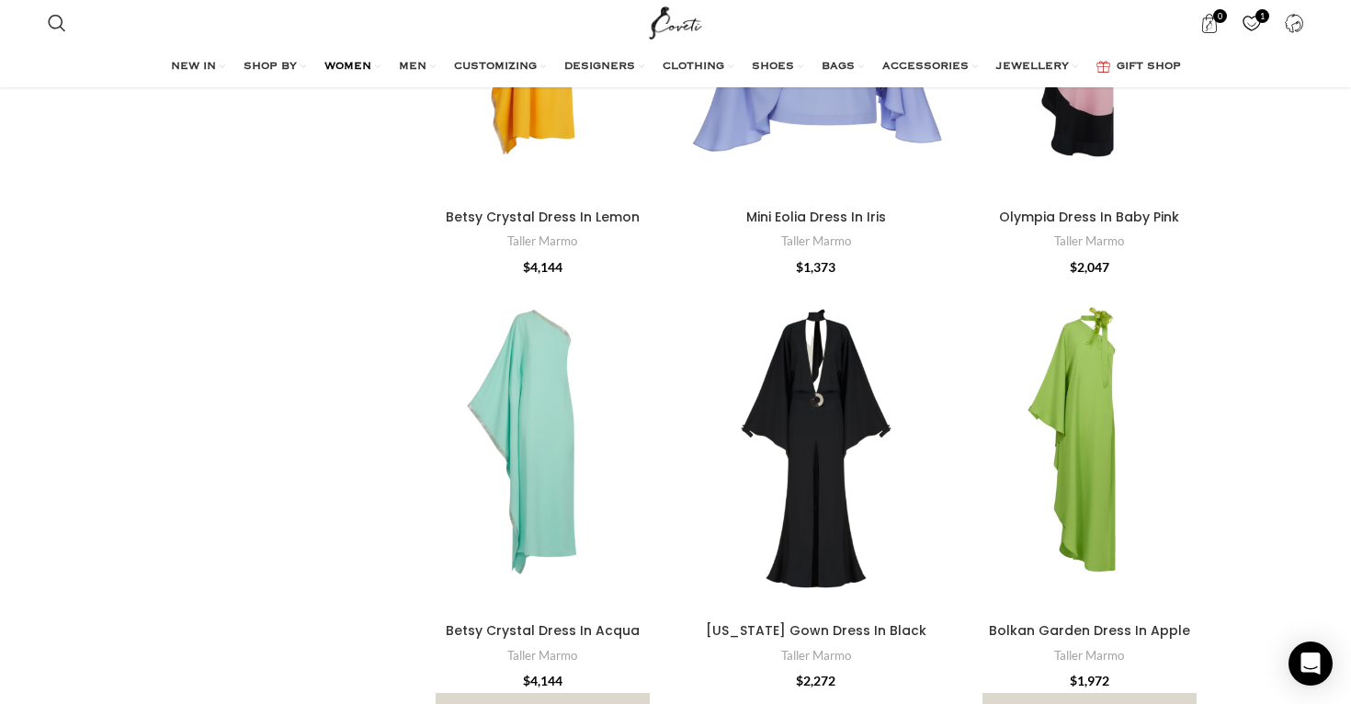
scroll to position [2470, 0]
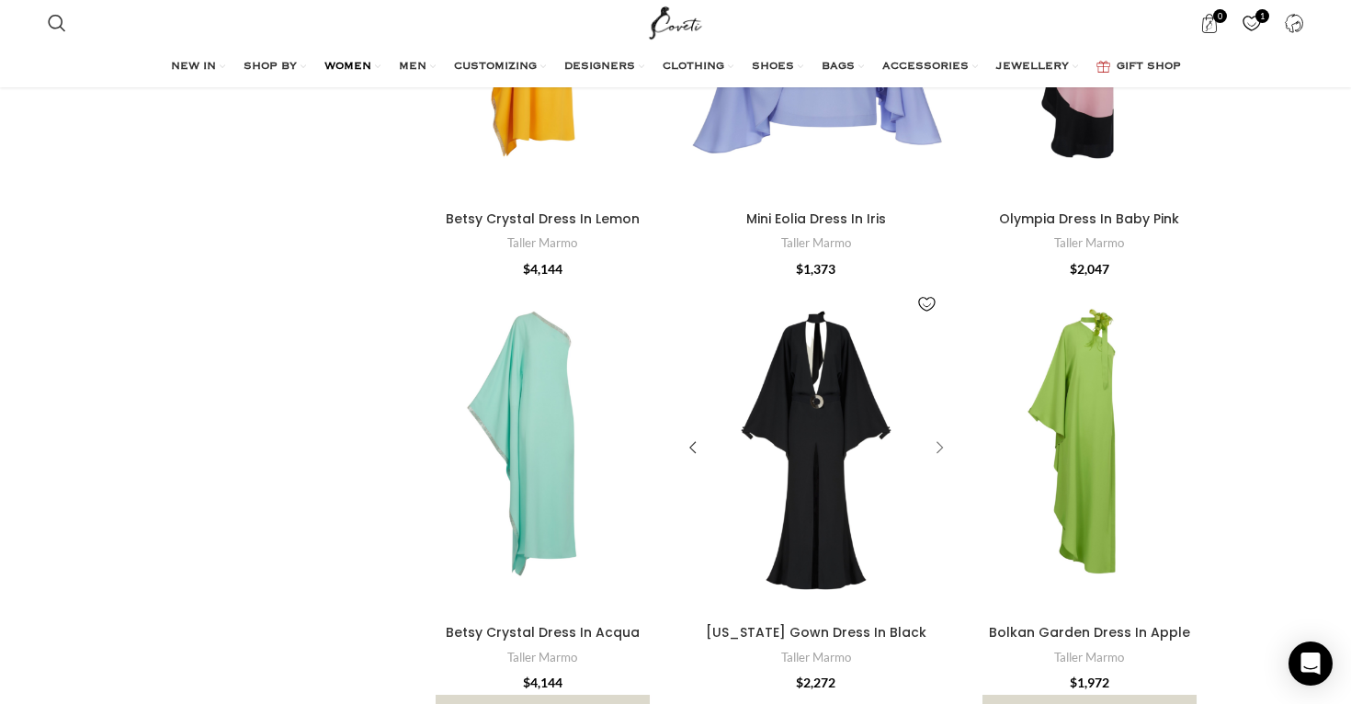
click at [941, 435] on div "Florida Gown Dress In Black" at bounding box center [937, 449] width 28 height 28
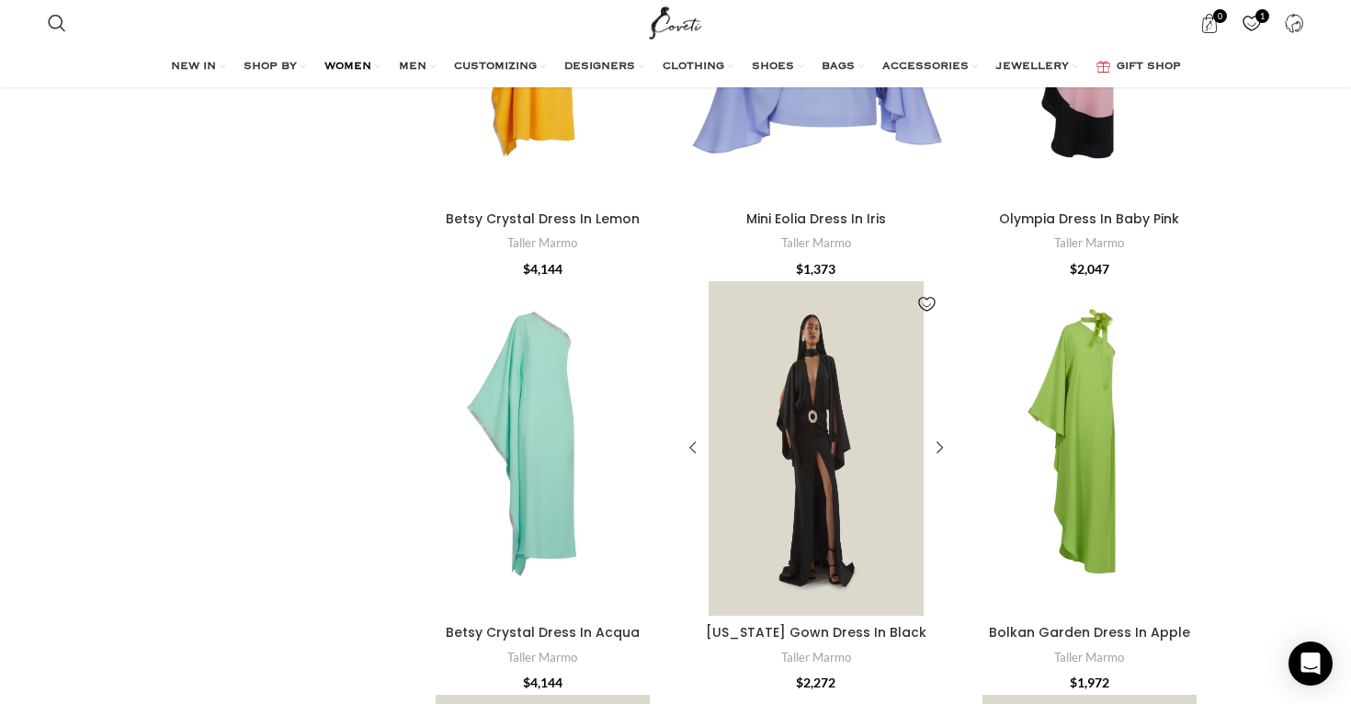
scroll to position [2459, 0]
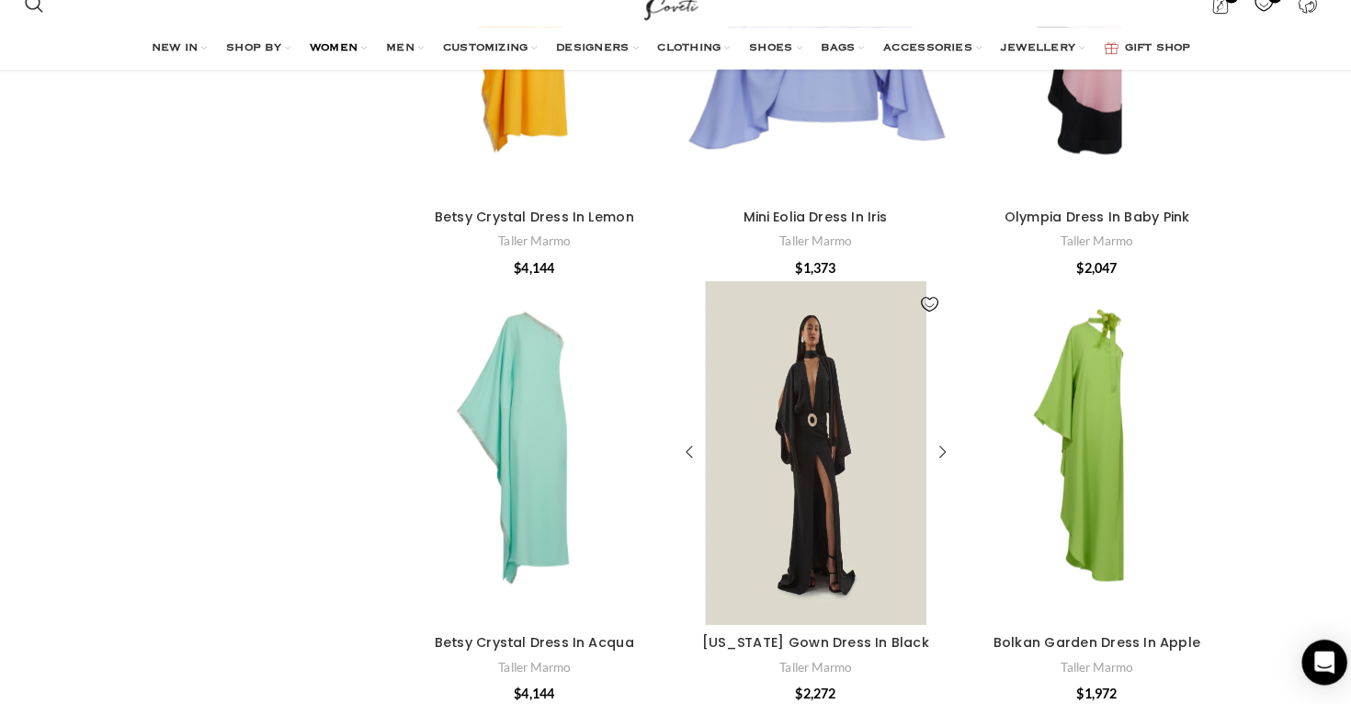
click at [816, 349] on div "Florida Gown Dress In Black" at bounding box center [816, 459] width 53 height 335
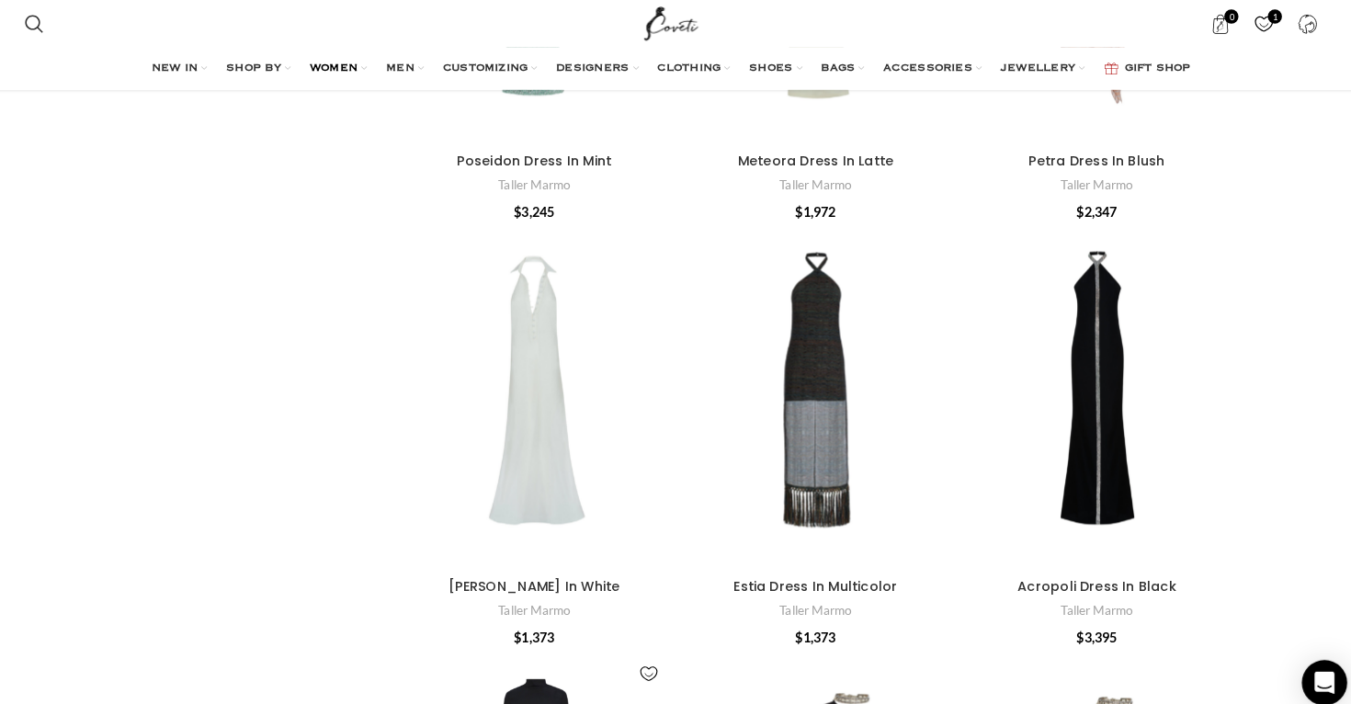
scroll to position [1288, 0]
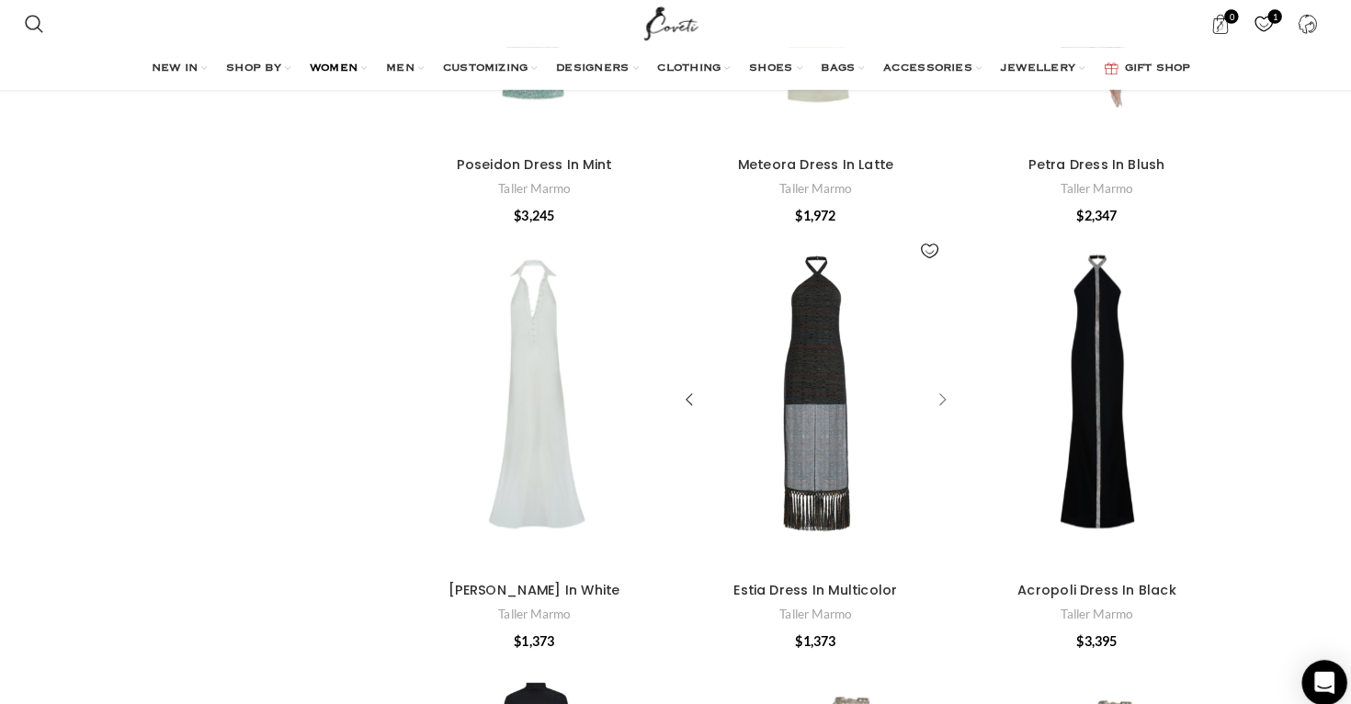
click at [923, 375] on div "Estia Dress In Multicolor" at bounding box center [937, 389] width 28 height 28
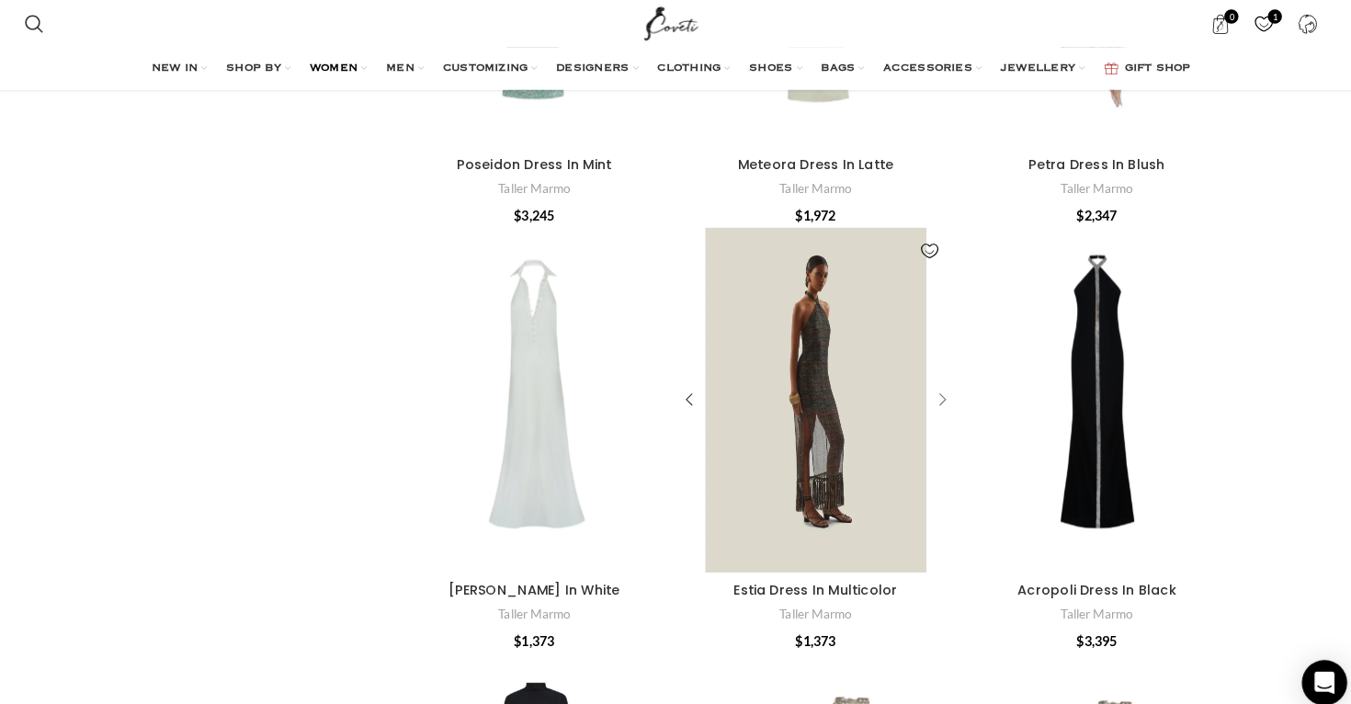
click at [918, 360] on div "Estia Dress In Multicolor" at bounding box center [922, 388] width 53 height 335
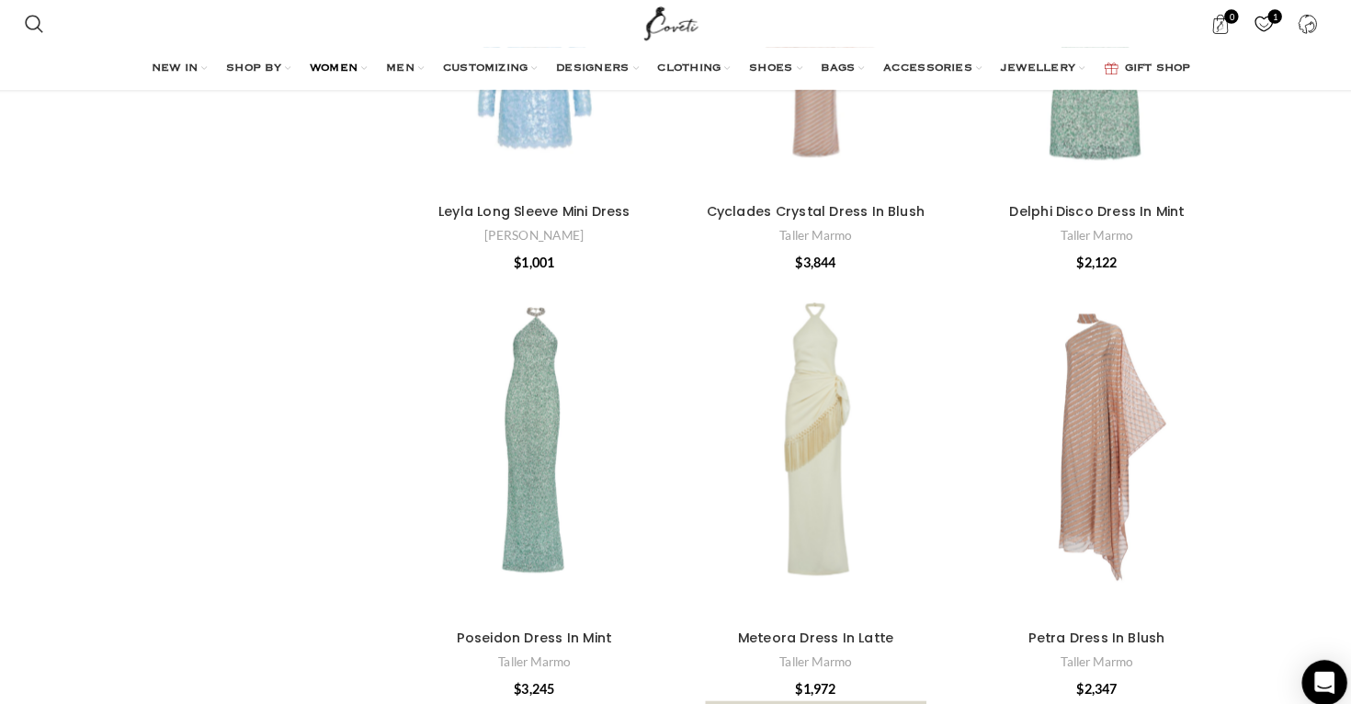
scroll to position [808, 0]
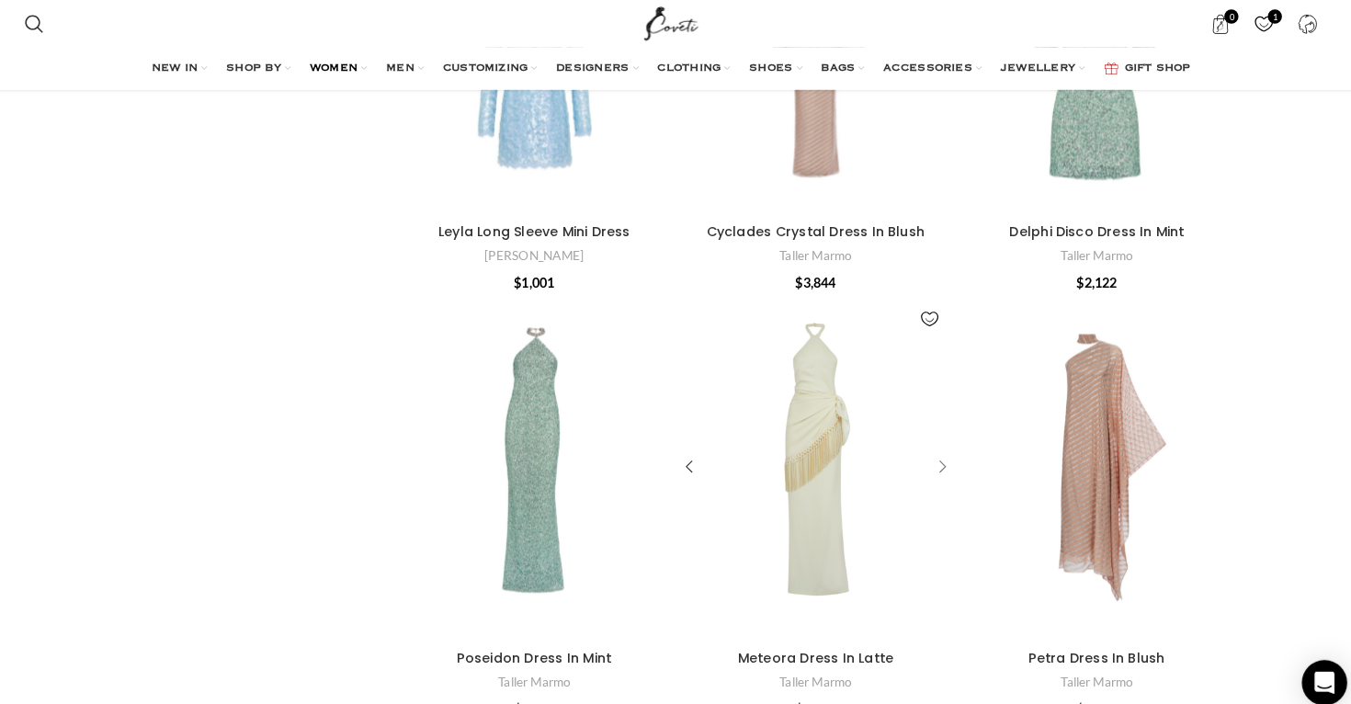
click at [923, 440] on div "Meteora Dress In Latte" at bounding box center [937, 454] width 28 height 28
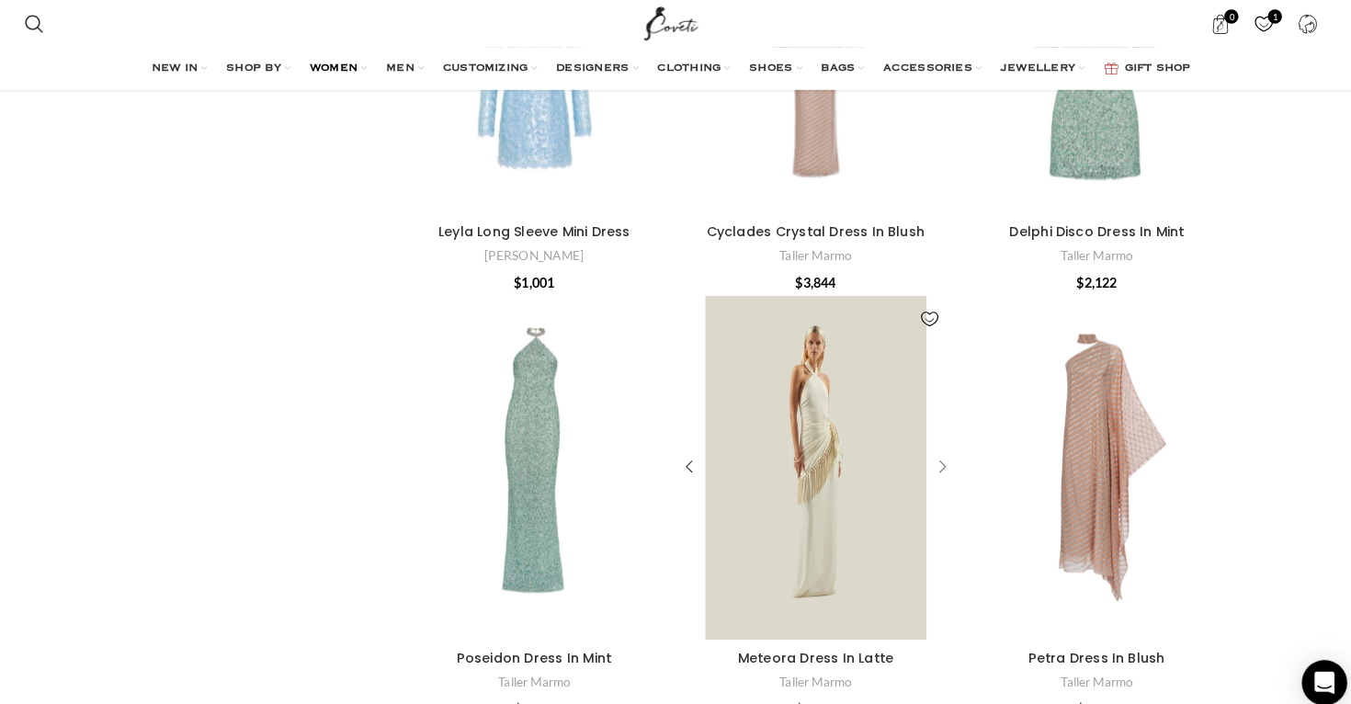
click at [912, 426] on div "Meteora Dress In Latte" at bounding box center [922, 454] width 53 height 335
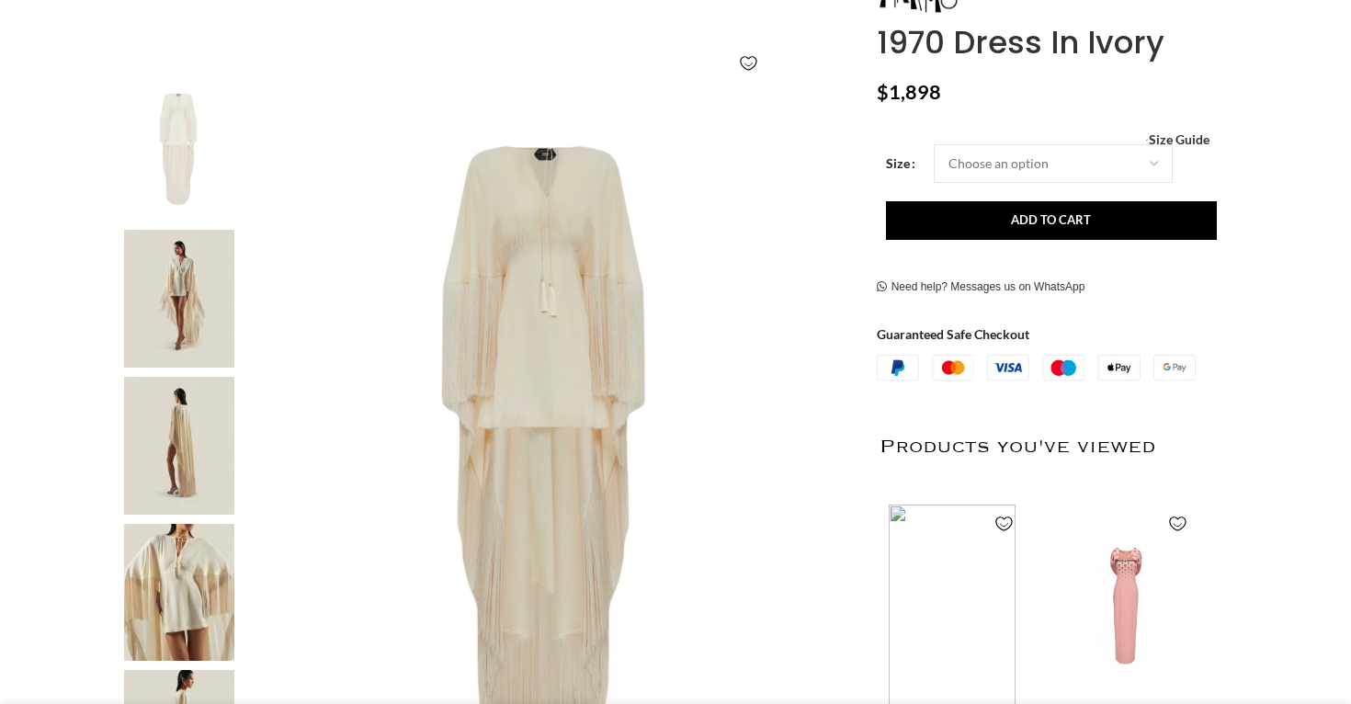
click at [180, 323] on img at bounding box center [179, 299] width 112 height 138
click at [178, 427] on img at bounding box center [179, 446] width 112 height 138
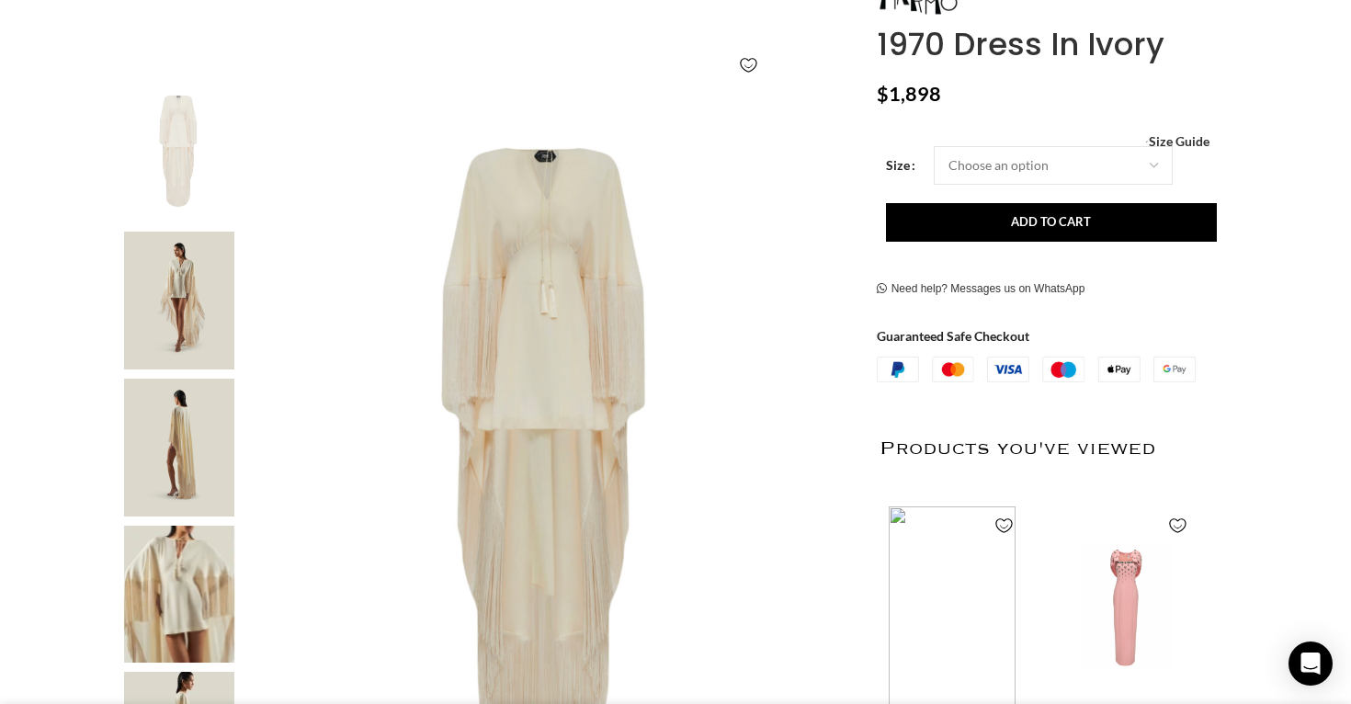
click at [184, 581] on img "4 / 5" at bounding box center [179, 595] width 112 height 138
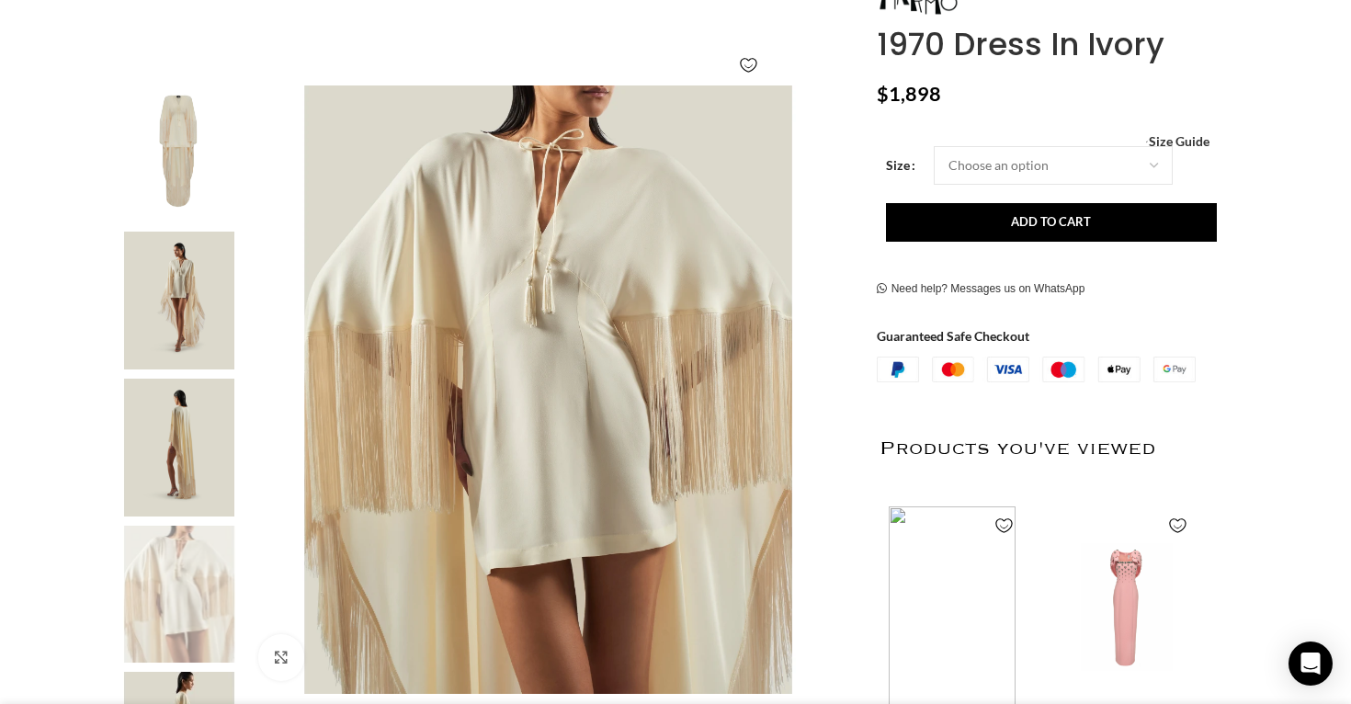
click at [177, 461] on img "3 / 5" at bounding box center [179, 448] width 112 height 138
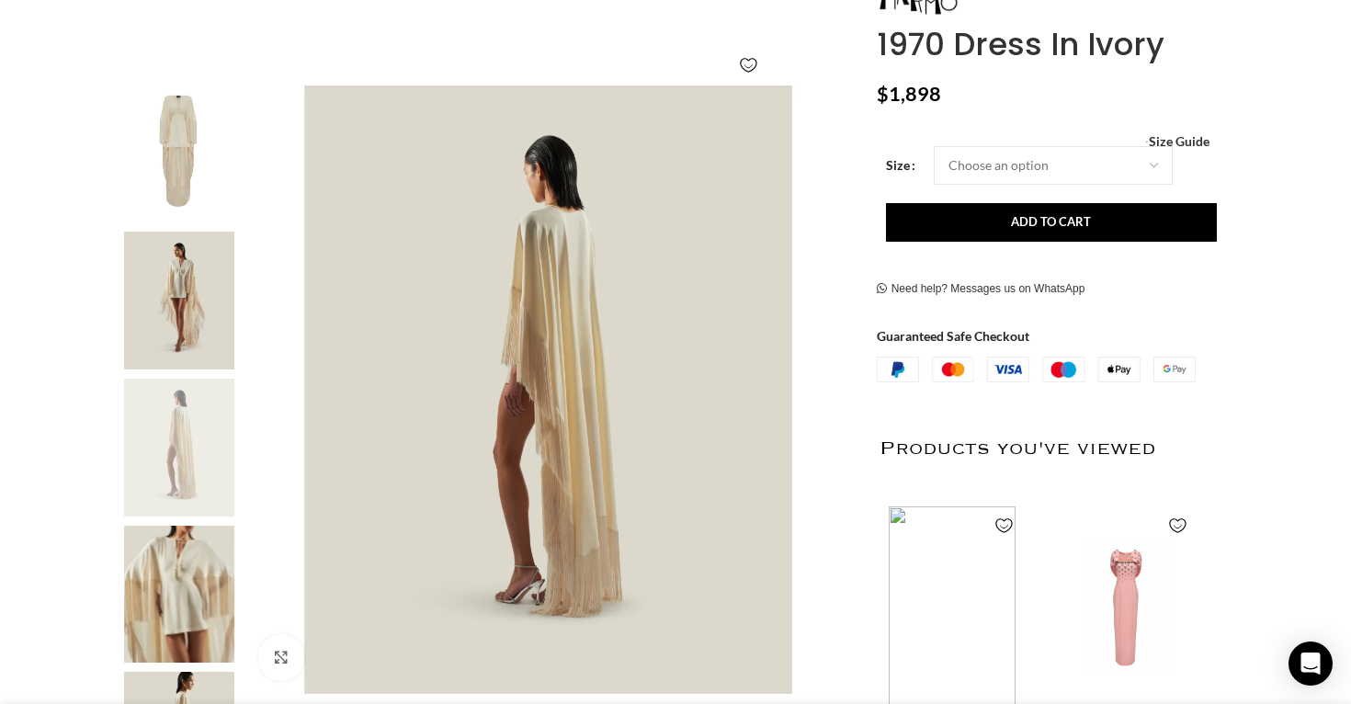
click at [169, 326] on img "2 / 5" at bounding box center [179, 301] width 112 height 138
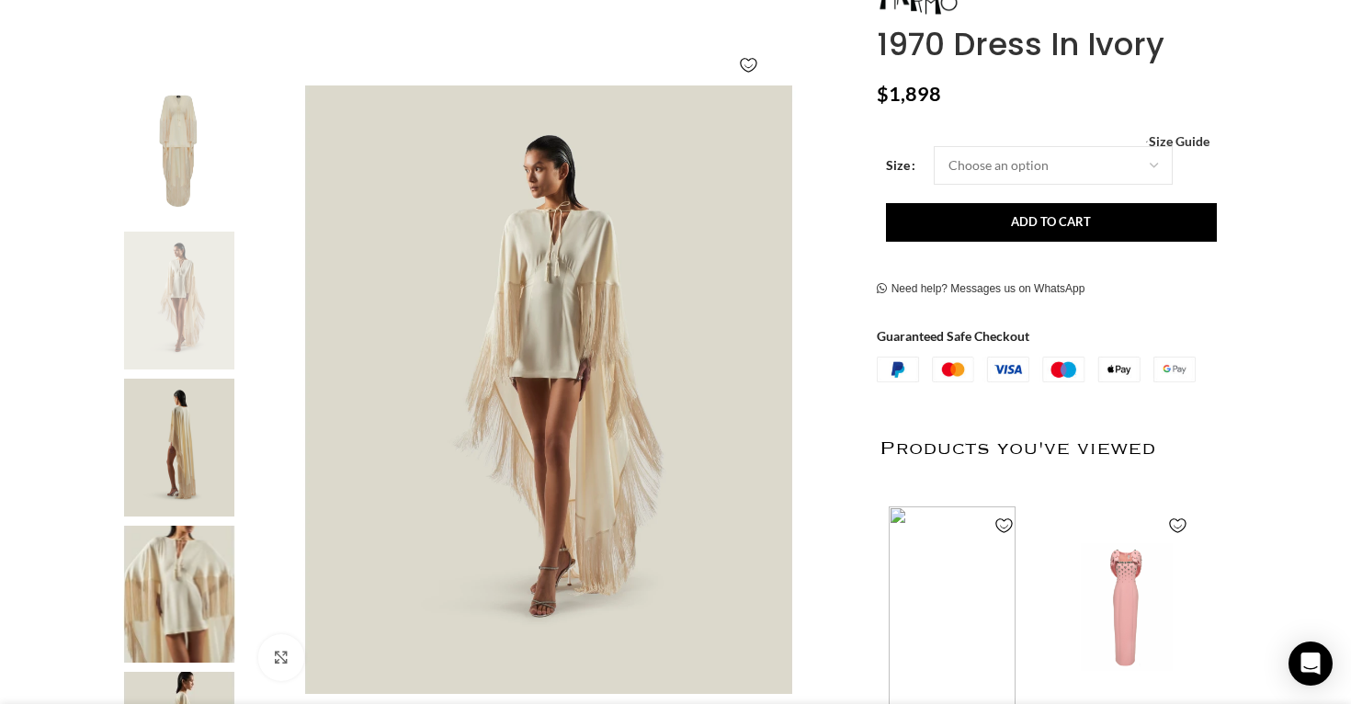
click at [174, 221] on img "1 / 5" at bounding box center [179, 155] width 112 height 138
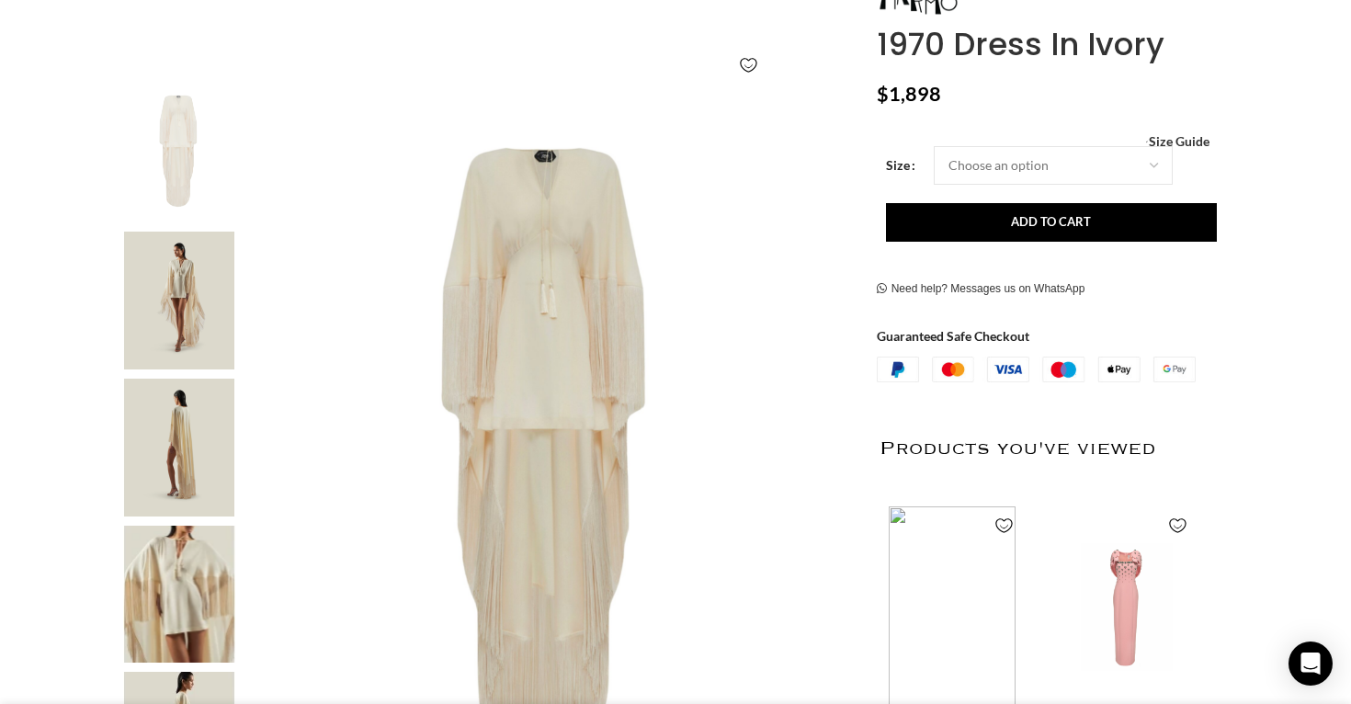
click at [169, 331] on img "2 / 5" at bounding box center [179, 301] width 112 height 138
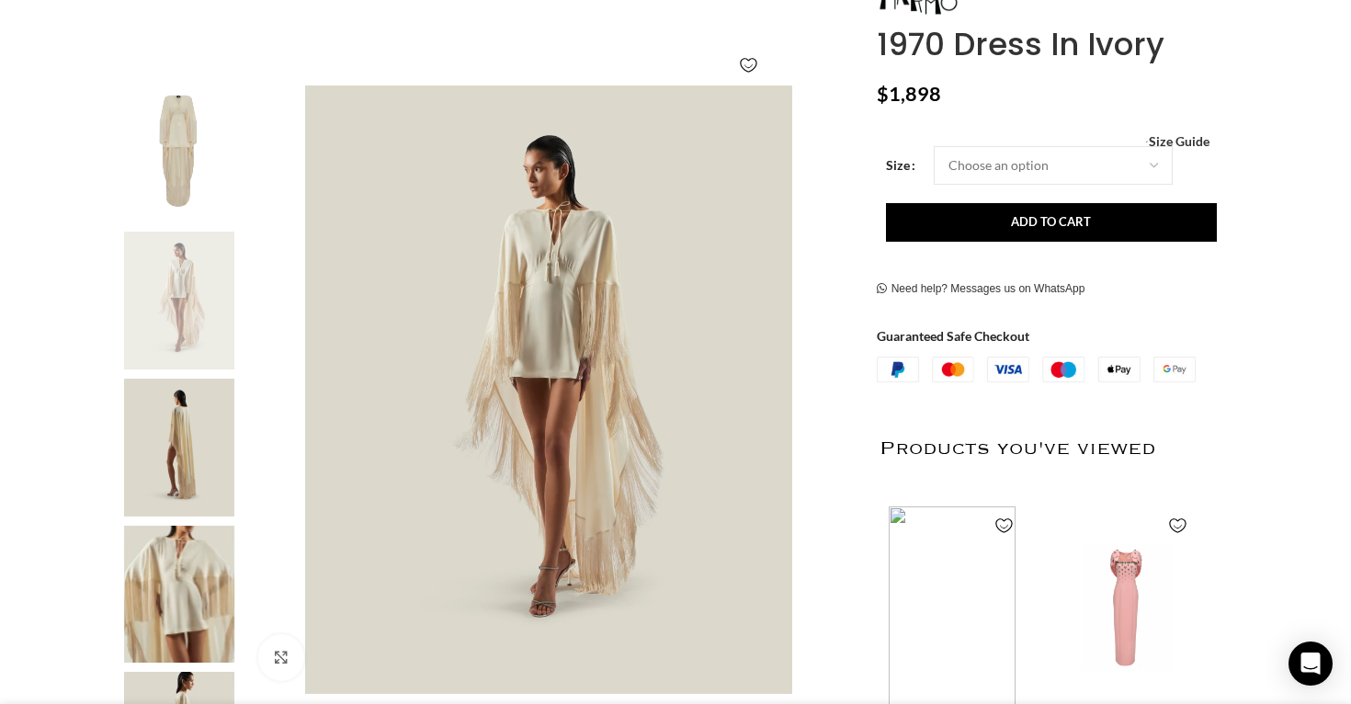
click at [166, 419] on img "3 / 5" at bounding box center [179, 448] width 112 height 138
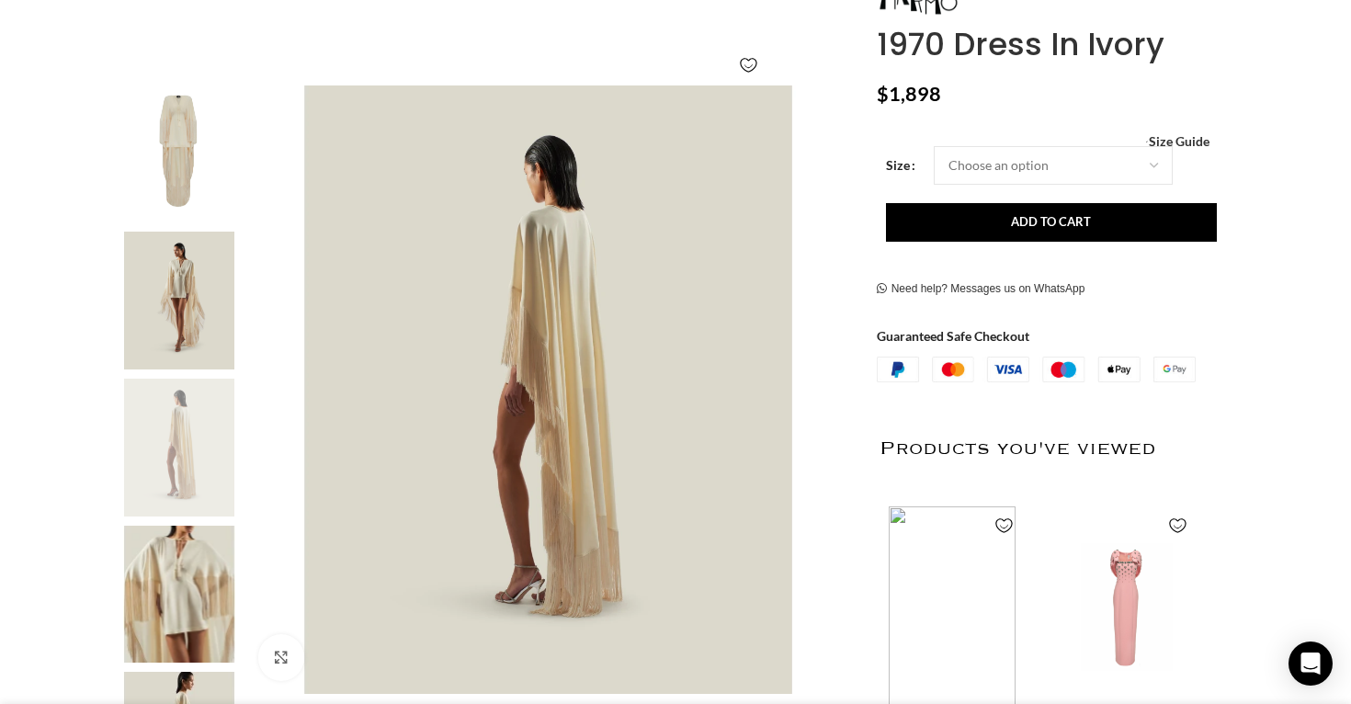
click at [170, 531] on img "4 / 5" at bounding box center [179, 595] width 112 height 138
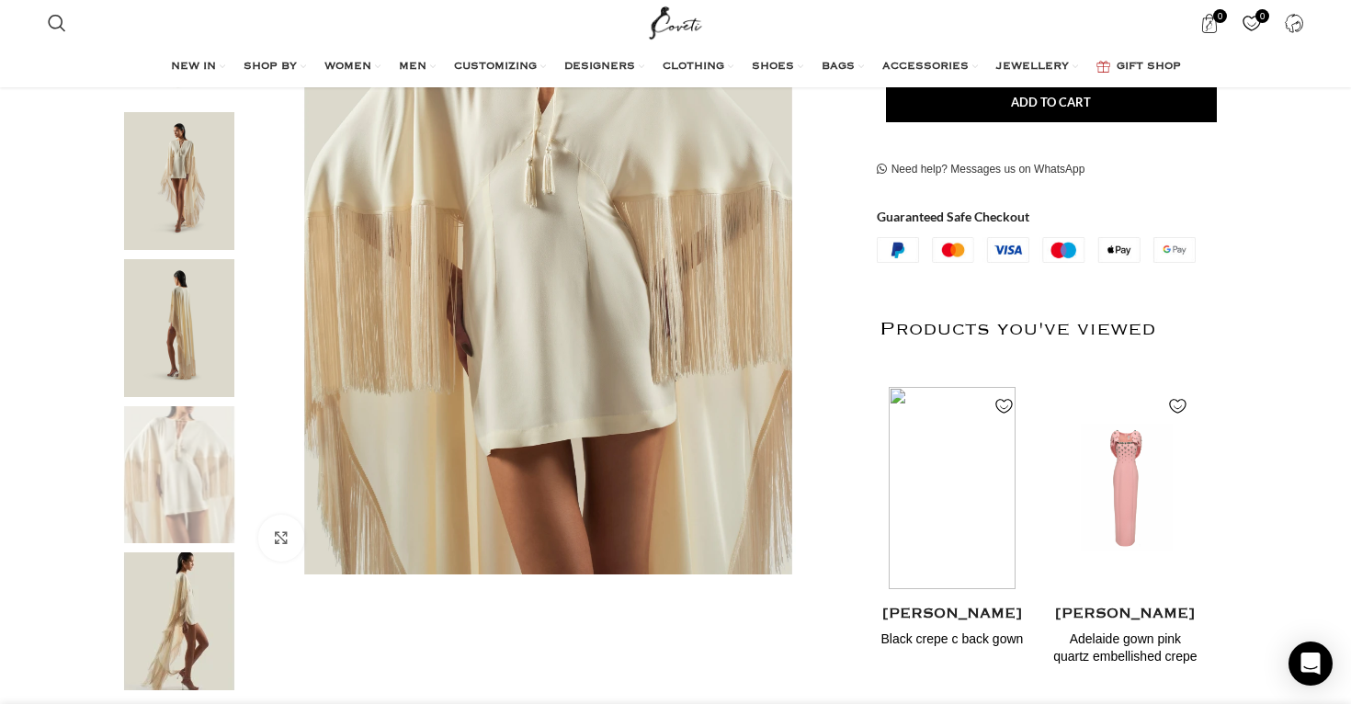
scroll to position [450, 0]
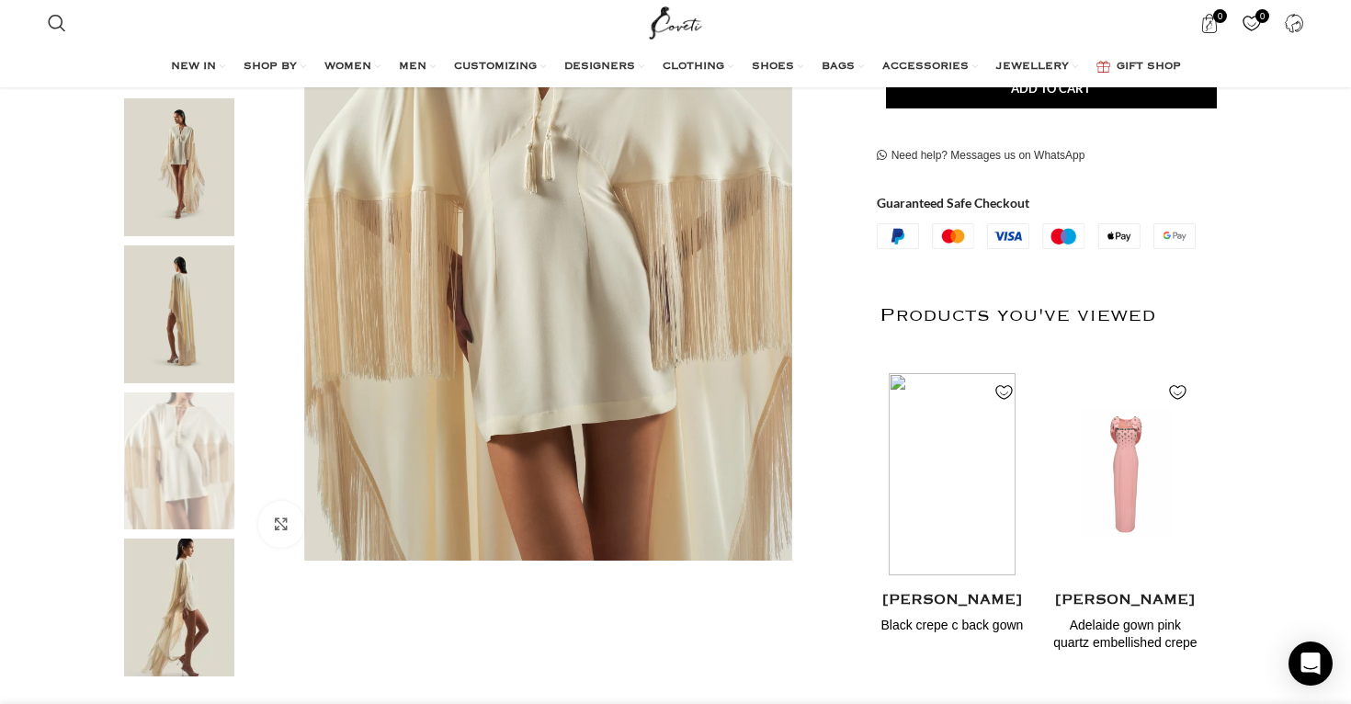
click at [173, 557] on img "5 / 5" at bounding box center [179, 608] width 112 height 138
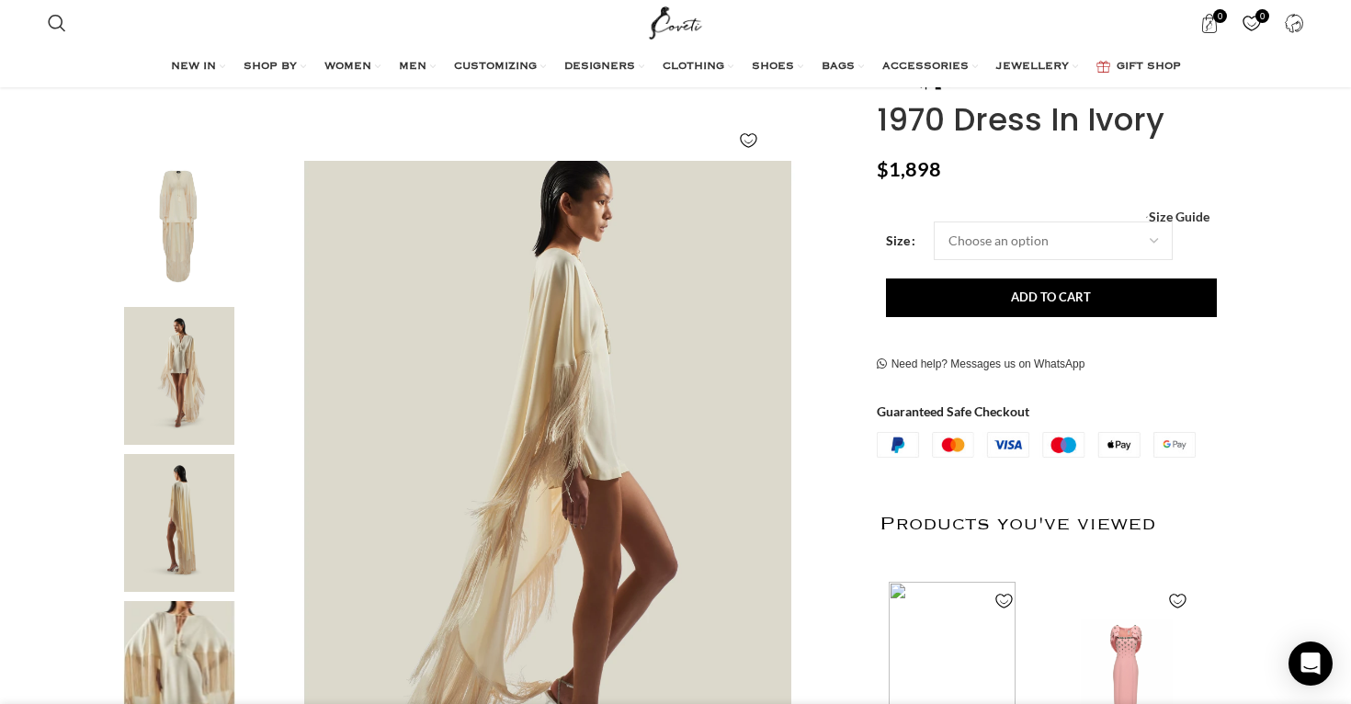
scroll to position [231, 0]
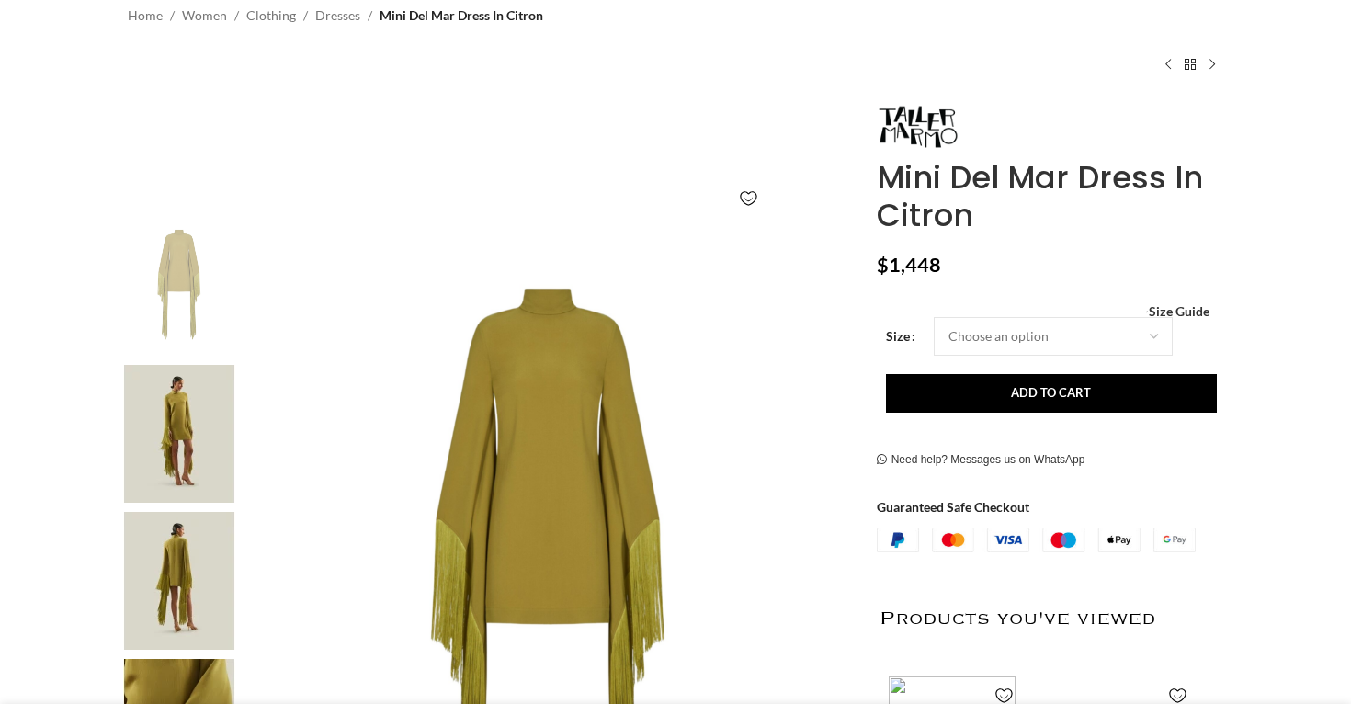
click at [167, 564] on img at bounding box center [179, 581] width 112 height 138
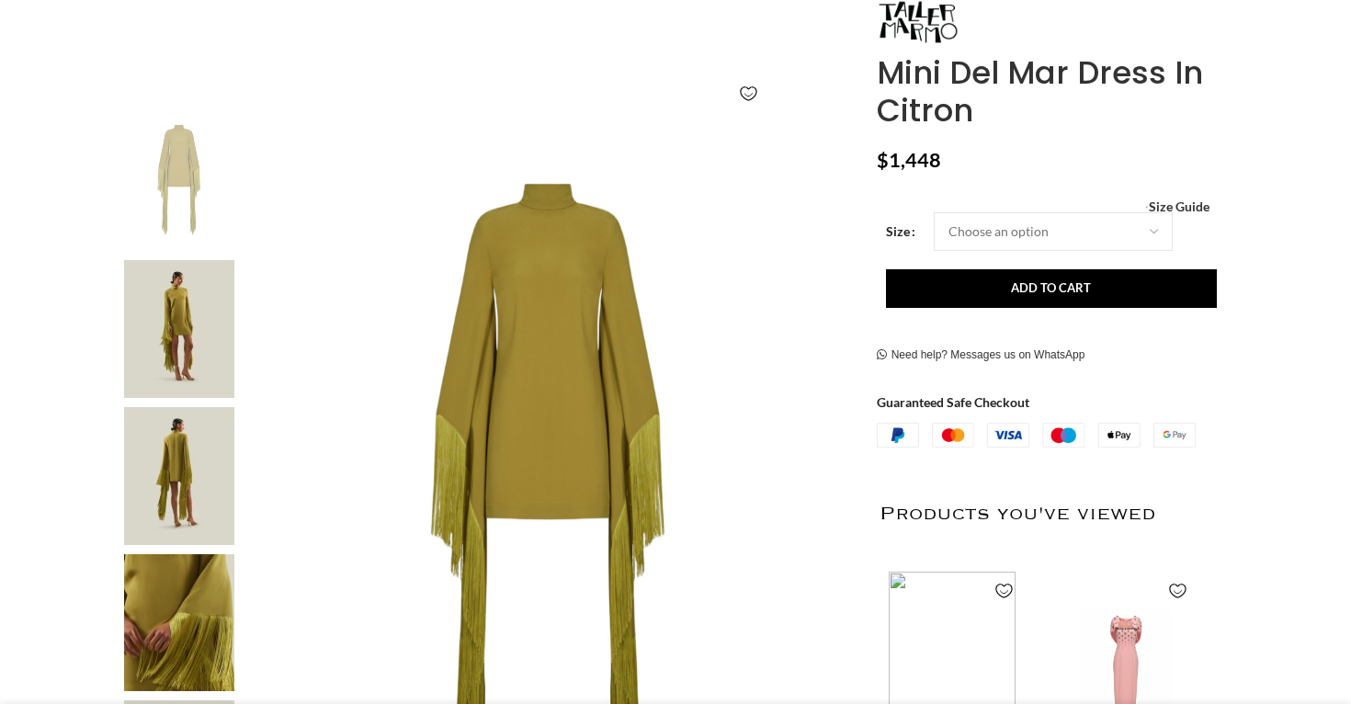
scroll to position [329, 0]
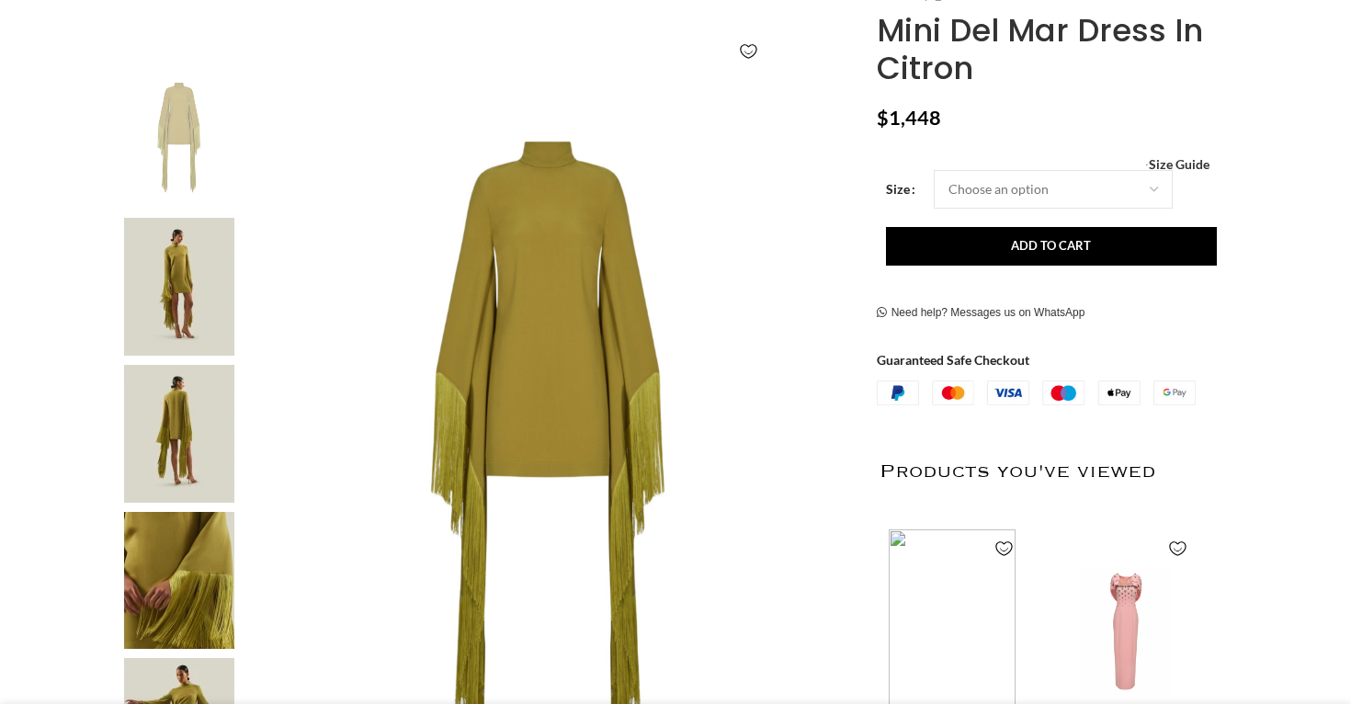
click at [167, 564] on img at bounding box center [179, 581] width 112 height 138
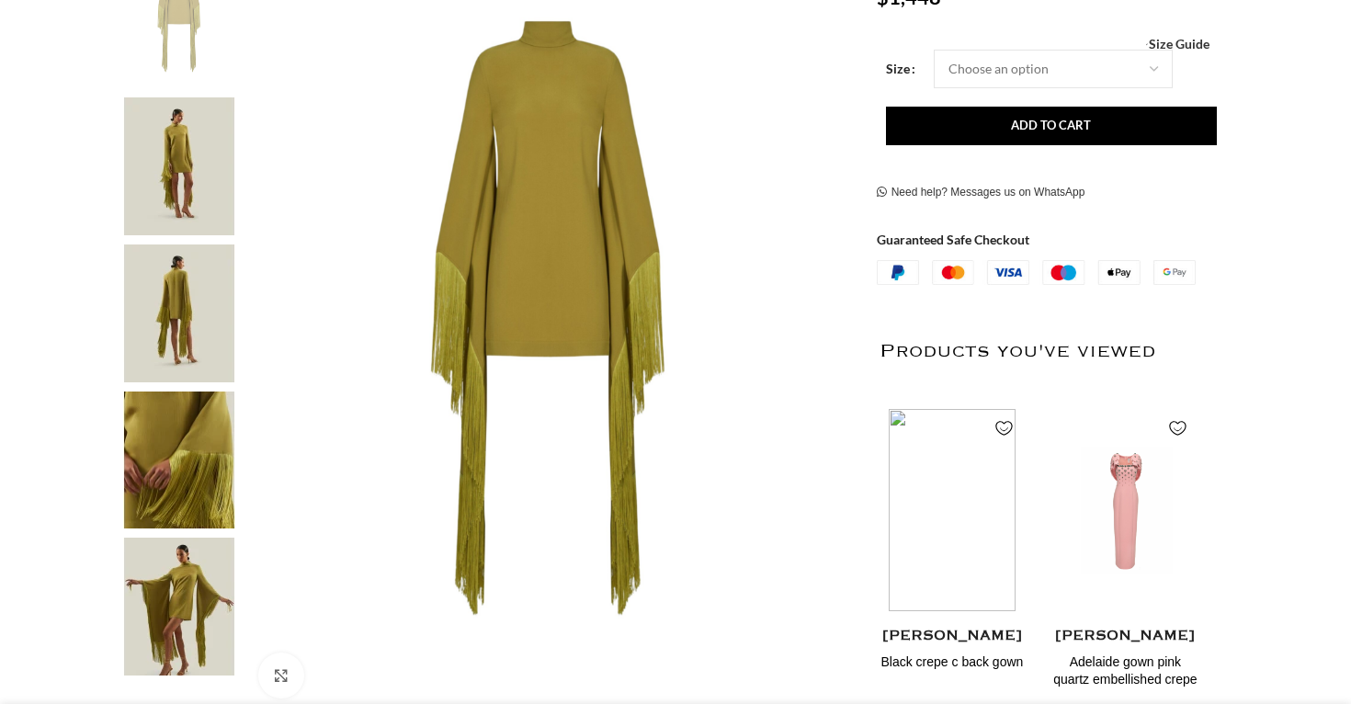
scroll to position [460, 0]
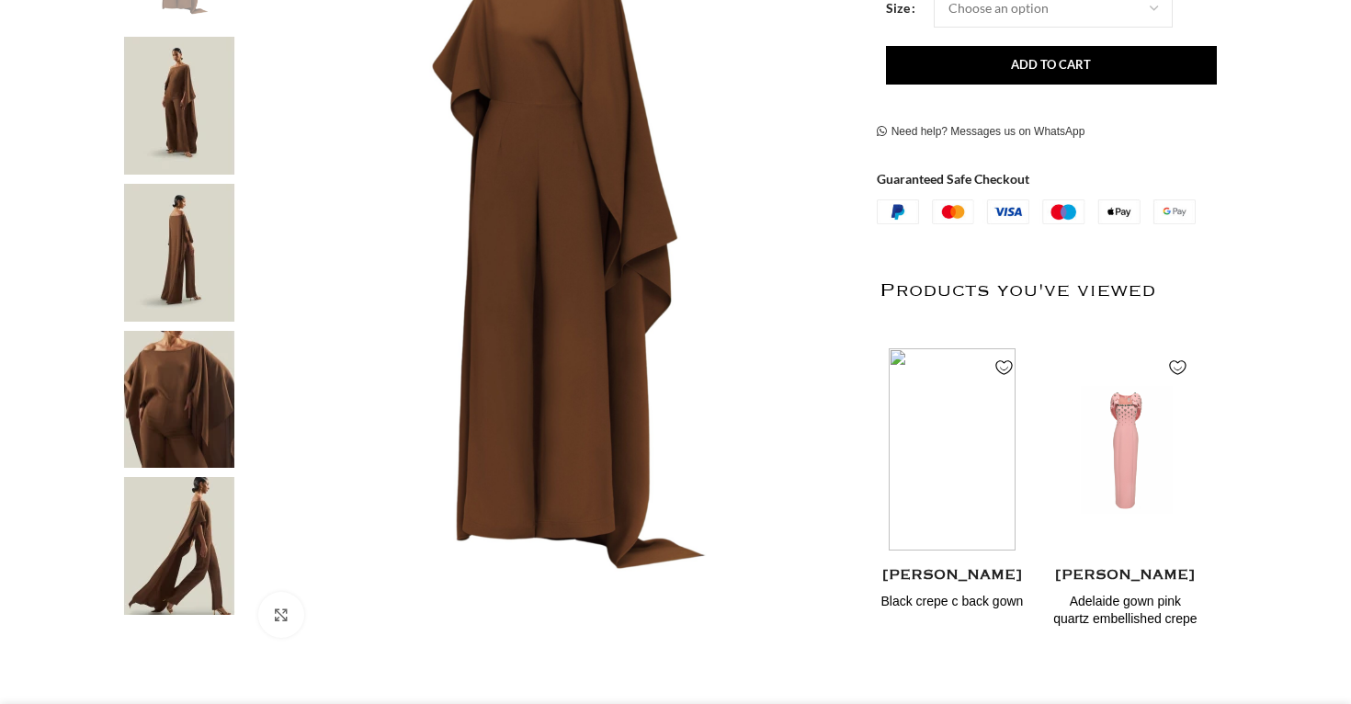
scroll to position [515, 0]
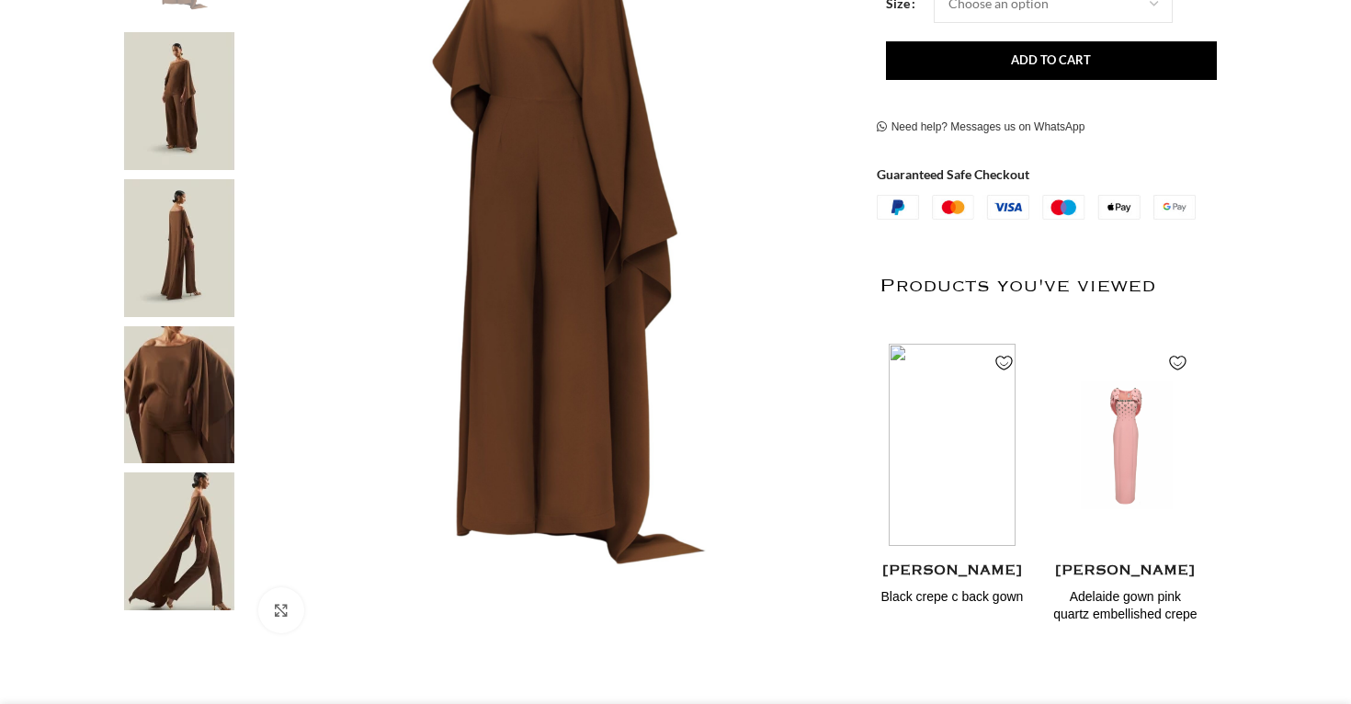
click at [177, 564] on img at bounding box center [179, 542] width 112 height 138
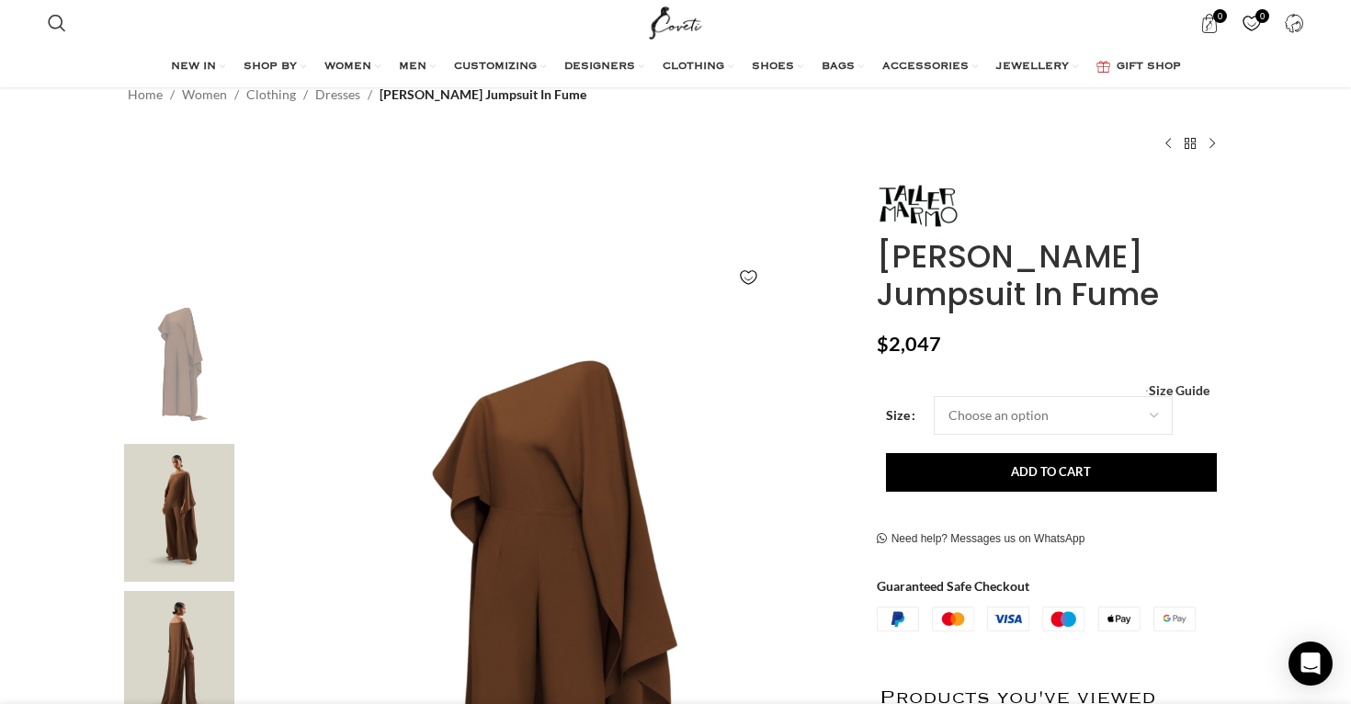
scroll to position [59, 0]
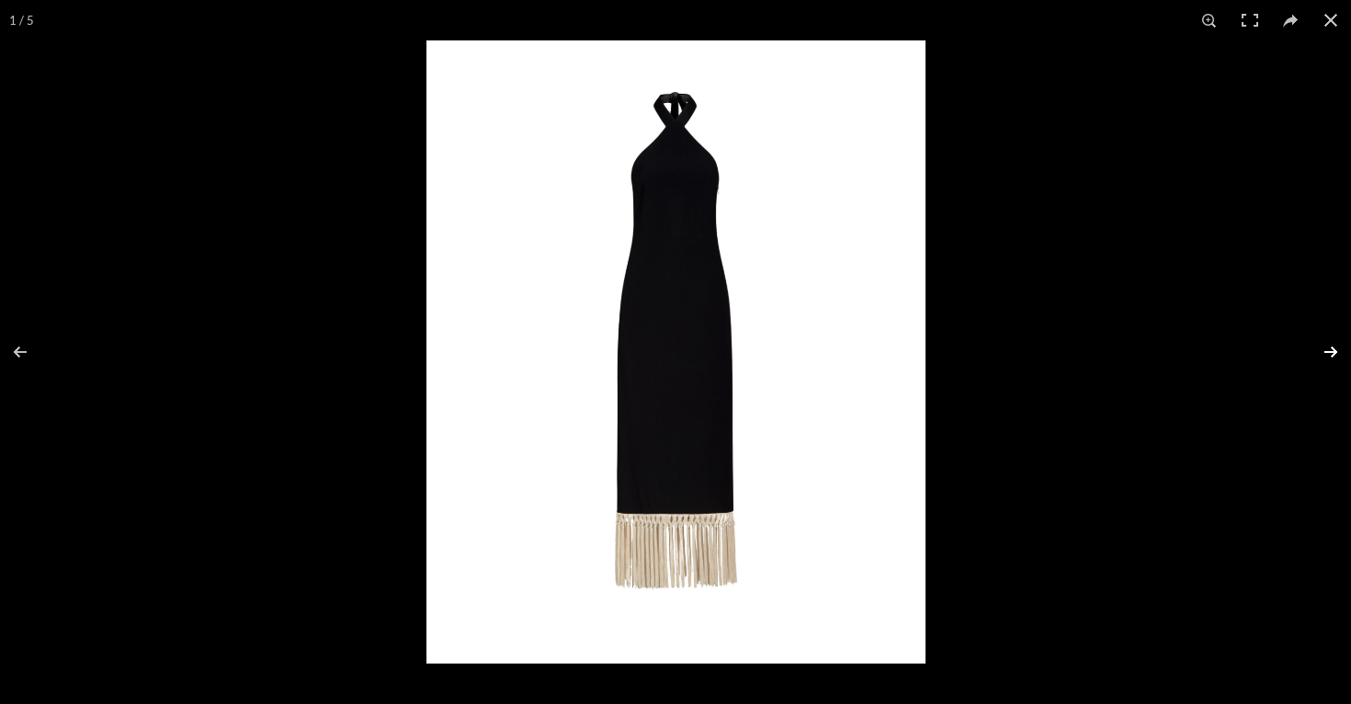
click at [1335, 345] on button at bounding box center [1319, 352] width 64 height 92
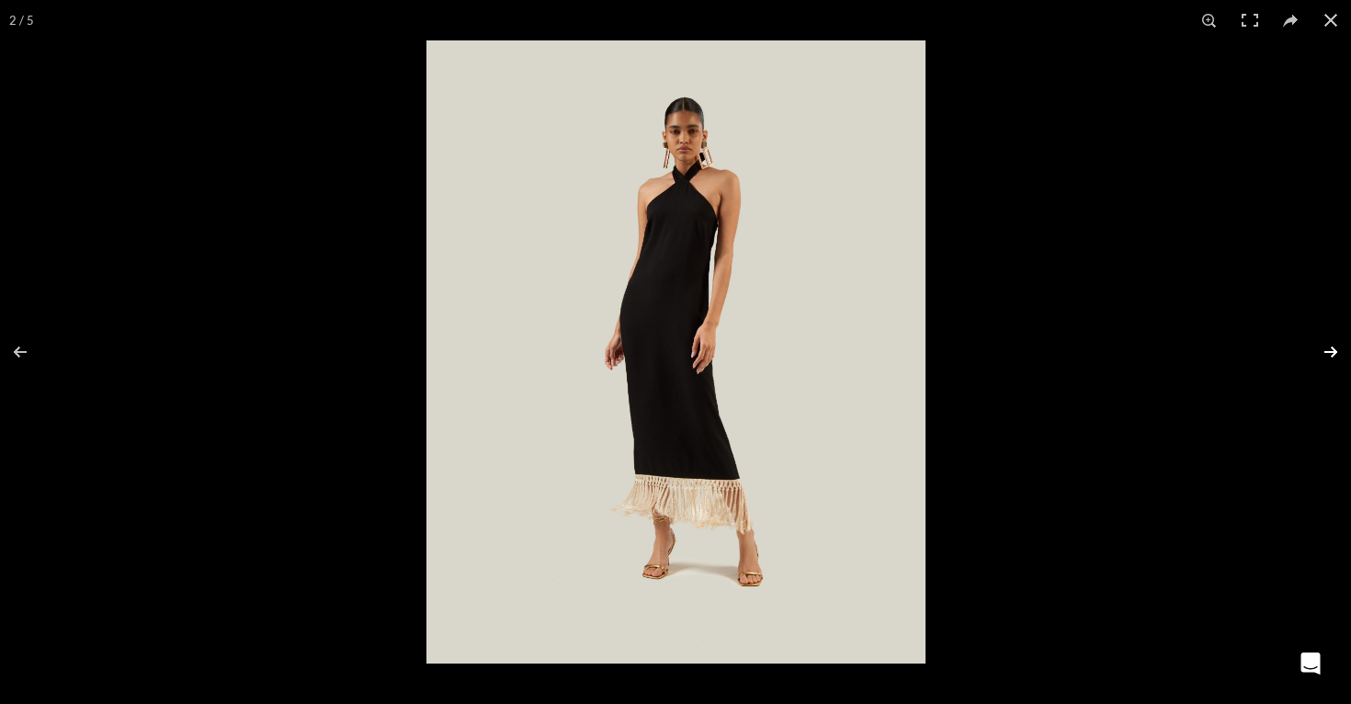
click at [1335, 345] on button at bounding box center [1319, 352] width 64 height 92
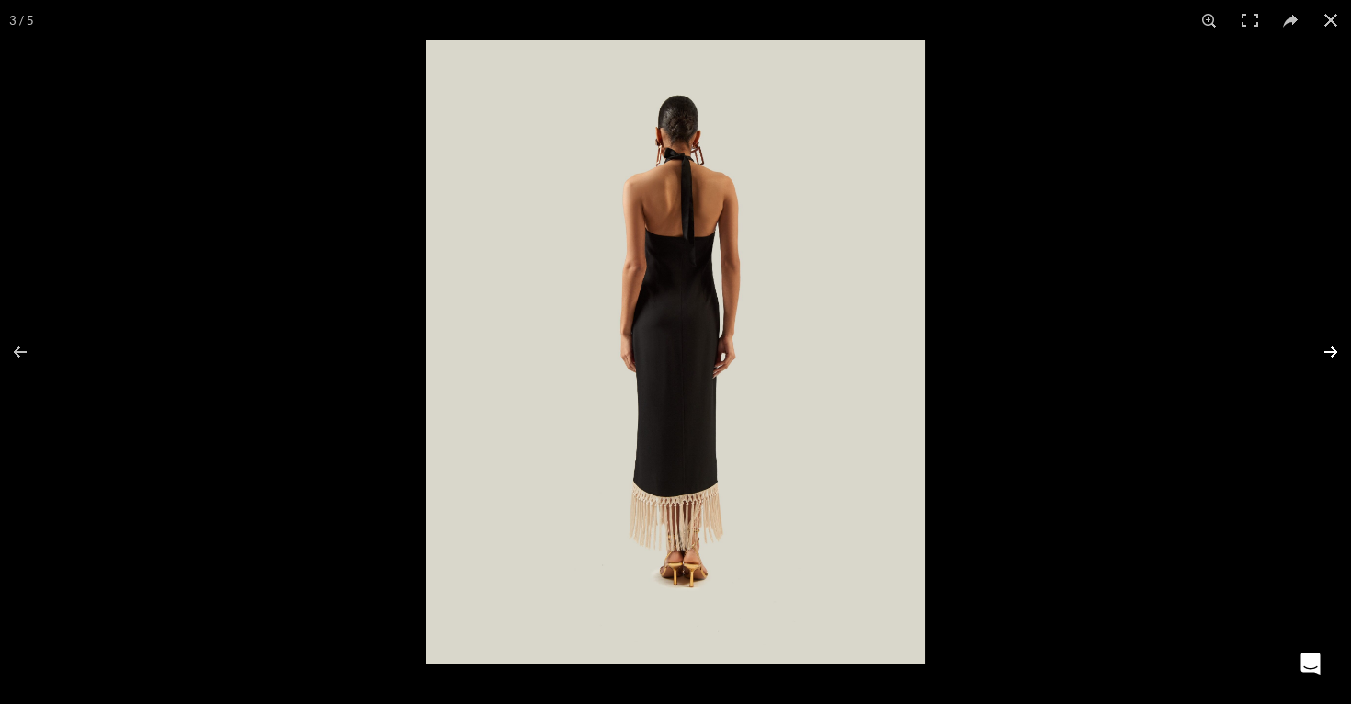
click at [1335, 345] on button at bounding box center [1319, 352] width 64 height 92
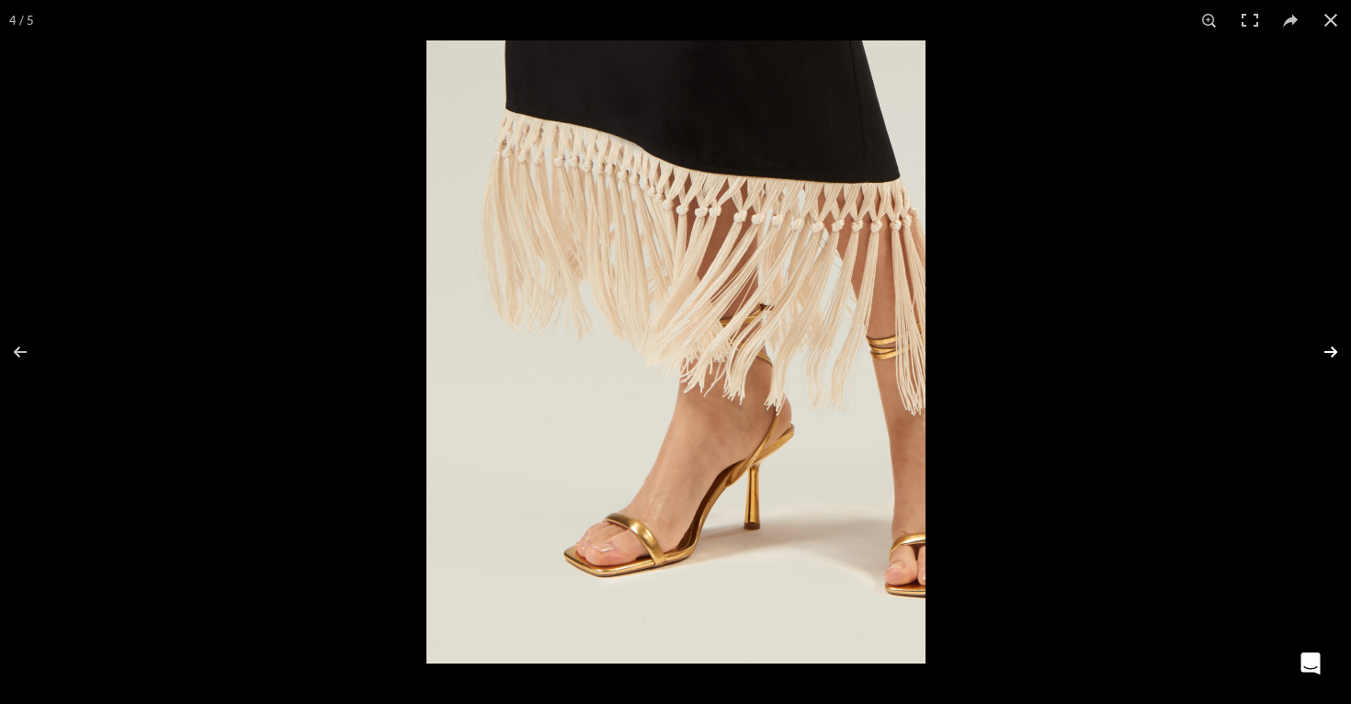
click at [1335, 345] on button at bounding box center [1319, 352] width 64 height 92
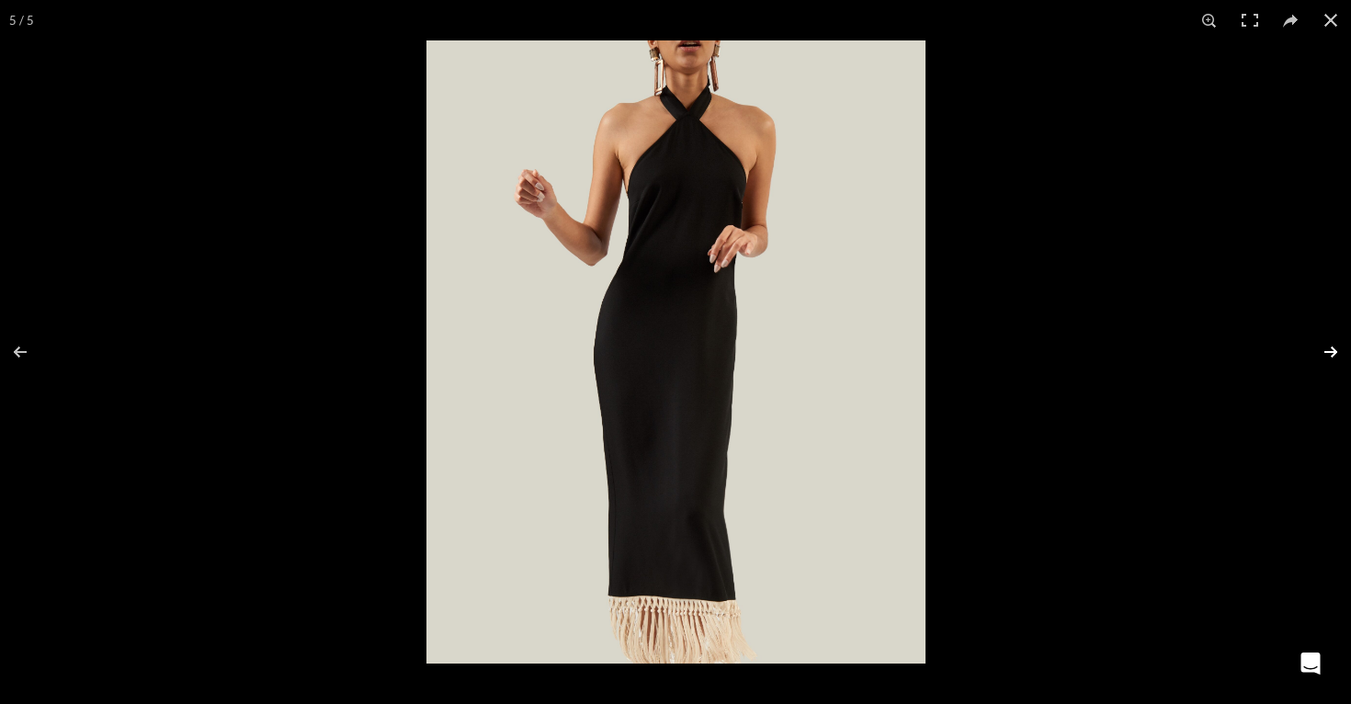
click at [1335, 345] on button at bounding box center [1319, 352] width 64 height 92
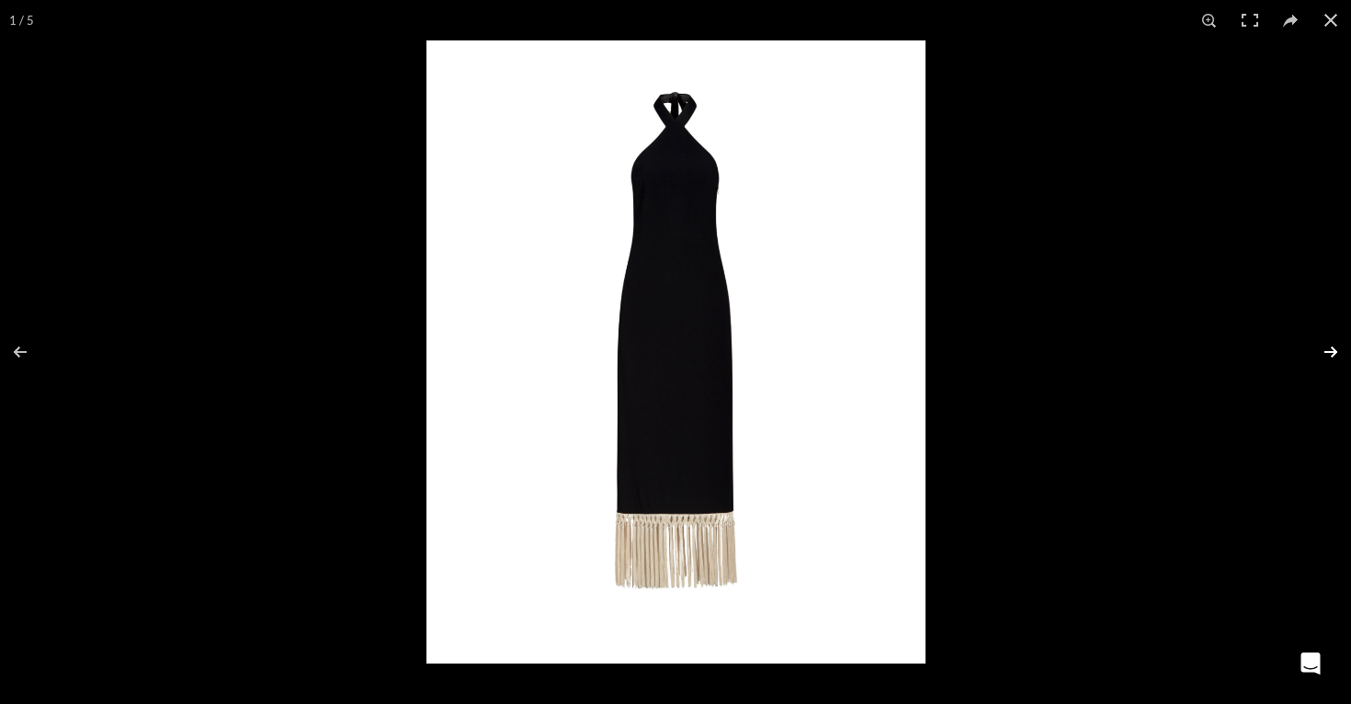
click at [1335, 345] on button at bounding box center [1319, 352] width 64 height 92
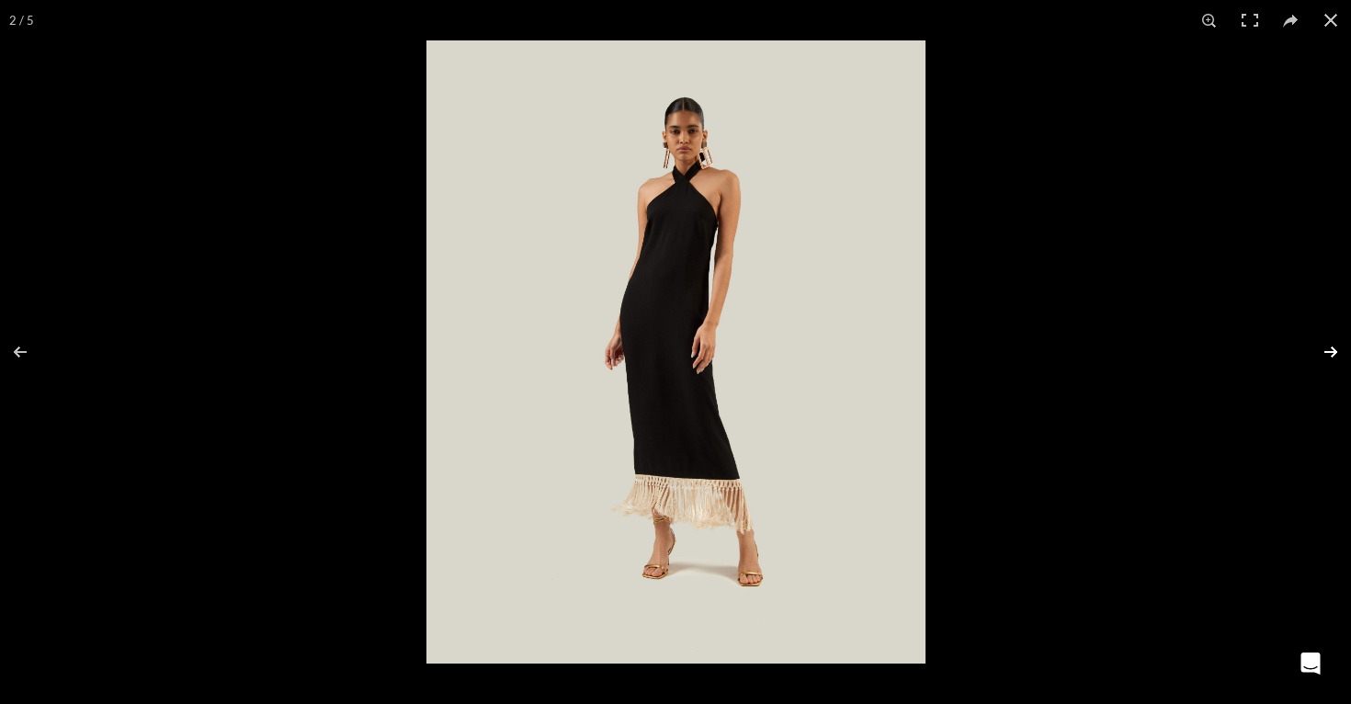
click at [1335, 345] on button at bounding box center [1319, 352] width 64 height 92
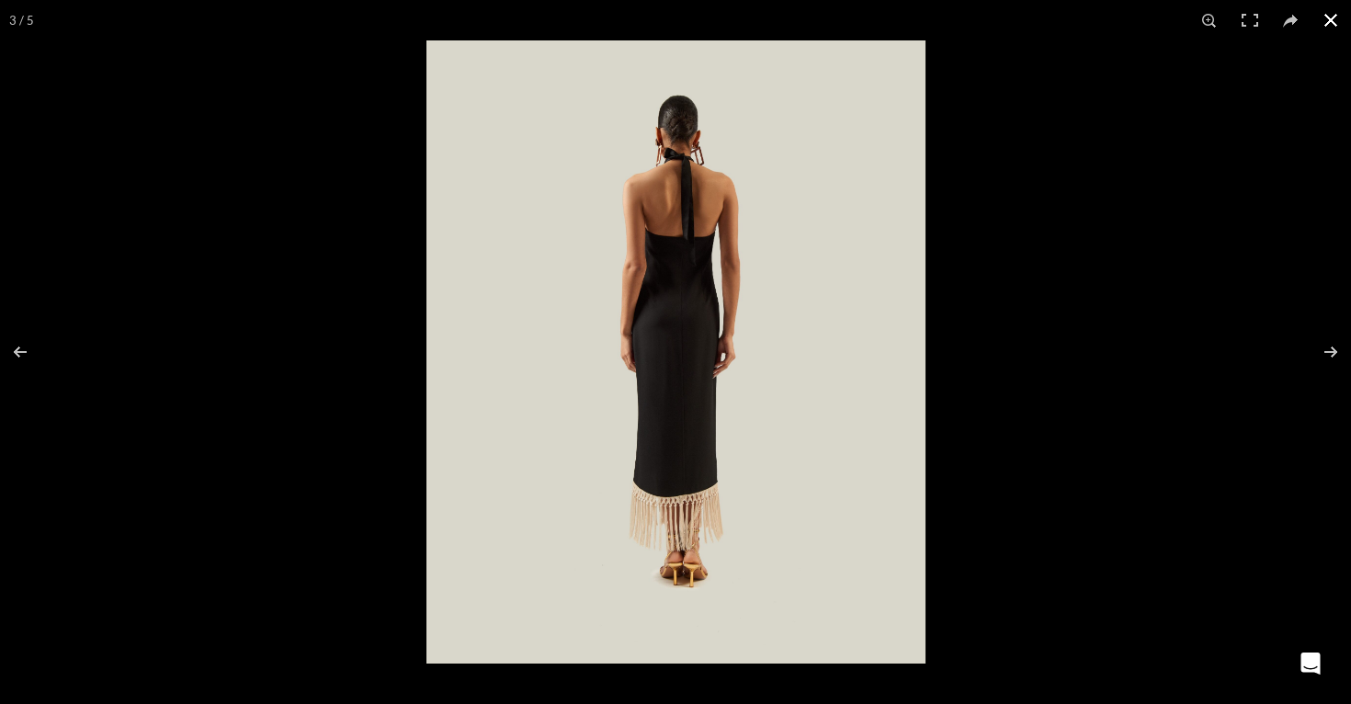
click at [1327, 20] on button at bounding box center [1331, 20] width 40 height 40
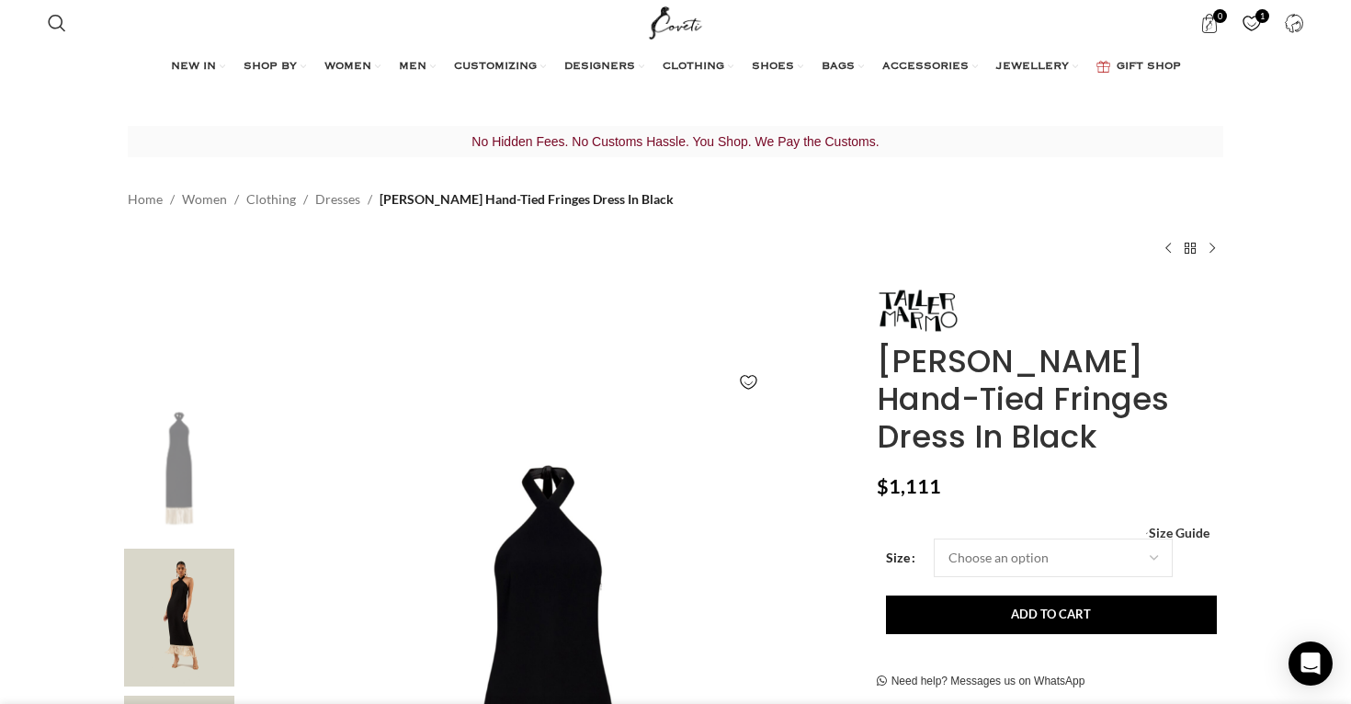
scroll to position [0, 194]
click at [746, 382] on link "Add to wishlist" at bounding box center [749, 382] width 18 height 18
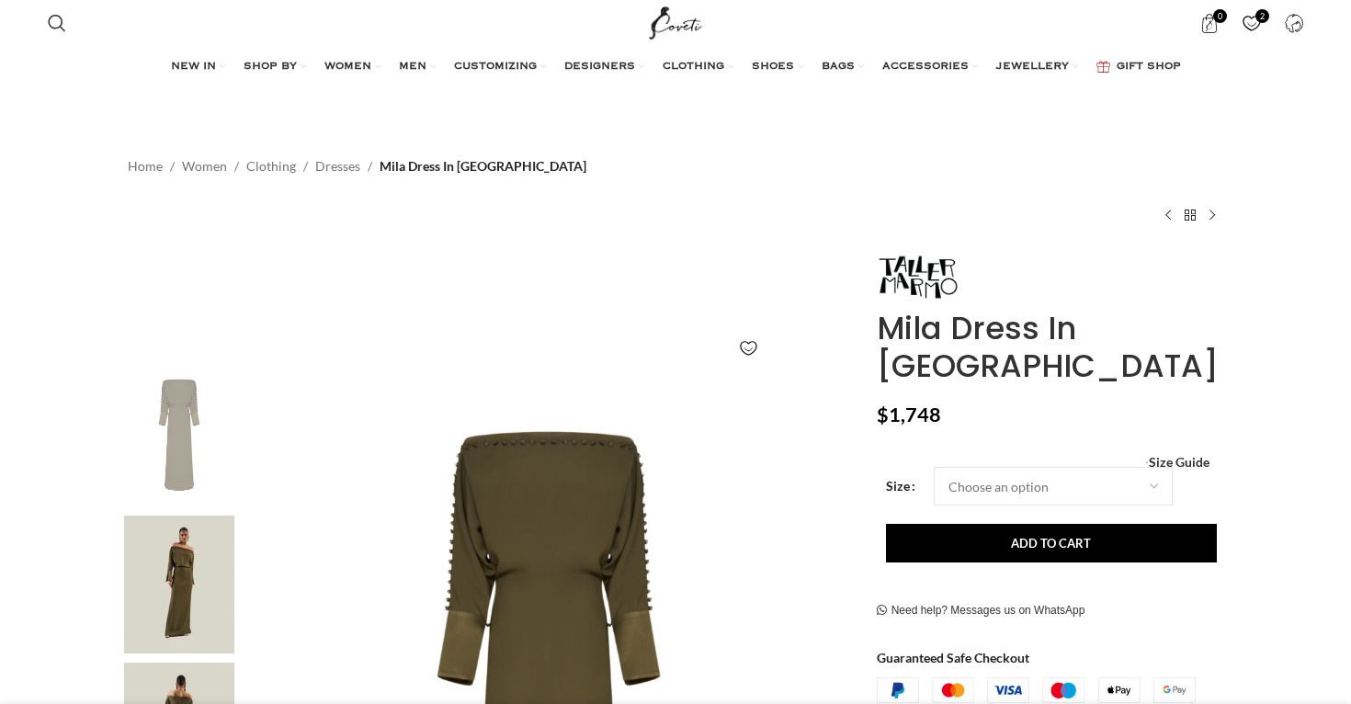
click at [1205, 424] on div "Mila Dress In [GEOGRAPHIC_DATA] $ 1,748 Women's clothing size guide Women Cloth…" at bounding box center [1050, 537] width 347 height 566
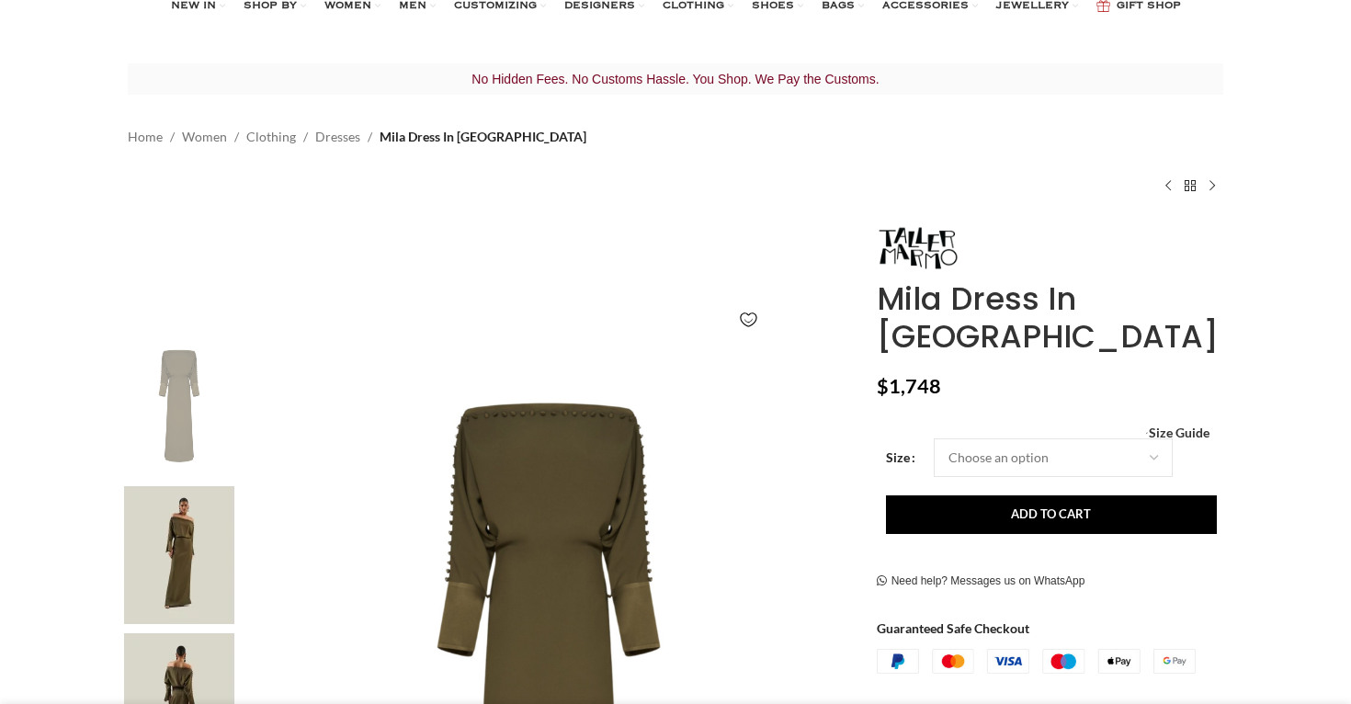
click at [188, 507] on img at bounding box center [179, 555] width 112 height 138
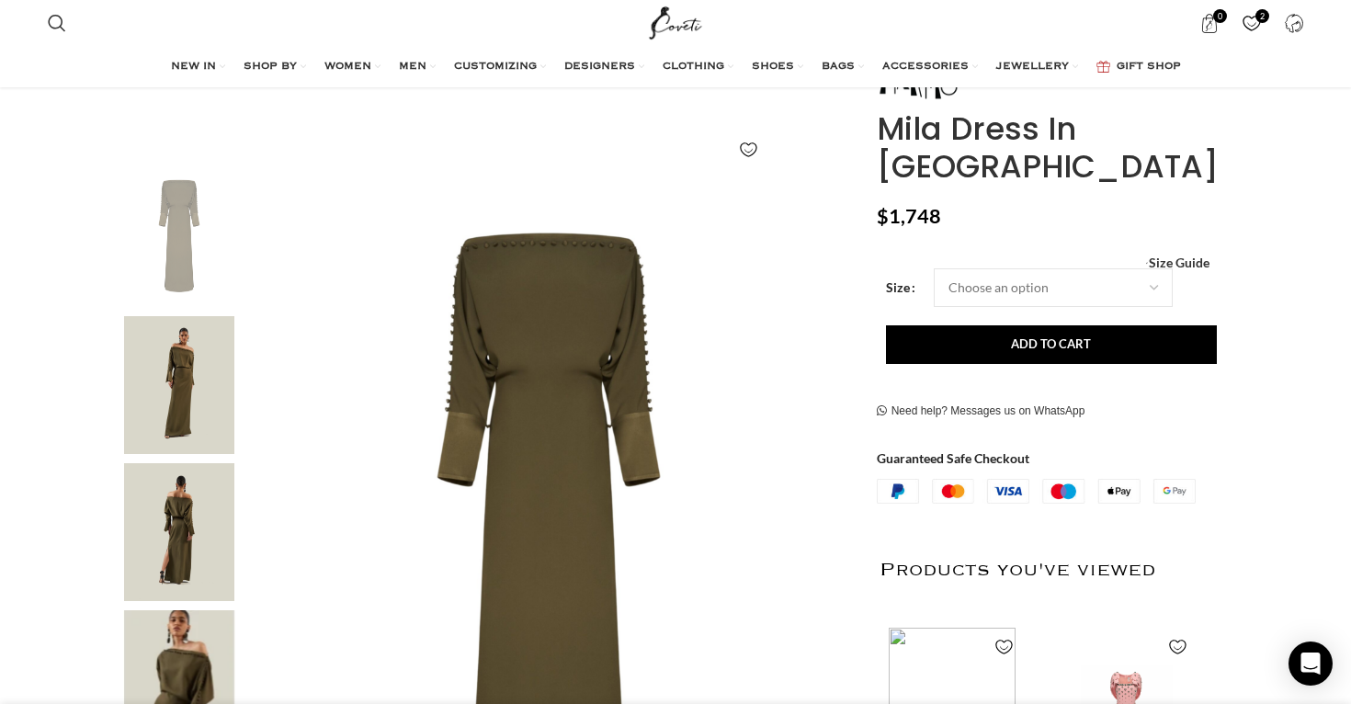
scroll to position [234, 0]
click at [187, 532] on img "3 / 5" at bounding box center [179, 531] width 112 height 138
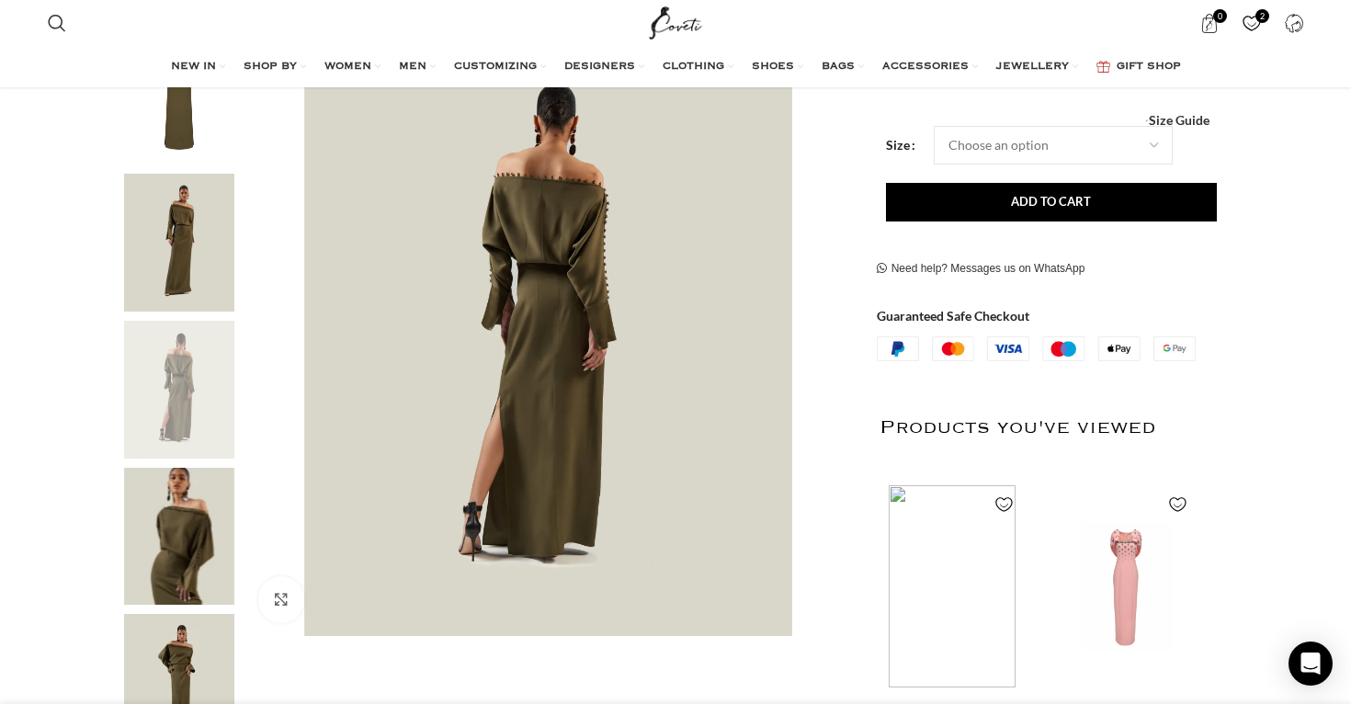
click at [185, 540] on img "4 / 5" at bounding box center [179, 537] width 112 height 138
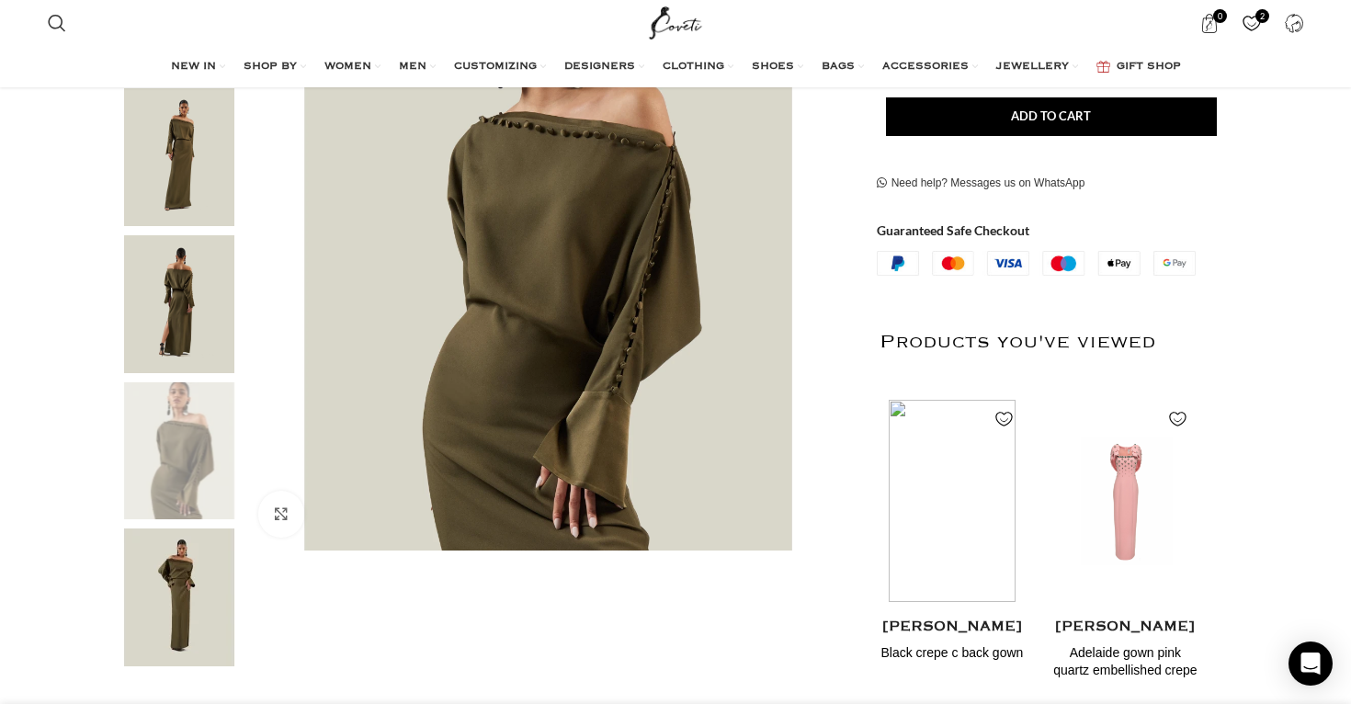
click at [179, 587] on img "5 / 5" at bounding box center [179, 598] width 112 height 138
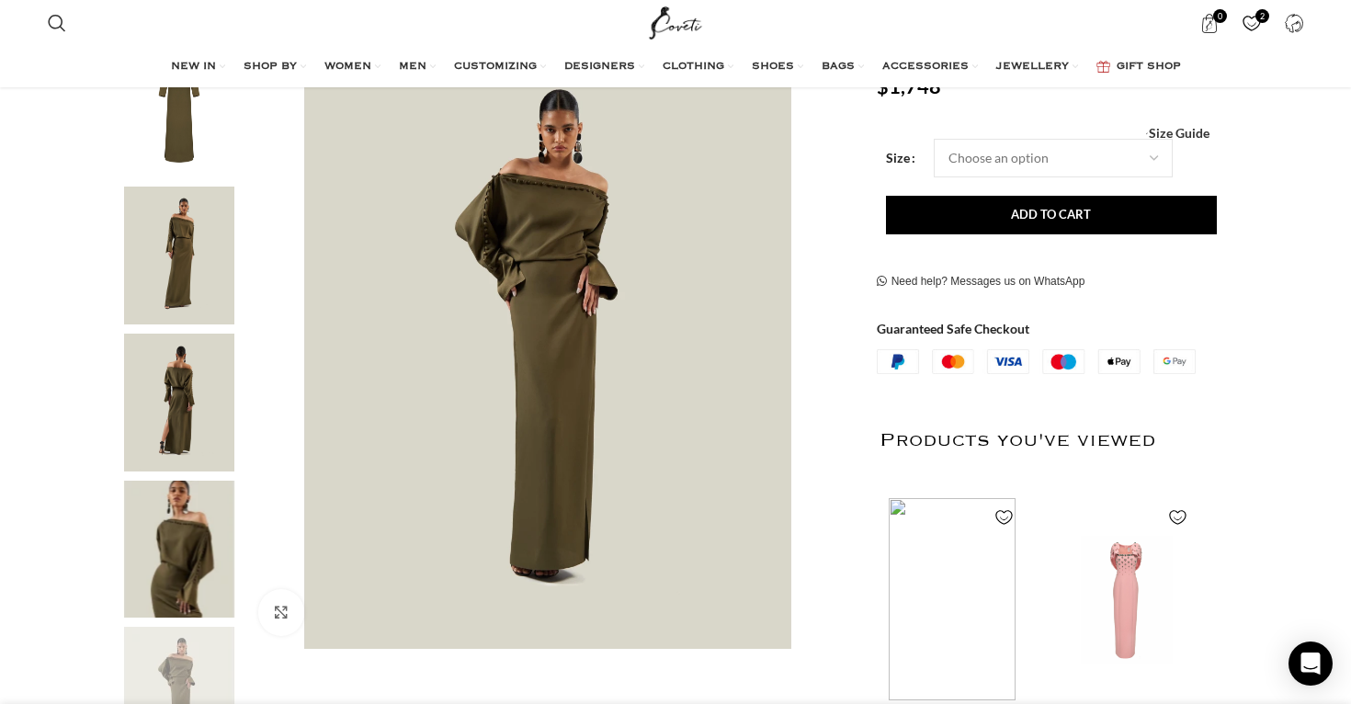
scroll to position [336, 0]
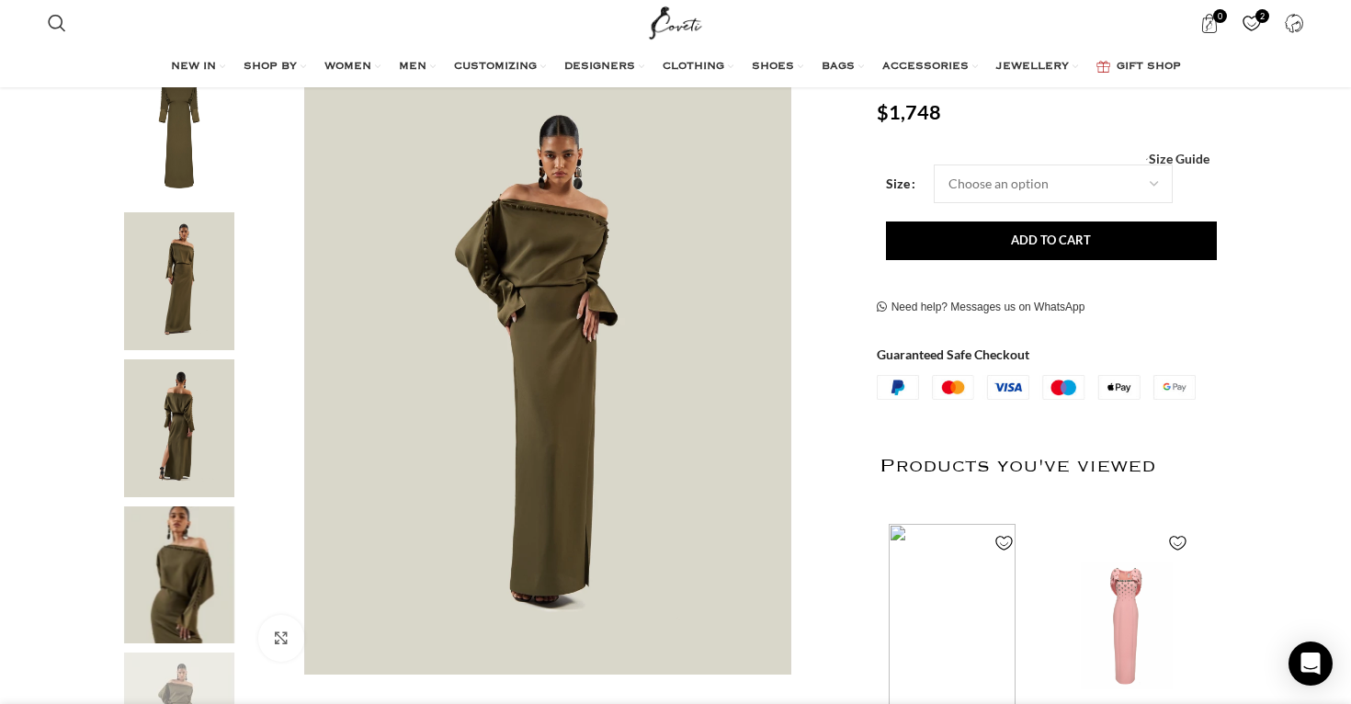
click at [179, 587] on img "4 / 5" at bounding box center [179, 576] width 112 height 138
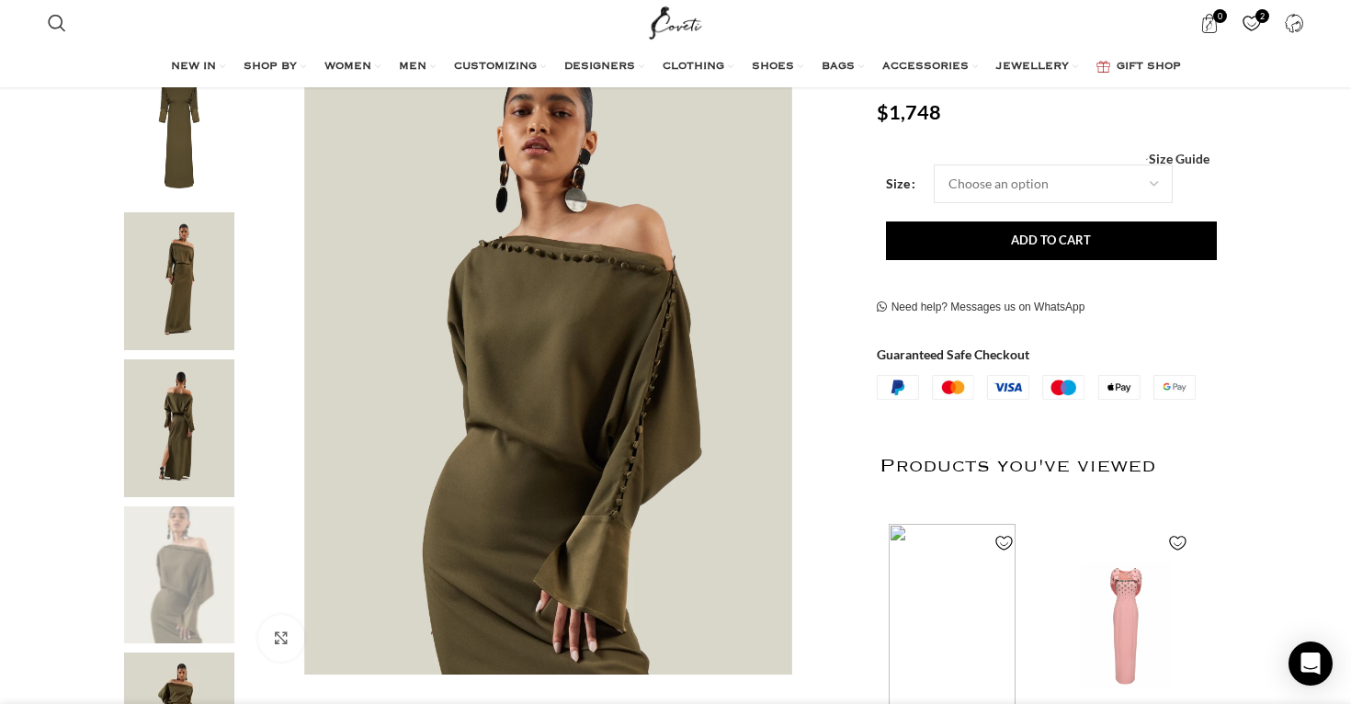
click at [174, 466] on img "3 / 5" at bounding box center [179, 428] width 112 height 138
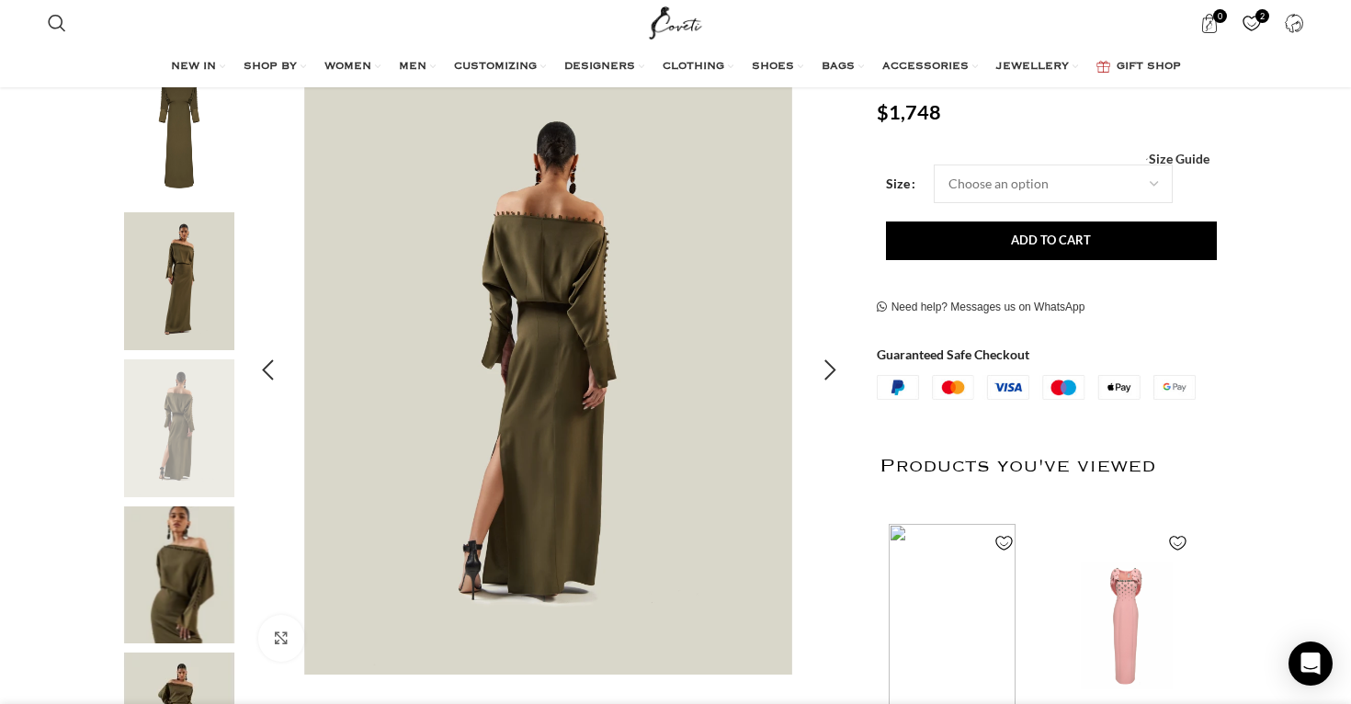
scroll to position [0, 194]
click at [209, 284] on img "2 / 5" at bounding box center [179, 281] width 112 height 138
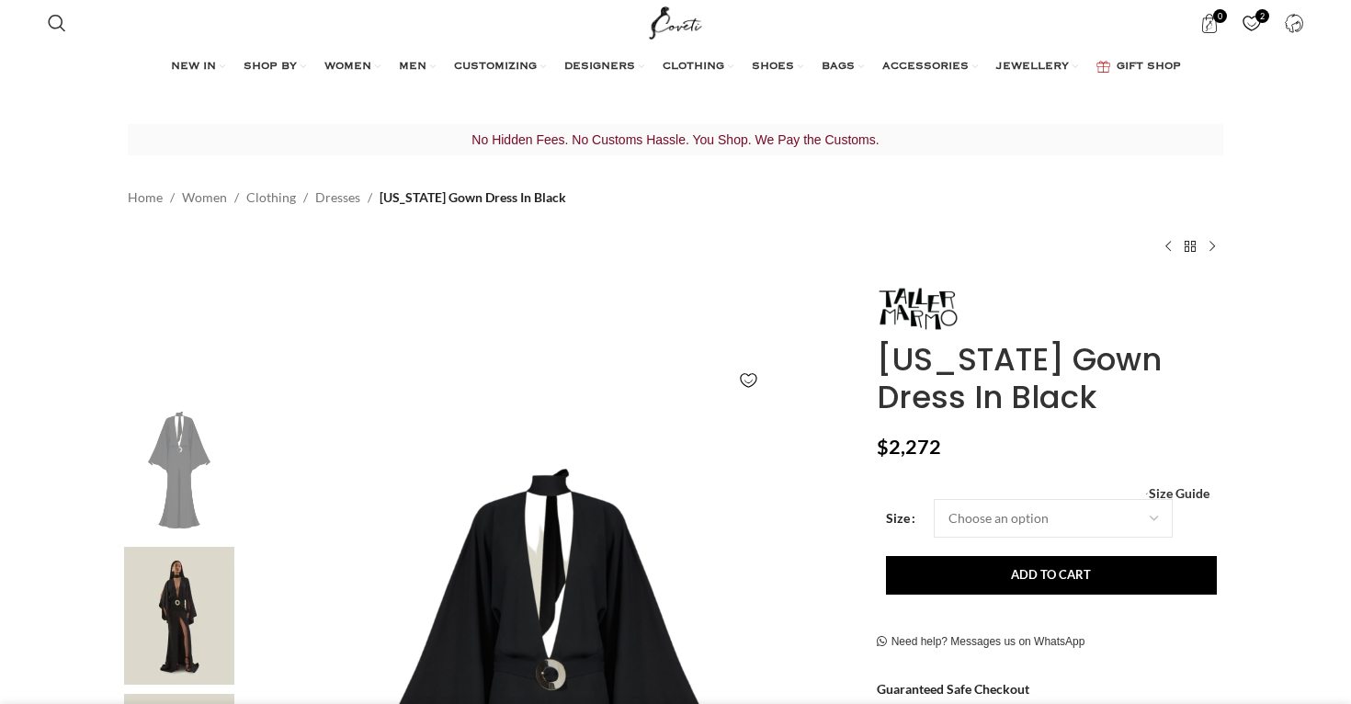
click at [206, 547] on img at bounding box center [179, 616] width 112 height 138
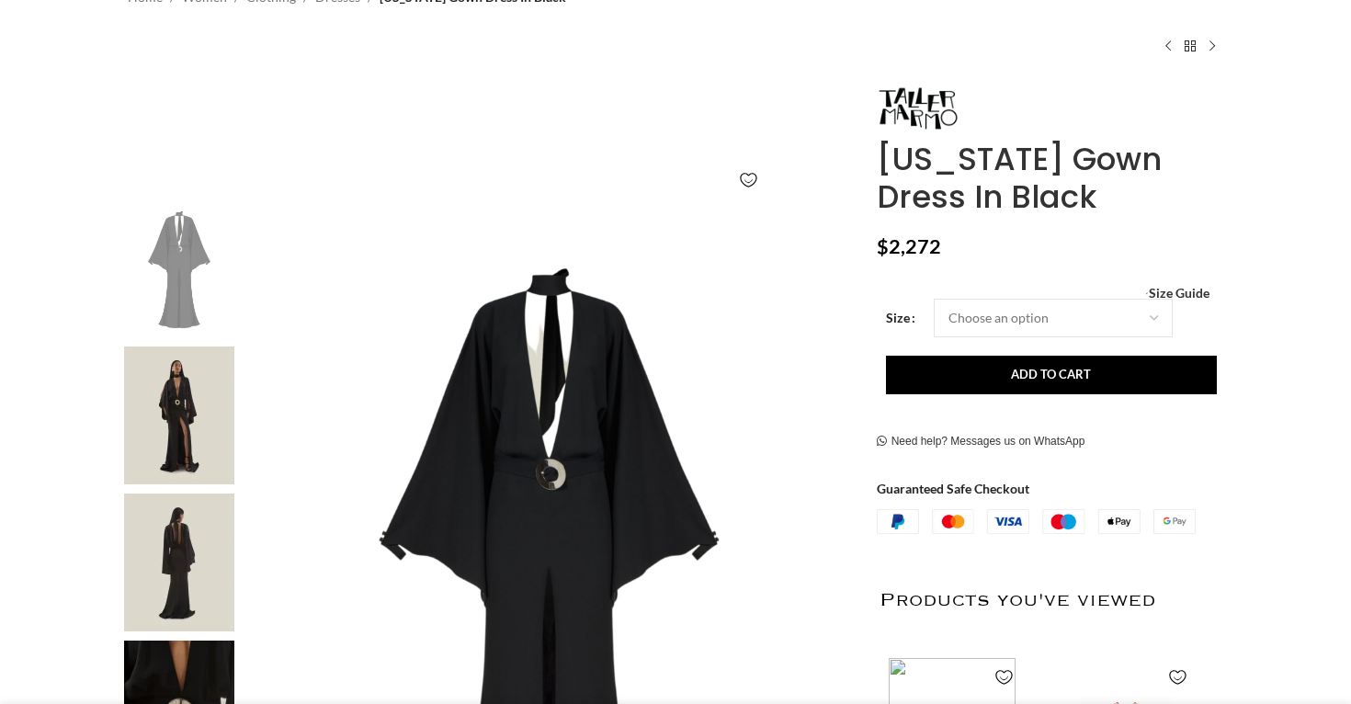
scroll to position [200, 0]
click at [182, 654] on img at bounding box center [179, 710] width 112 height 138
click at [168, 392] on img at bounding box center [179, 416] width 112 height 138
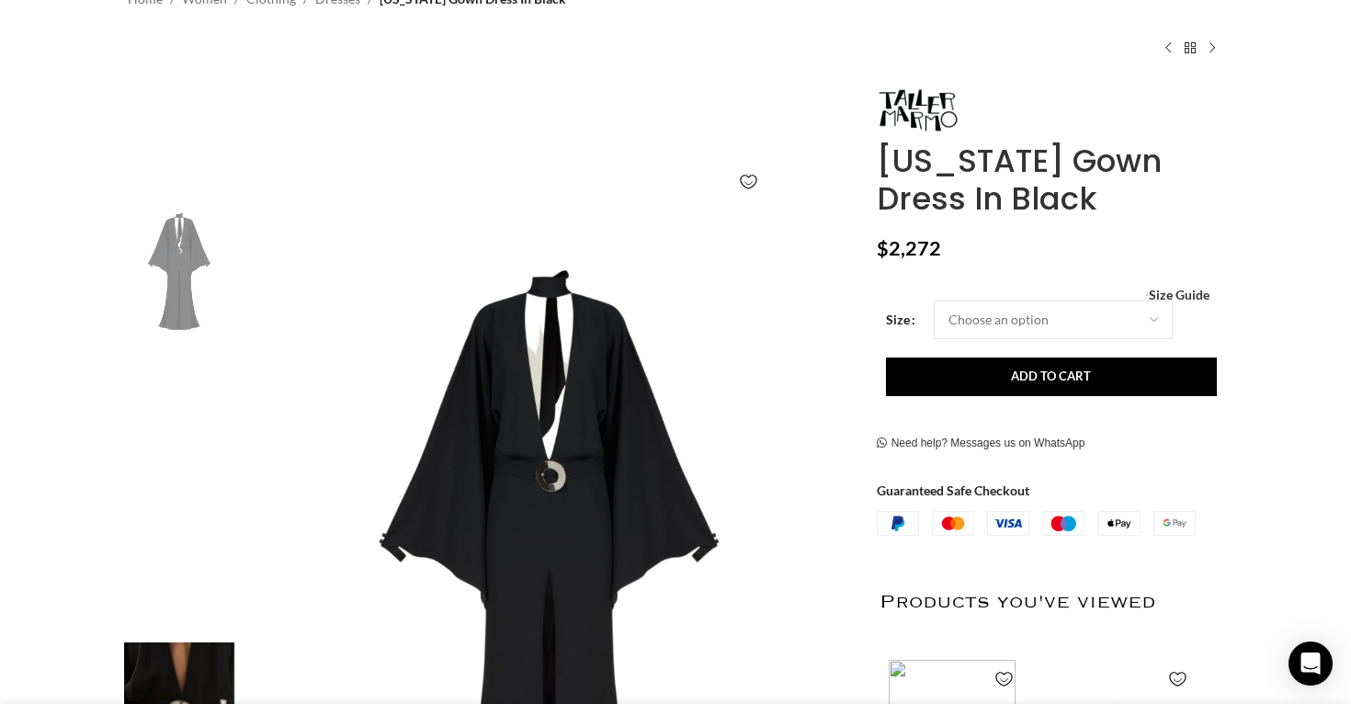
click at [172, 516] on img "3 / 5" at bounding box center [179, 565] width 112 height 138
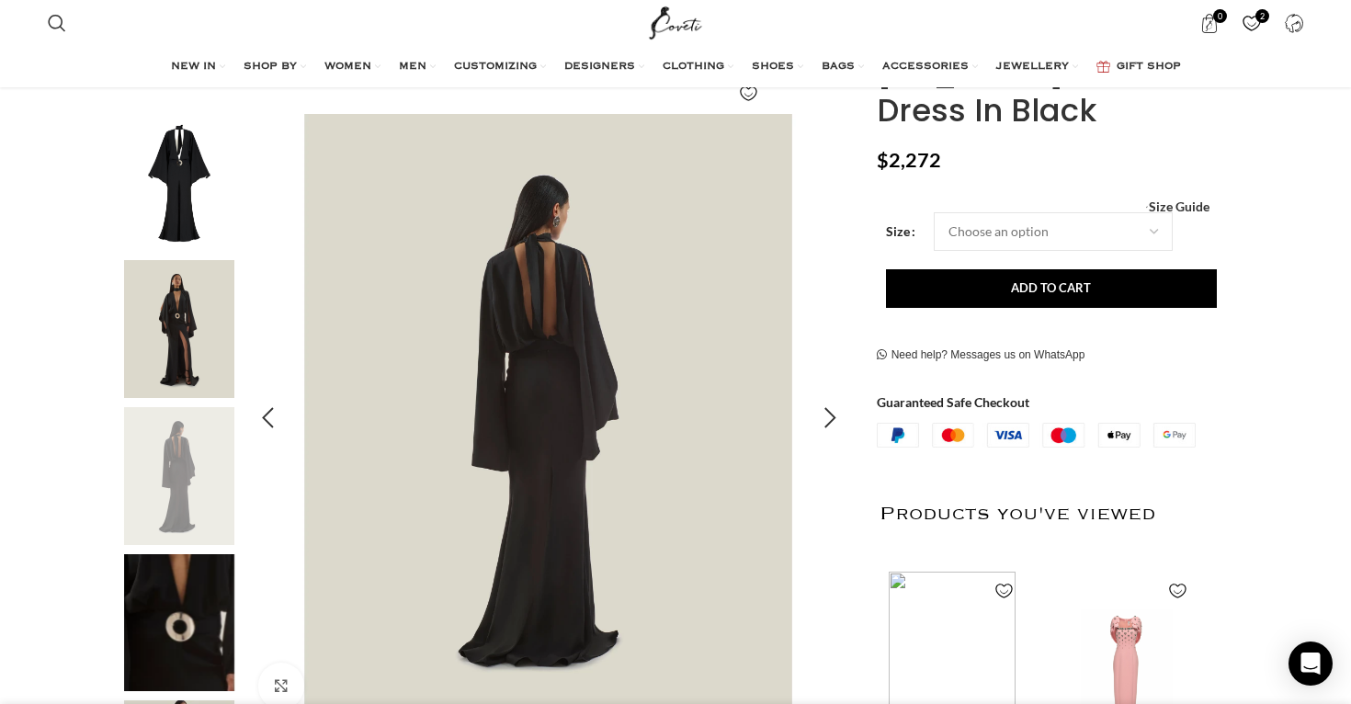
scroll to position [0, 194]
click at [196, 634] on img "4 / 5" at bounding box center [179, 623] width 112 height 138
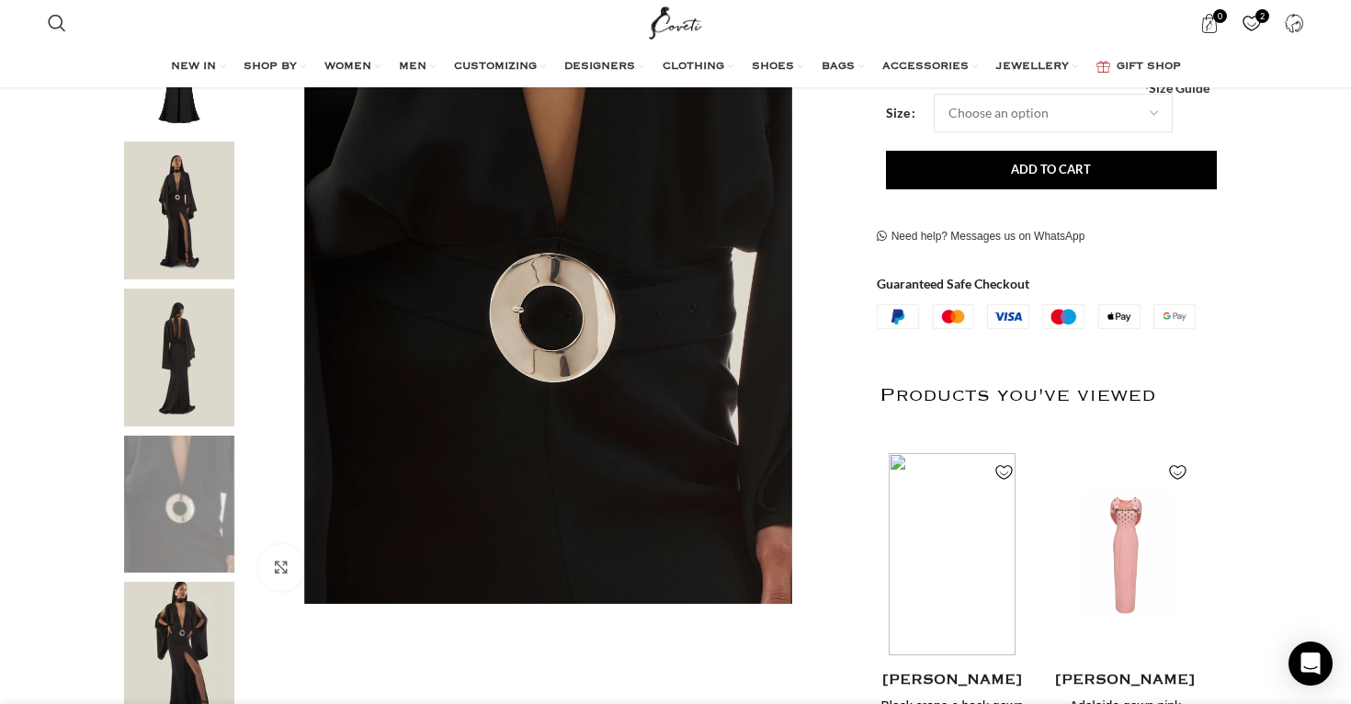
scroll to position [424, 0]
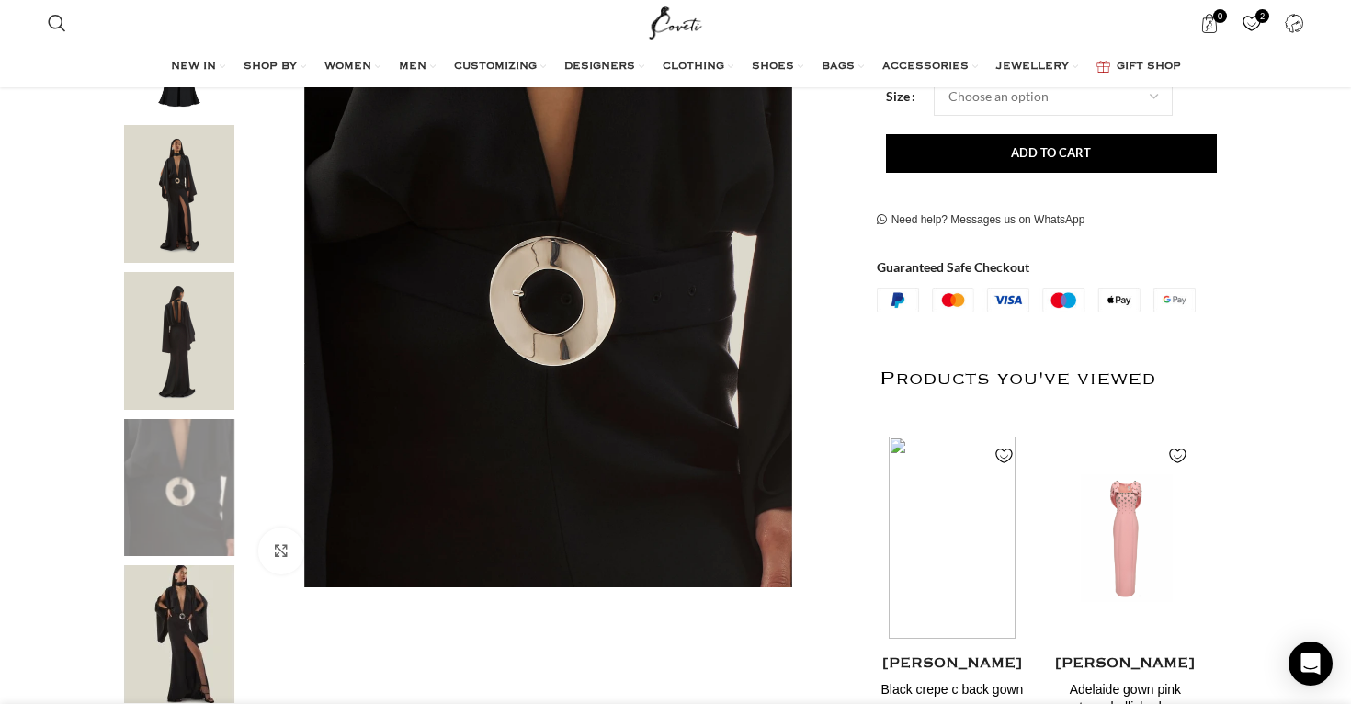
click at [192, 645] on img "5 / 5" at bounding box center [179, 634] width 112 height 138
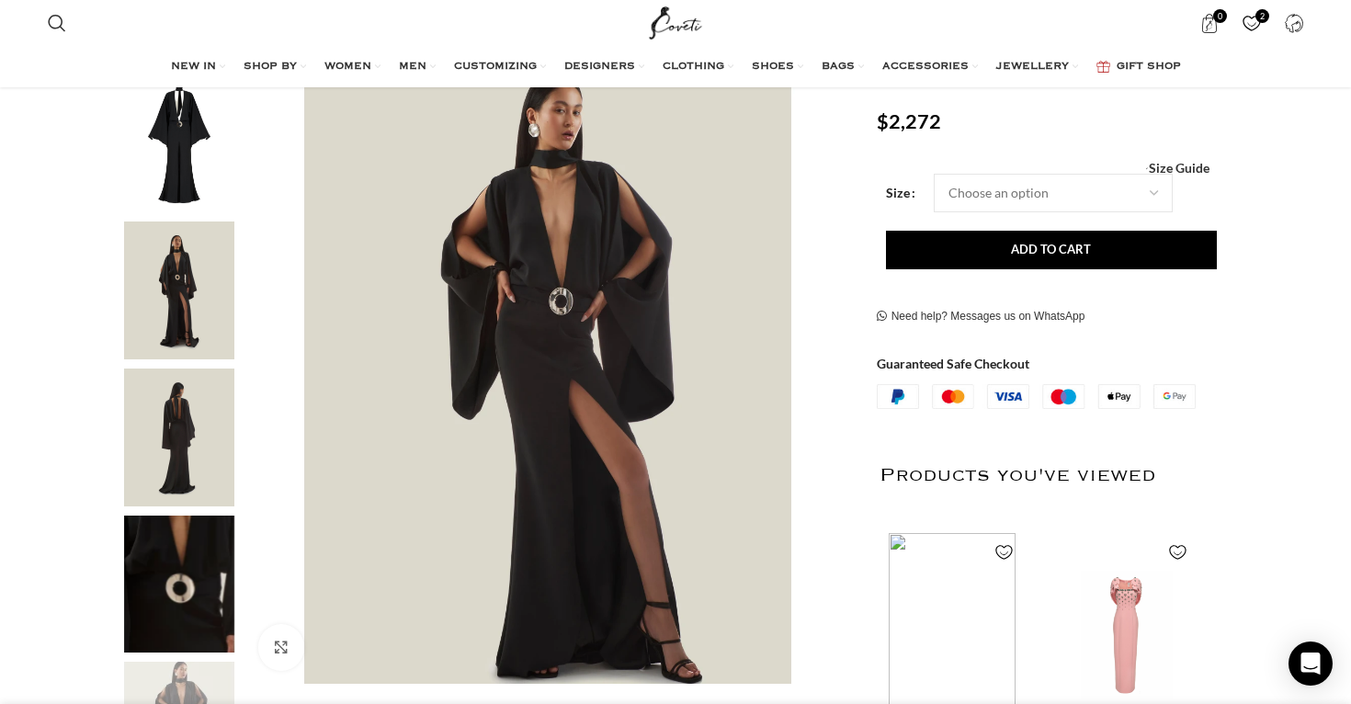
scroll to position [317, 0]
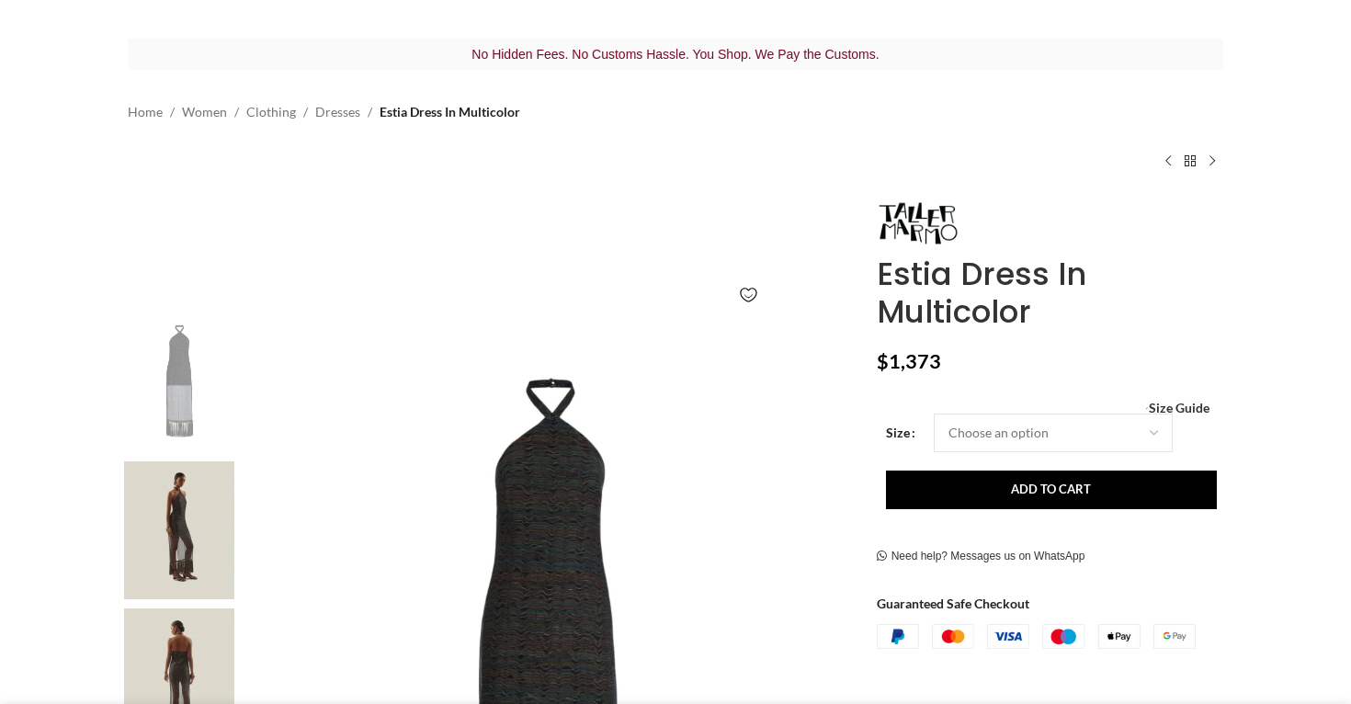
click at [175, 647] on img at bounding box center [179, 678] width 112 height 138
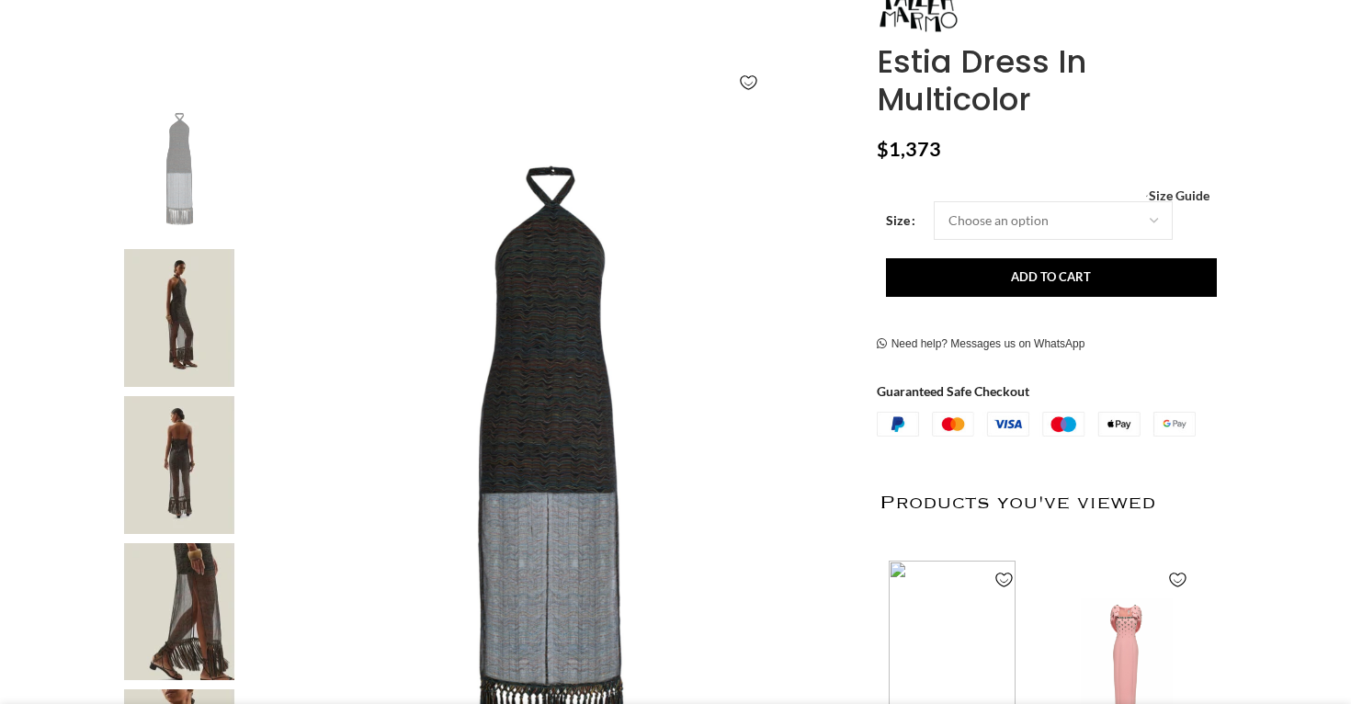
scroll to position [303, 0]
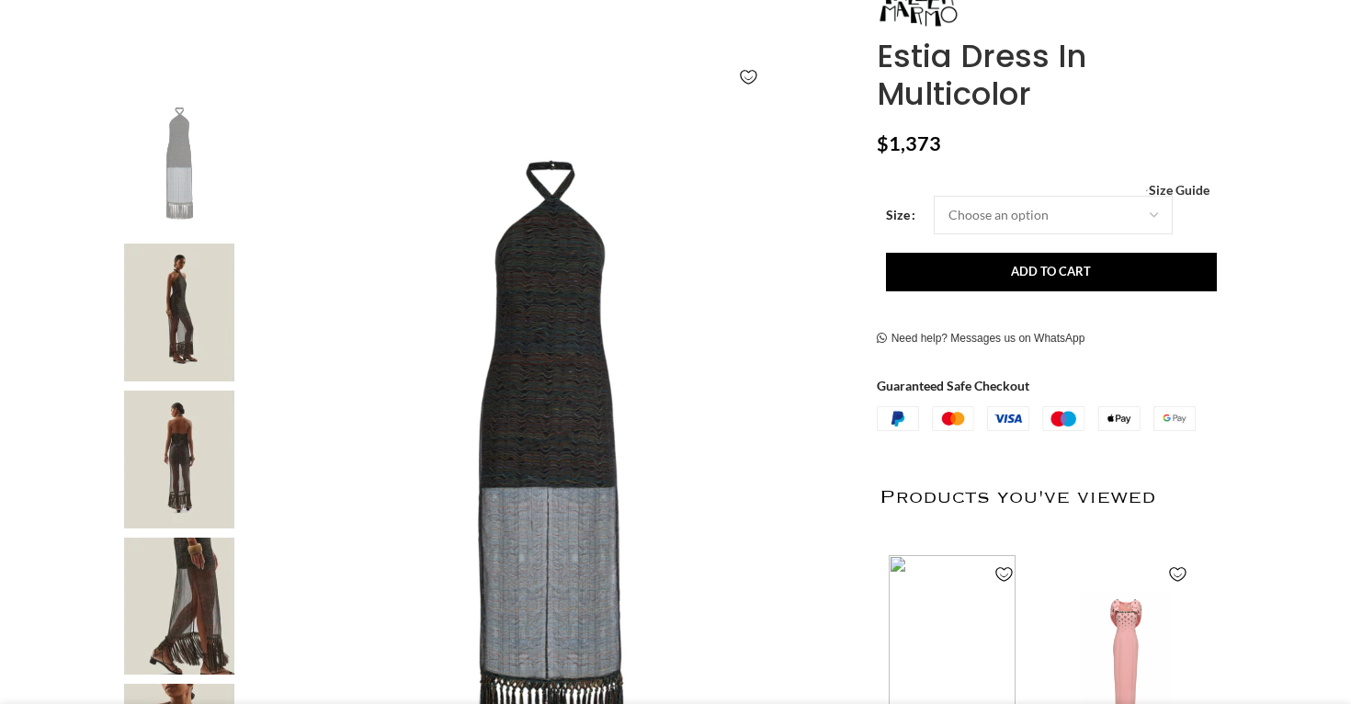
click at [179, 610] on img at bounding box center [179, 607] width 112 height 138
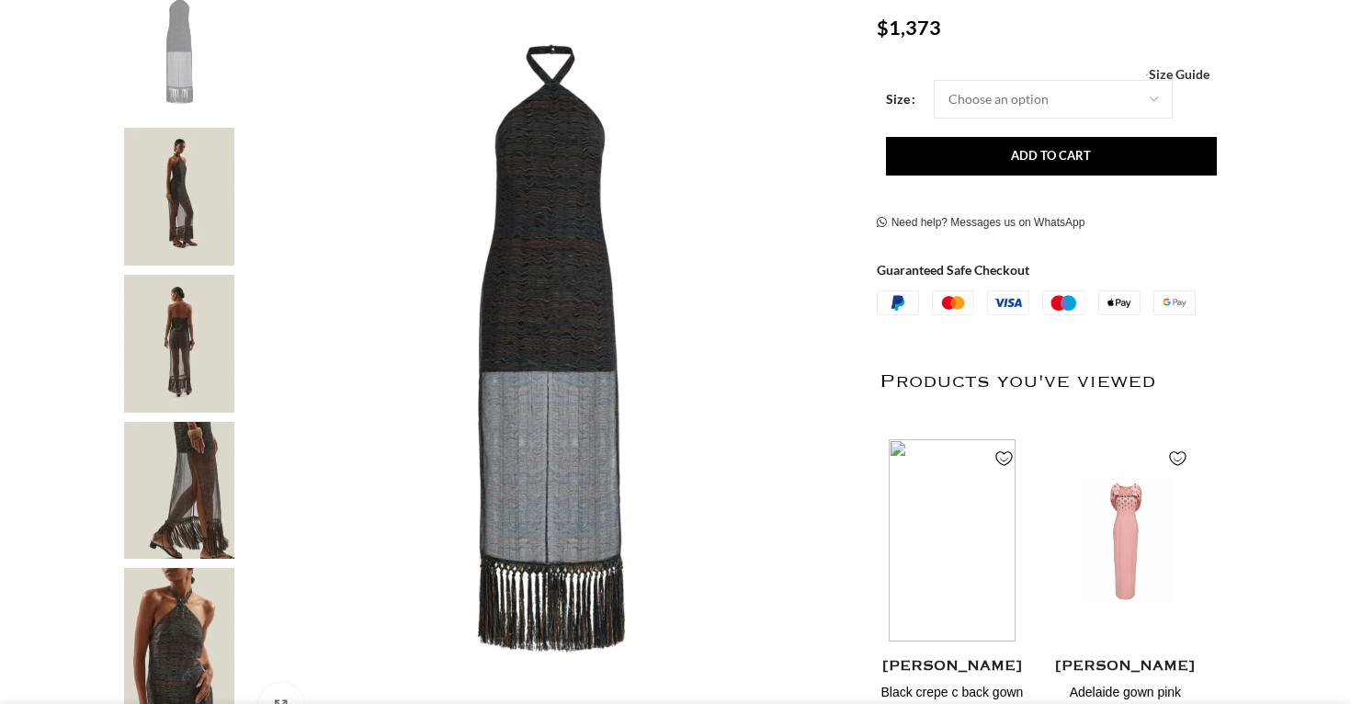
scroll to position [421, 0]
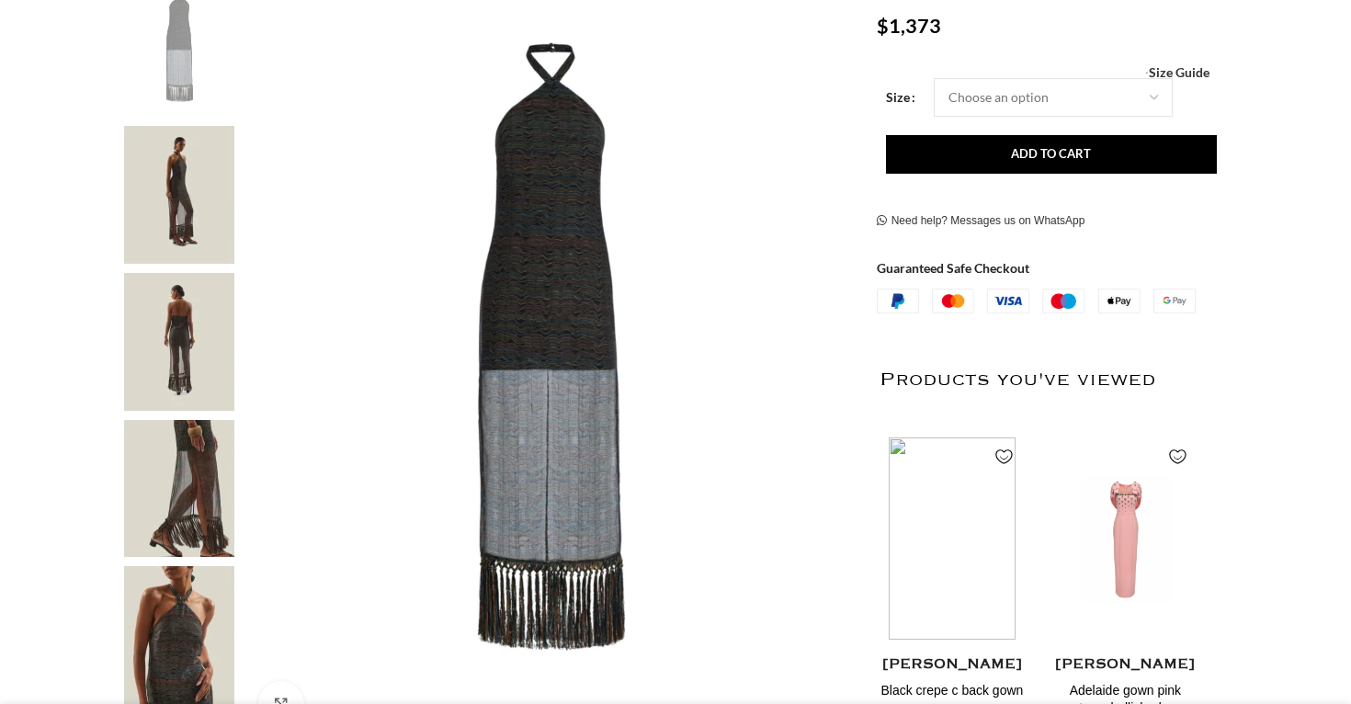
click at [179, 610] on img at bounding box center [179, 635] width 112 height 138
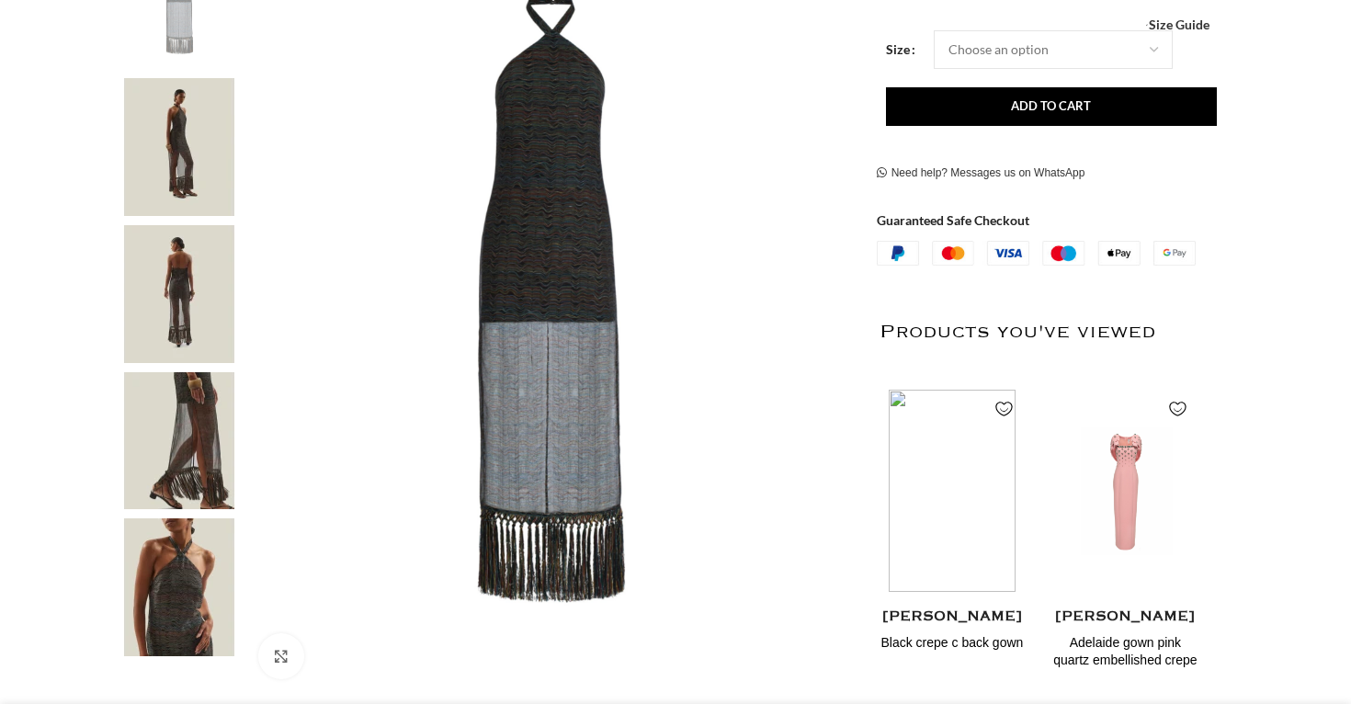
scroll to position [565, 0]
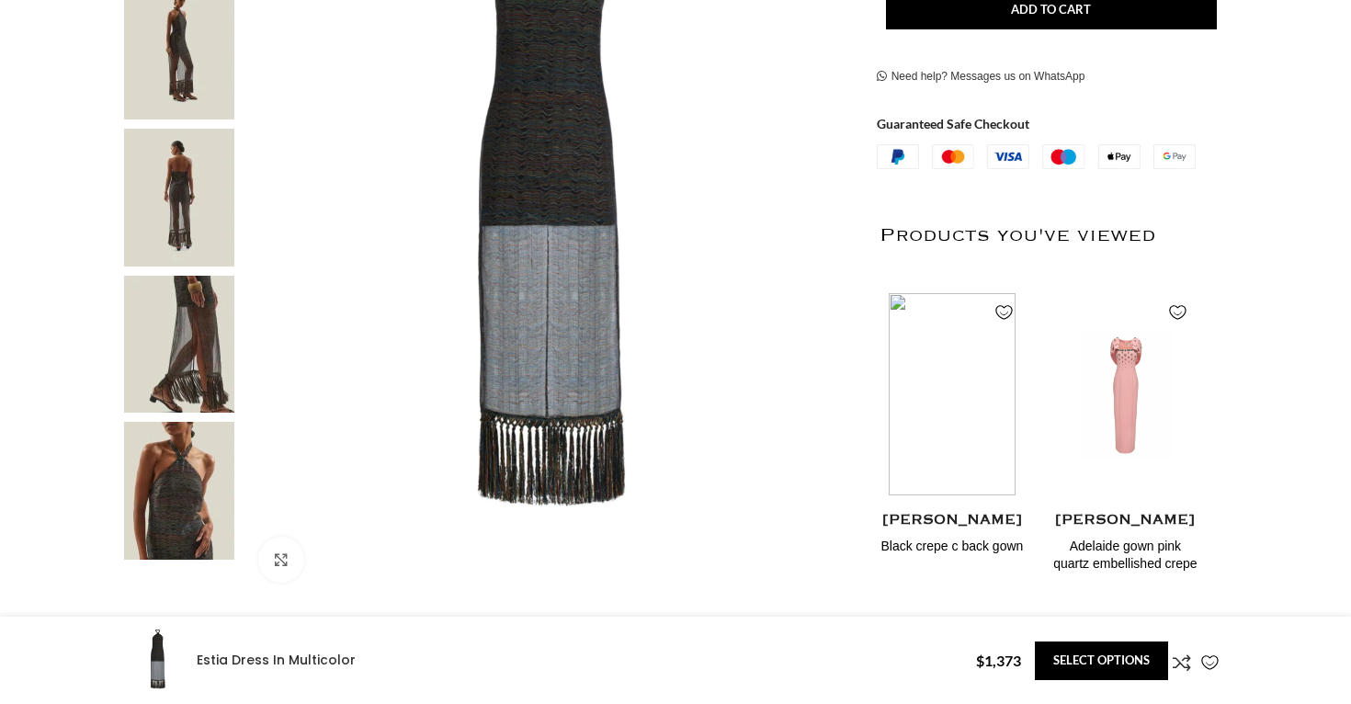
click at [179, 514] on img at bounding box center [179, 491] width 112 height 138
click at [177, 357] on img at bounding box center [179, 345] width 112 height 138
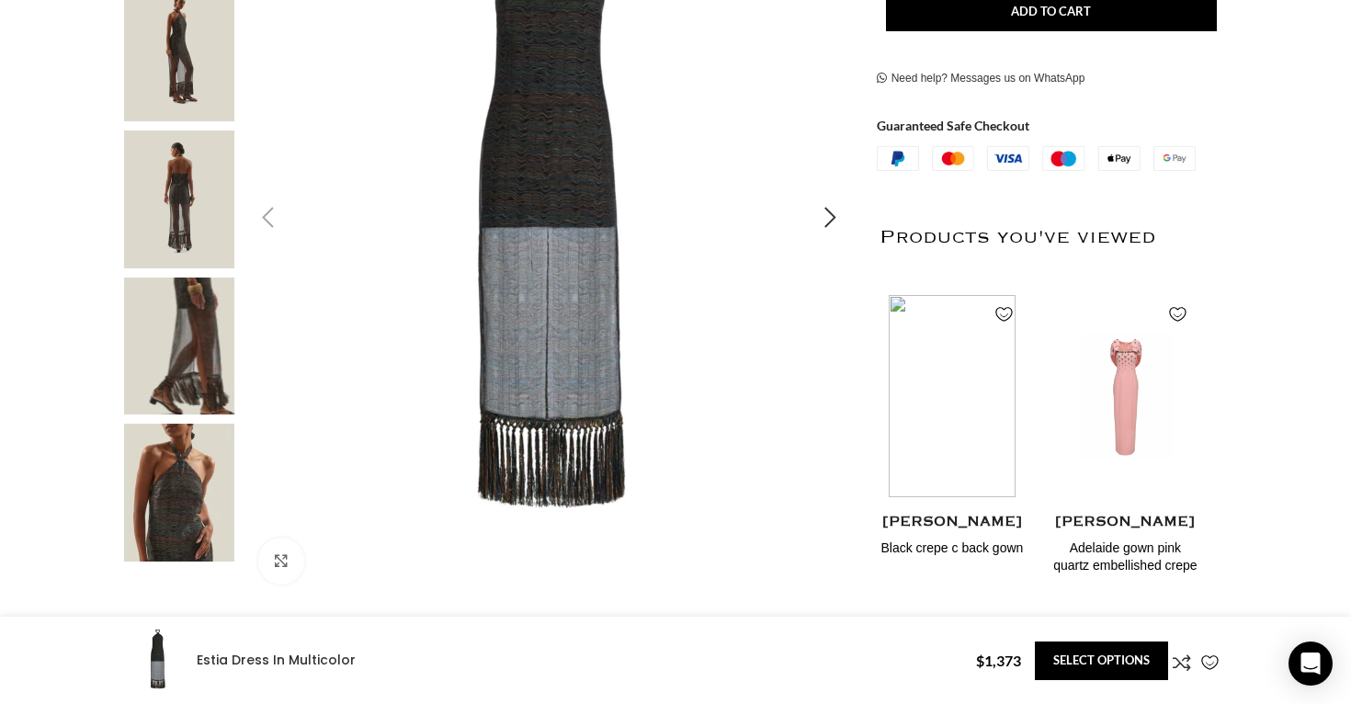
scroll to position [0, 1161]
click at [184, 484] on img "5 / 5" at bounding box center [179, 493] width 112 height 138
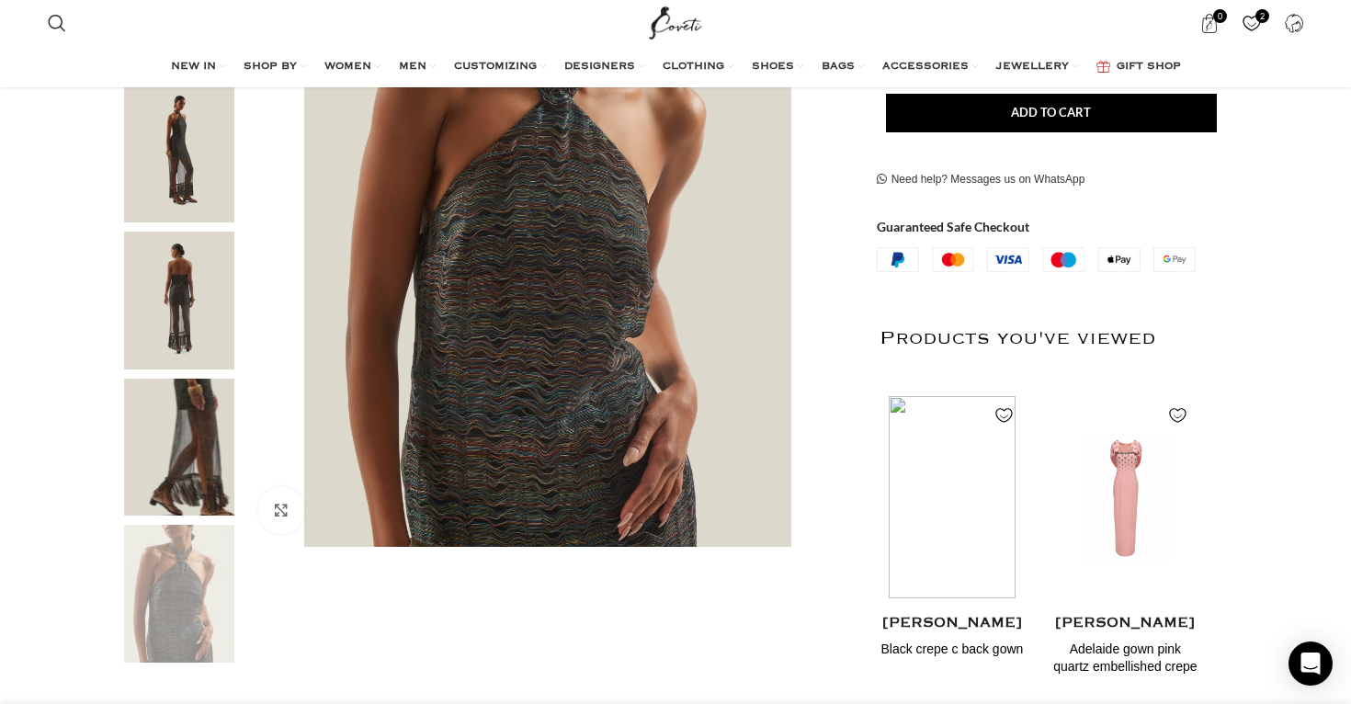
scroll to position [449, 0]
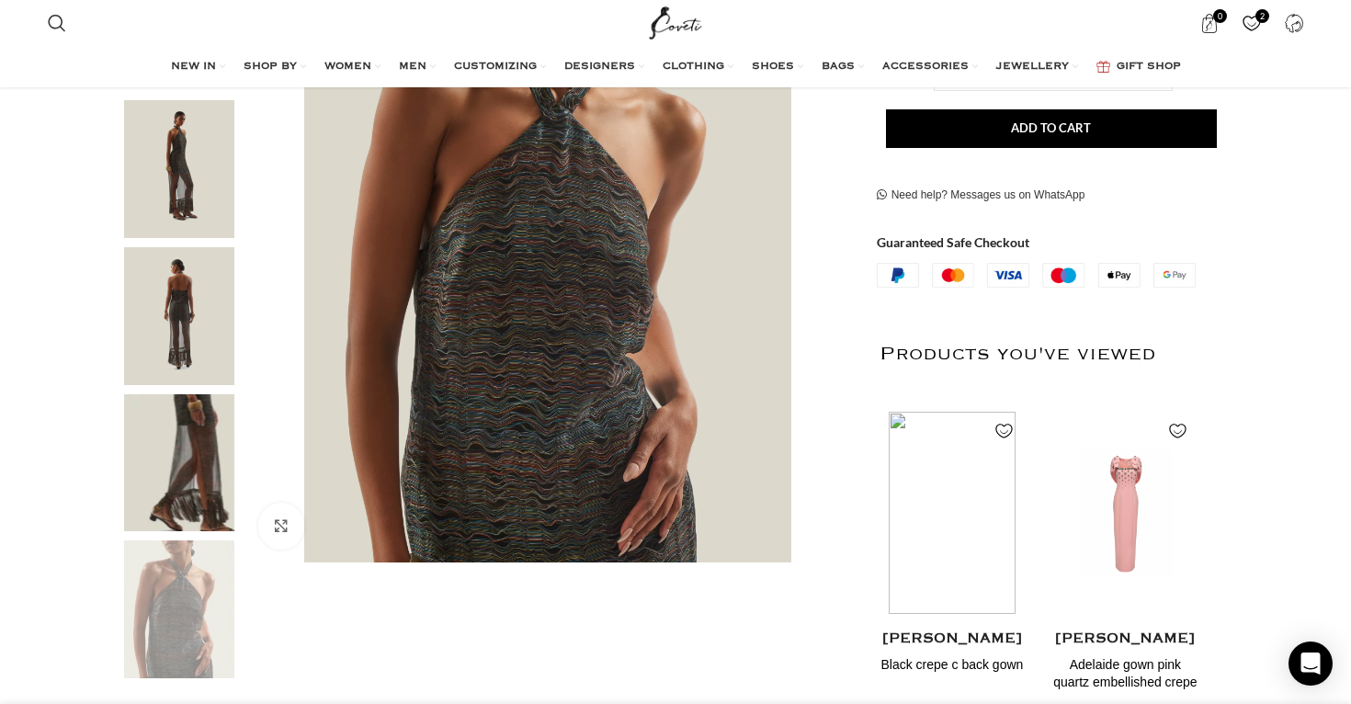
click at [184, 484] on img "4 / 5" at bounding box center [179, 463] width 112 height 138
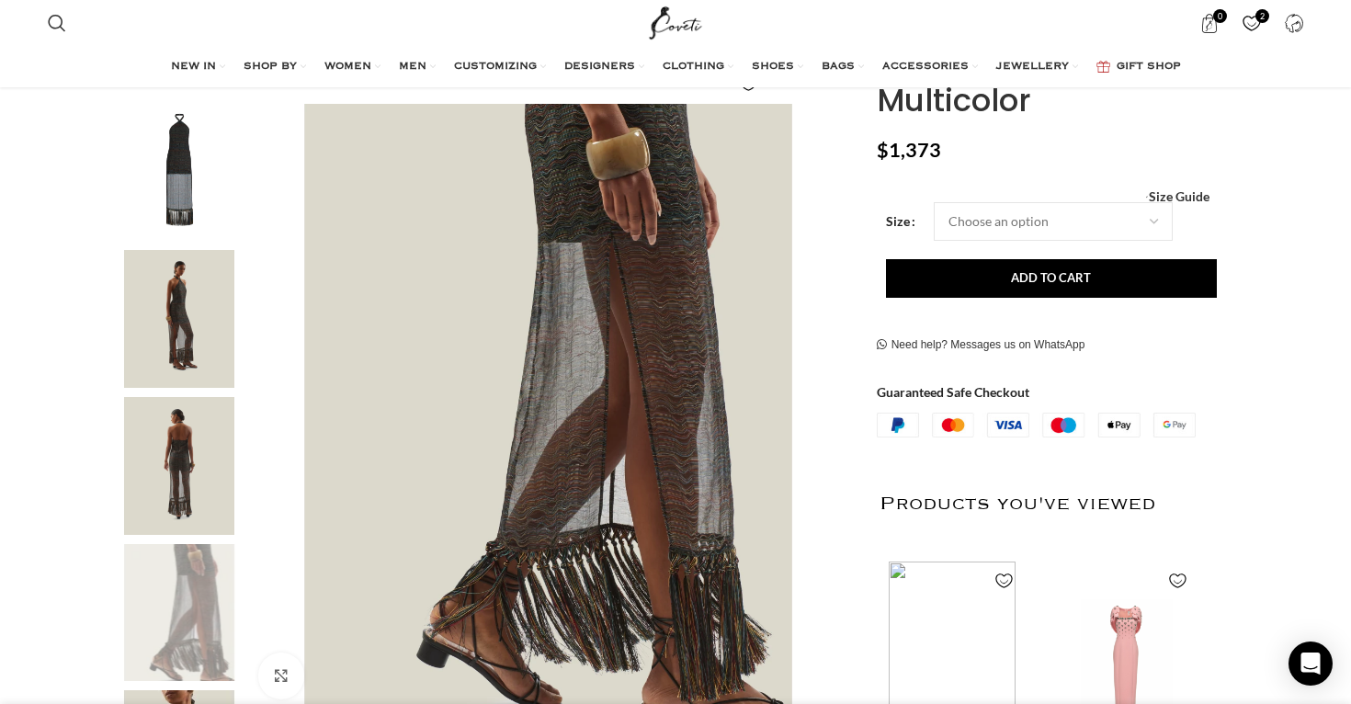
scroll to position [298, 0]
click at [182, 416] on img "3 / 5" at bounding box center [179, 467] width 112 height 138
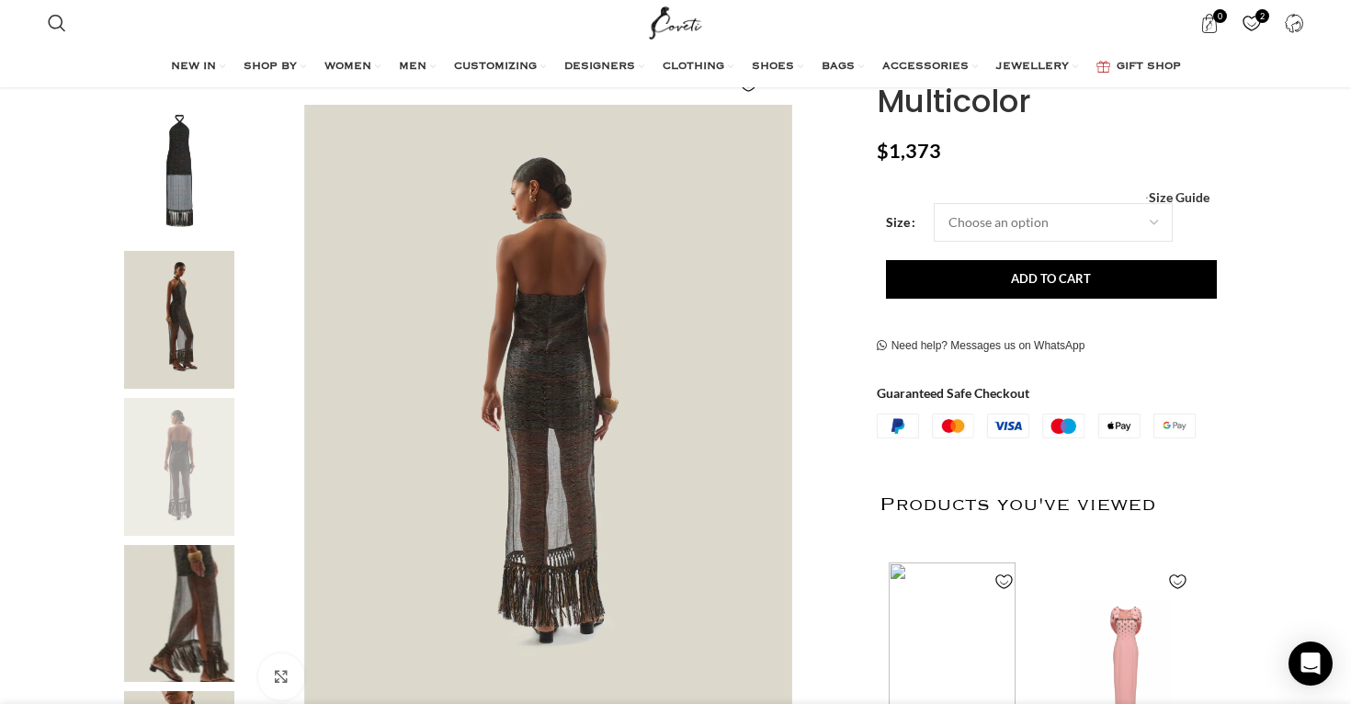
click at [182, 324] on img "2 / 5" at bounding box center [179, 320] width 112 height 138
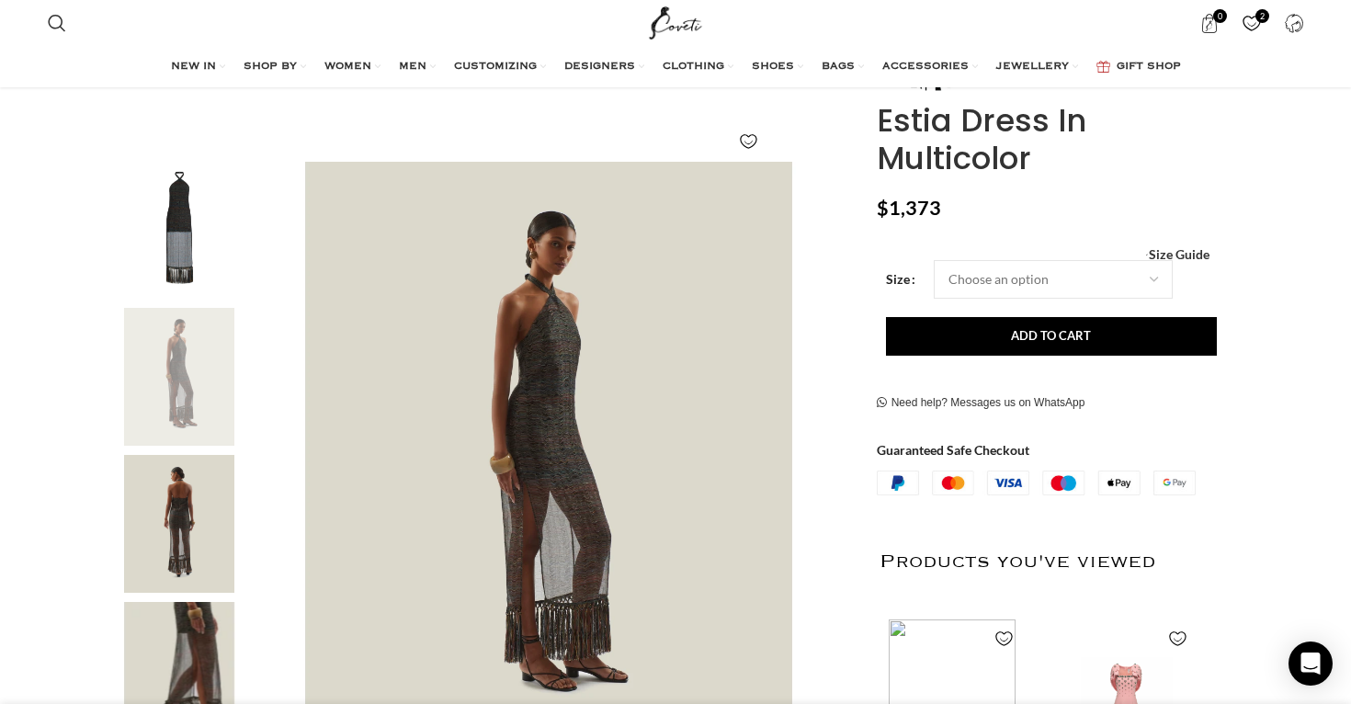
scroll to position [220, 0]
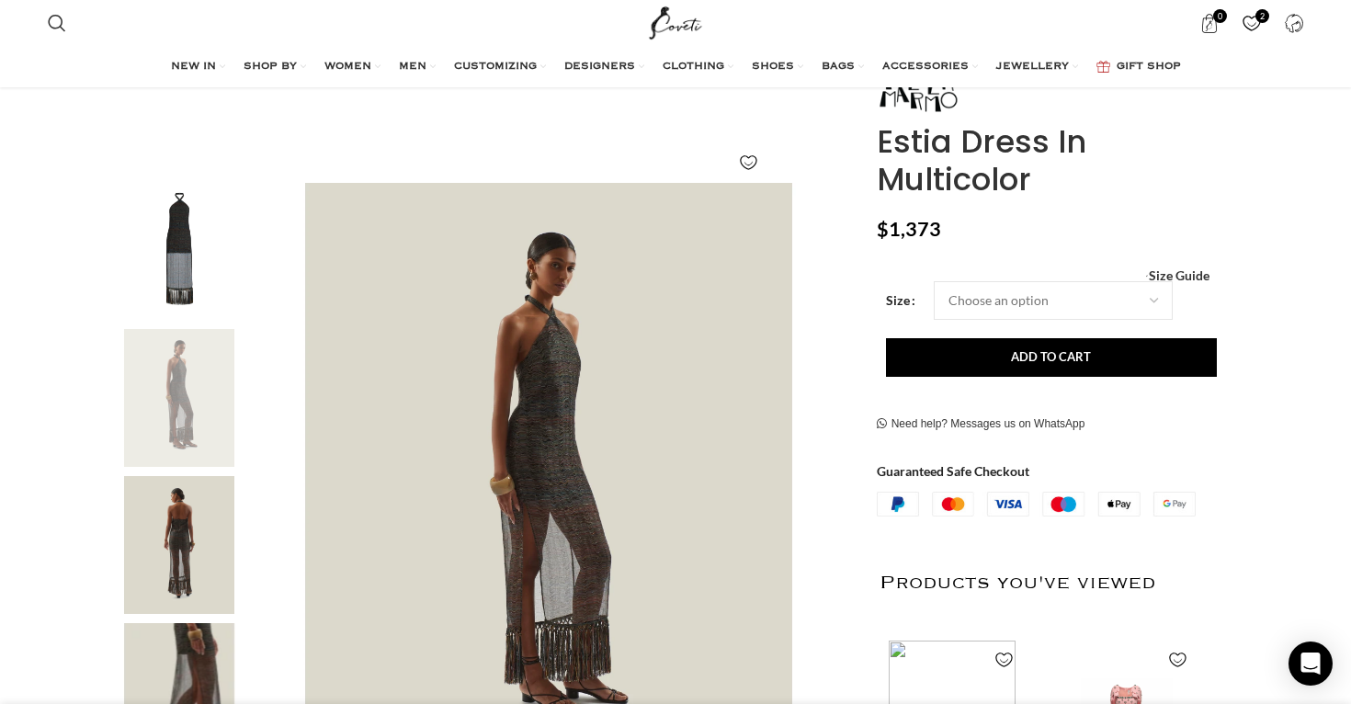
click at [192, 264] on img "1 / 5" at bounding box center [179, 252] width 112 height 138
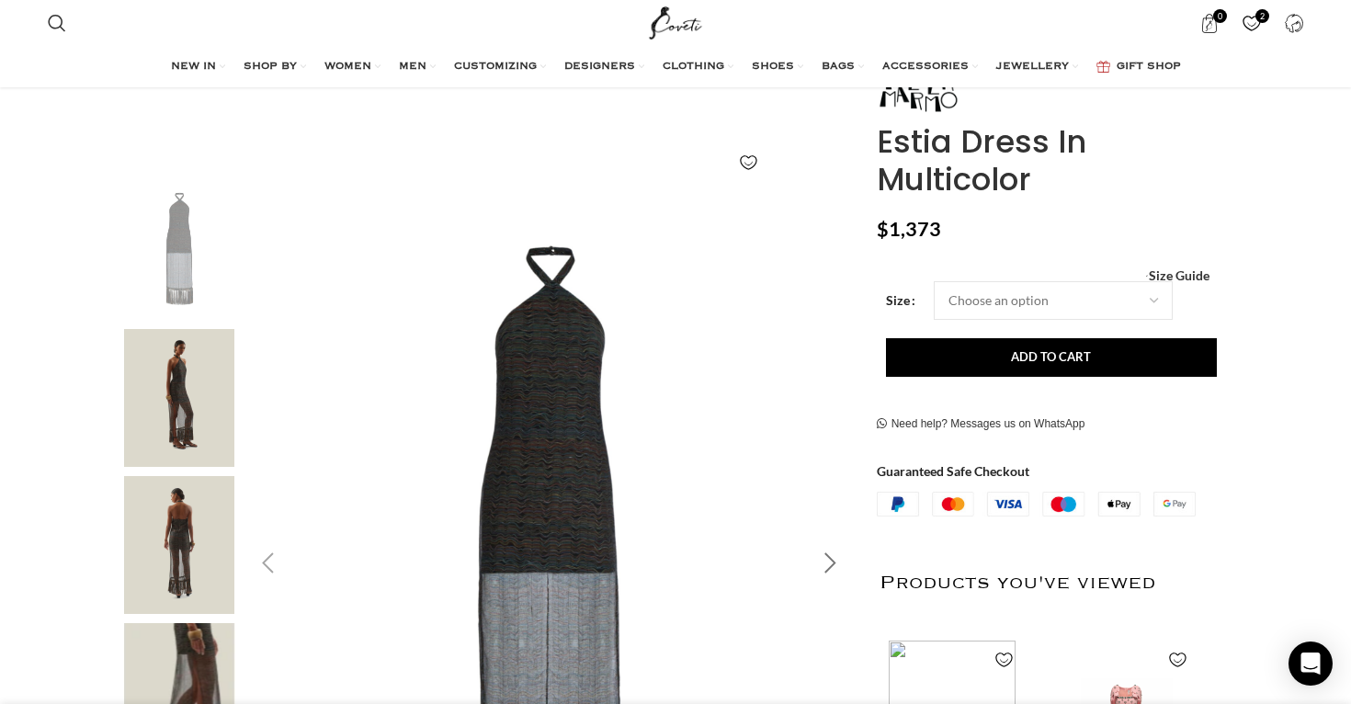
click at [820, 567] on div "Next slide" at bounding box center [831, 564] width 46 height 46
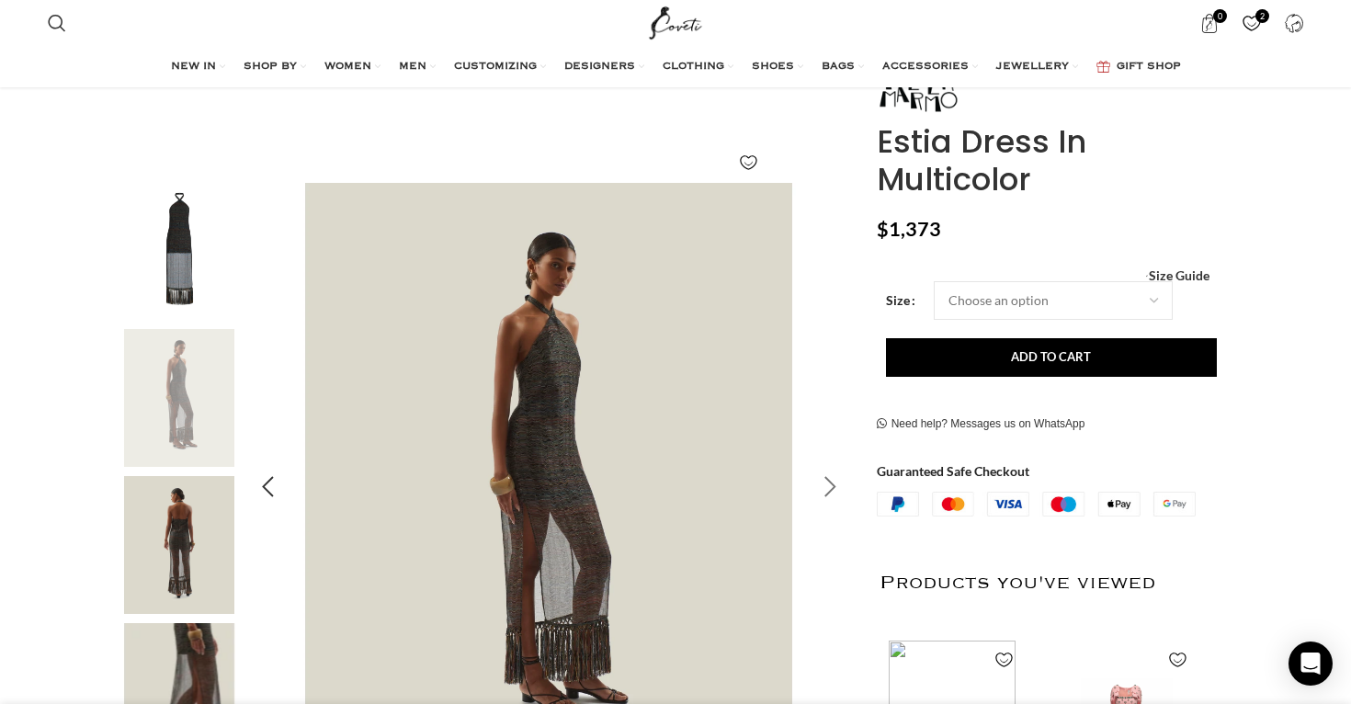
click at [820, 567] on img "2 / 5" at bounding box center [550, 488] width 610 height 610
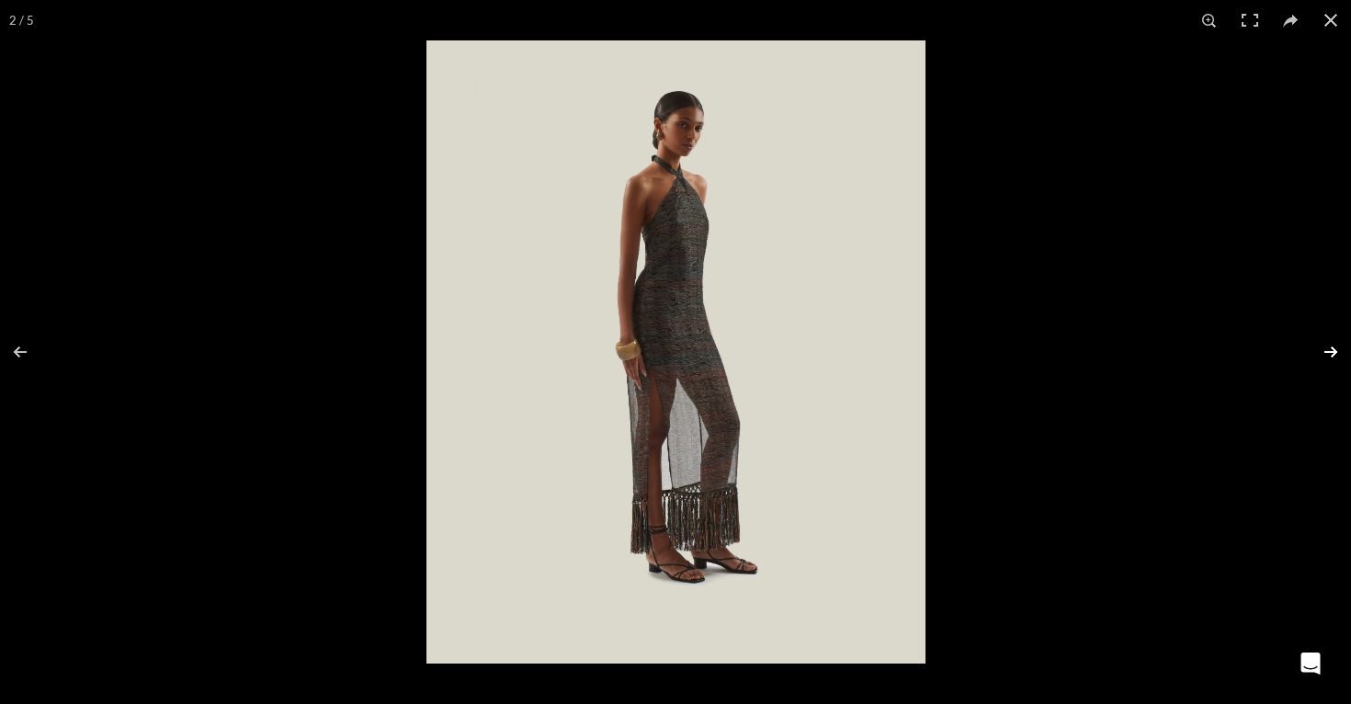
click at [1341, 347] on button at bounding box center [1319, 352] width 64 height 92
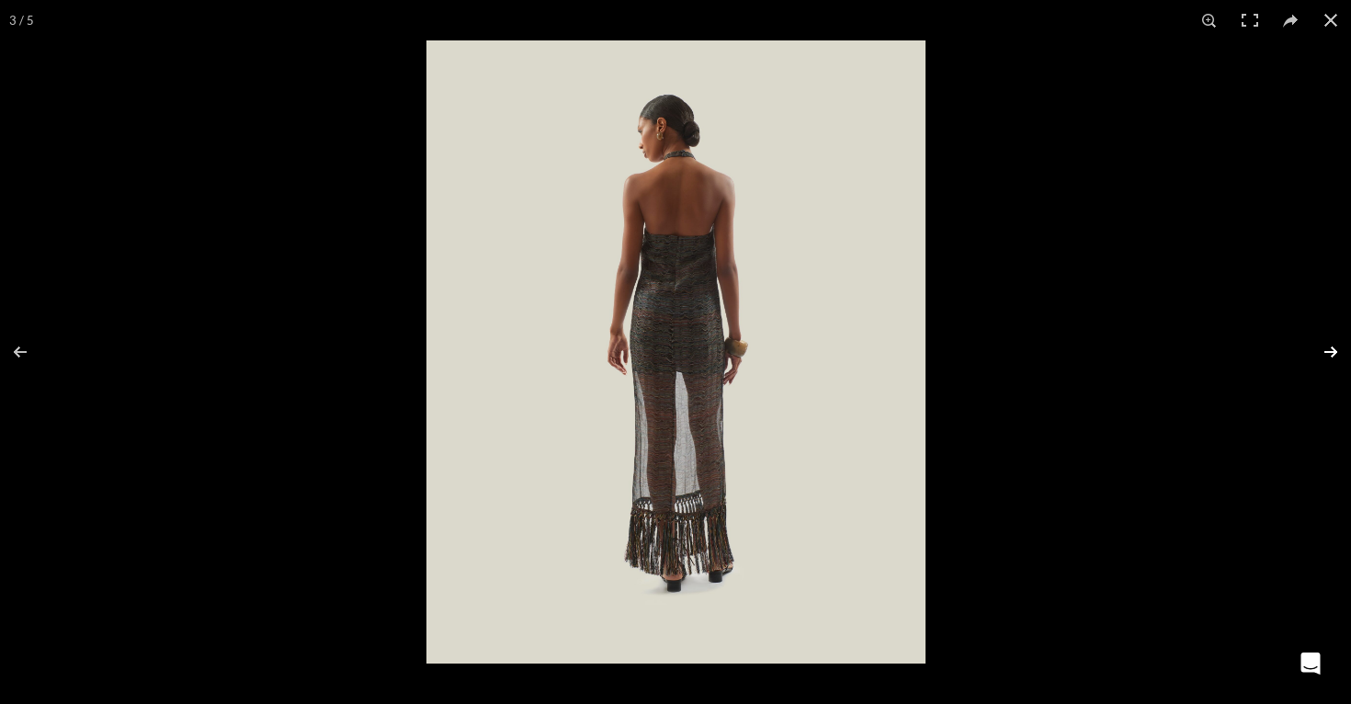
click at [1340, 347] on button at bounding box center [1319, 352] width 64 height 92
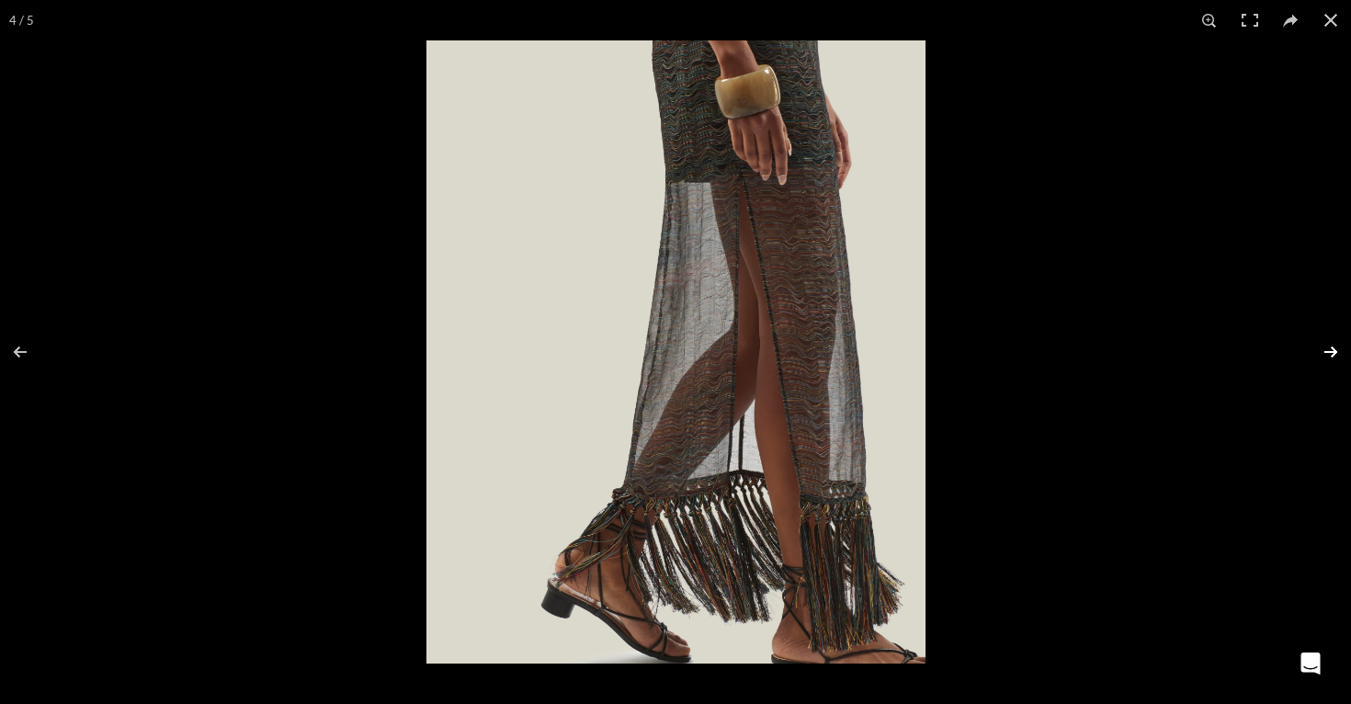
scroll to position [0, 1355]
click at [1340, 347] on button at bounding box center [1319, 352] width 64 height 92
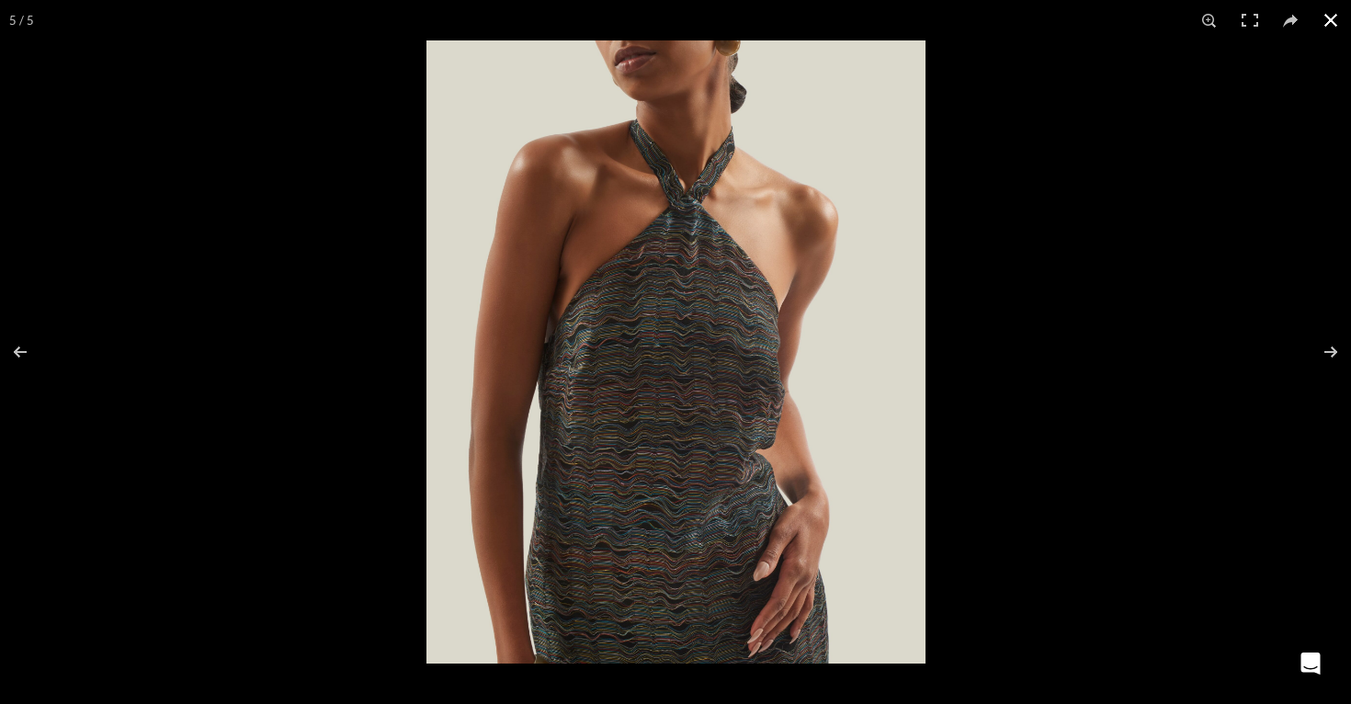
click at [1330, 24] on button at bounding box center [1331, 20] width 40 height 40
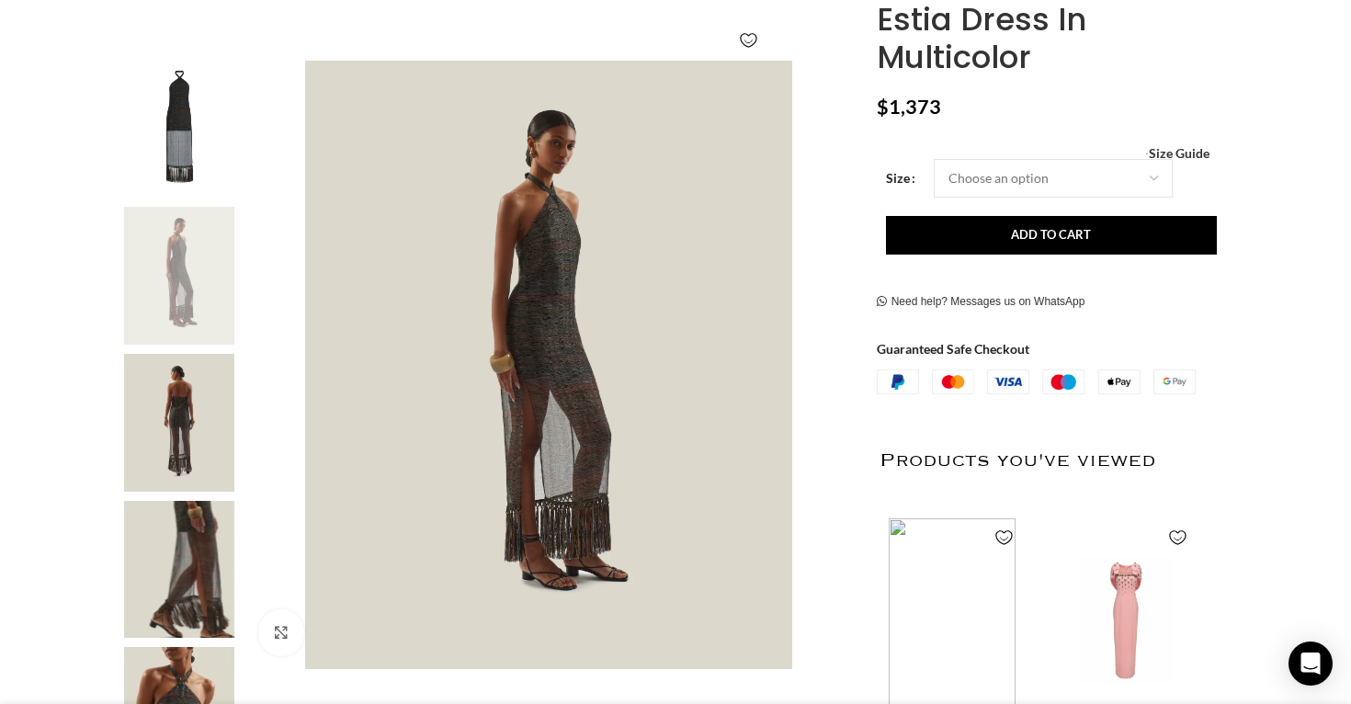
scroll to position [0, 0]
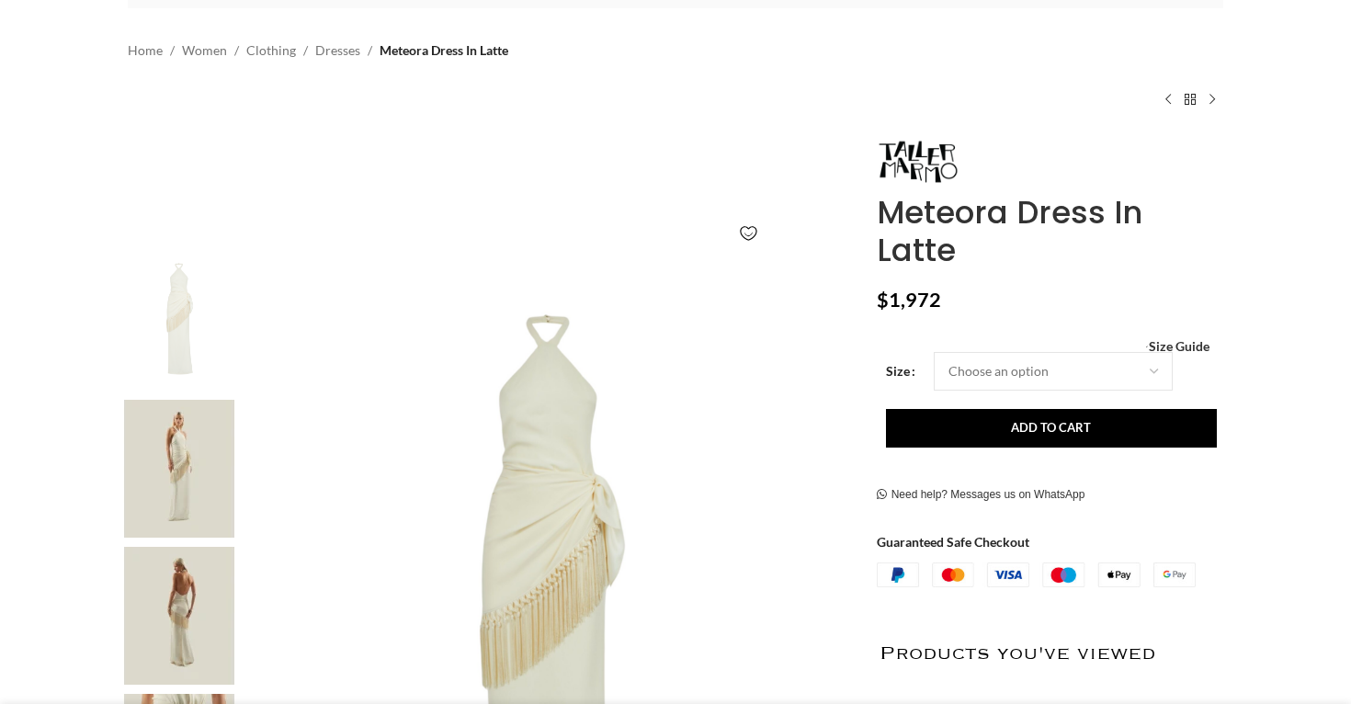
click at [186, 470] on img at bounding box center [179, 469] width 112 height 138
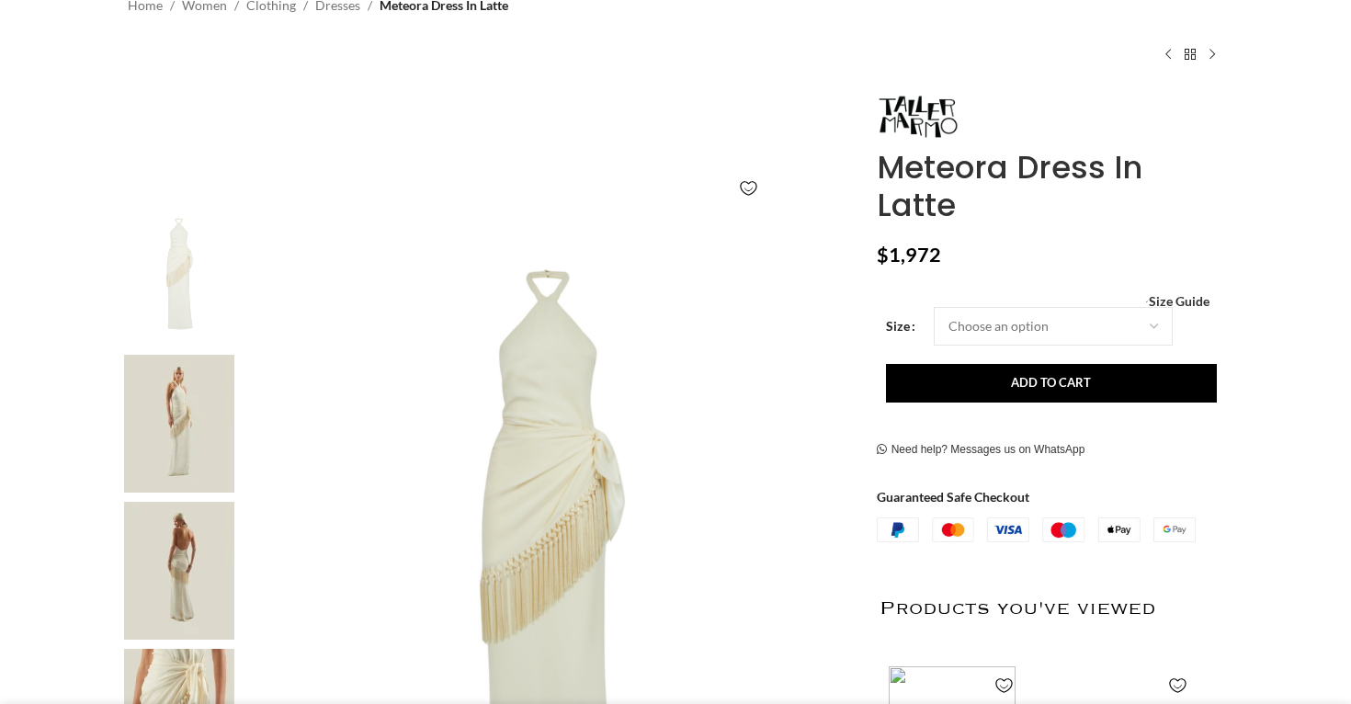
click at [188, 558] on img at bounding box center [179, 571] width 112 height 138
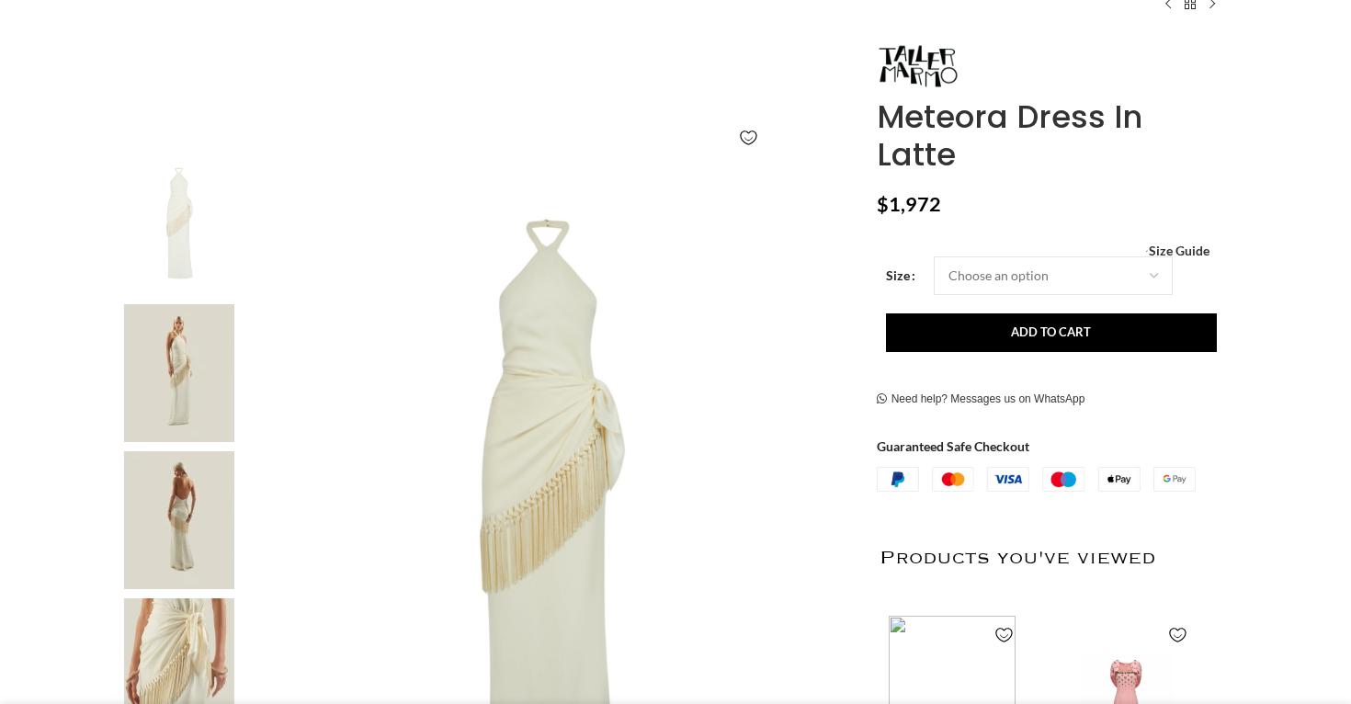
click at [183, 530] on img at bounding box center [179, 520] width 112 height 138
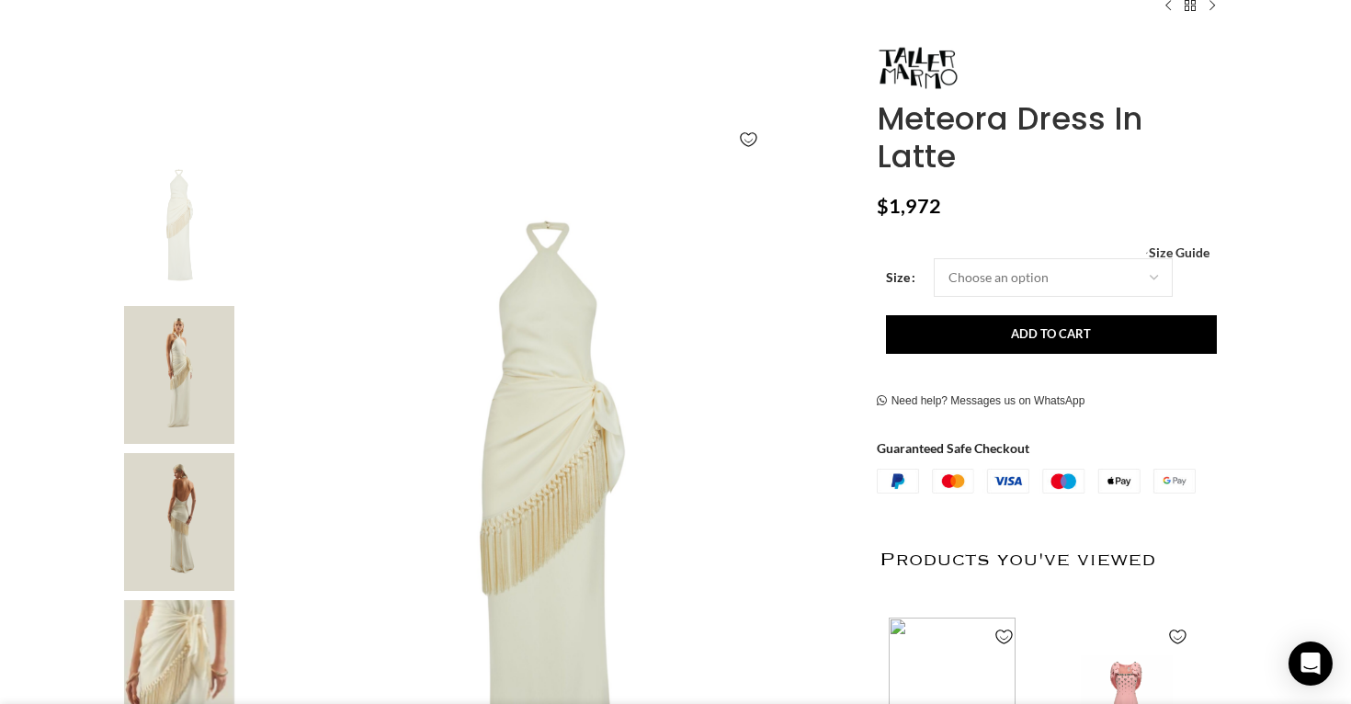
click at [189, 514] on img "3 / 5" at bounding box center [179, 522] width 112 height 138
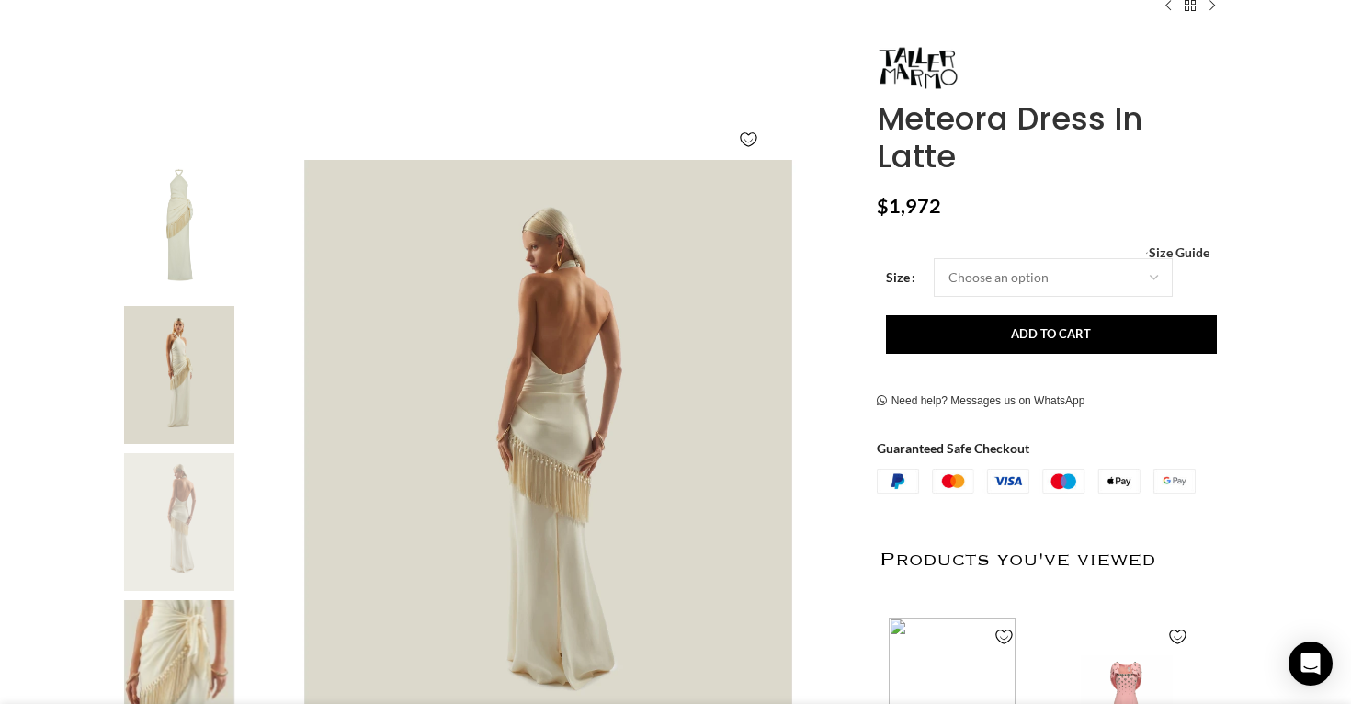
scroll to position [0, 194]
click at [186, 612] on img "4 / 5" at bounding box center [179, 669] width 112 height 138
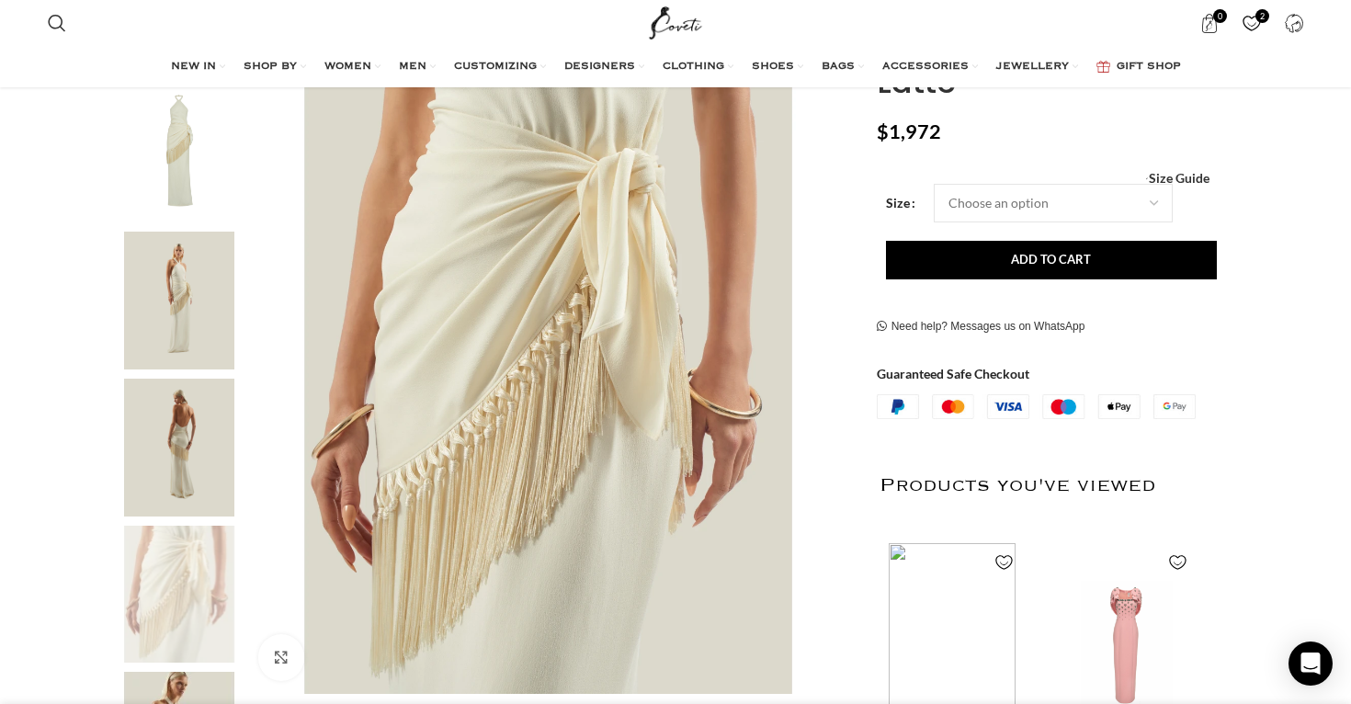
scroll to position [336, 0]
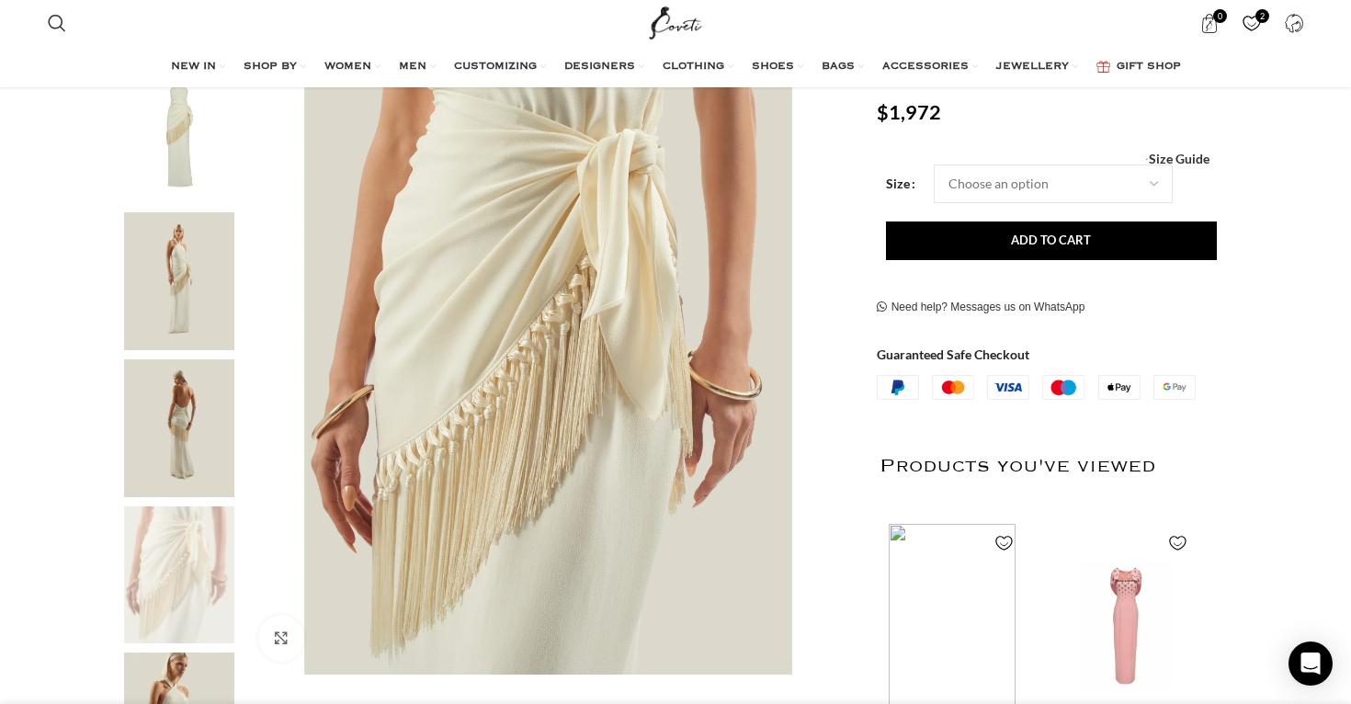
click at [170, 471] on img "3 / 5" at bounding box center [179, 428] width 112 height 138
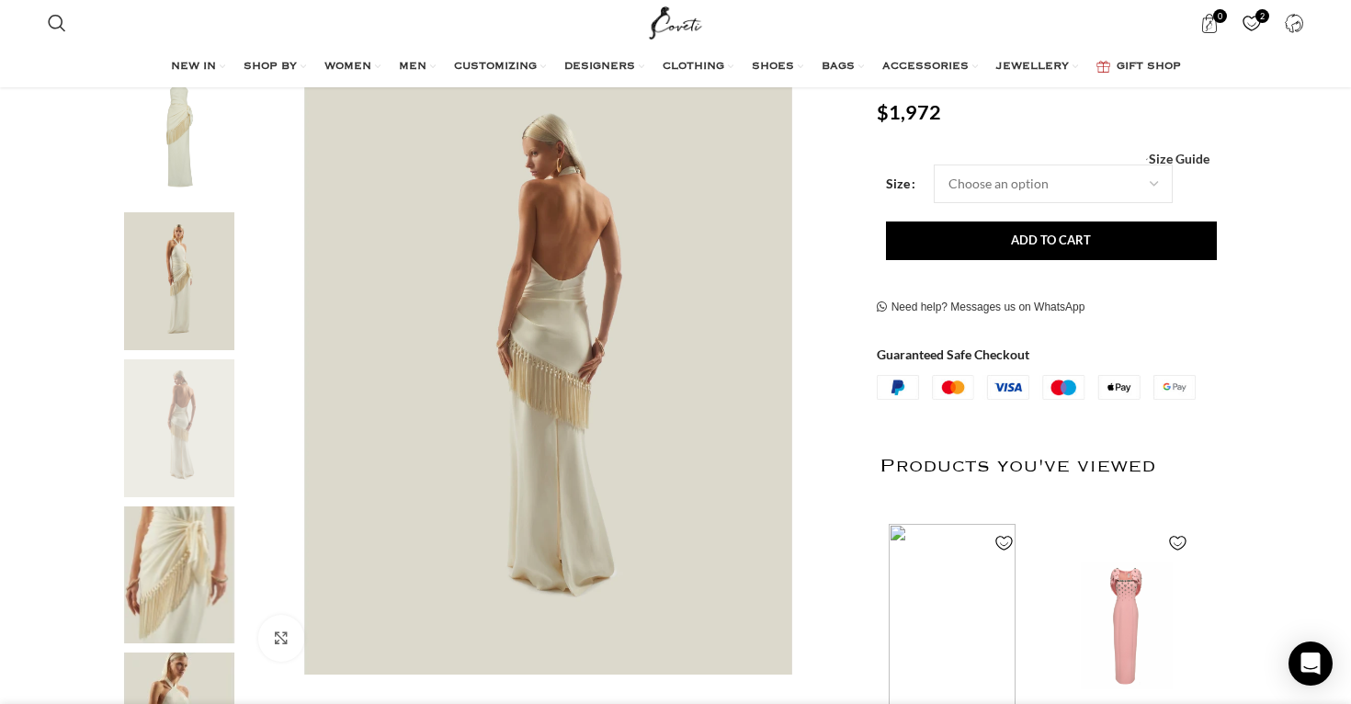
click at [157, 263] on img "2 / 5" at bounding box center [179, 281] width 112 height 138
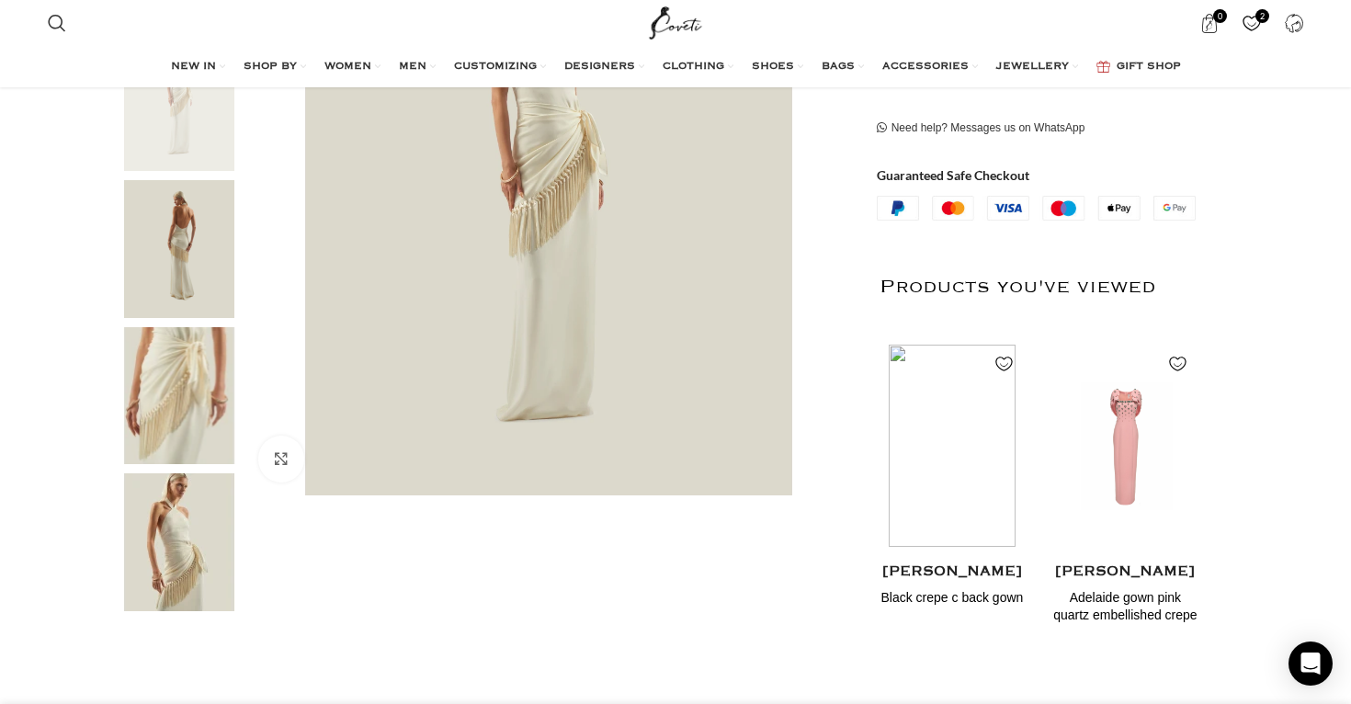
scroll to position [518, 0]
click at [177, 497] on img "5 / 5" at bounding box center [179, 541] width 112 height 138
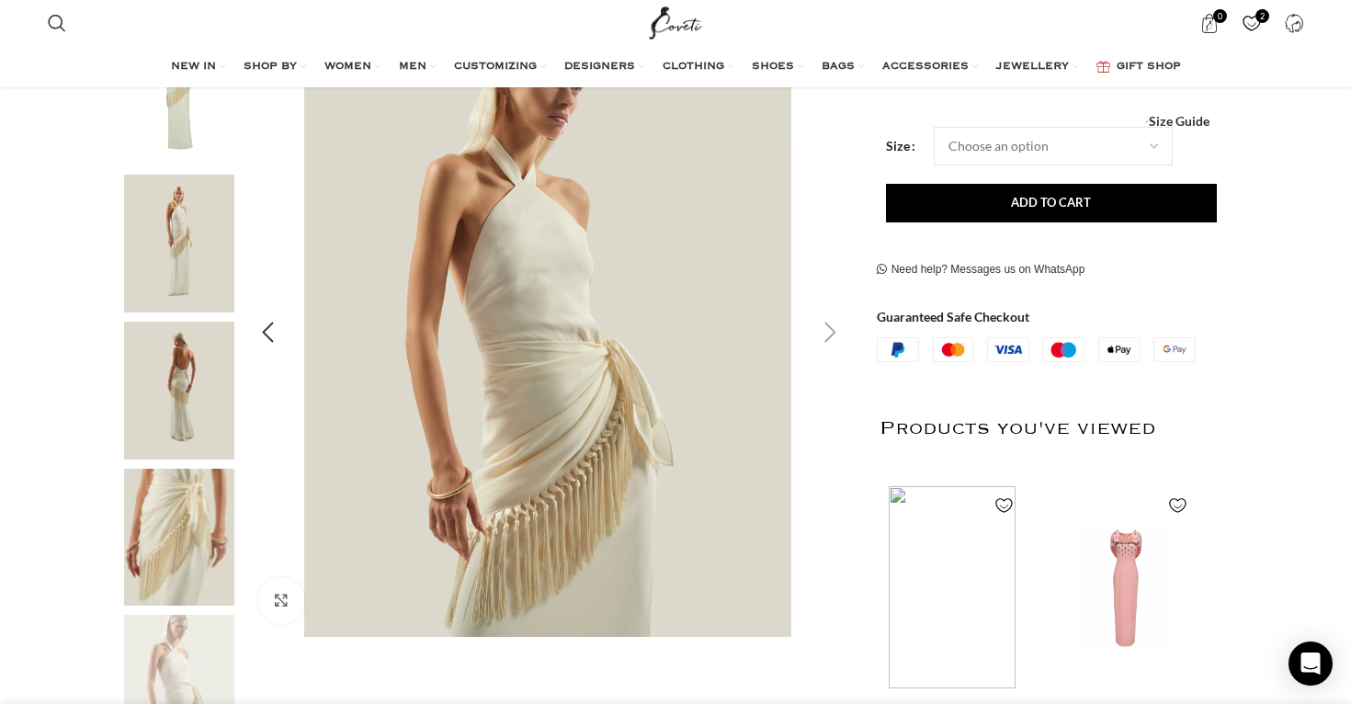
scroll to position [371, 0]
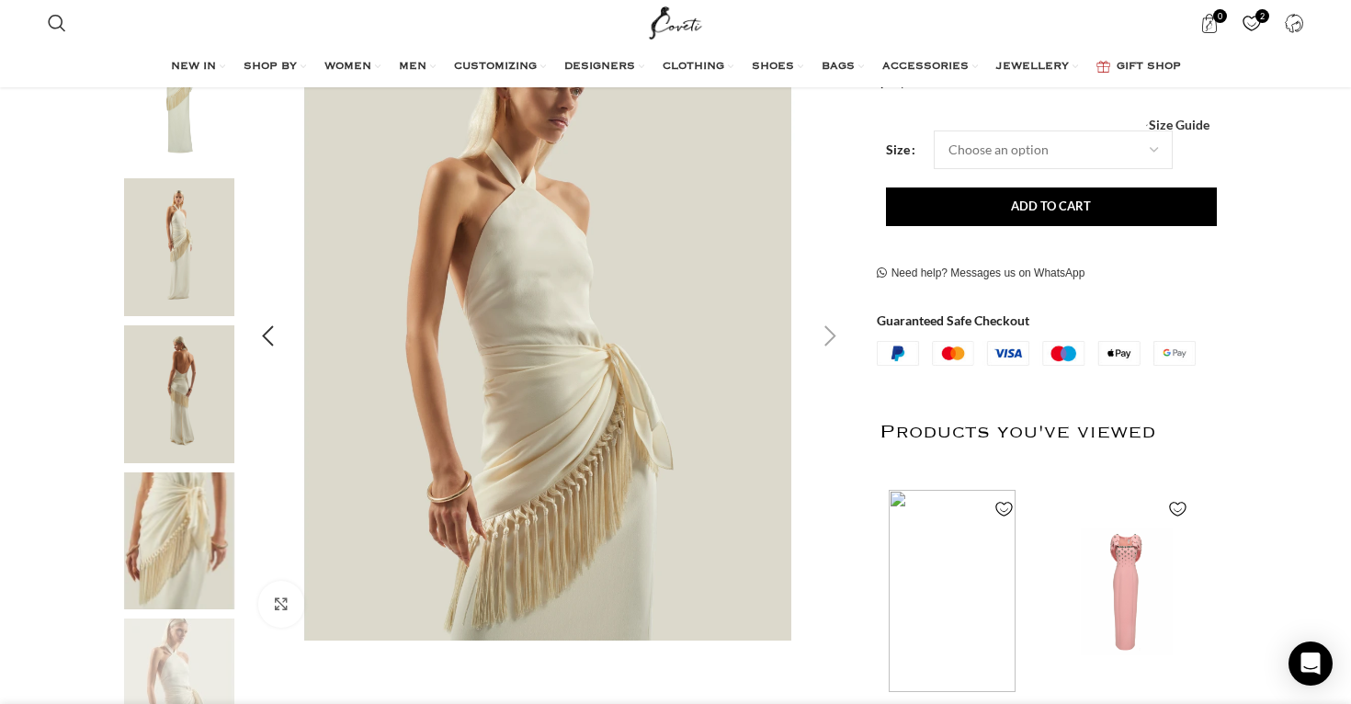
click at [829, 328] on div "Next slide" at bounding box center [831, 337] width 46 height 46
click at [828, 336] on div "Next slide" at bounding box center [831, 337] width 46 height 46
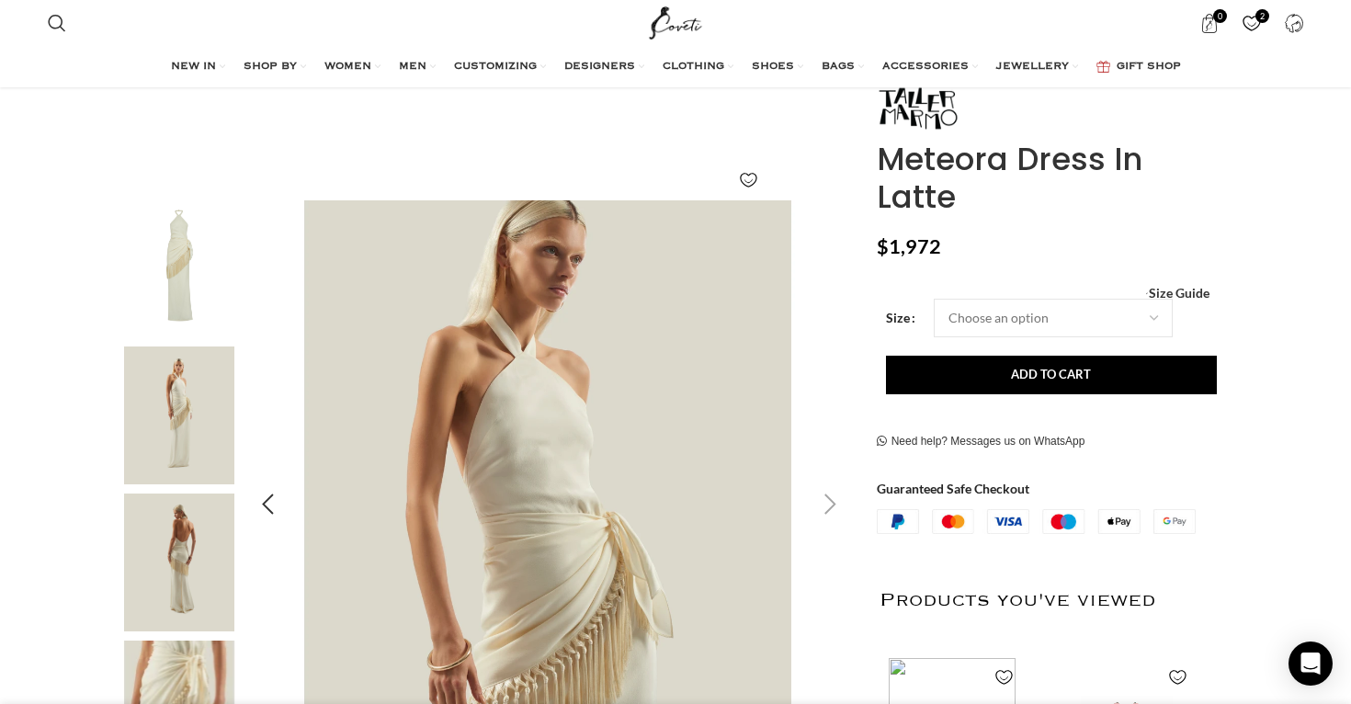
scroll to position [200, 0]
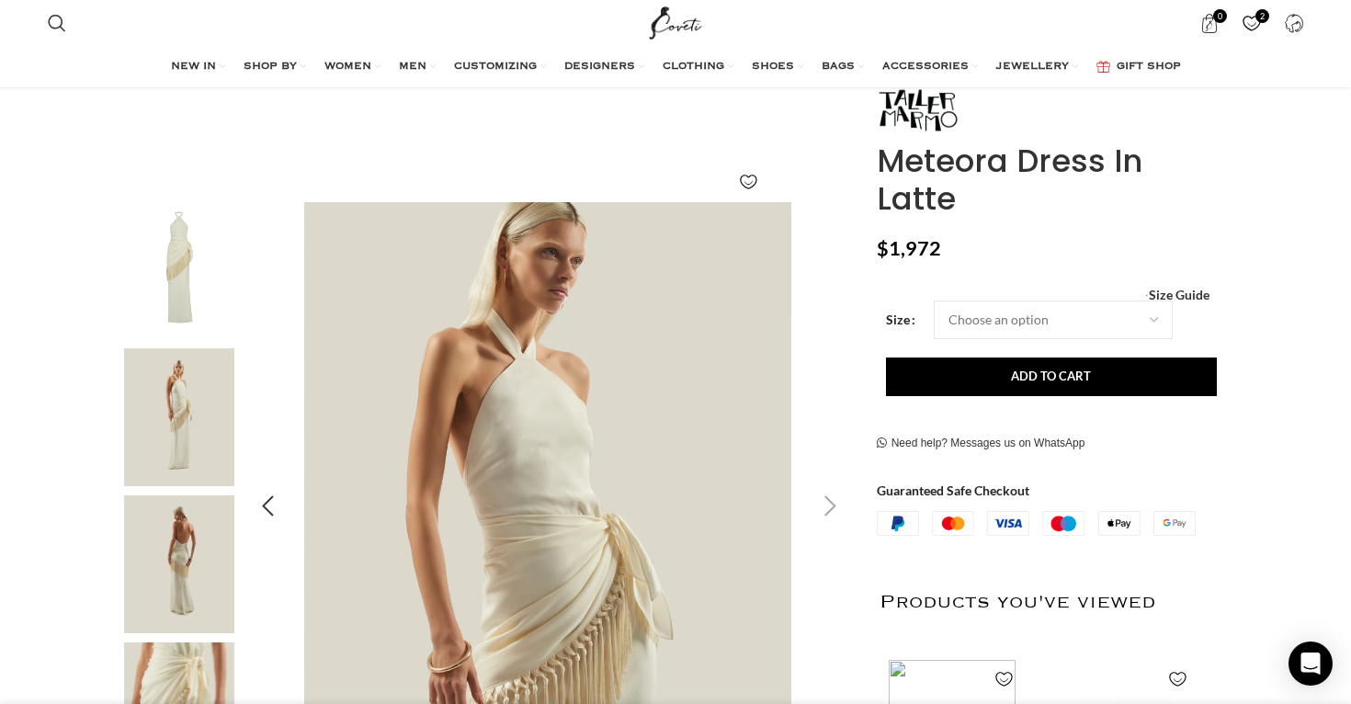
click at [826, 497] on div "Next slide" at bounding box center [831, 507] width 46 height 46
click at [830, 506] on div "Next slide" at bounding box center [831, 507] width 46 height 46
click at [827, 504] on div "Next slide" at bounding box center [831, 507] width 46 height 46
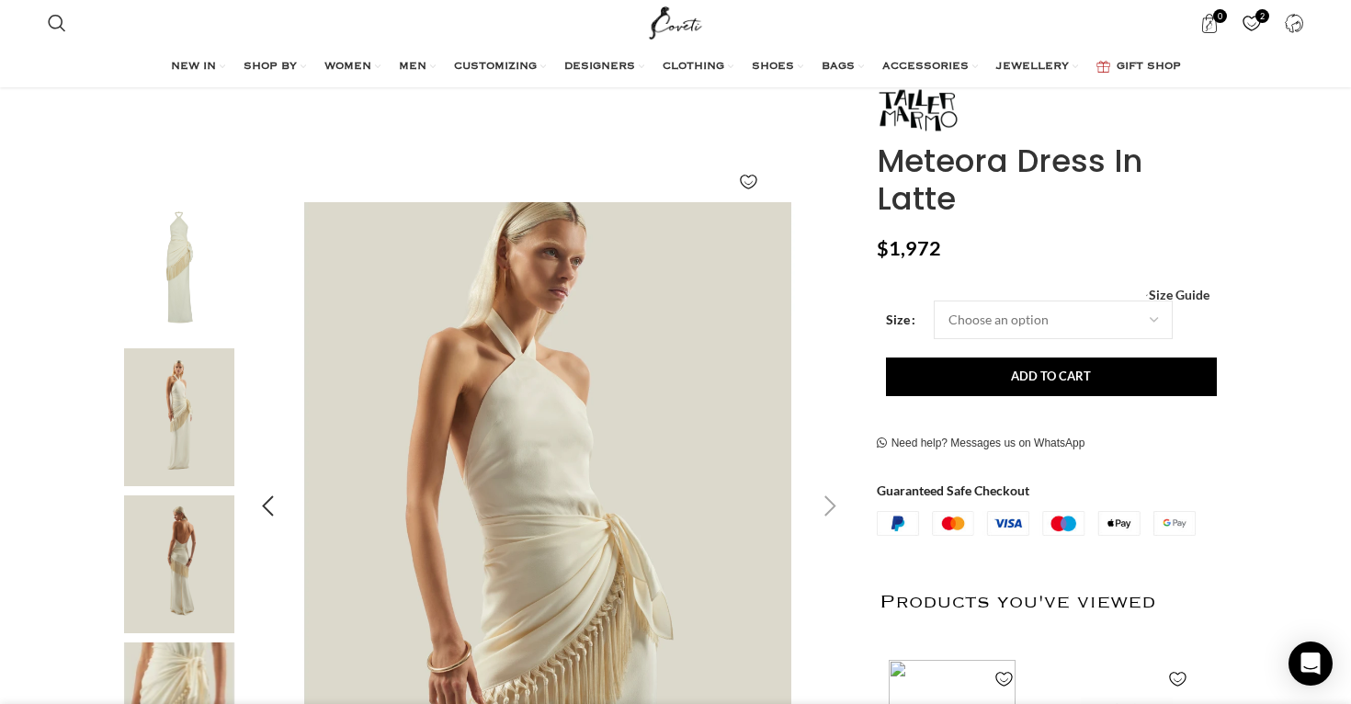
scroll to position [0, 1742]
click at [823, 506] on div "Next slide" at bounding box center [831, 507] width 46 height 46
click at [828, 506] on div "Next slide" at bounding box center [831, 507] width 46 height 46
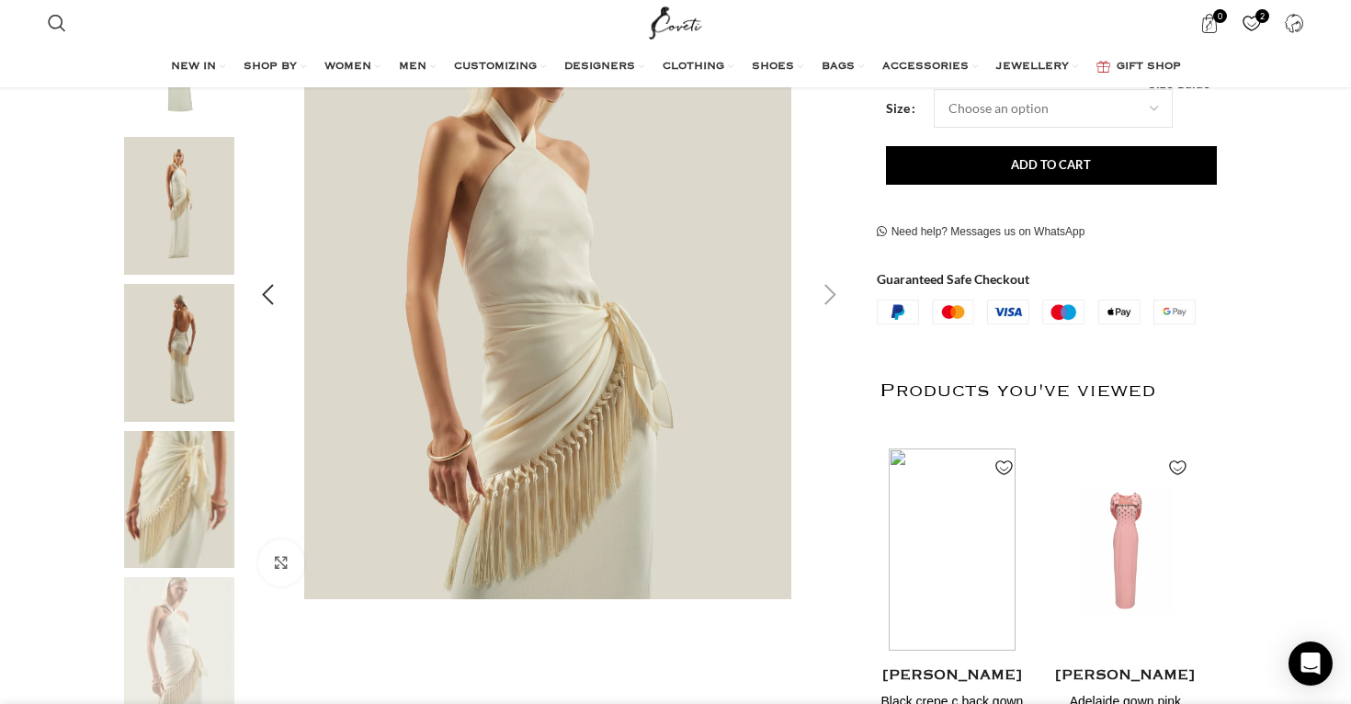
scroll to position [389, 0]
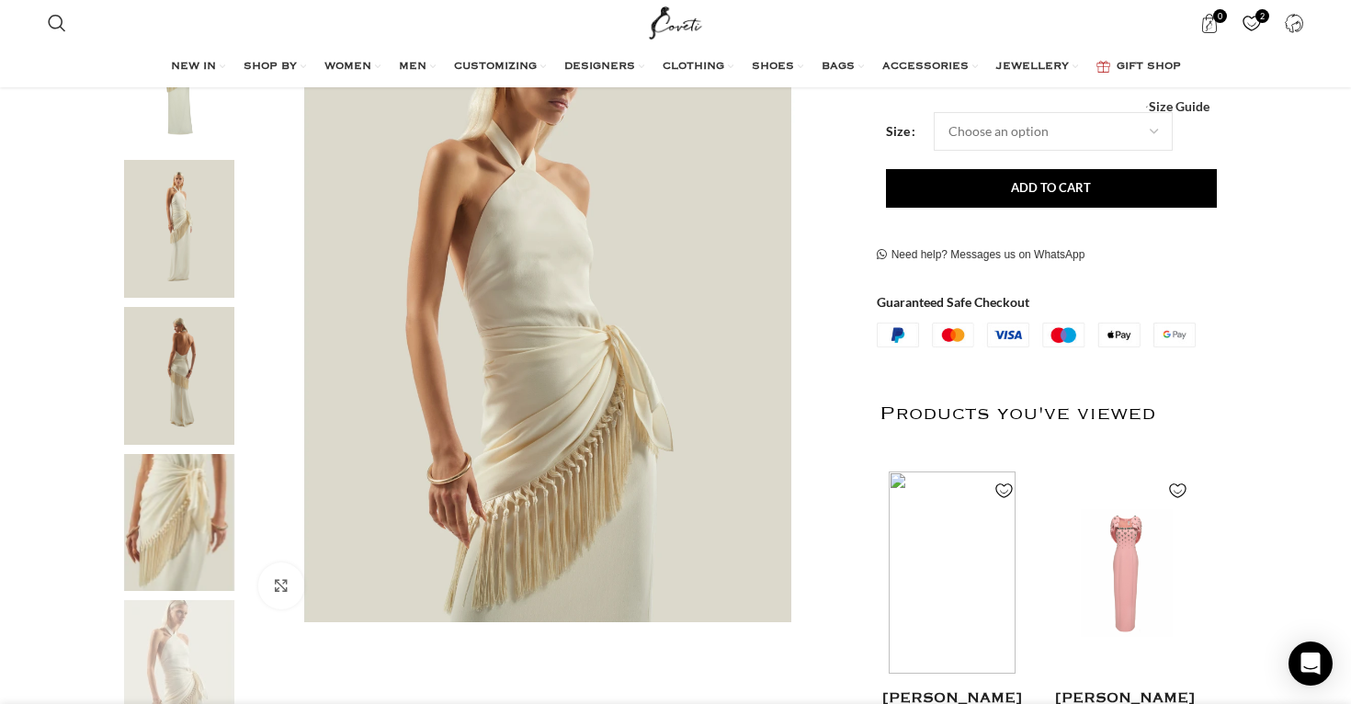
click at [183, 244] on img "2 / 5" at bounding box center [179, 229] width 112 height 138
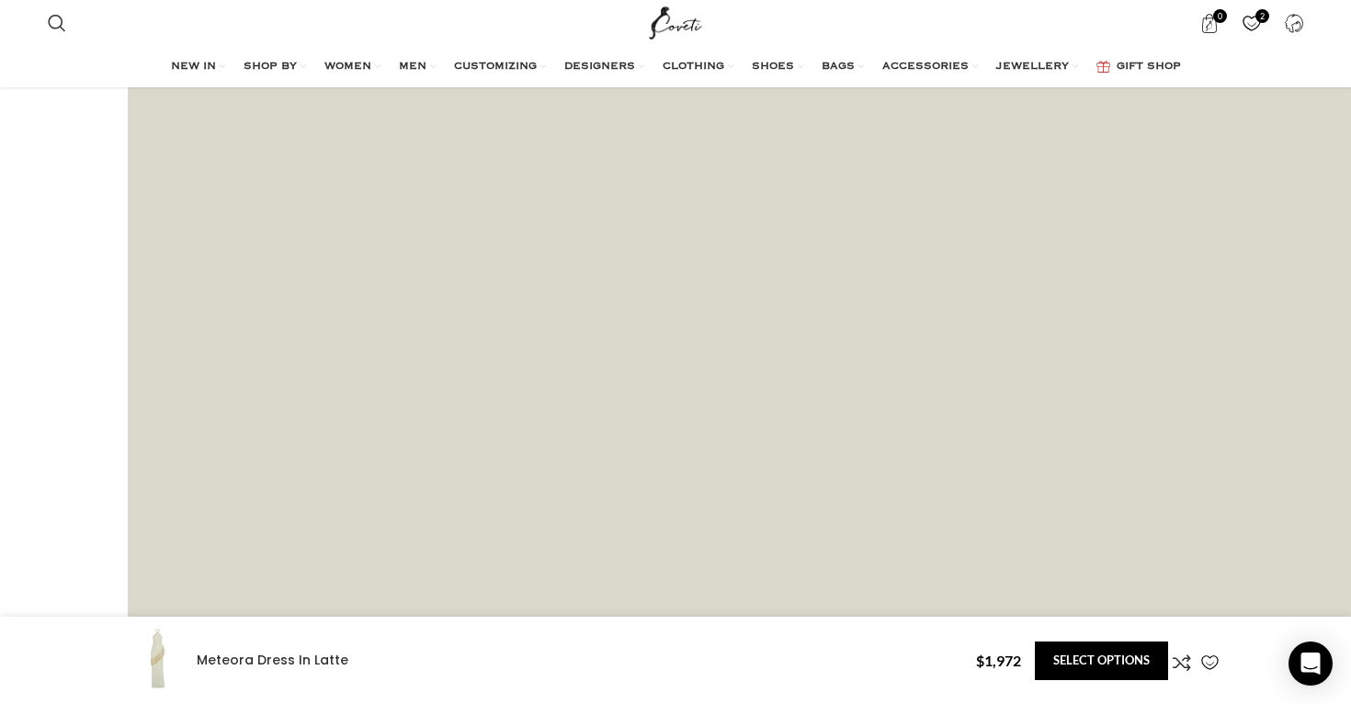
scroll to position [4842, 0]
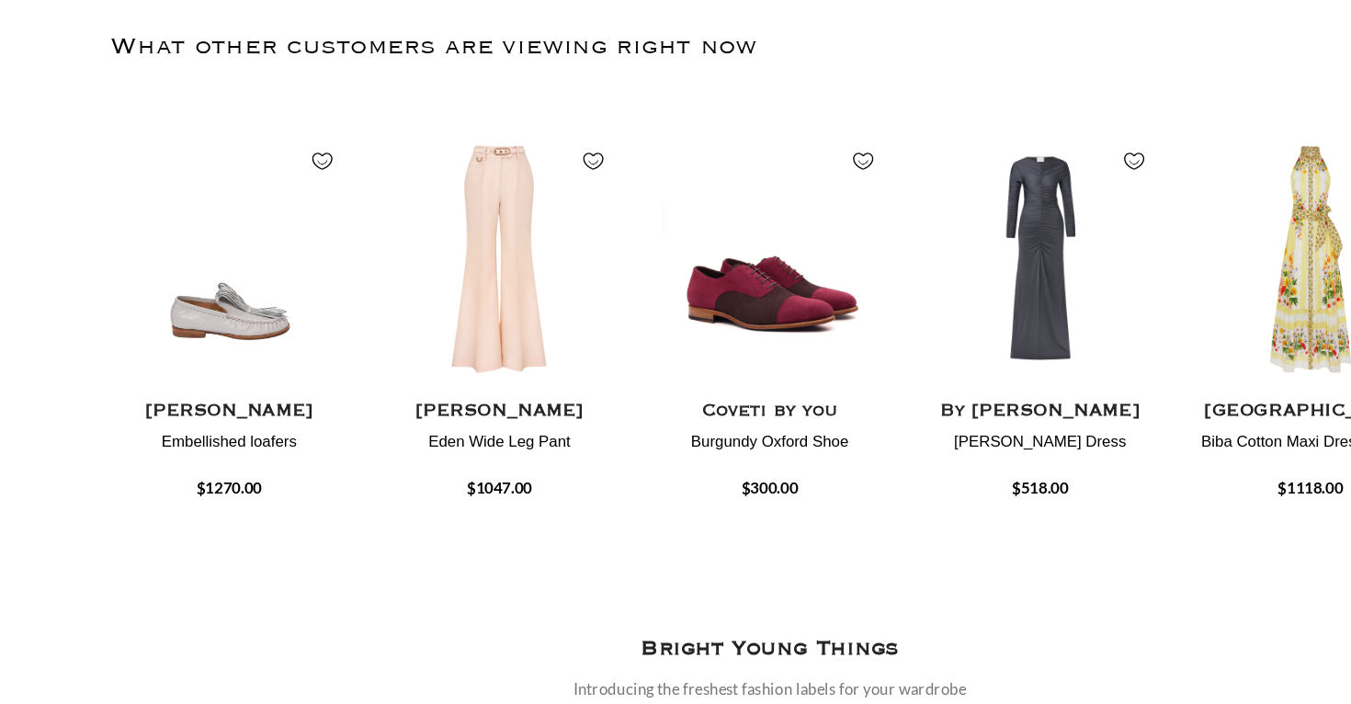
scroll to position [1943, 0]
